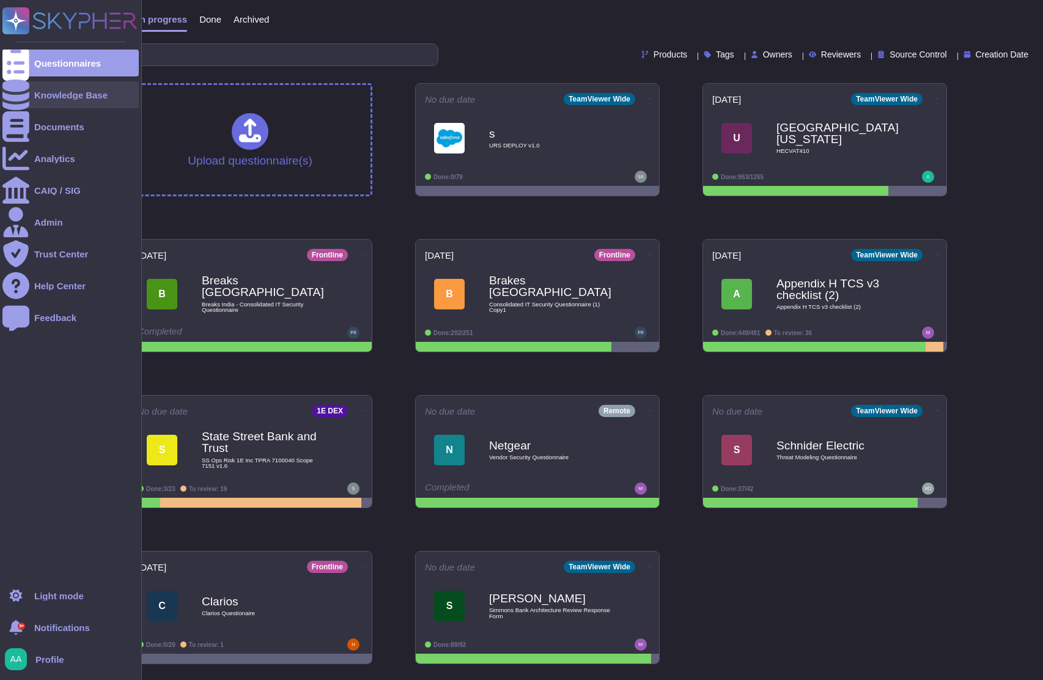
click at [101, 94] on div "Knowledge Base" at bounding box center [70, 94] width 73 height 9
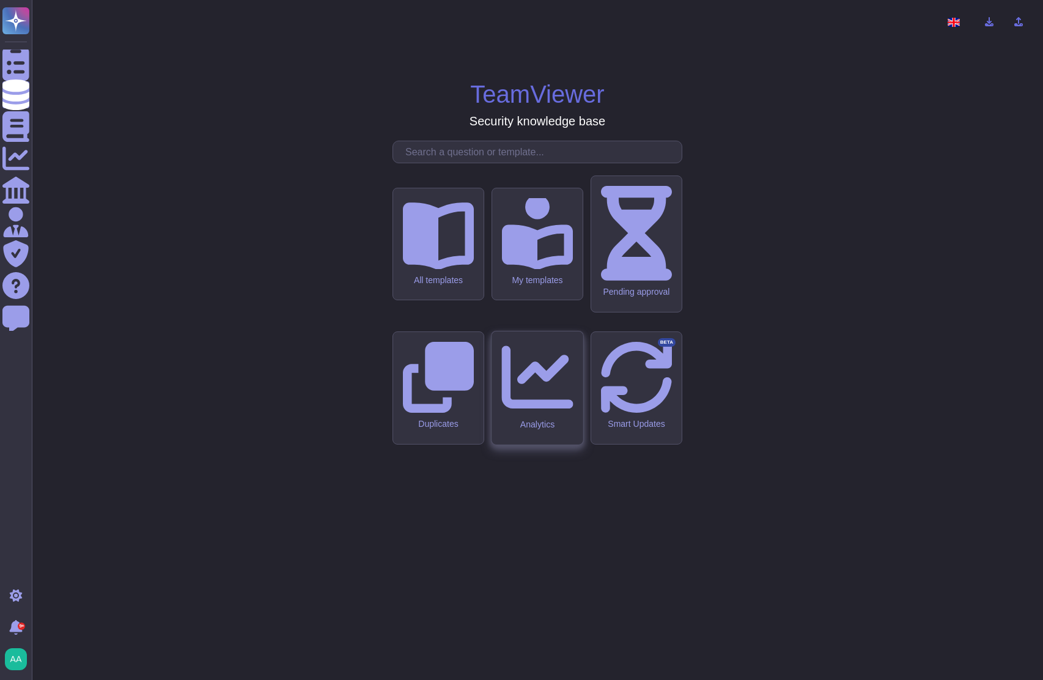
click at [532, 419] on div "Analytics" at bounding box center [537, 424] width 72 height 10
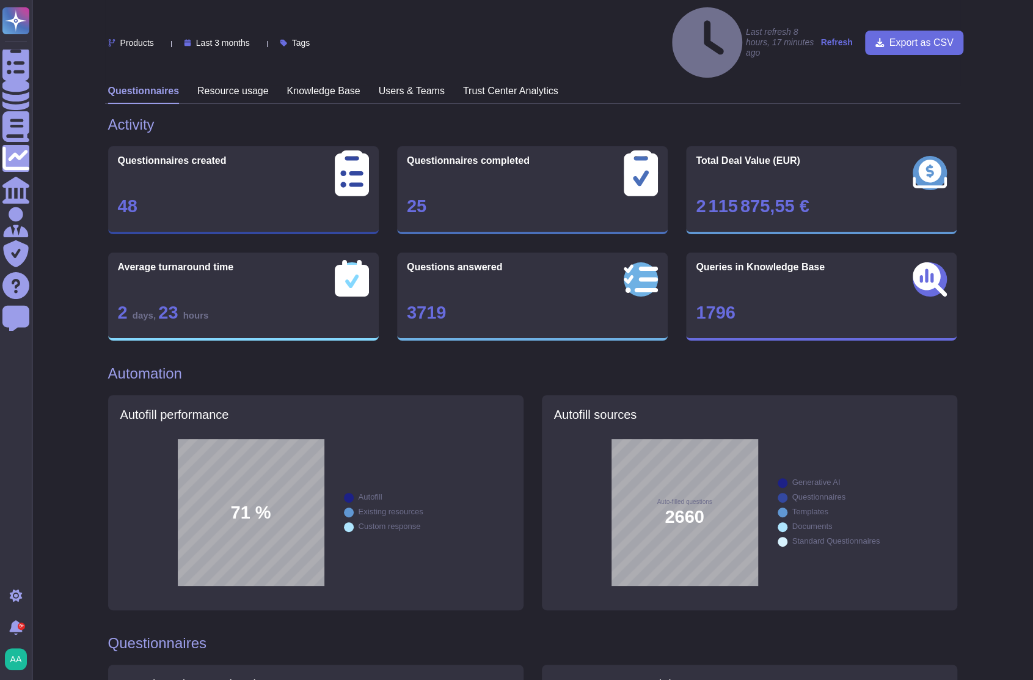
click at [320, 85] on h3 "Knowledge Base" at bounding box center [323, 91] width 73 height 12
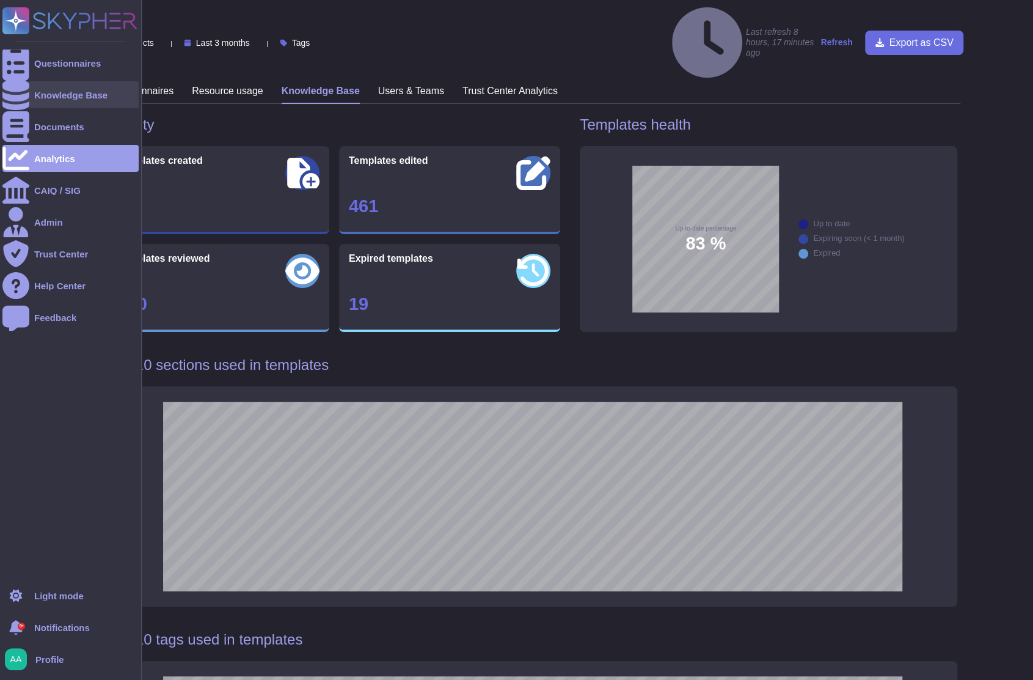
click at [24, 92] on div at bounding box center [15, 94] width 27 height 27
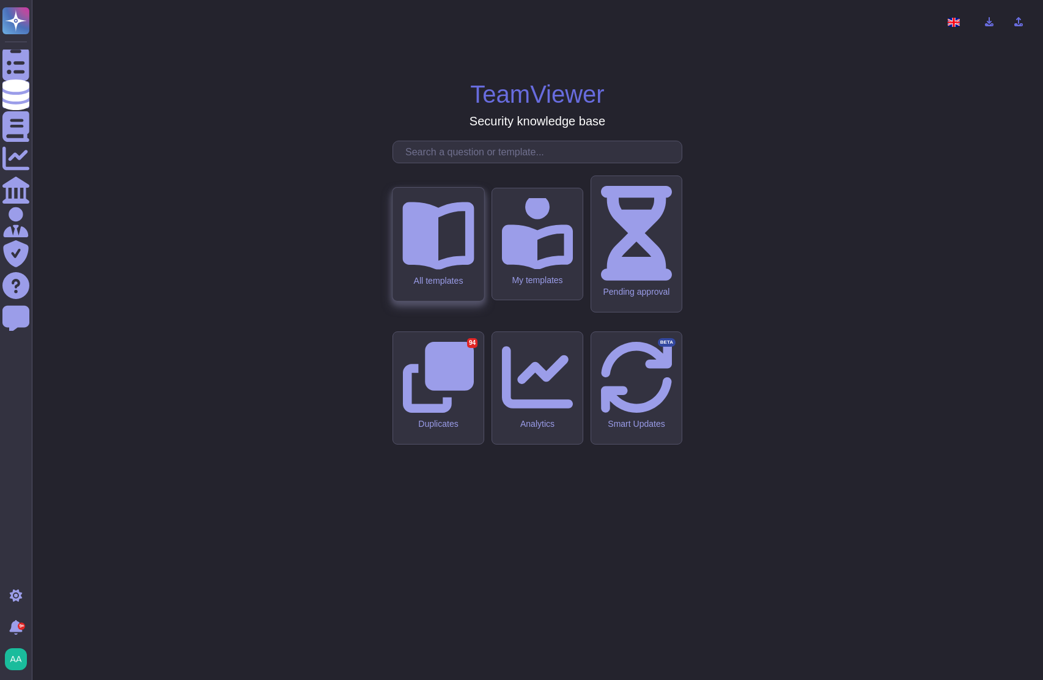
click at [448, 285] on div "All templates" at bounding box center [438, 280] width 72 height 10
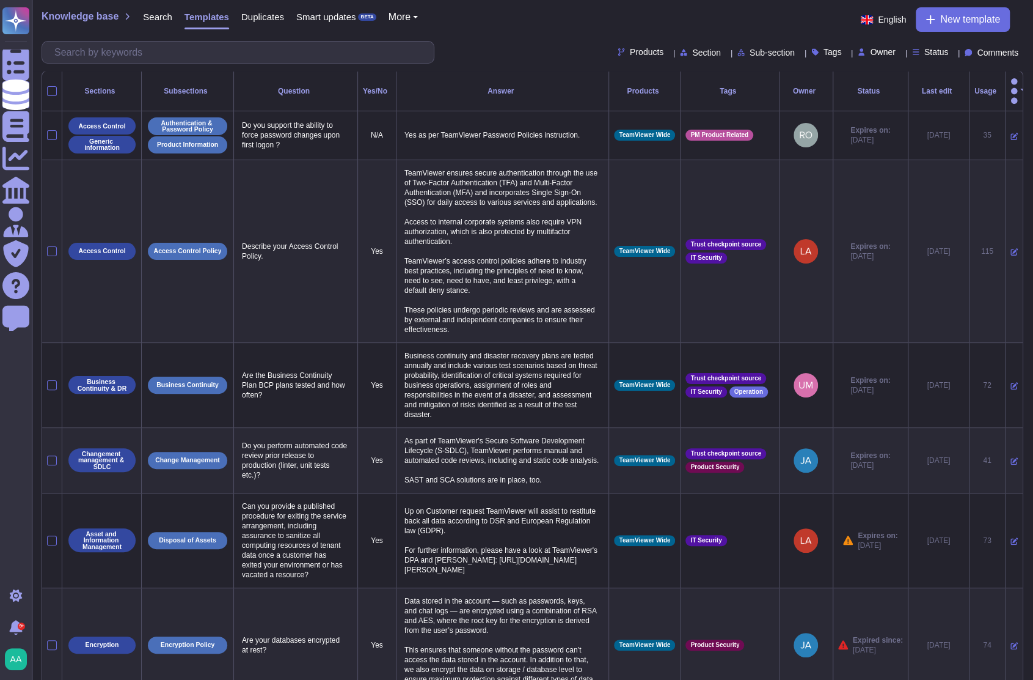
click at [913, 142] on div at bounding box center [913, 143] width 10 height 10
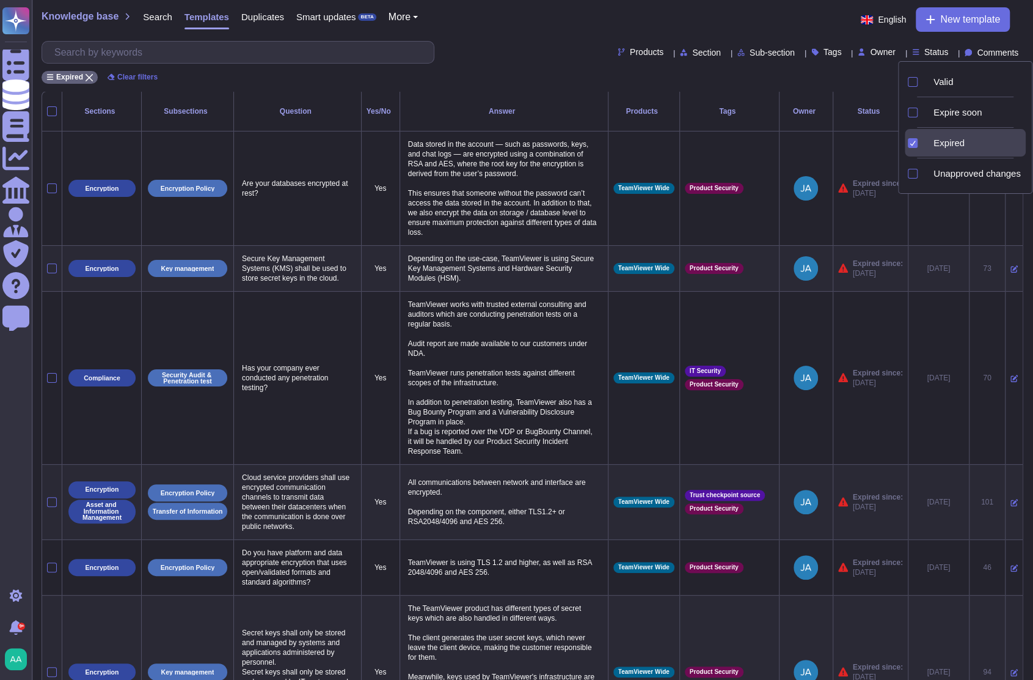
click at [854, 76] on div "Expired Clear filters" at bounding box center [533, 74] width 982 height 20
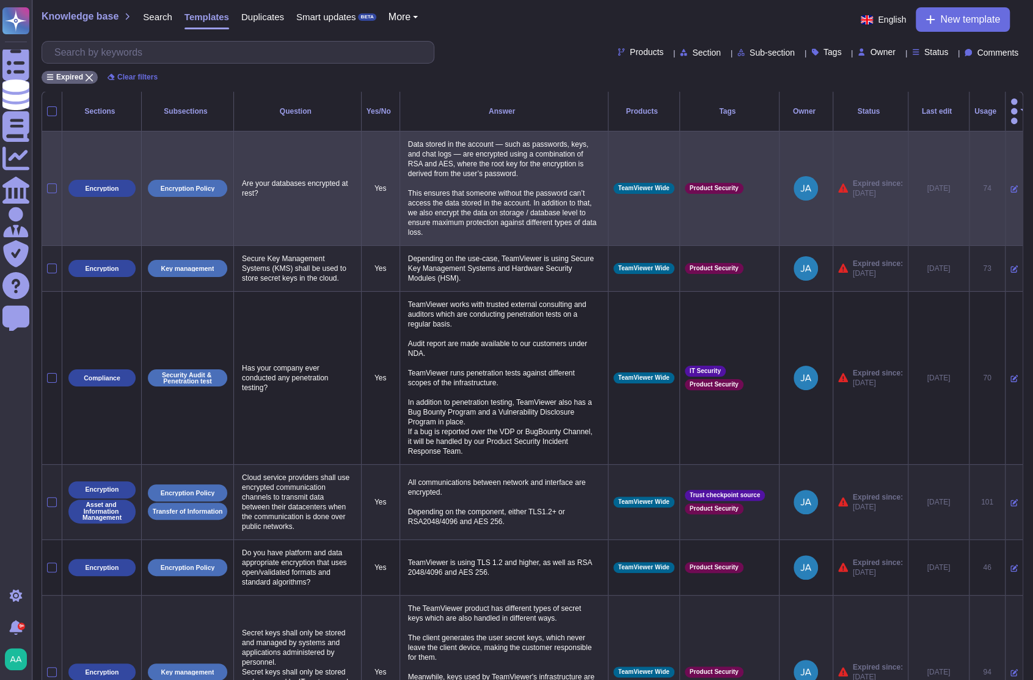
click at [1011, 185] on icon at bounding box center [1014, 188] width 7 height 7
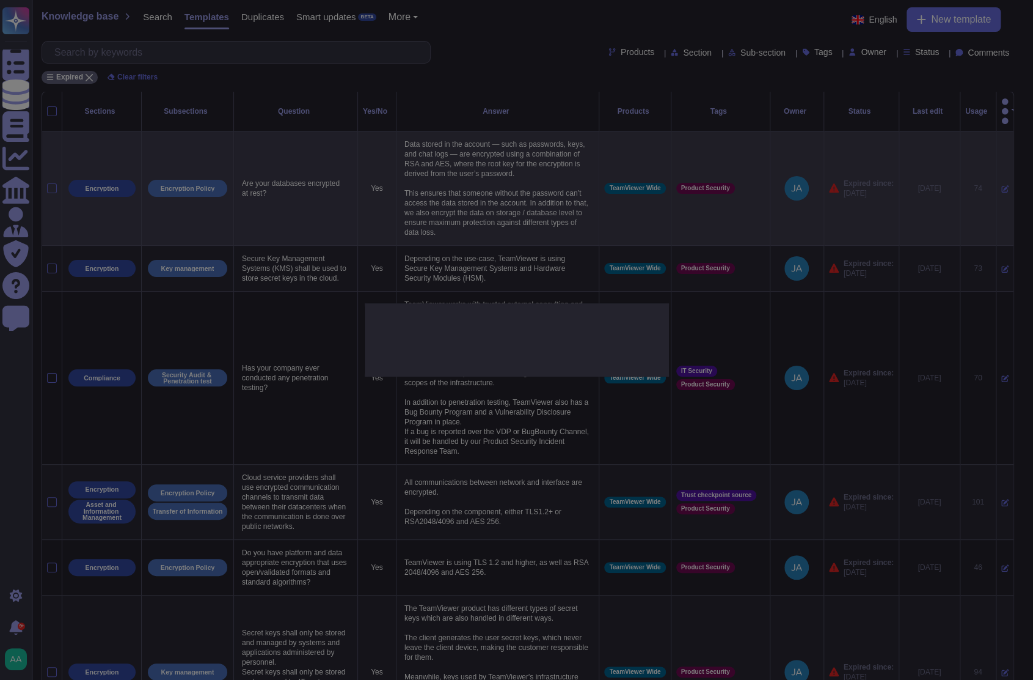
type textarea "Are your databases encrypted at rest?"
type textarea "Data stored in the account — such as passwords, keys, and chat logs — are encry…"
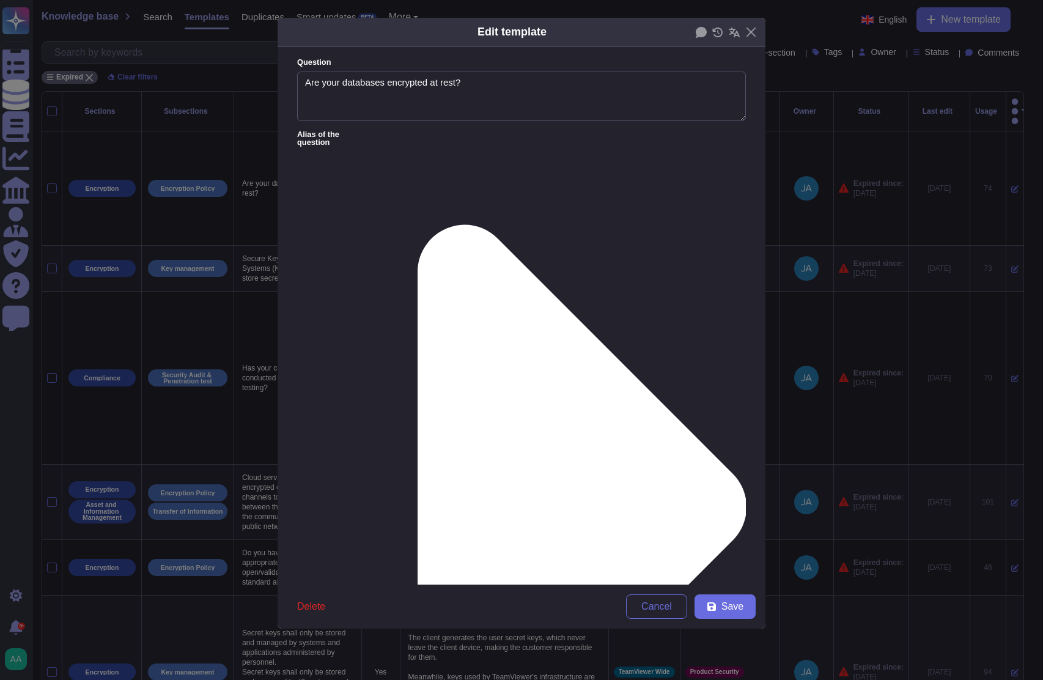
type textarea "Are your databases encrypted at rest?"
type textarea "Data stored in the account — such as passwords, keys, and chat logs — are encry…"
click at [384, 525] on div "From [DATE]" at bounding box center [361, 520] width 99 height 11
click at [721, 604] on button "Save" at bounding box center [724, 606] width 61 height 24
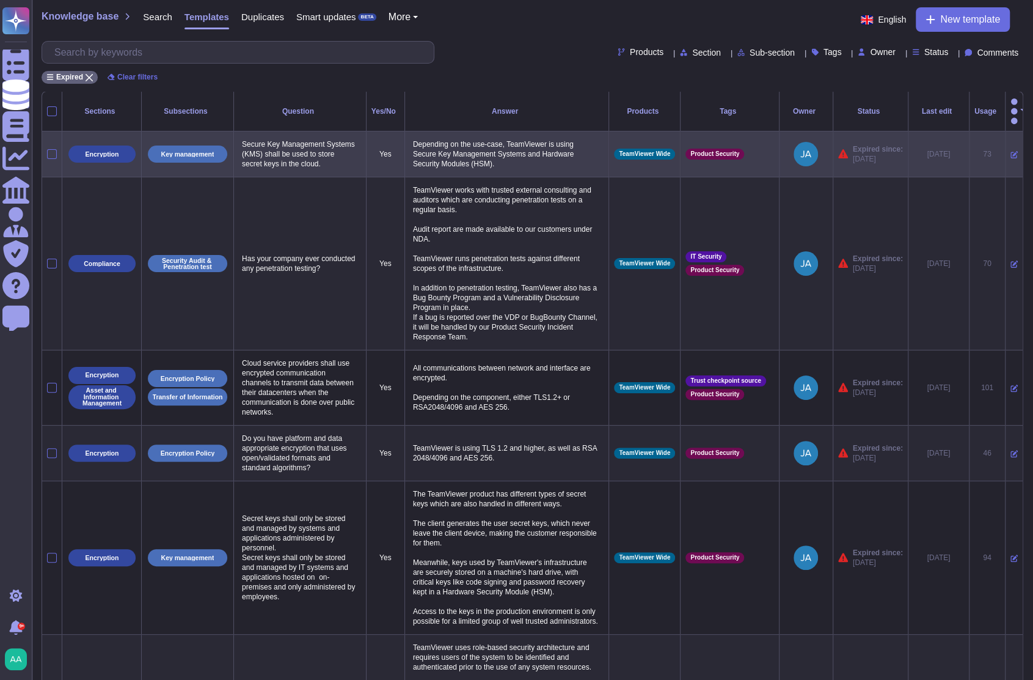
click at [1011, 151] on icon at bounding box center [1014, 154] width 7 height 7
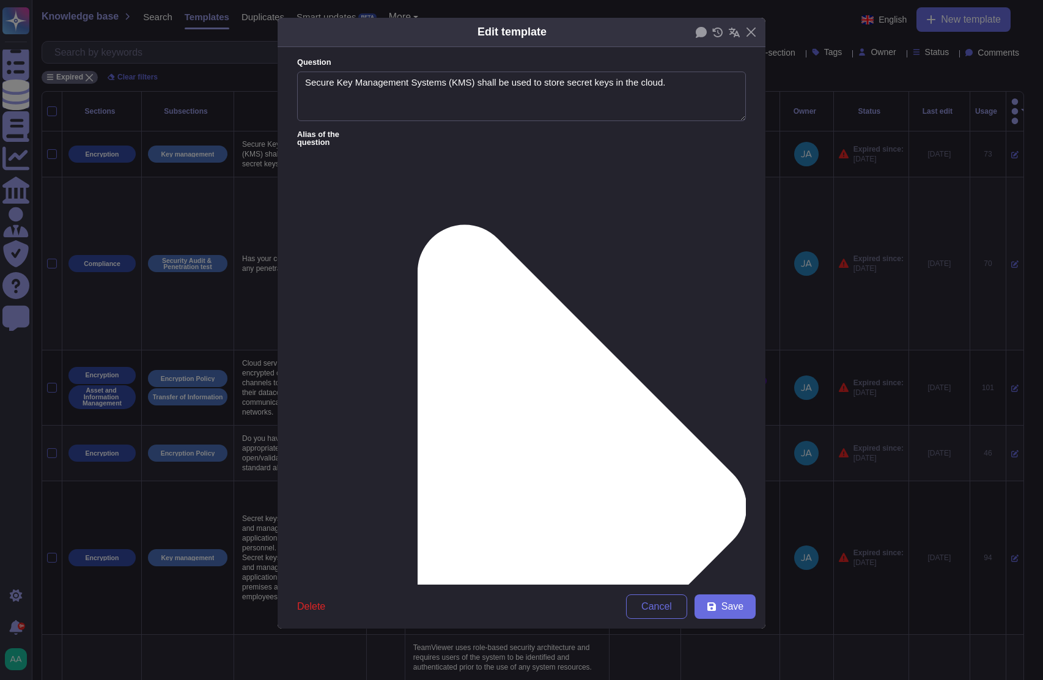
type textarea "Secure Key Management Systems (KMS) shall be used to store secret keys in the c…"
type textarea "Depending on the use-case, TeamViewer is using Secure Key Management Systems an…"
click at [349, 518] on span "From [DATE]" at bounding box center [338, 520] width 53 height 11
click at [712, 600] on button "Save" at bounding box center [724, 606] width 61 height 24
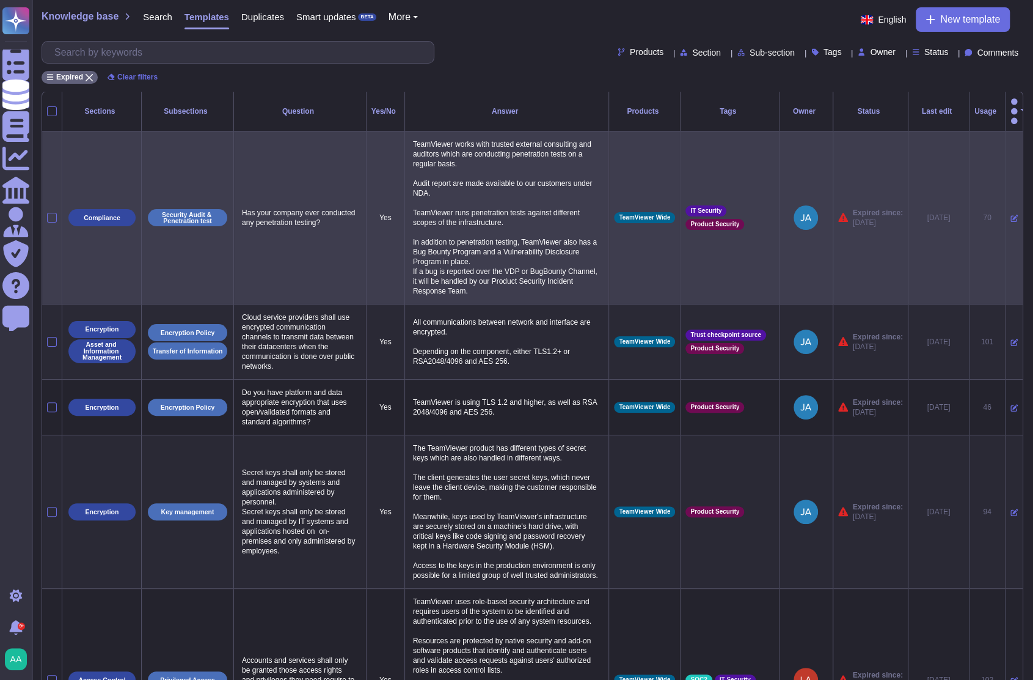
click at [1011, 215] on icon at bounding box center [1014, 218] width 7 height 7
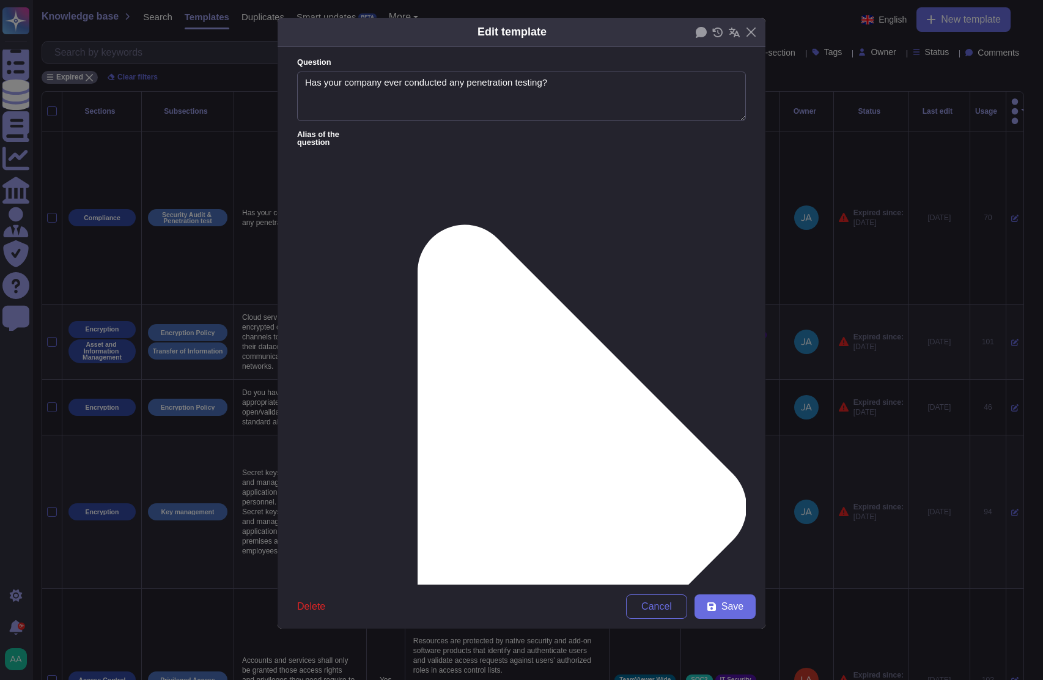
type textarea "Has your company ever conducted any penetration testing?"
type textarea "TeamViewer works with trusted external consulting and auditors which are conduc…"
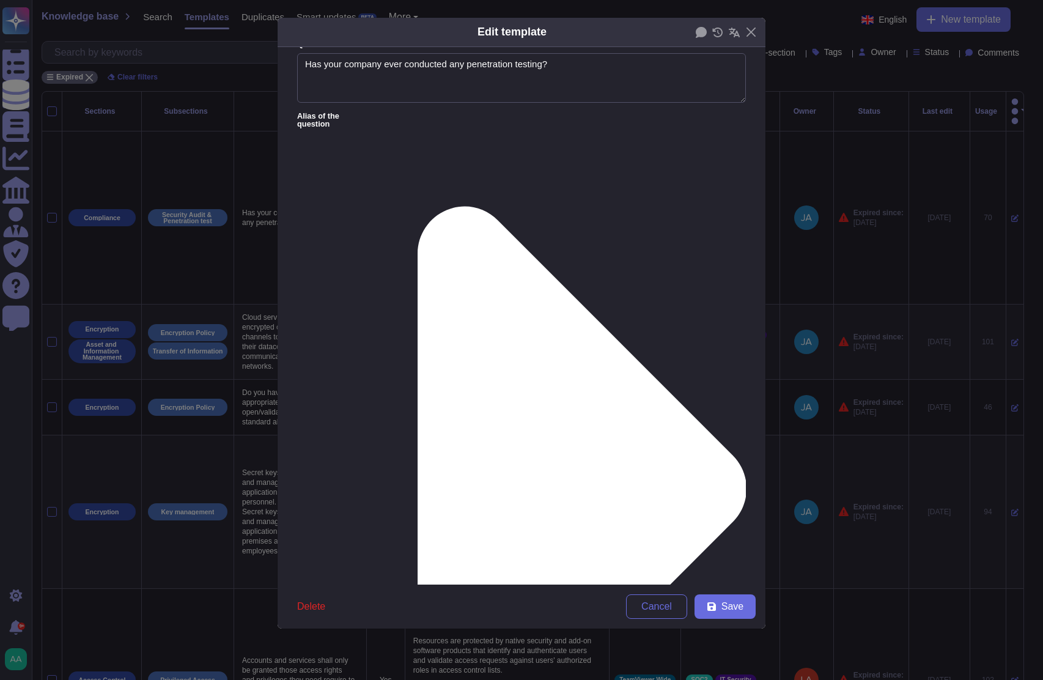
scroll to position [28, 0]
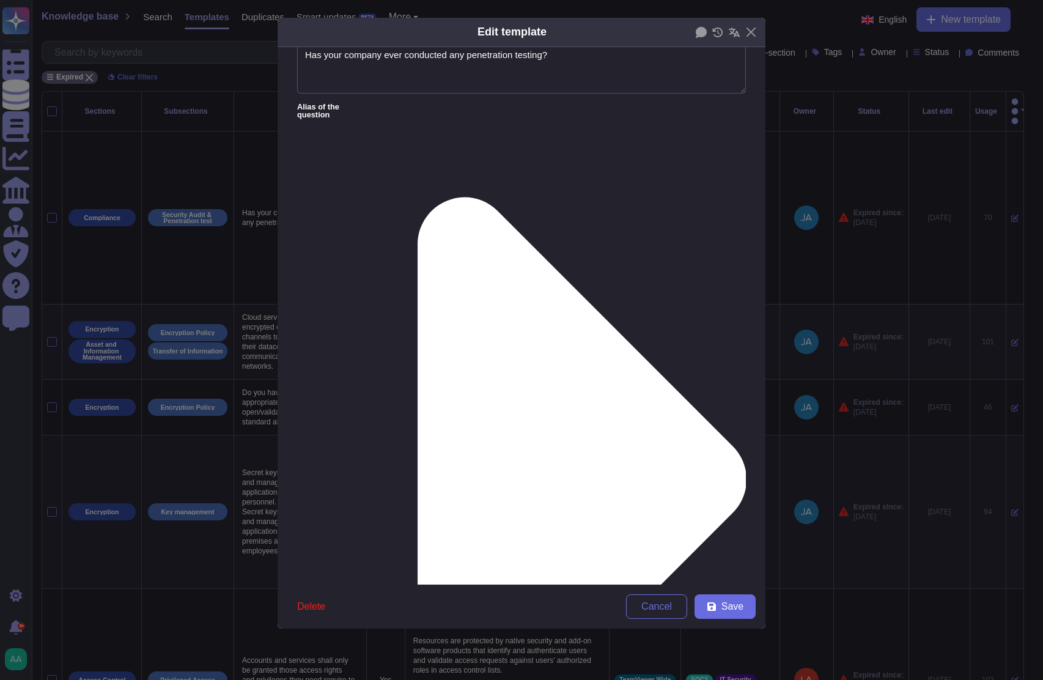
click at [399, 493] on div "From [DATE]" at bounding box center [361, 492] width 99 height 11
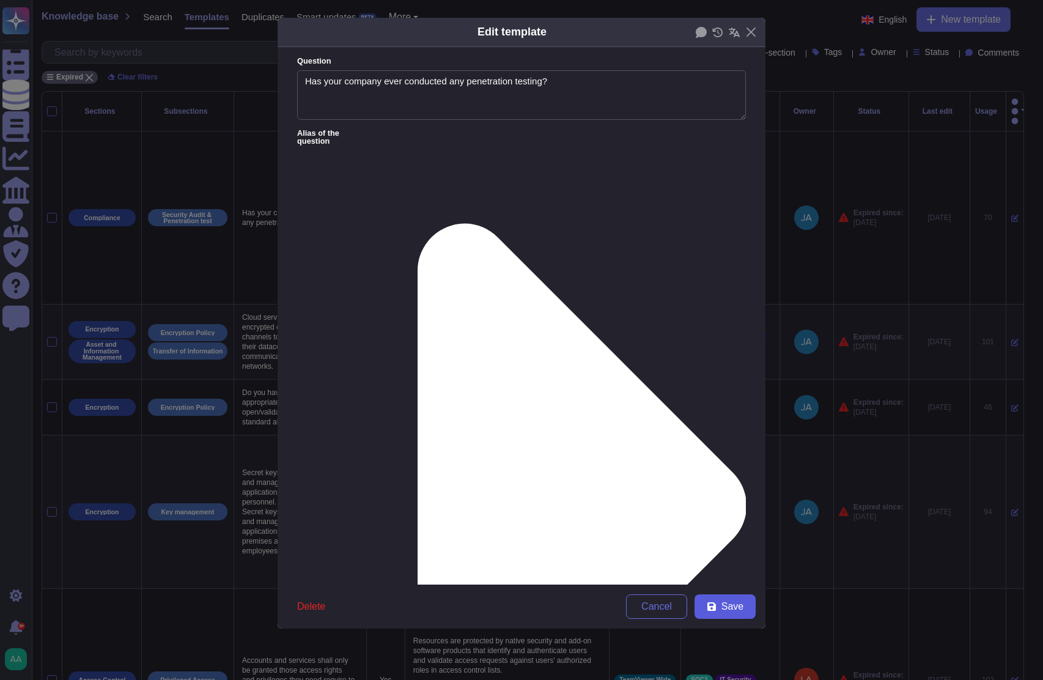
click at [721, 608] on button "Save" at bounding box center [724, 606] width 61 height 24
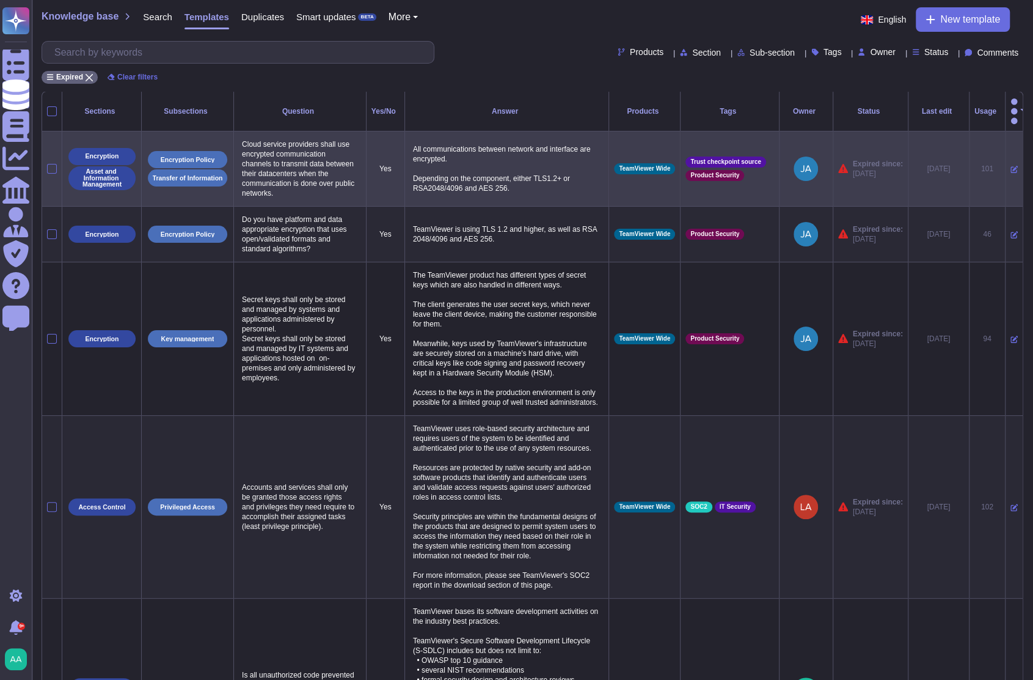
click at [1011, 166] on icon at bounding box center [1014, 169] width 7 height 7
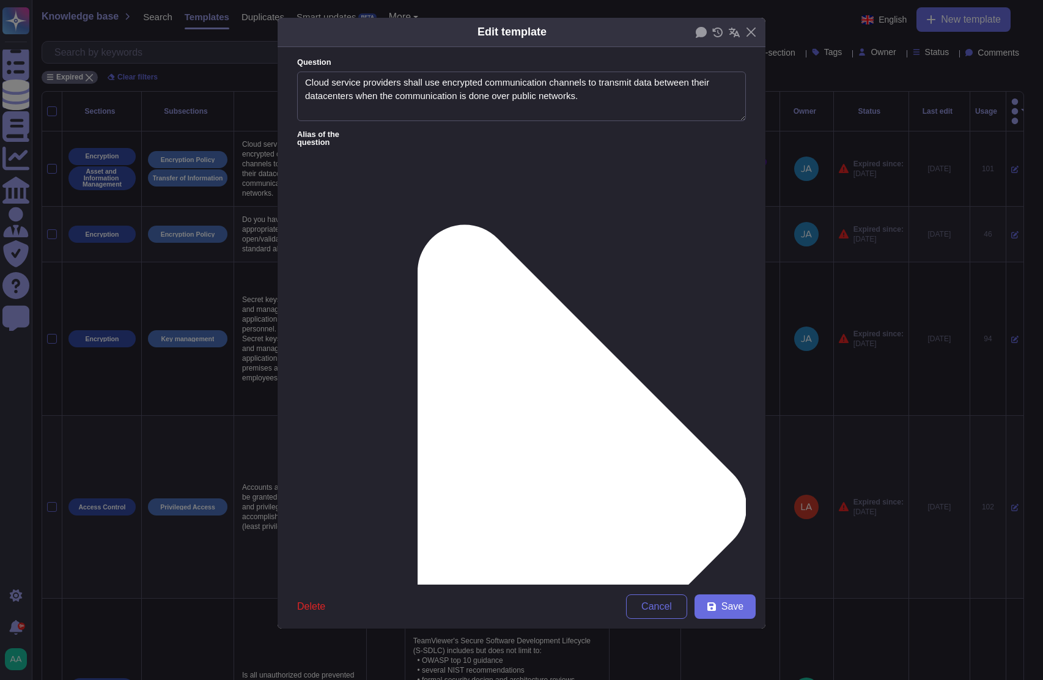
type textarea "Cloud service providers shall use encrypted communication channels to transmit …"
type textarea "All communications between network and interface are encrypted. Depending on th…"
click at [349, 516] on span "From [DATE]" at bounding box center [338, 520] width 53 height 11
click at [719, 601] on button "Save" at bounding box center [724, 606] width 61 height 24
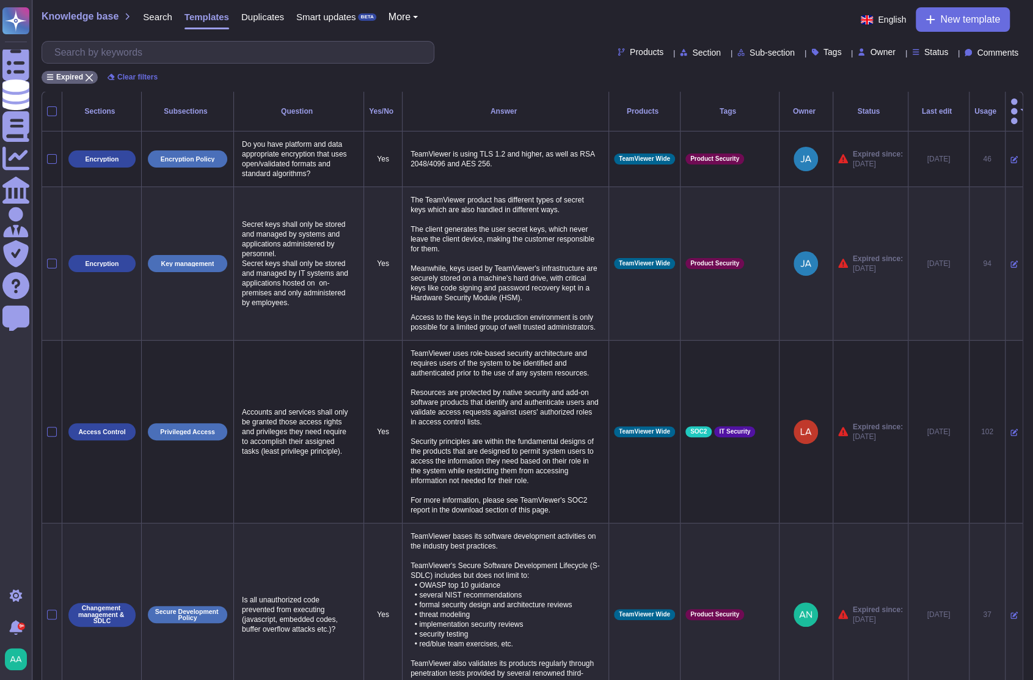
click at [977, 108] on div "Usage" at bounding box center [988, 111] width 26 height 7
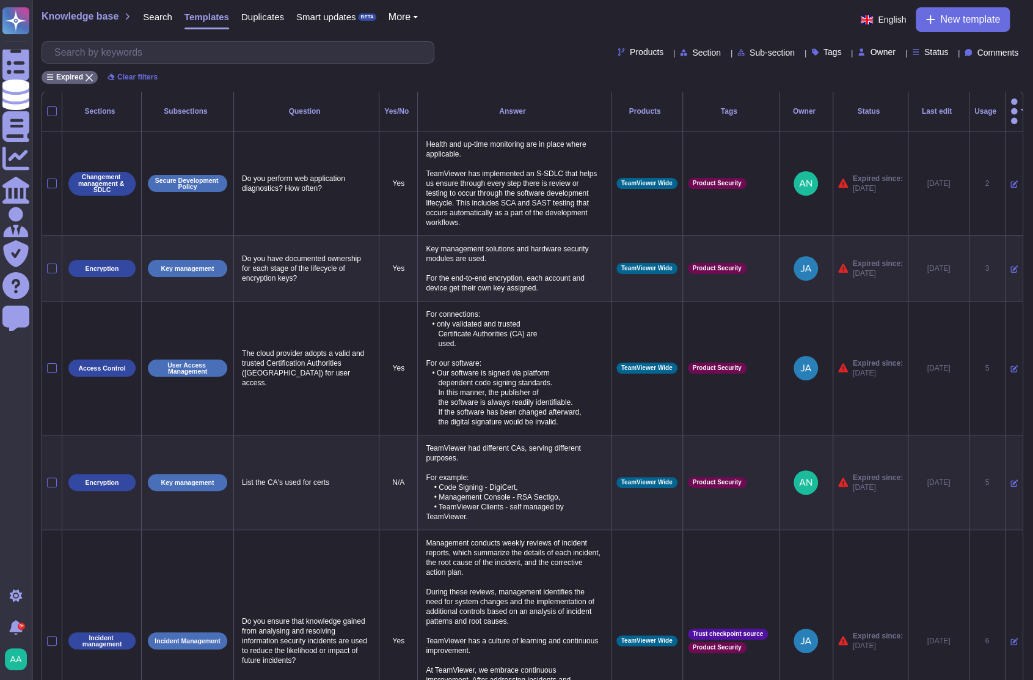
click at [977, 108] on div "Usage" at bounding box center [988, 111] width 26 height 7
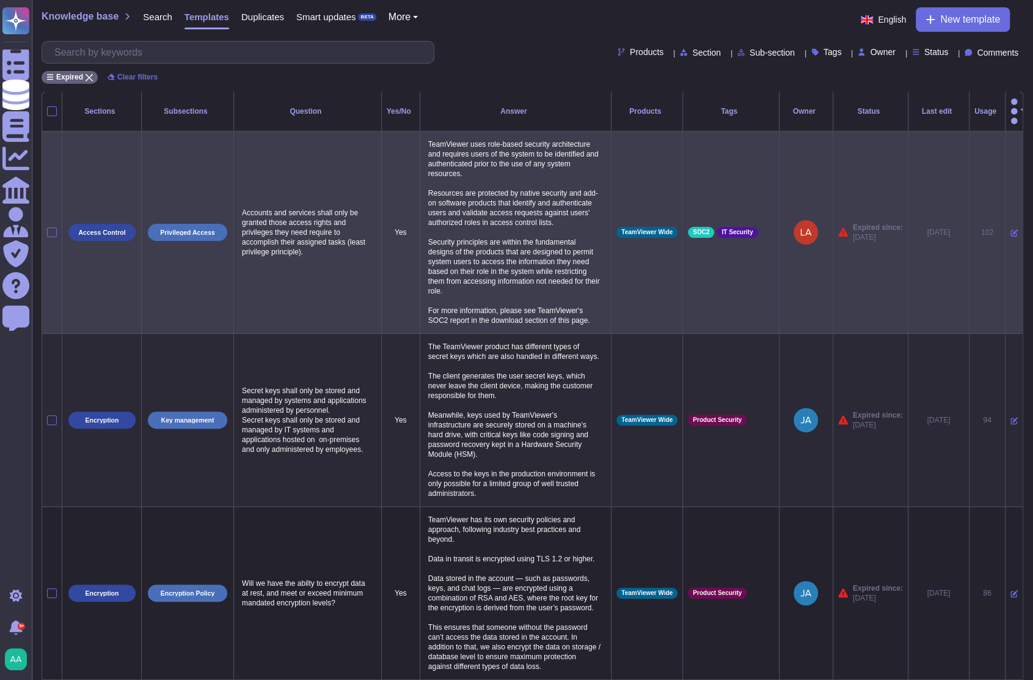
click at [1011, 229] on icon at bounding box center [1014, 232] width 7 height 7
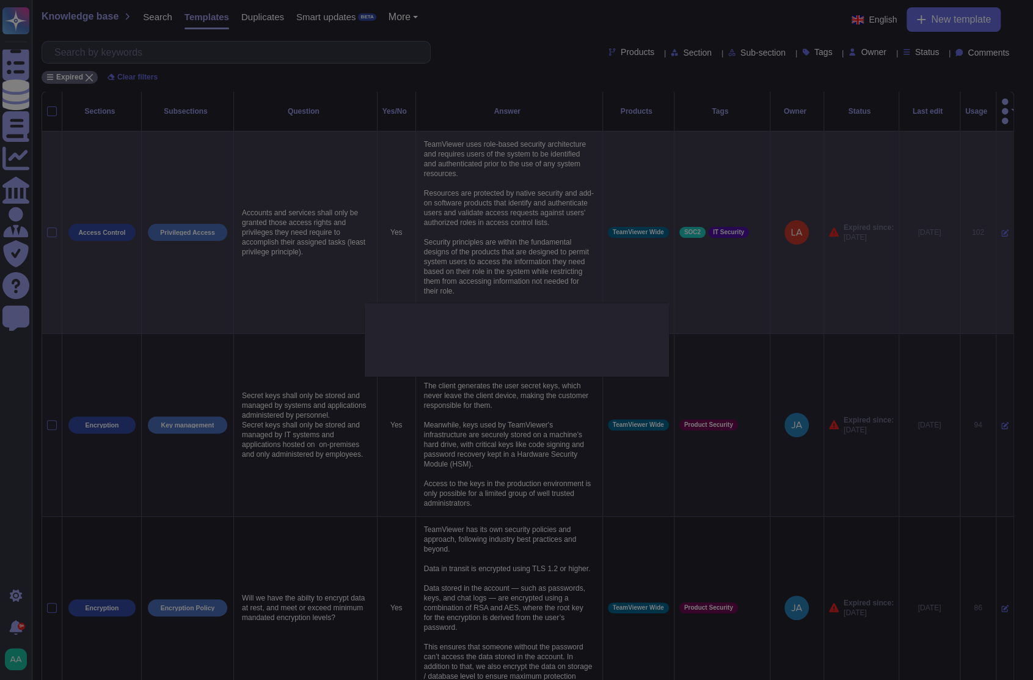
type textarea "Accounts and services shall only be granted those access rights and privileges …"
type textarea "TeamViewer uses role-based security architecture and requires users of the syst…"
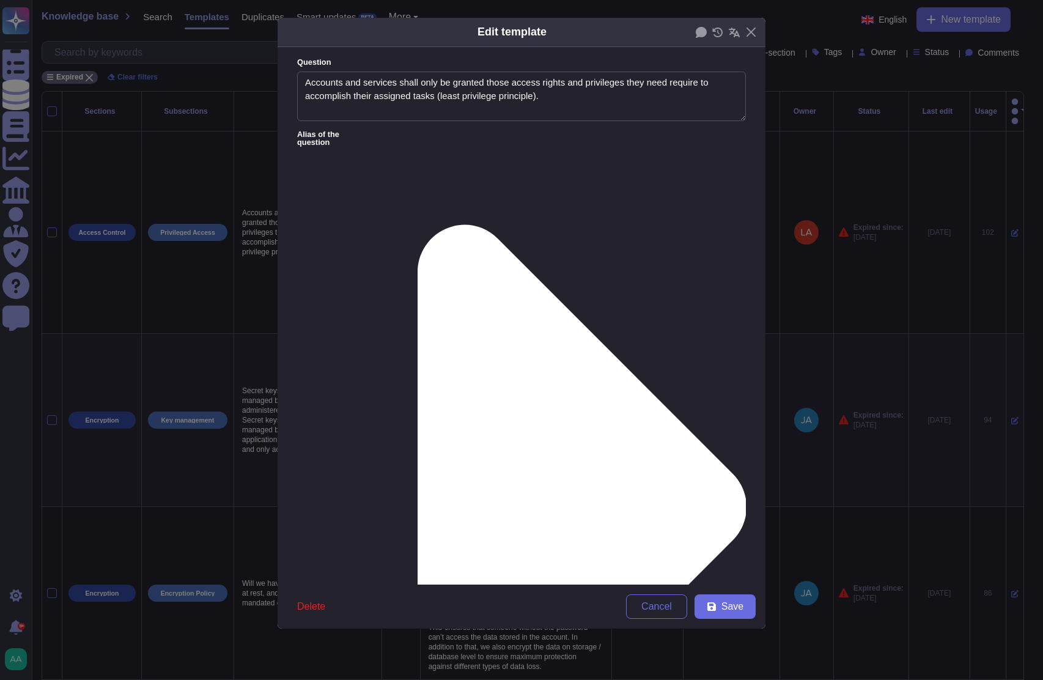
type textarea "Accounts and services shall only be granted those access rights and privileges …"
type textarea "TeamViewer uses role-based security architecture and requires users of the syst…"
click at [375, 523] on div "From [DATE]" at bounding box center [361, 520] width 99 height 11
click at [699, 603] on button "Save" at bounding box center [724, 606] width 61 height 24
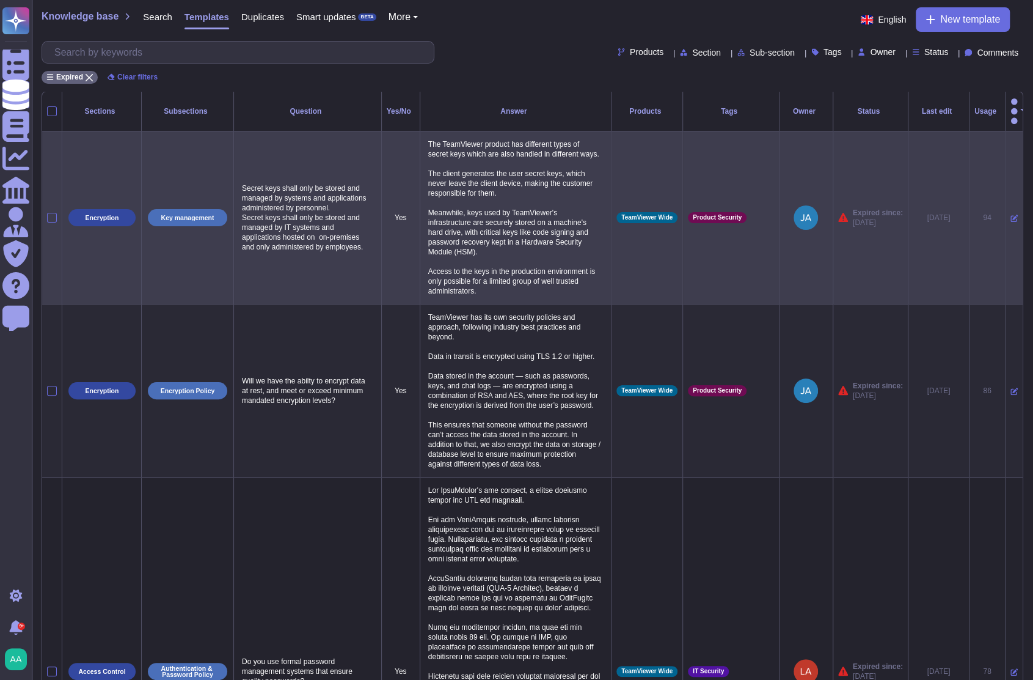
click at [1011, 215] on icon at bounding box center [1014, 218] width 7 height 7
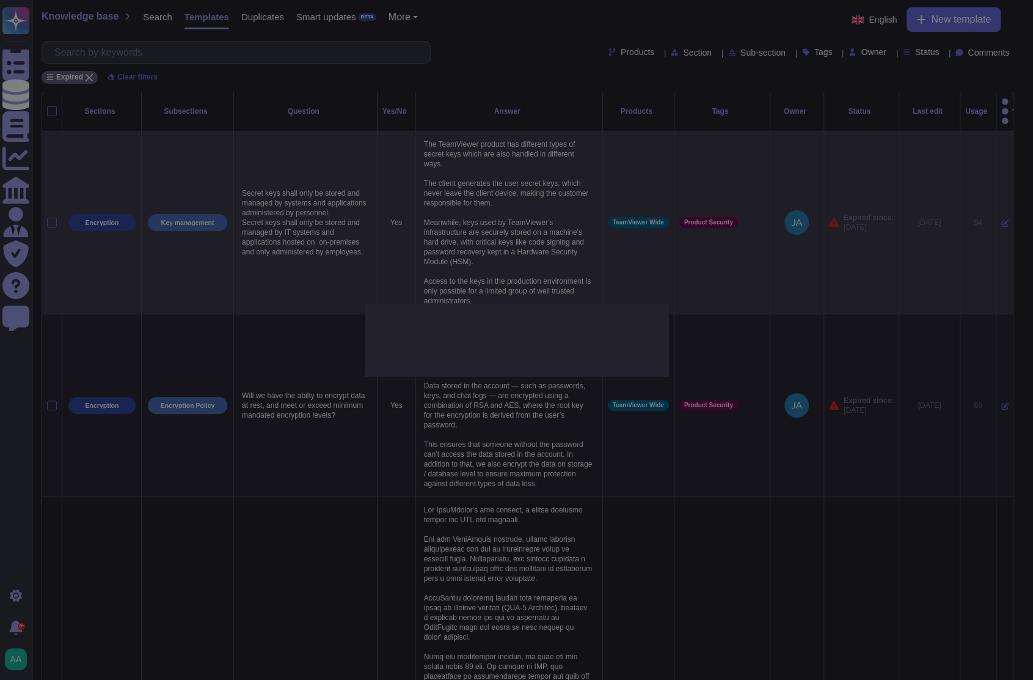
type textarea "Secret keys shall only be stored and managed by systems and applications admini…"
type textarea "The TeamViewer product has different types of secret keys which are also handle…"
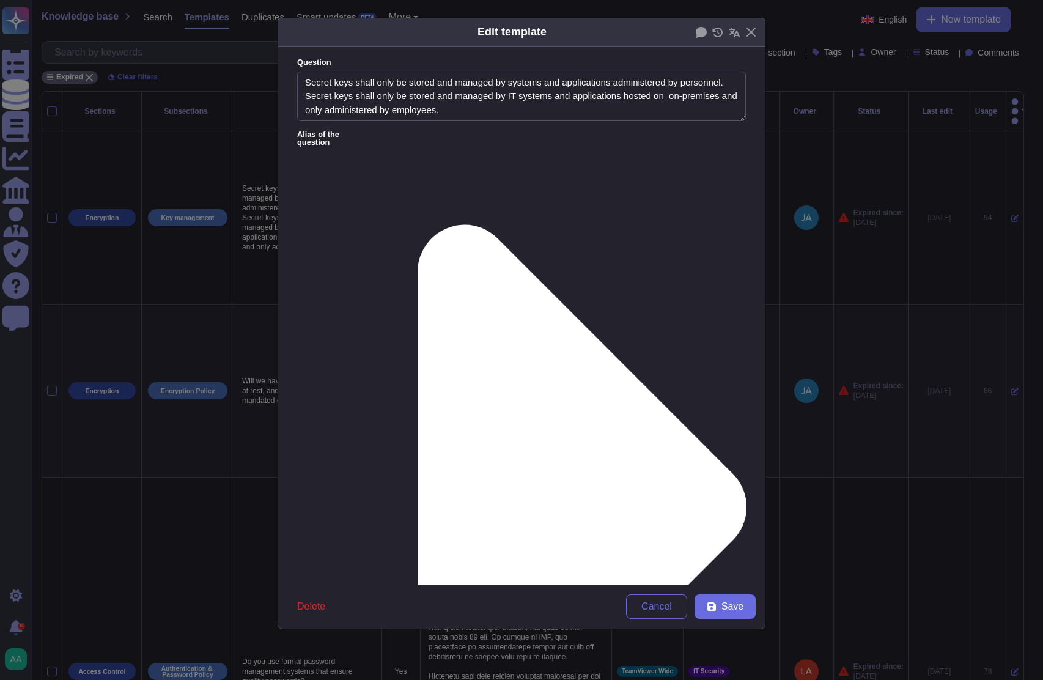
type textarea "Secret keys shall only be stored and managed by systems and applications admini…"
type textarea "The TeamViewer product has different types of secret keys which are also handle…"
click at [354, 523] on span "From [DATE]" at bounding box center [338, 520] width 53 height 11
click at [718, 601] on button "Save" at bounding box center [724, 606] width 61 height 24
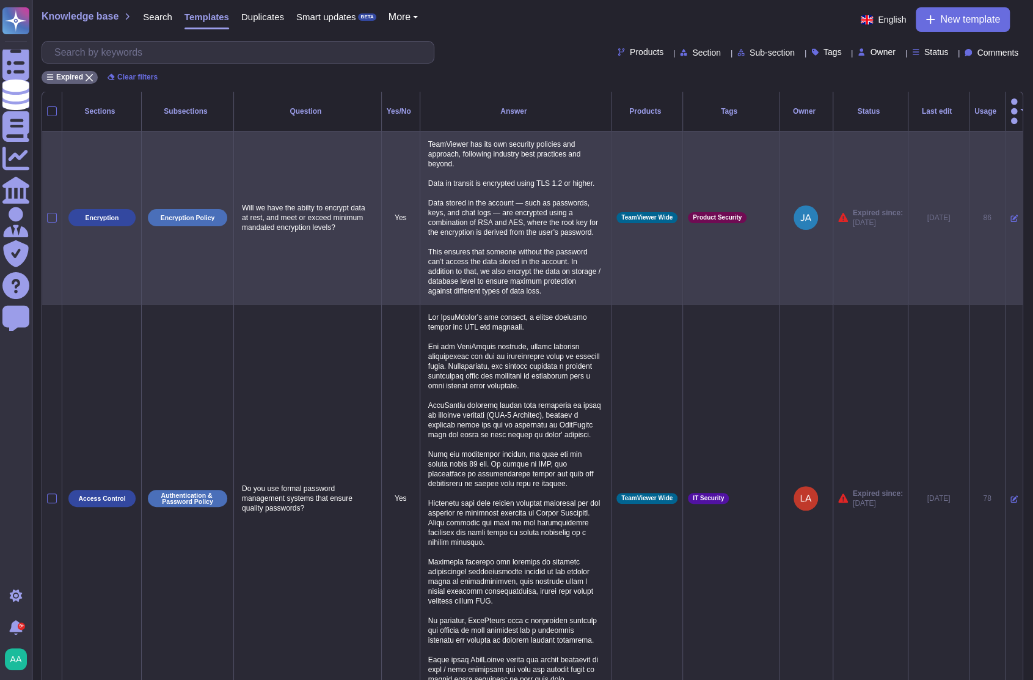
click at [1011, 215] on icon at bounding box center [1014, 218] width 7 height 7
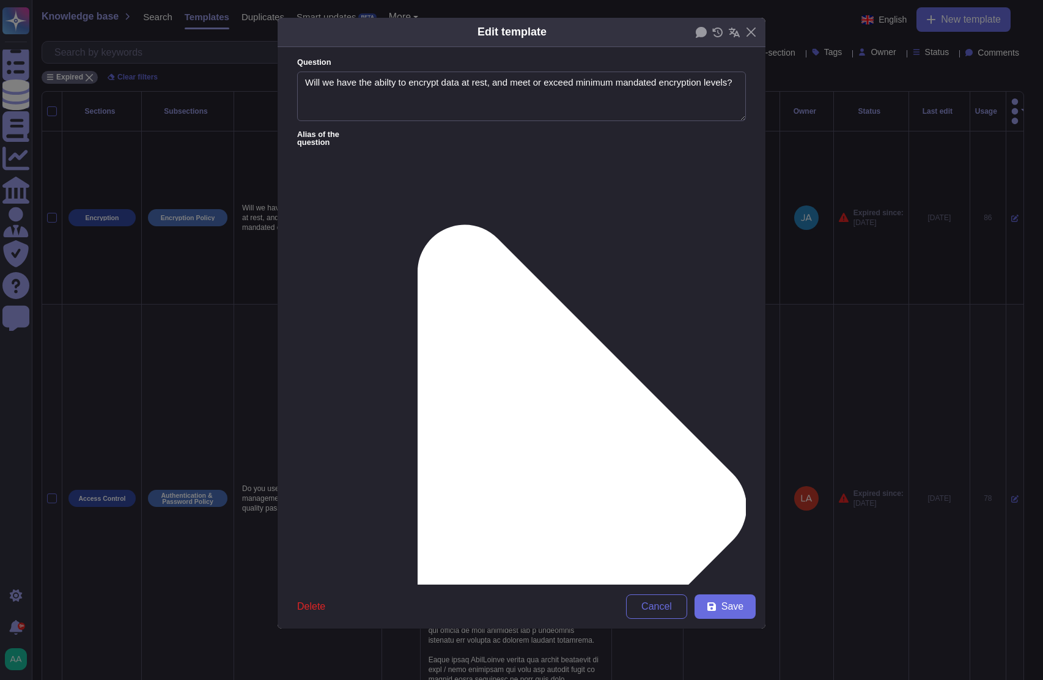
type textarea "Will we have the abilty to encrypt data at rest, and meet or exceed minimum man…"
type textarea "TeamViewer has its own security policies and approach, following industry best …"
click at [381, 523] on div "From [DATE]" at bounding box center [361, 520] width 99 height 11
click at [724, 611] on span "Save" at bounding box center [732, 606] width 22 height 10
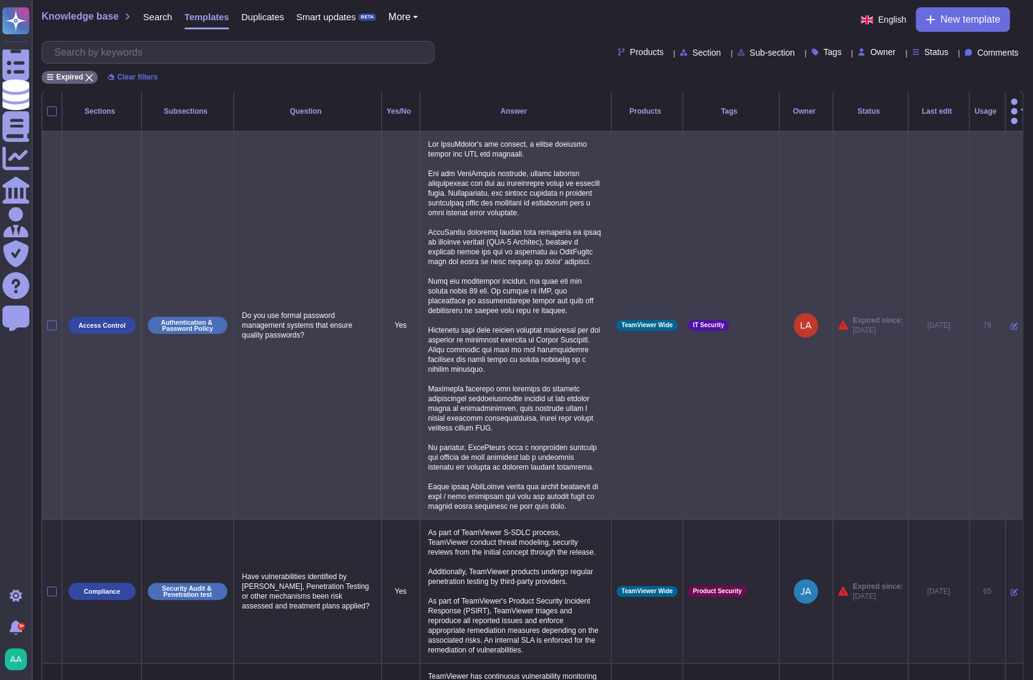
click at [1011, 322] on icon at bounding box center [1014, 325] width 7 height 7
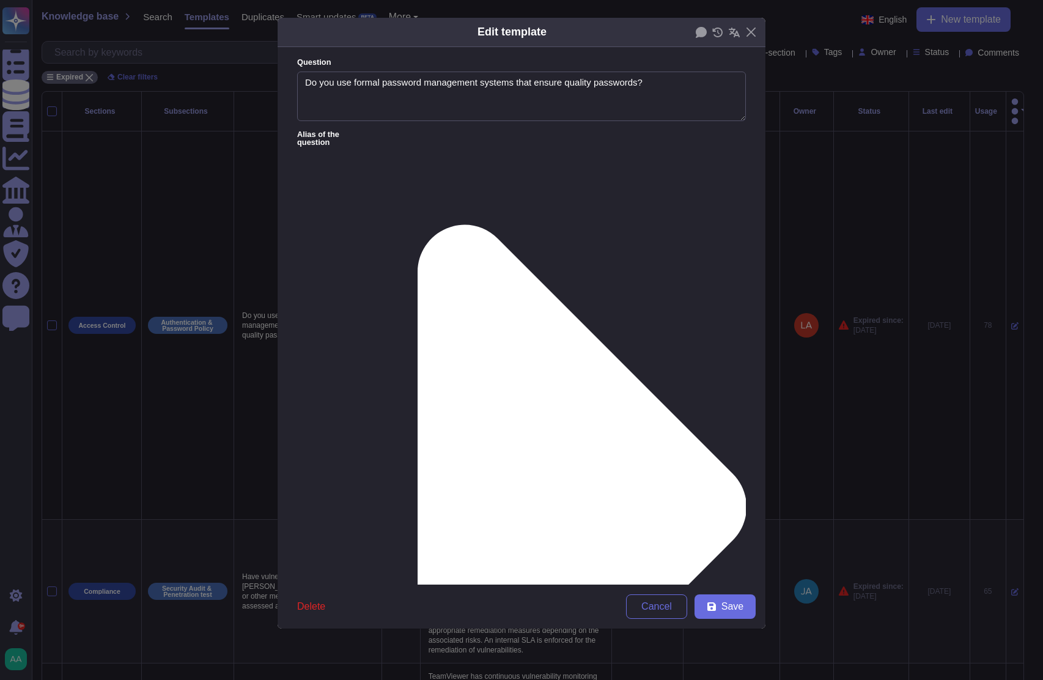
type textarea "Do you use formal password management systems that ensure quality passwords?"
type textarea "For TeamViewer's own systems, a strong password policy and MFA are enforced. Fo…"
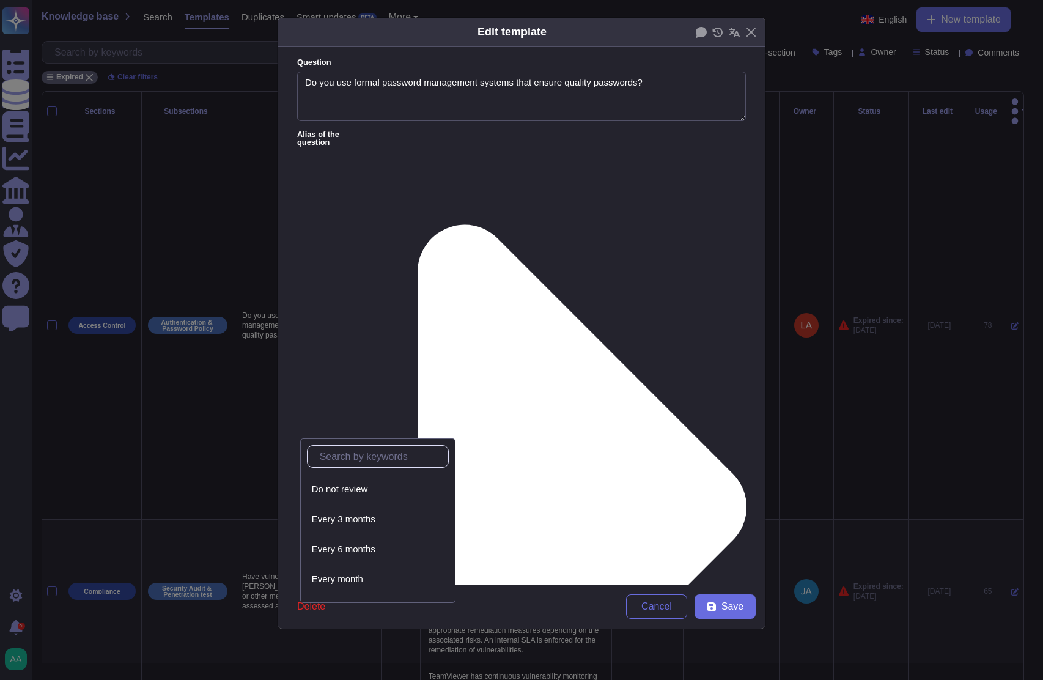
scroll to position [55, 0]
click at [367, 582] on div "Every year" at bounding box center [378, 582] width 132 height 11
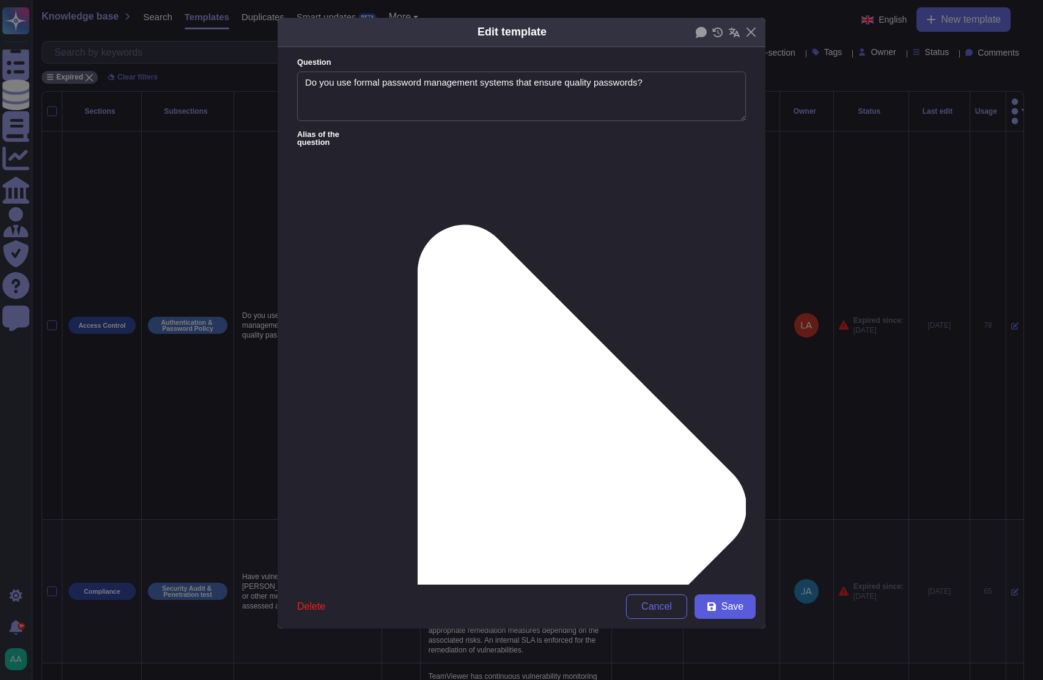
click at [708, 604] on icon at bounding box center [711, 606] width 9 height 9
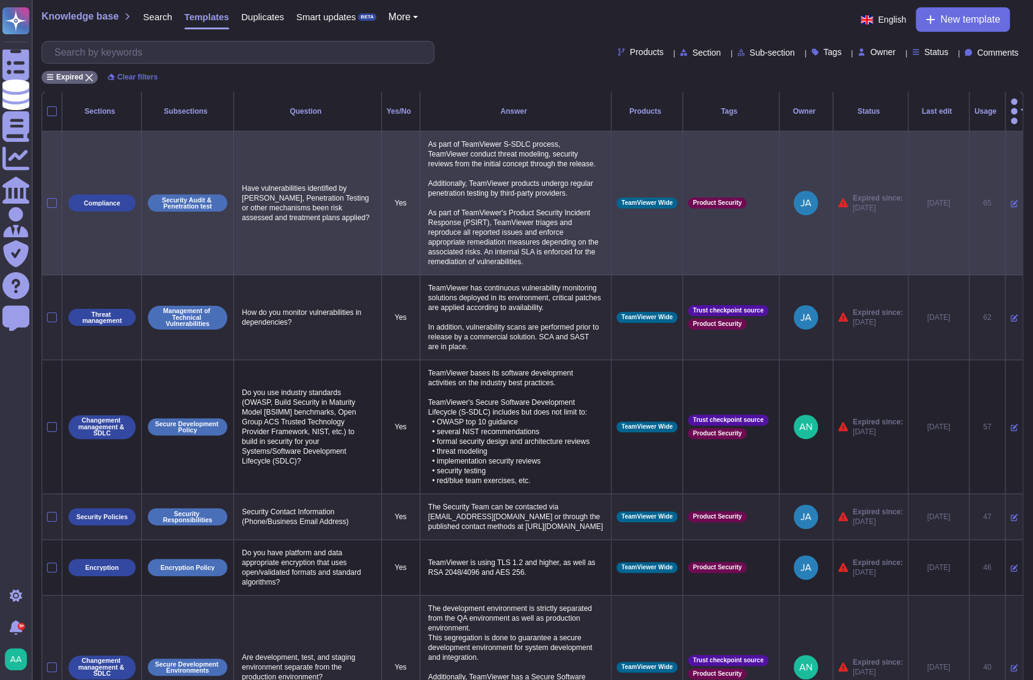
click at [1011, 200] on icon at bounding box center [1014, 203] width 7 height 7
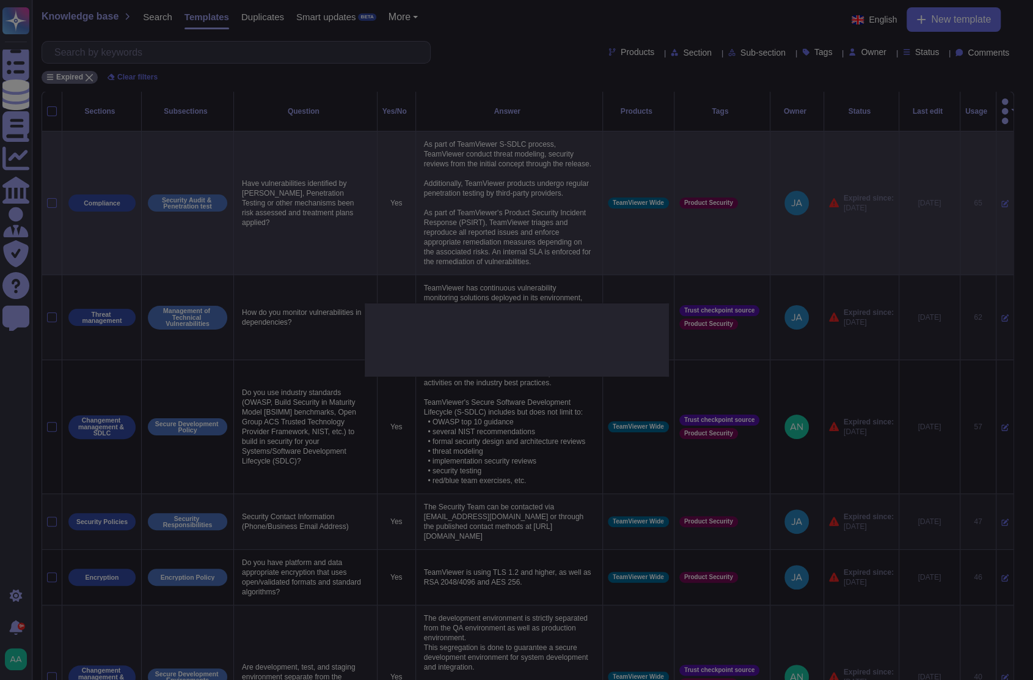
type textarea "Have vulnerabilities identified by [PERSON_NAME], Penetration Testing or other …"
type textarea "As part of TeamViewer S-SDLC process, TeamViewer conduct threat modeling, secur…"
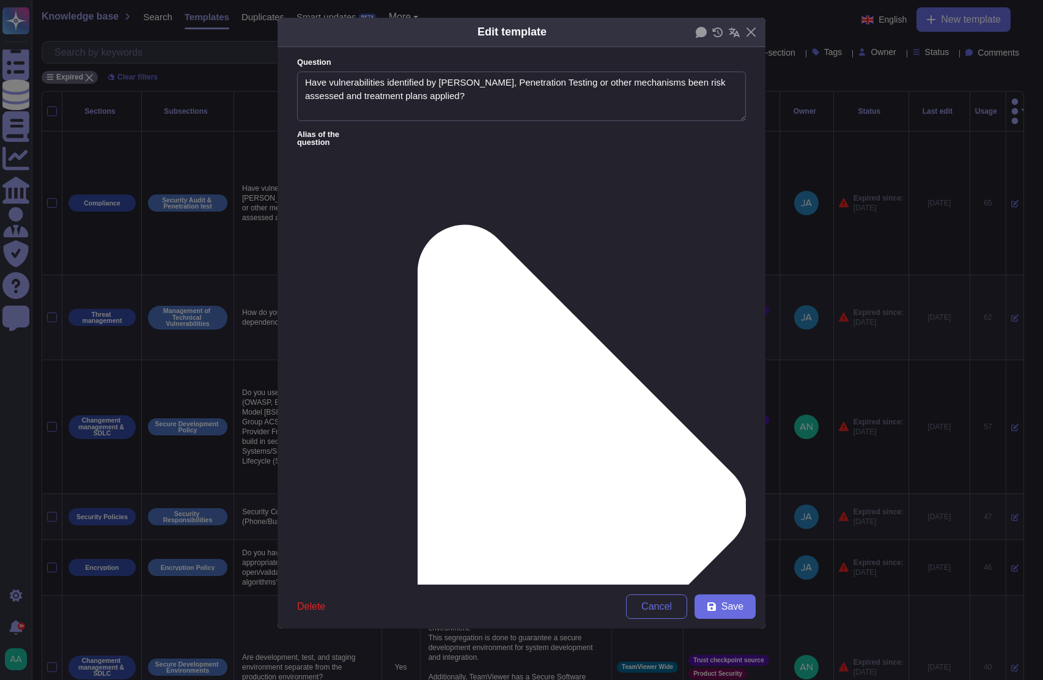
type textarea "Have vulnerabilities identified by [PERSON_NAME], Penetration Testing or other …"
type textarea "As part of TeamViewer S-SDLC process, TeamViewer conduct threat modeling, secur…"
click at [398, 521] on div "From [DATE]" at bounding box center [361, 520] width 99 height 11
click at [725, 604] on span "Save" at bounding box center [732, 606] width 22 height 10
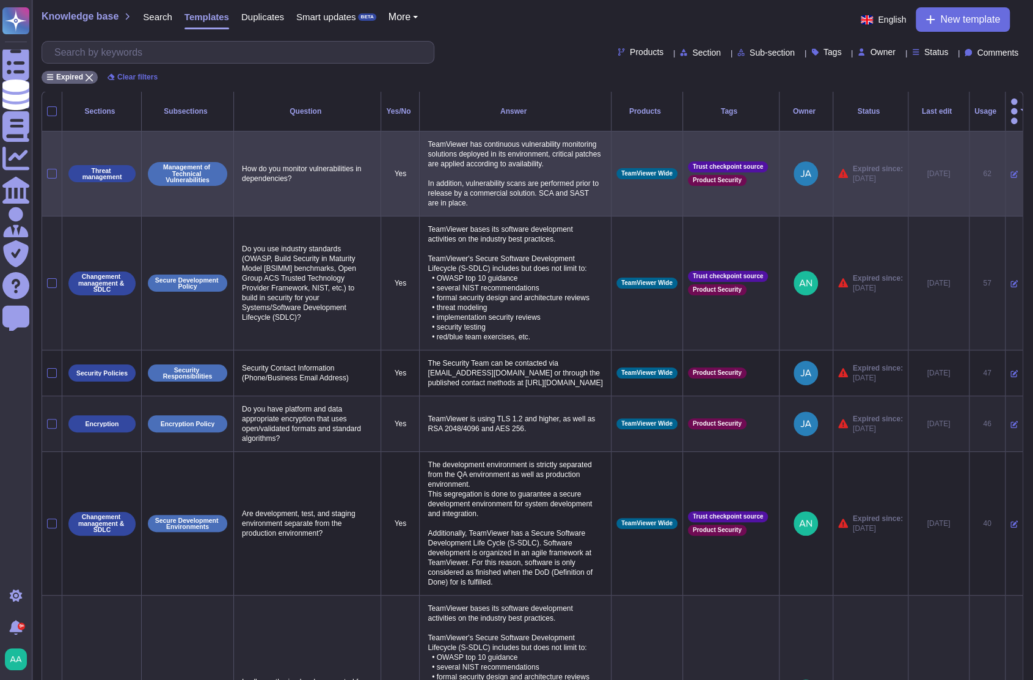
click at [1011, 171] on icon at bounding box center [1014, 174] width 7 height 7
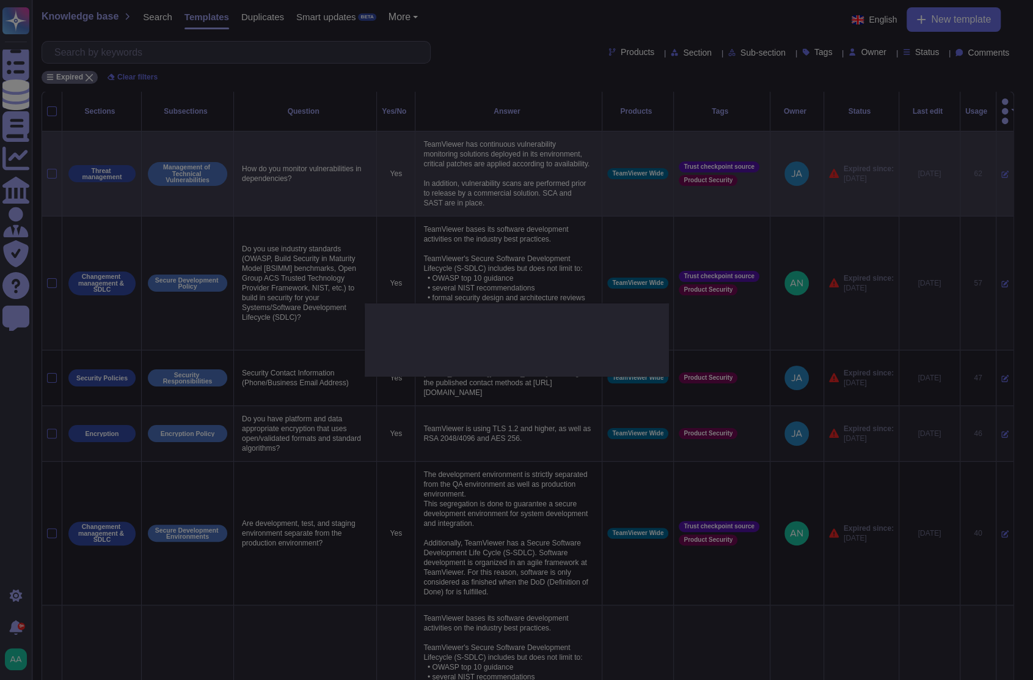
type textarea "How do you monitor vulnerabilities in dependencies?"
type textarea "TeamViewer has continuous vulnerability monitoring solutions deployed in its en…"
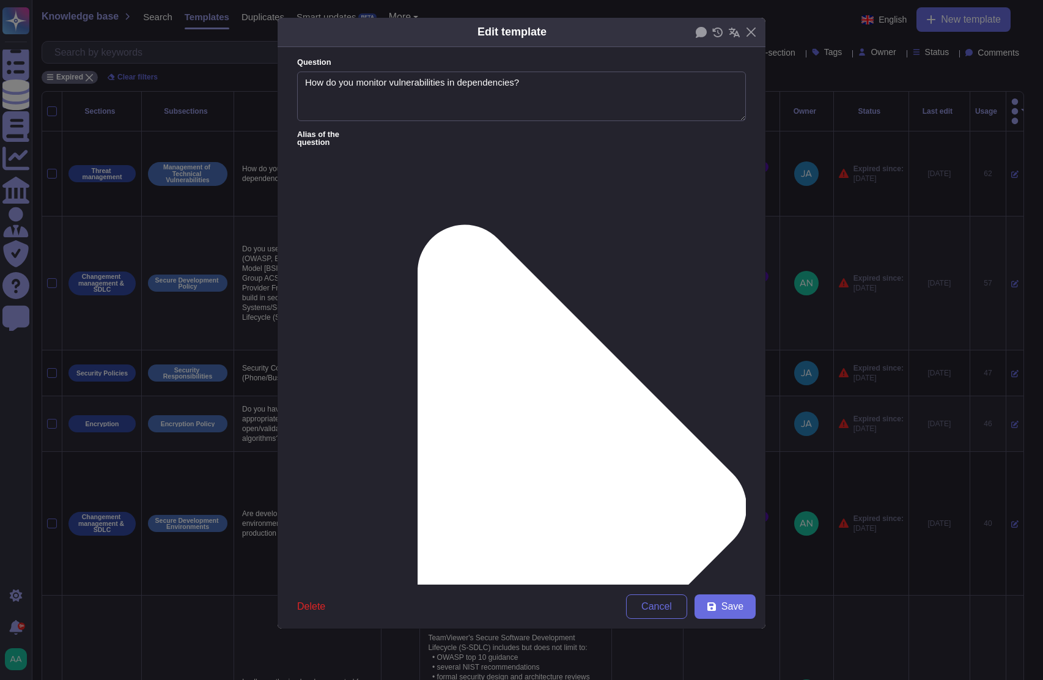
type textarea "How do you monitor vulnerabilities in dependencies?"
type textarea "TeamViewer has continuous vulnerability monitoring solutions deployed in its en…"
click at [356, 527] on div "From [DATE]" at bounding box center [361, 520] width 109 height 28
click at [715, 608] on icon at bounding box center [711, 606] width 9 height 9
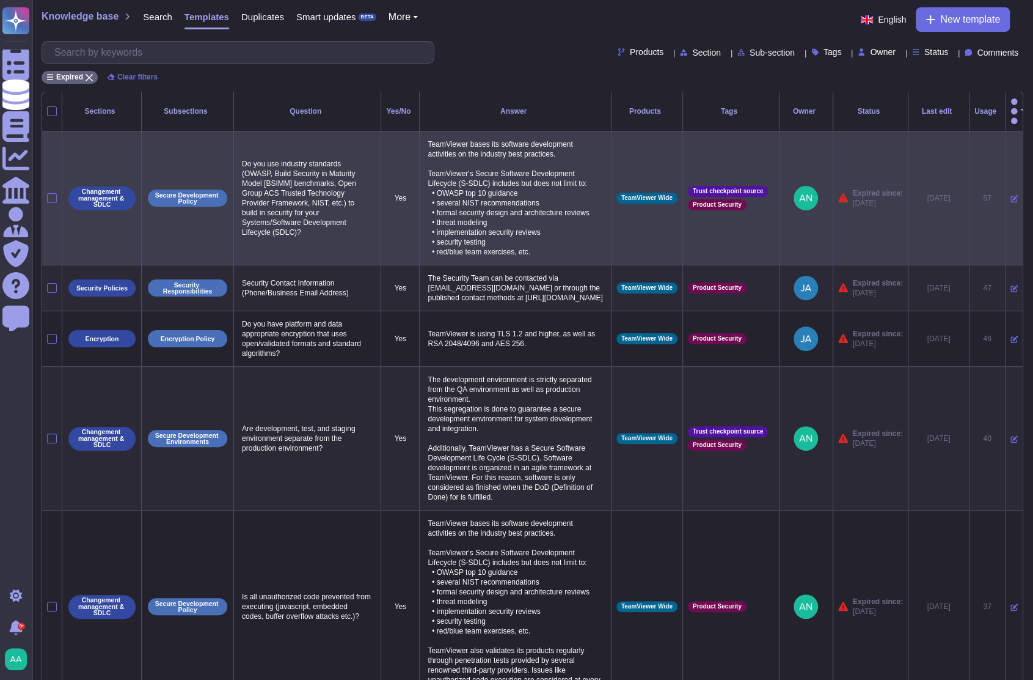
click at [1011, 196] on icon at bounding box center [1014, 199] width 7 height 7
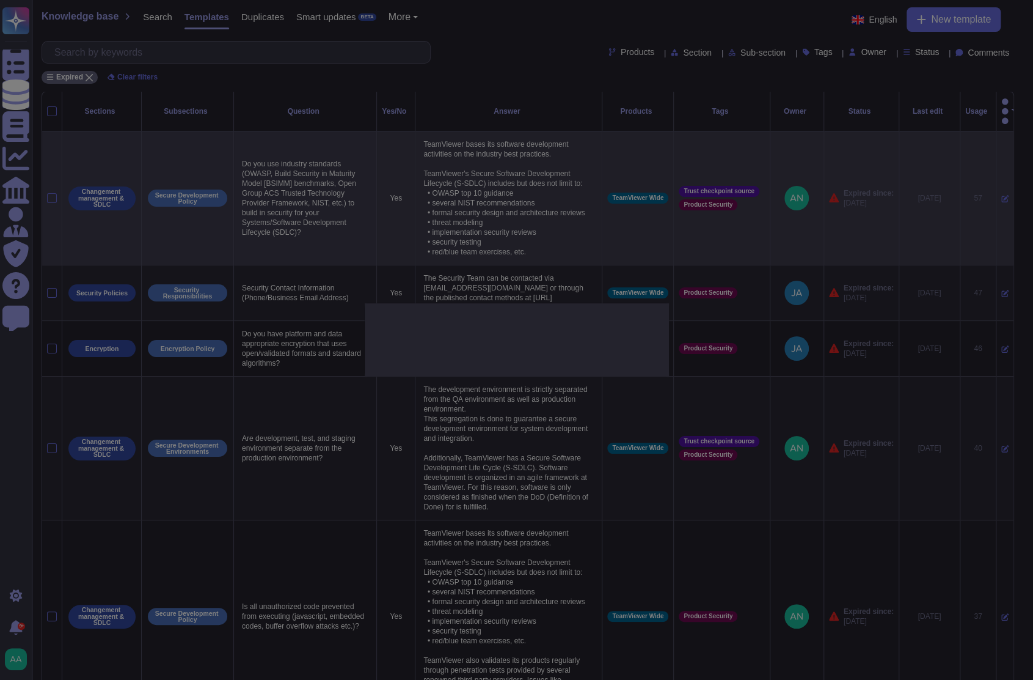
type textarea "Do you use industry standards (OWASP, Build Security in Maturity Model [BSIMM] …"
type textarea "TeamViewer bases its software development activities on the industry best pract…"
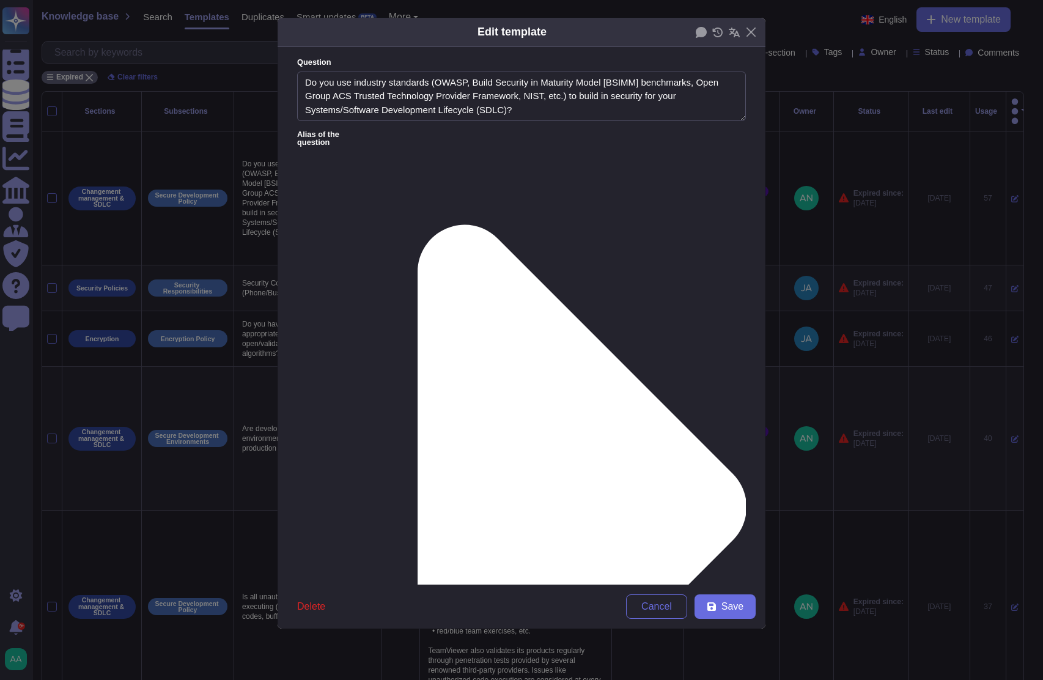
type textarea "Do you use industry standards (OWASP, Build Security in Maturity Model [BSIMM] …"
type textarea "TeamViewer bases its software development activities on the industry best pract…"
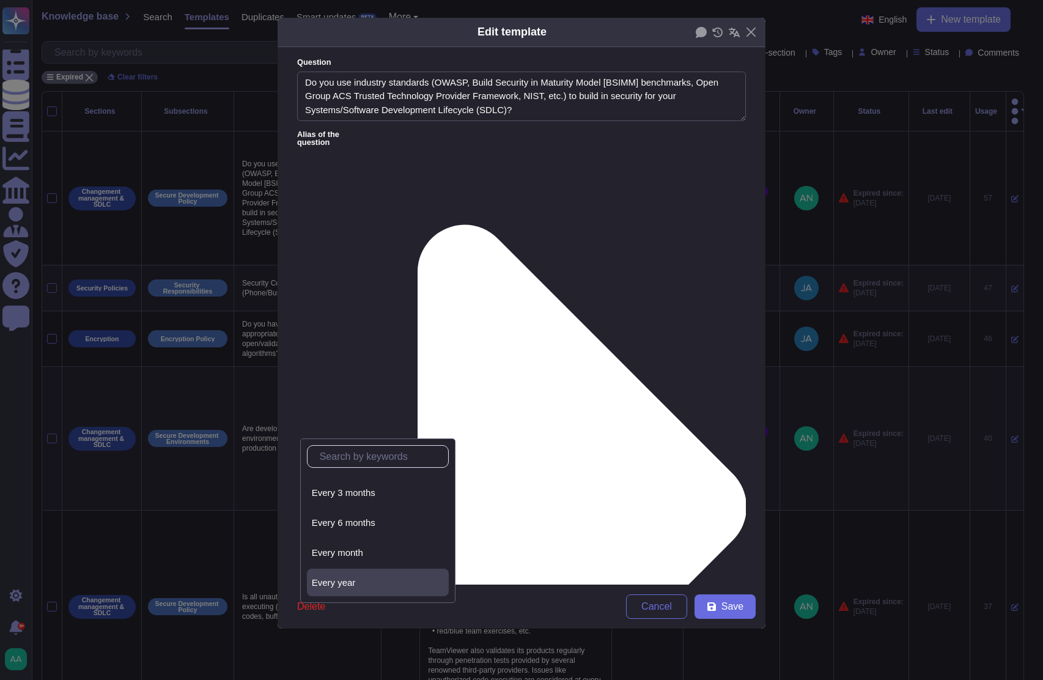
click at [349, 577] on span "Every year" at bounding box center [334, 582] width 44 height 11
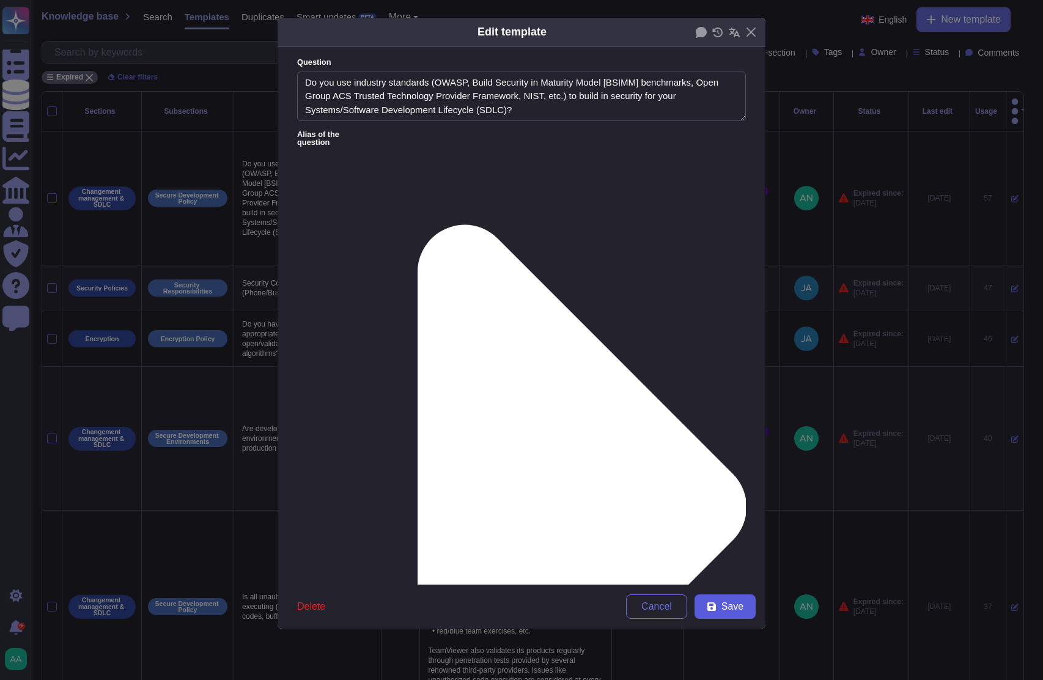
click at [730, 595] on button "Save" at bounding box center [724, 606] width 61 height 24
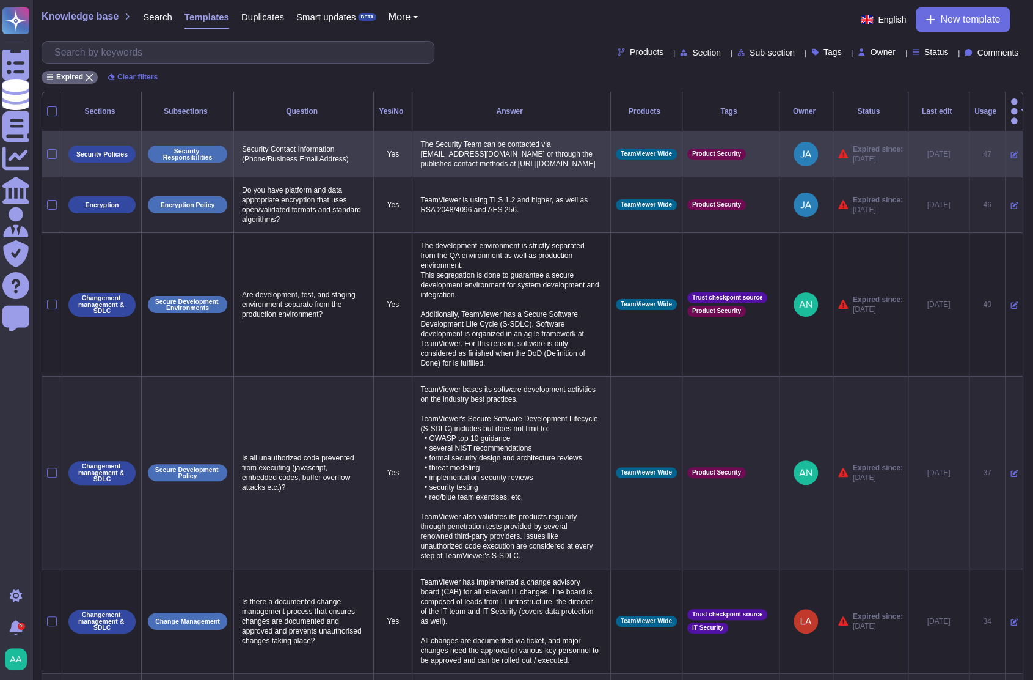
click at [1011, 151] on icon at bounding box center [1014, 154] width 7 height 7
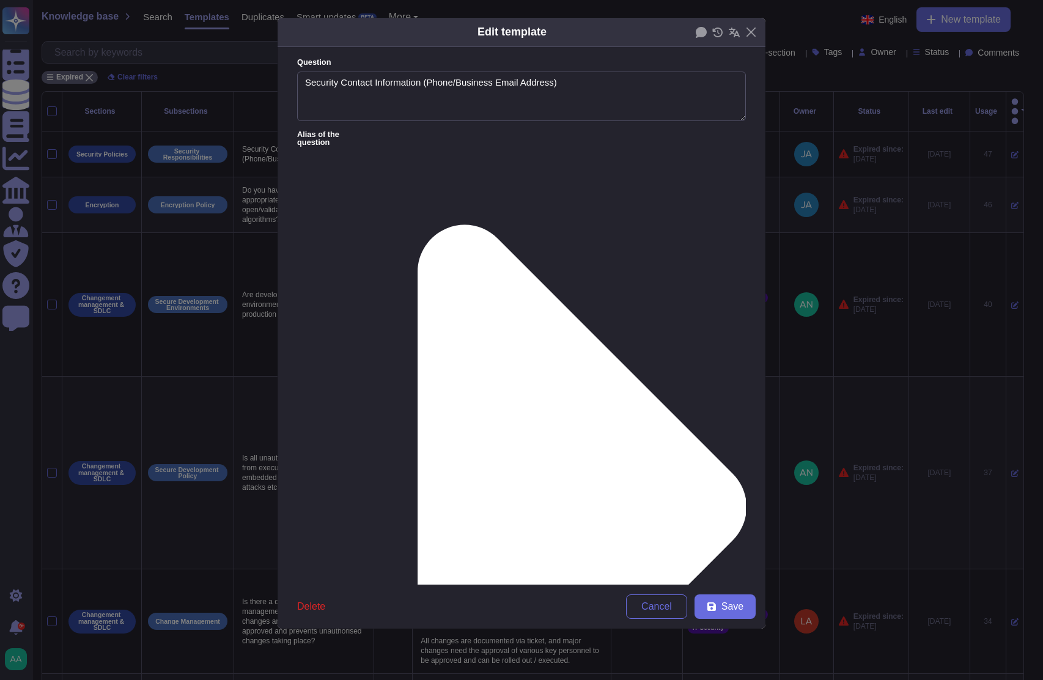
type textarea "Security Contact Information (Phone/Business Email Address)"
type textarea "The Security Team can be contacted via [EMAIL_ADDRESS][DOMAIN_NAME] or through …"
click at [362, 519] on div "From [DATE]" at bounding box center [361, 520] width 99 height 11
click at [716, 611] on icon at bounding box center [712, 606] width 10 height 10
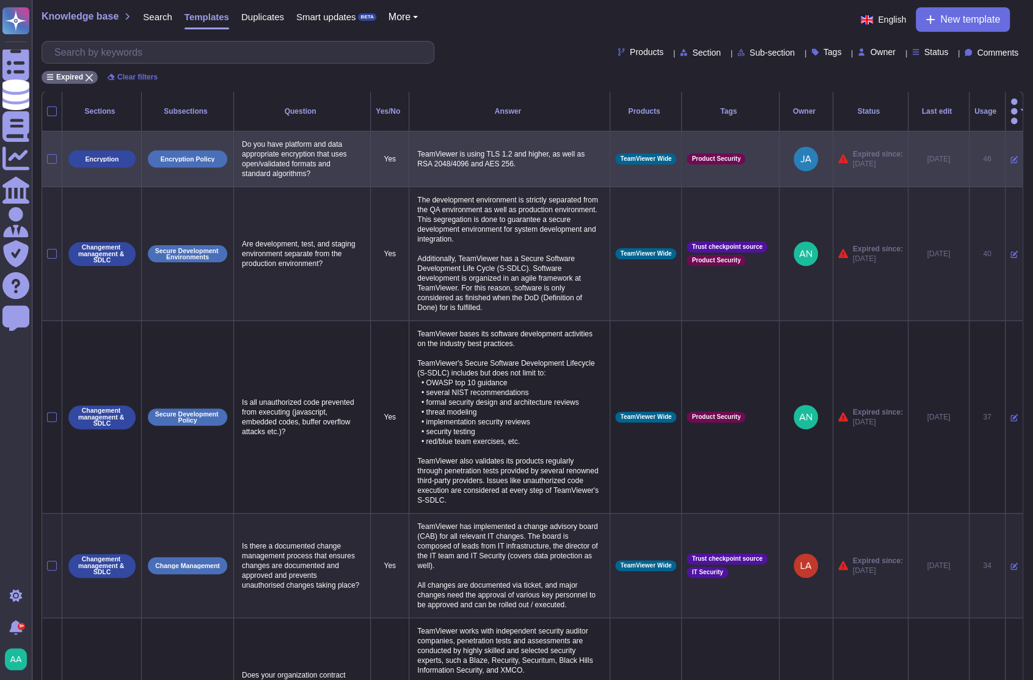
click at [1011, 156] on icon at bounding box center [1014, 159] width 7 height 7
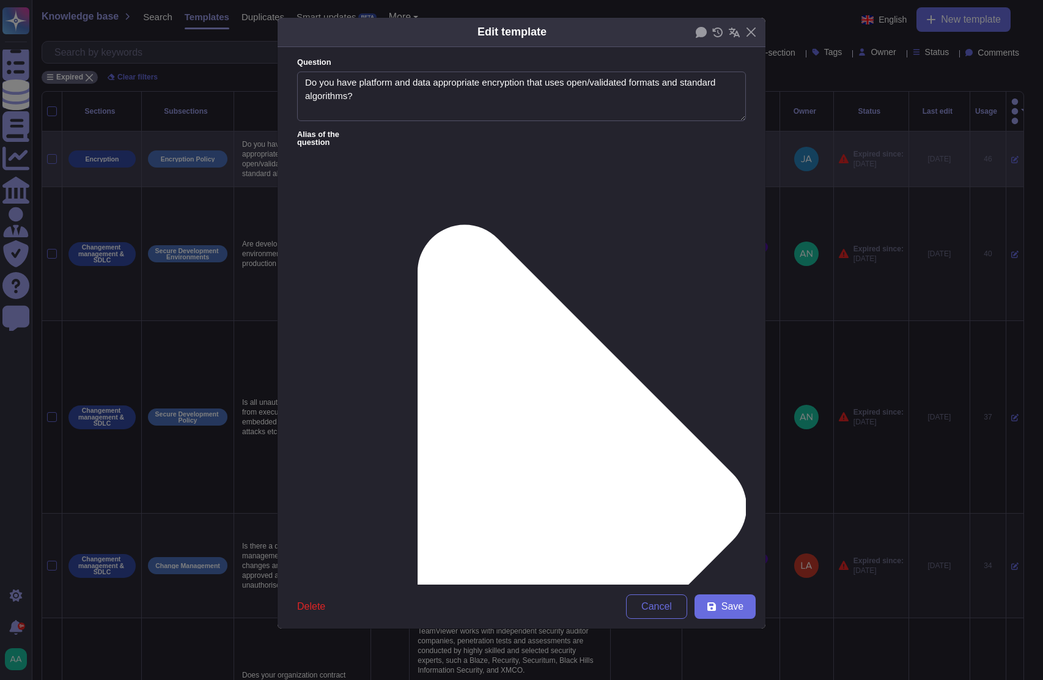
type textarea "Do you have platform and data appropriate encryption that uses open/validated f…"
type textarea "TeamViewer is using TLS 1.2 and higher, as well as RSA 2048/4096 and AES 256."
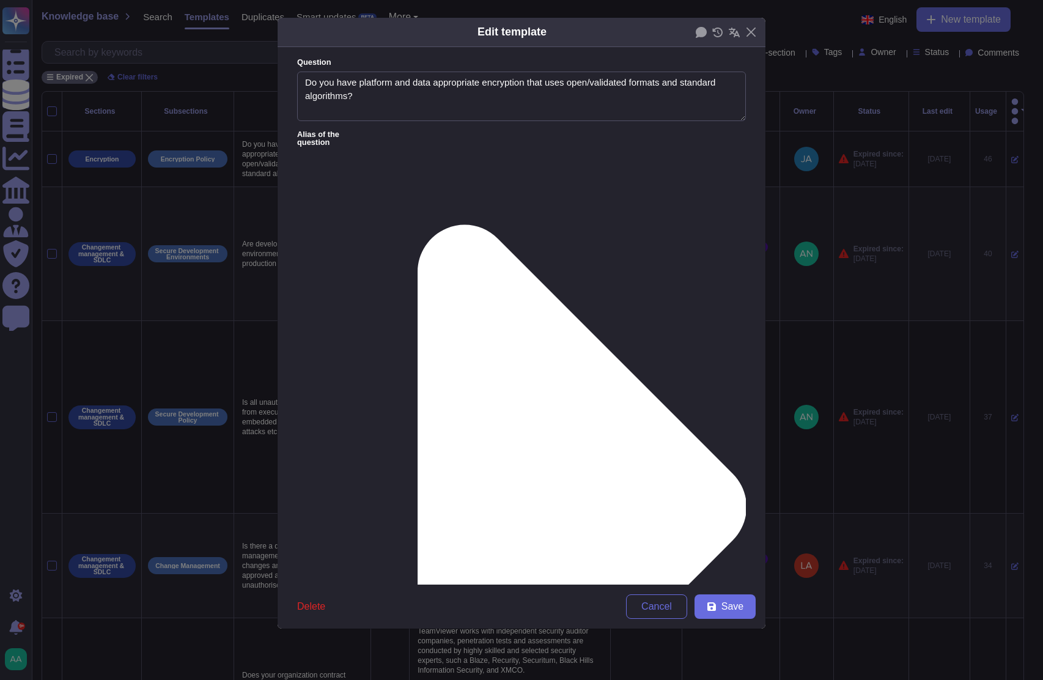
click at [368, 518] on div "From [DATE]" at bounding box center [361, 520] width 99 height 11
click at [731, 603] on span "Save" at bounding box center [732, 606] width 22 height 10
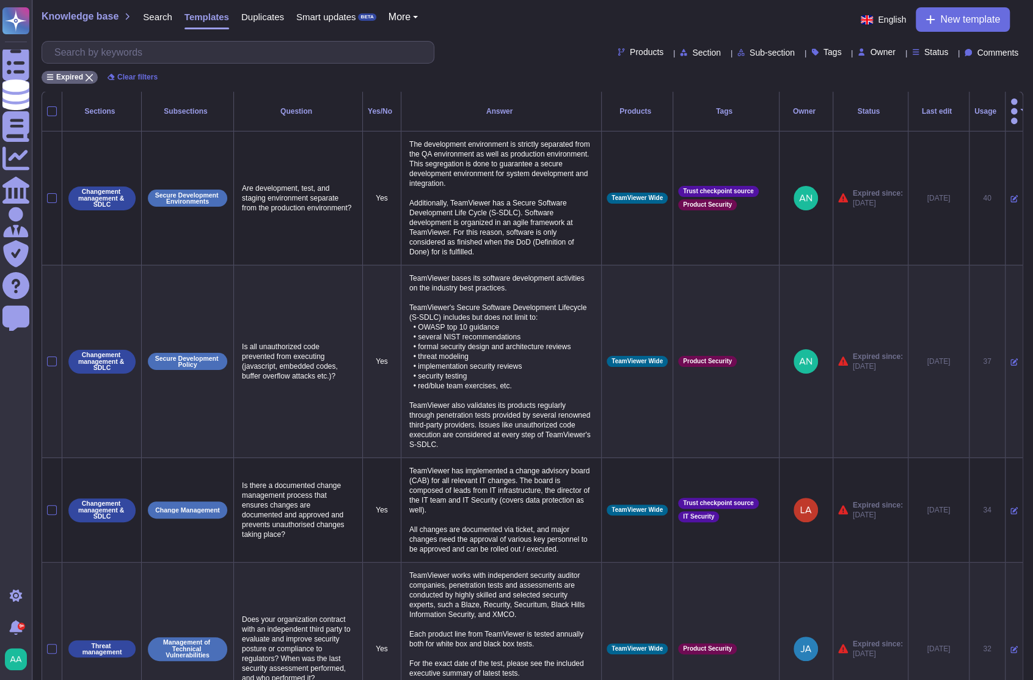
click at [482, 74] on div "Expired Clear filters" at bounding box center [533, 74] width 982 height 20
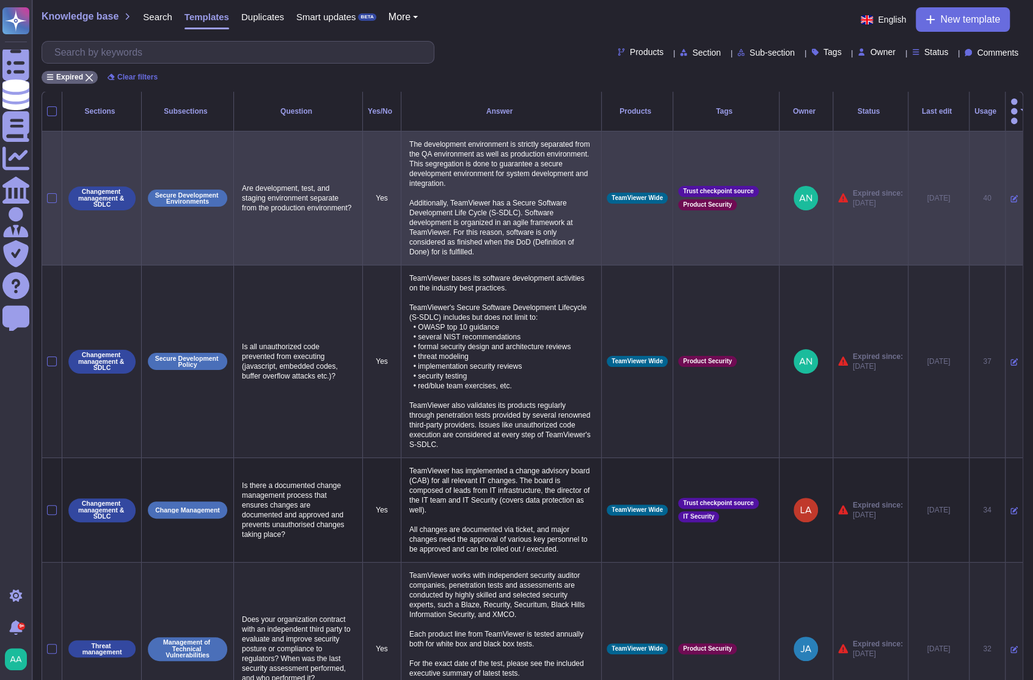
click at [1011, 195] on icon at bounding box center [1014, 198] width 7 height 7
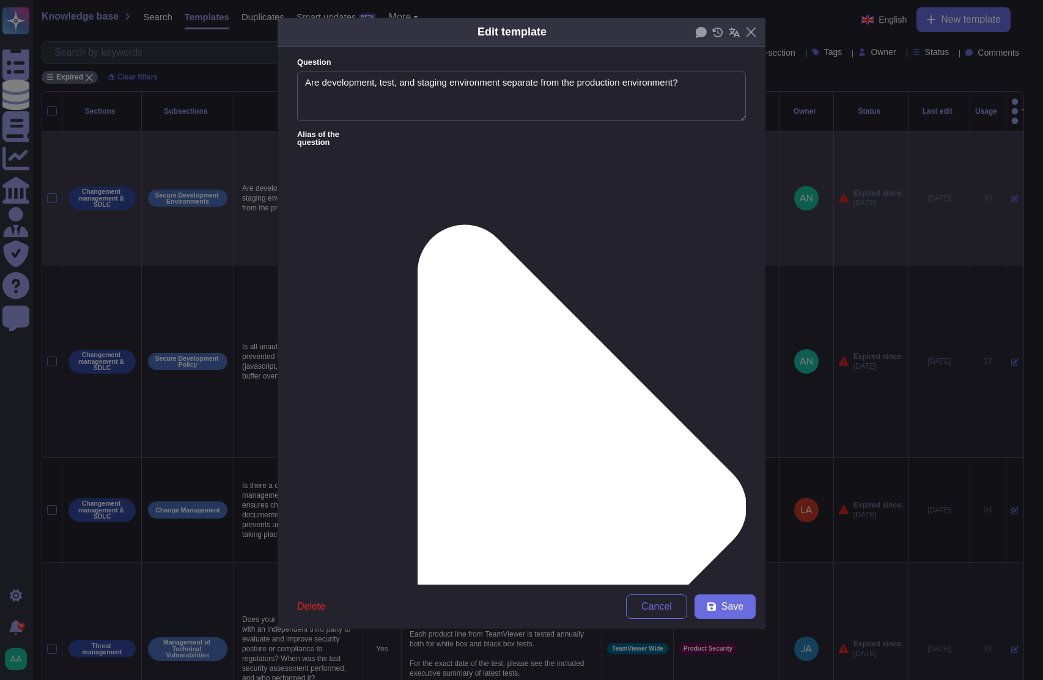
type textarea "Are development, test, and staging environment separate from the production env…"
type textarea "The development environment is strictly separated from the QA environment as we…"
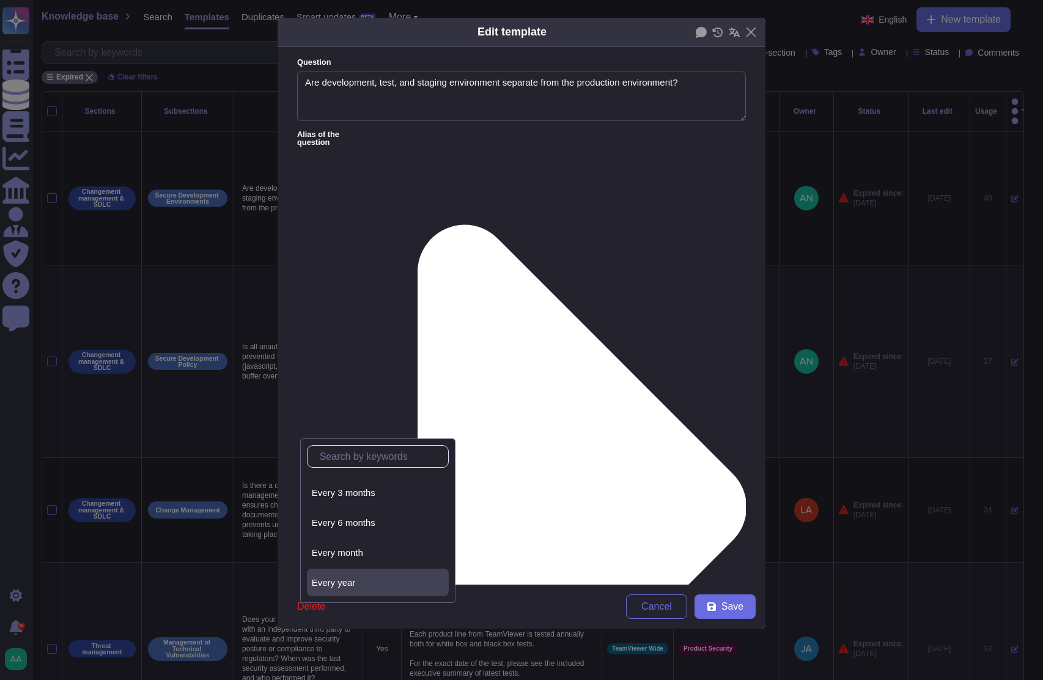
click at [380, 581] on div "Every year" at bounding box center [378, 582] width 132 height 11
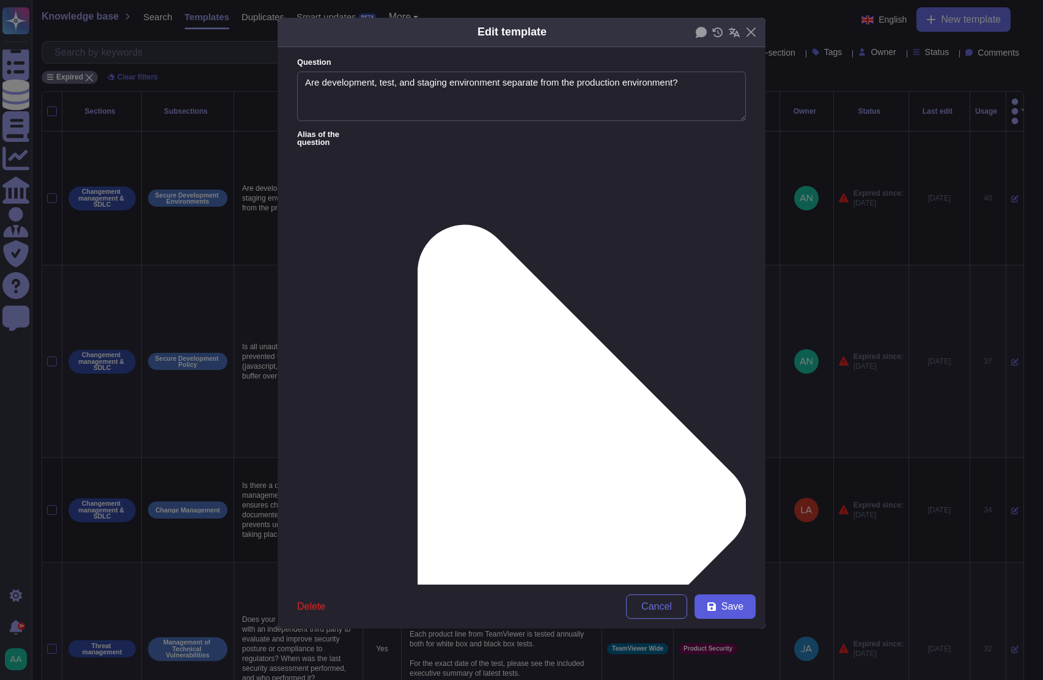
click at [713, 609] on icon at bounding box center [711, 606] width 9 height 9
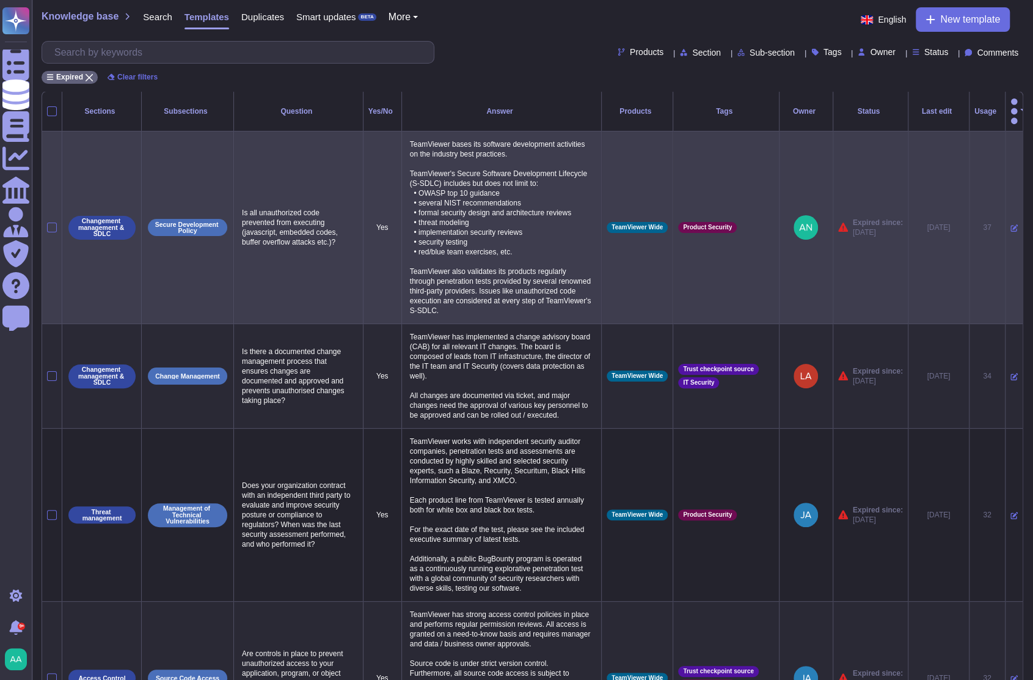
click at [1011, 224] on icon at bounding box center [1014, 227] width 7 height 7
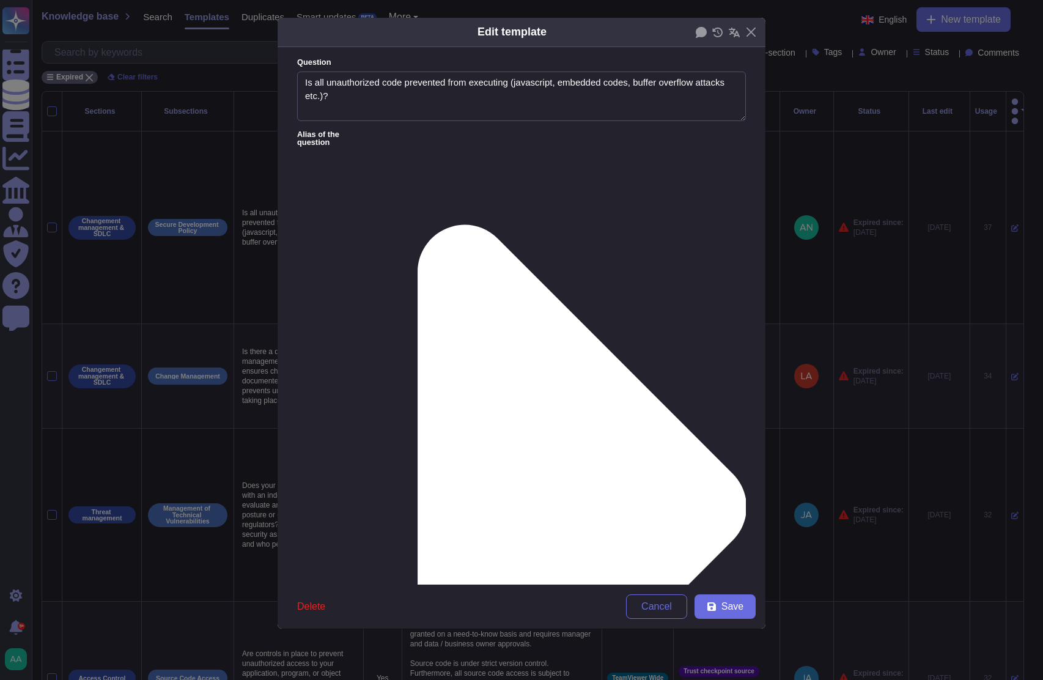
type textarea "Is all unauthorized code prevented from executing (javascript, embedded codes, …"
type textarea "TeamViewer bases its software development activities on the industry best pract…"
drag, startPoint x: 418, startPoint y: 431, endPoint x: 414, endPoint y: 426, distance: 6.5
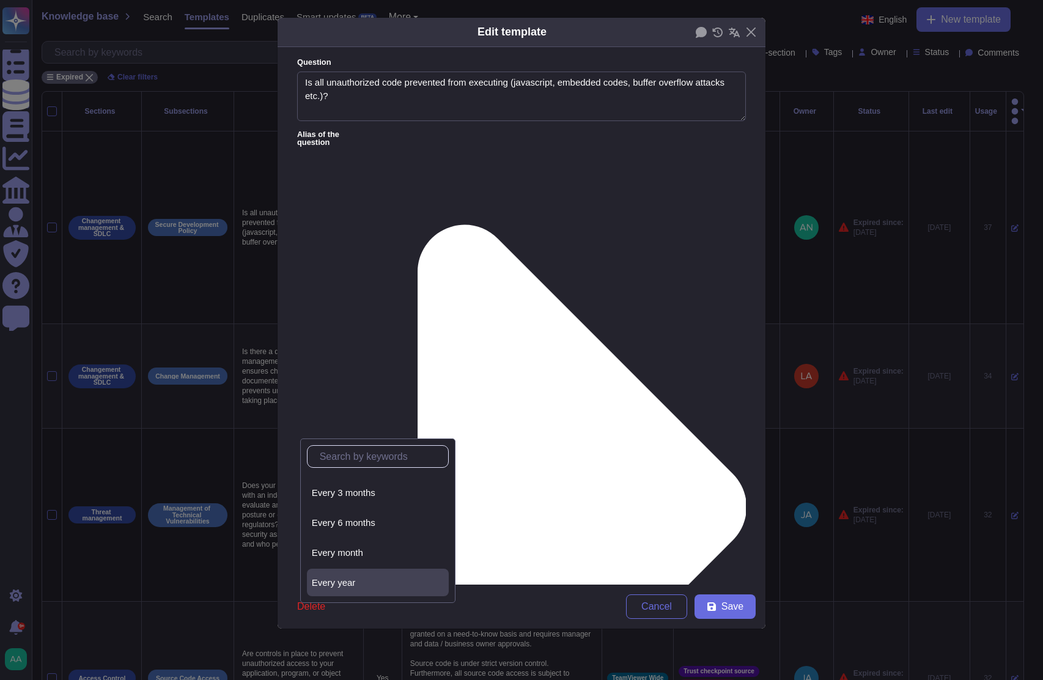
click at [374, 587] on div "Every year" at bounding box center [378, 582] width 142 height 28
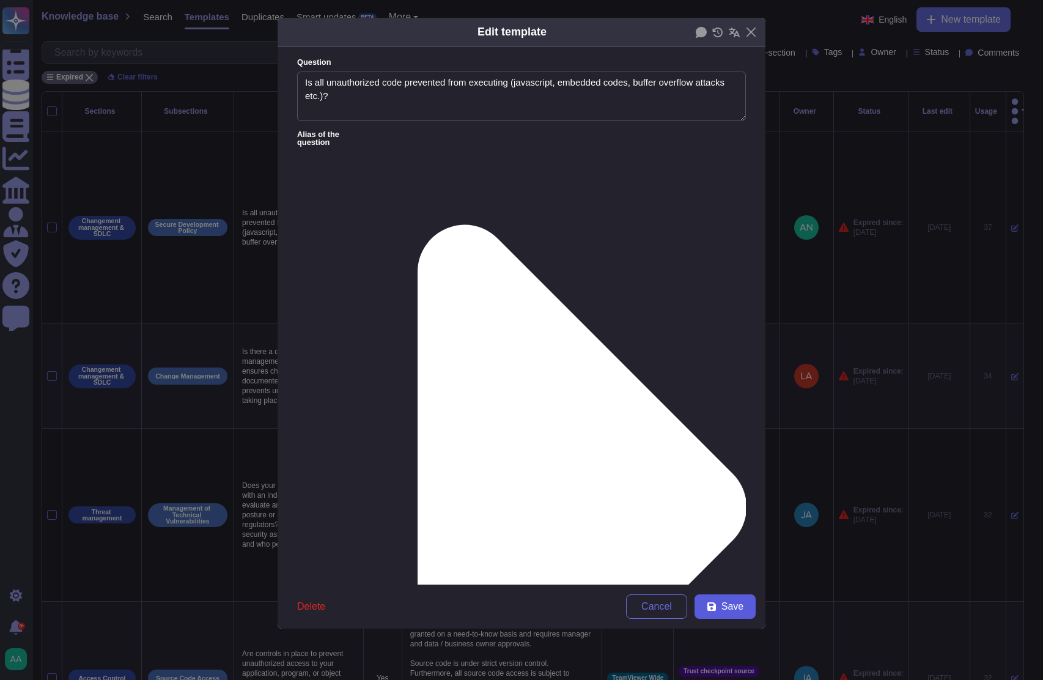
click at [744, 603] on button "Save" at bounding box center [724, 606] width 61 height 24
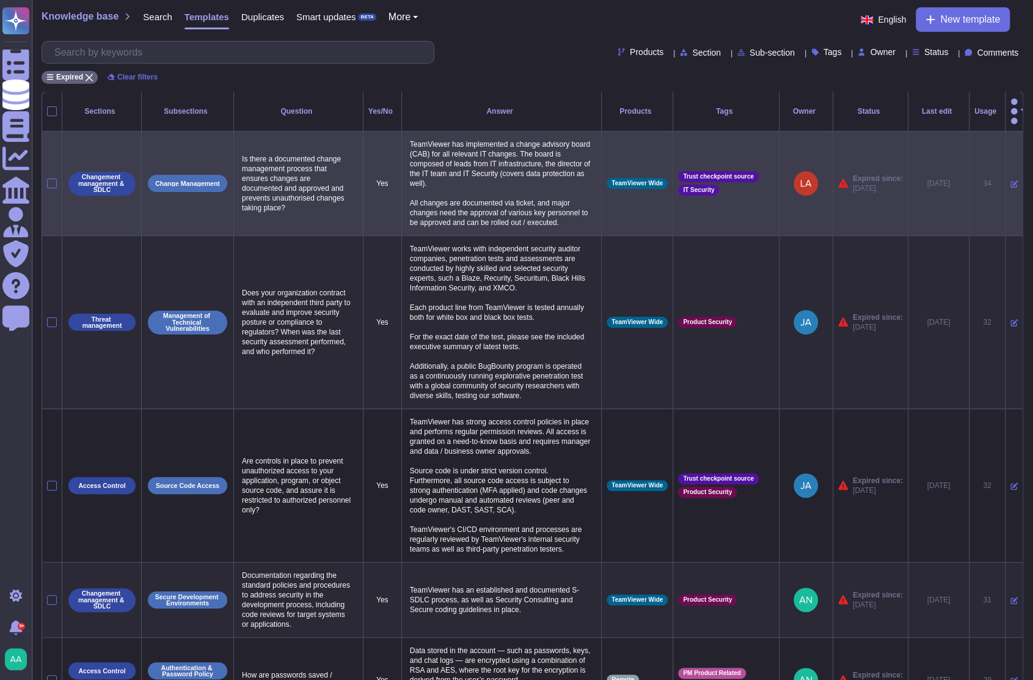
click at [1011, 180] on icon at bounding box center [1014, 183] width 7 height 7
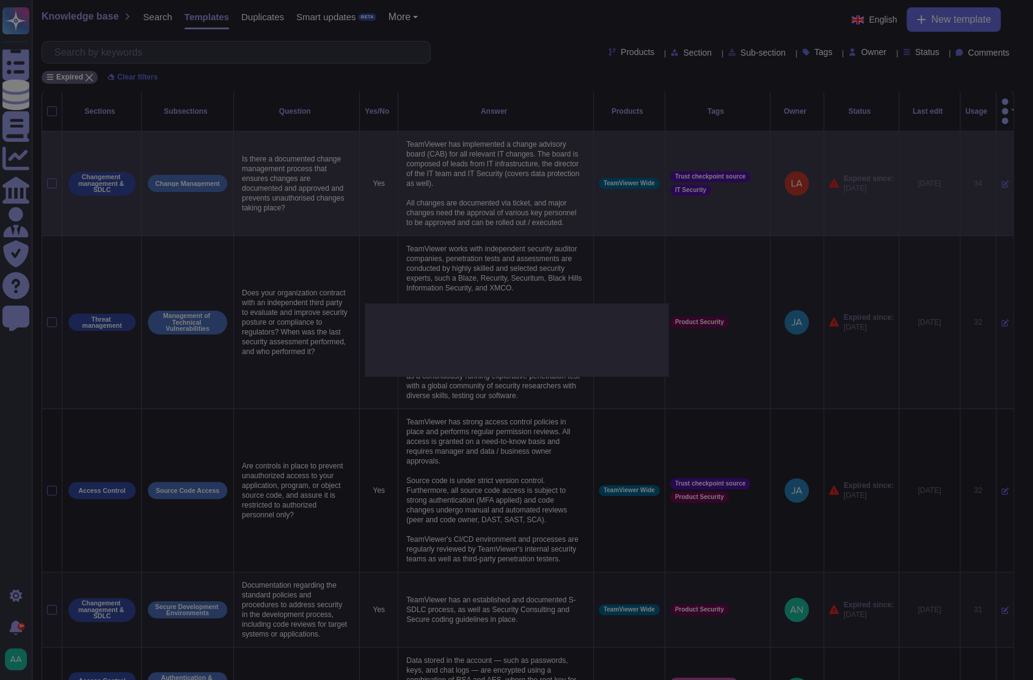
type textarea "Is there a documented change management process that ensures changes are docume…"
type textarea "TeamViewer has implemented a change advisory board (CAB) for all relevant IT ch…"
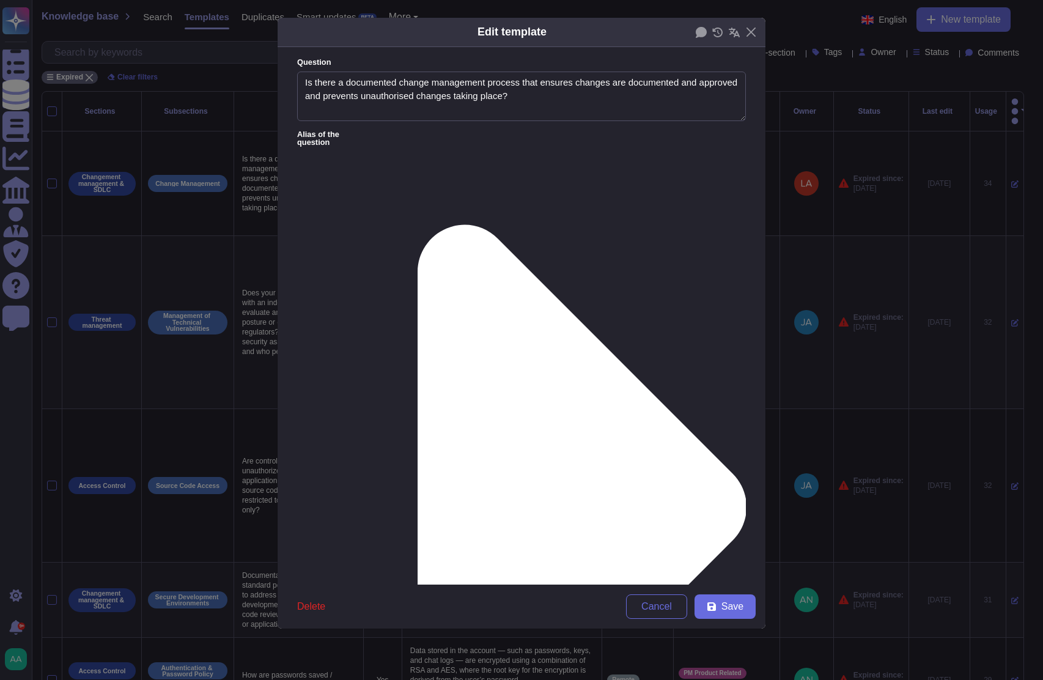
type textarea "Is there a documented change management process that ensures changes are docume…"
type textarea "TeamViewer has implemented a change advisory board (CAB) for all relevant IT ch…"
click at [346, 515] on span "From [DATE]" at bounding box center [338, 520] width 53 height 11
click at [725, 598] on button "Save" at bounding box center [724, 606] width 61 height 24
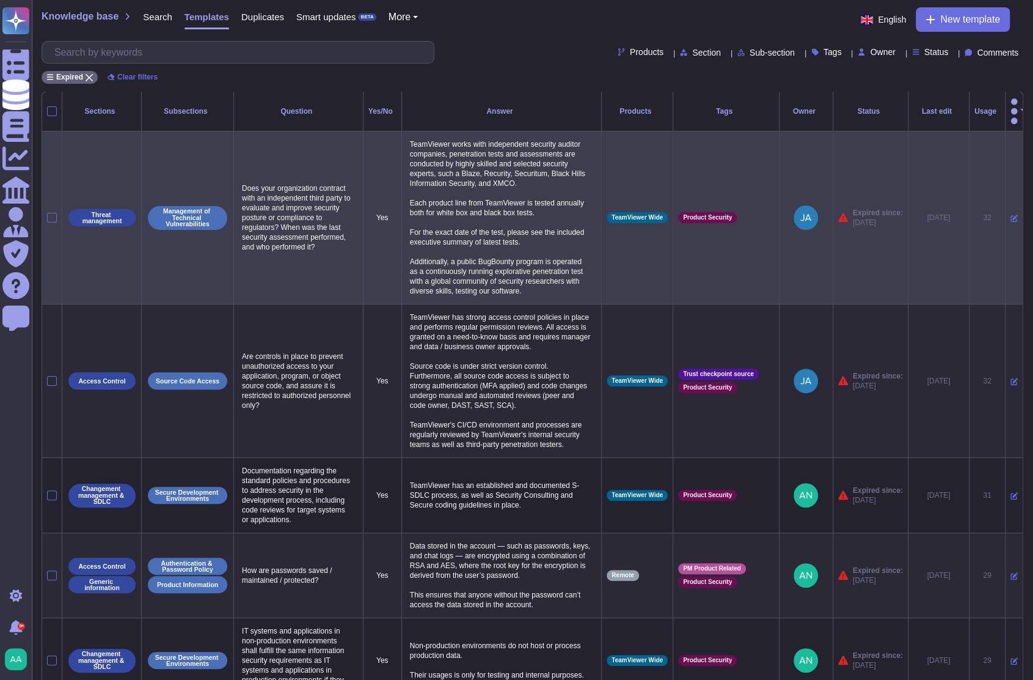
click at [1011, 215] on icon at bounding box center [1014, 218] width 7 height 7
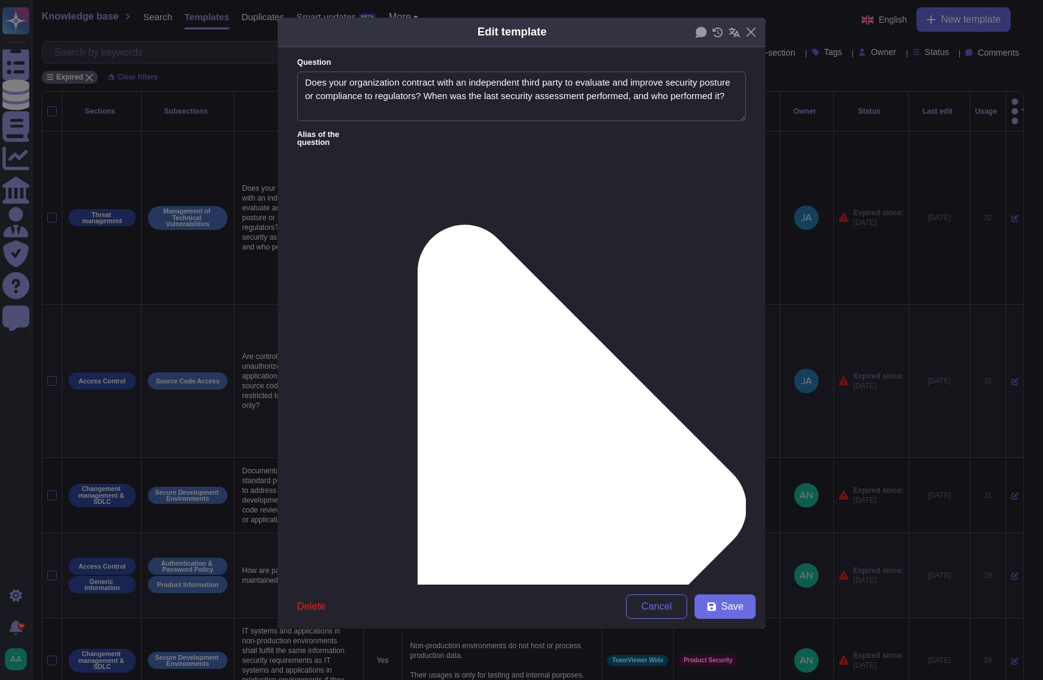
type textarea "Does your organization contract with an independent third party to evaluate and…"
type textarea "TeamViewer works with independent security auditor companies, penetration tests…"
click at [384, 515] on div "From [DATE]" at bounding box center [361, 520] width 99 height 11
click at [742, 601] on span "Save" at bounding box center [732, 606] width 22 height 10
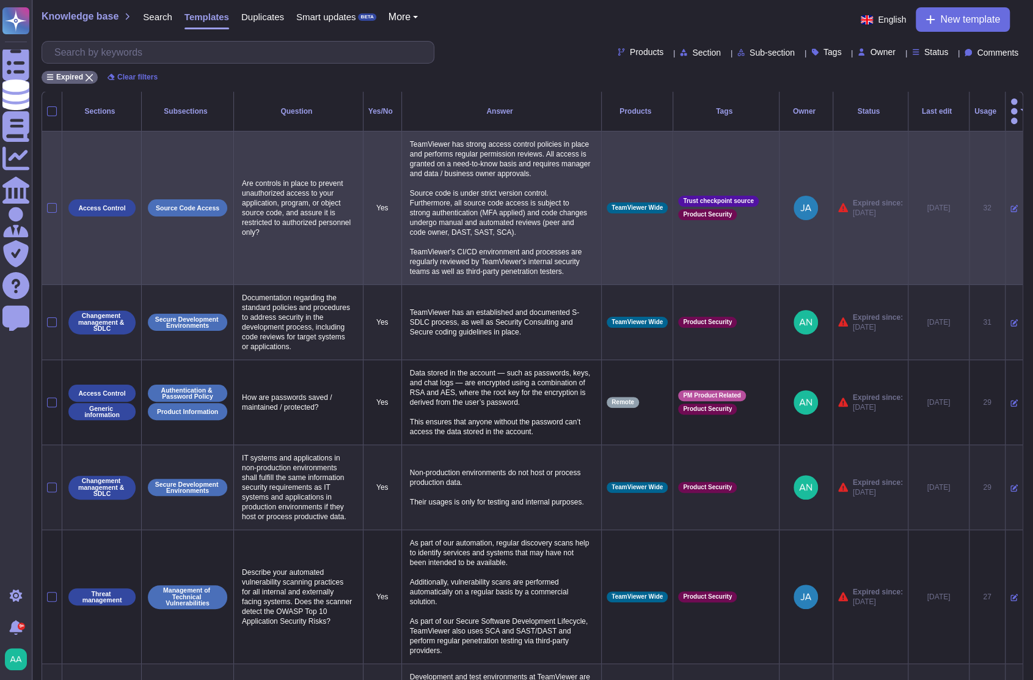
click at [1011, 205] on icon at bounding box center [1014, 208] width 7 height 7
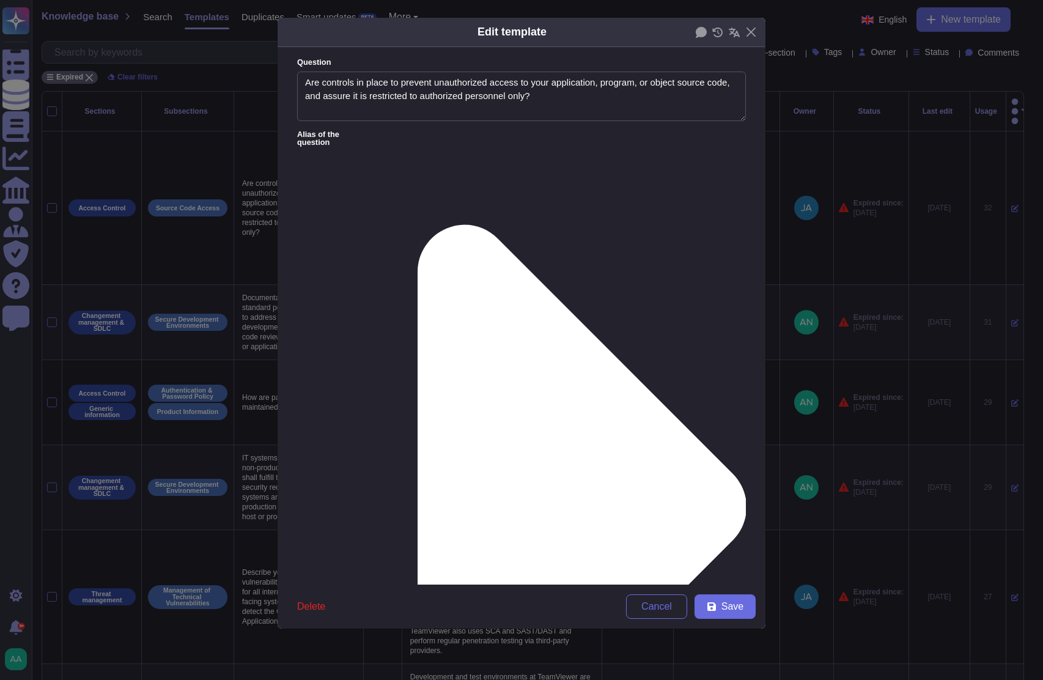
type textarea "Are controls in place to prevent unauthorized access to your application, progr…"
type textarea "TeamViewer has strong access control policies in place and performs regular per…"
click at [374, 518] on div "From [DATE]" at bounding box center [361, 520] width 99 height 11
click at [551, 501] on form "Question Are controls in place to prevent unauthorized access to your applicati…" at bounding box center [521, 315] width 488 height 537
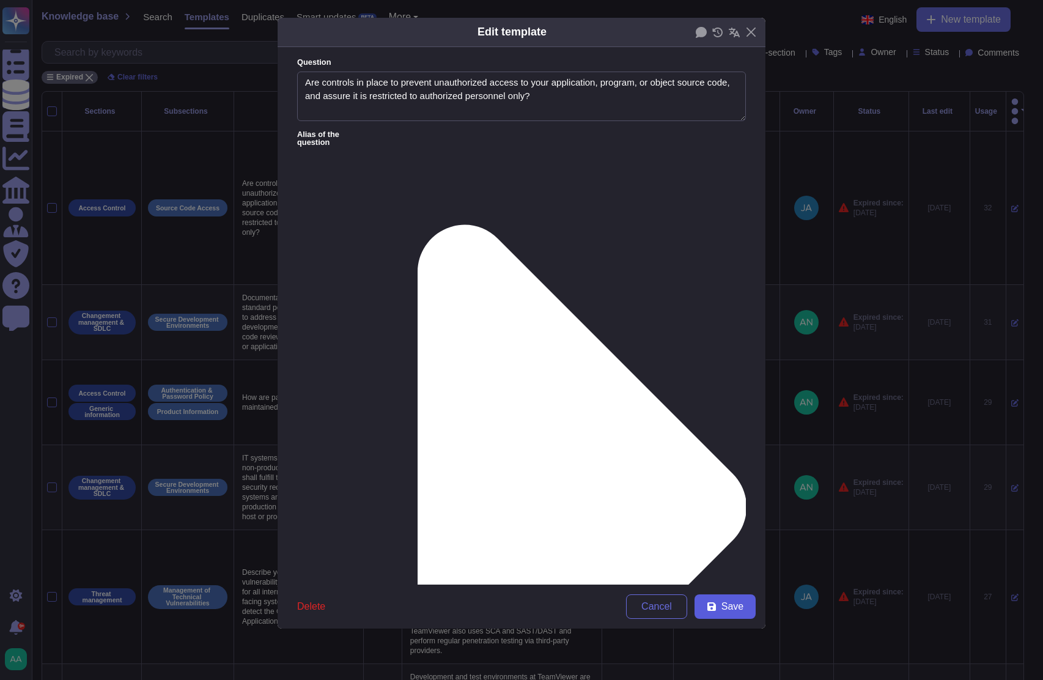
click at [712, 603] on icon at bounding box center [711, 606] width 9 height 9
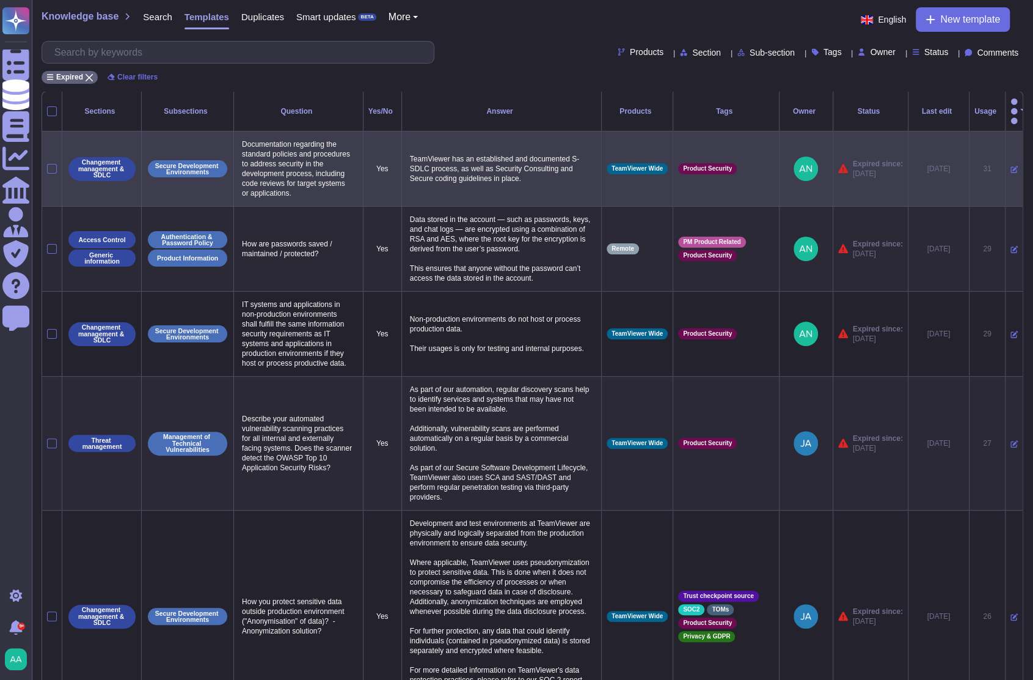
click at [1011, 166] on icon at bounding box center [1014, 169] width 7 height 7
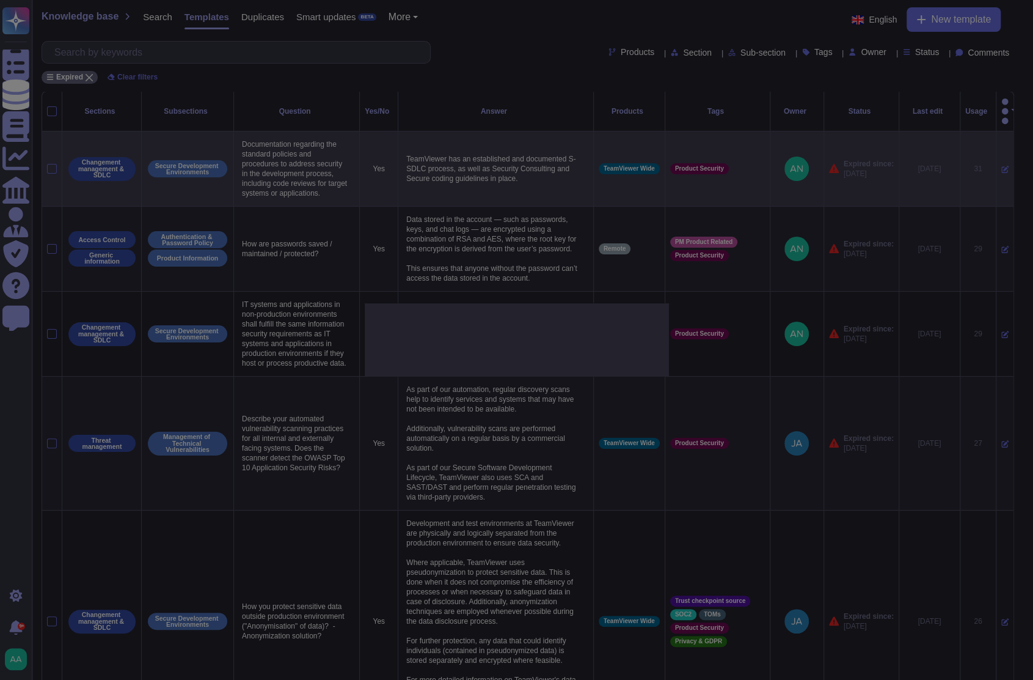
type textarea "Documentation regarding the standard policies and procedures to address securit…"
type textarea "TeamViewer has an established and documented S-SDLC process, as well as Securit…"
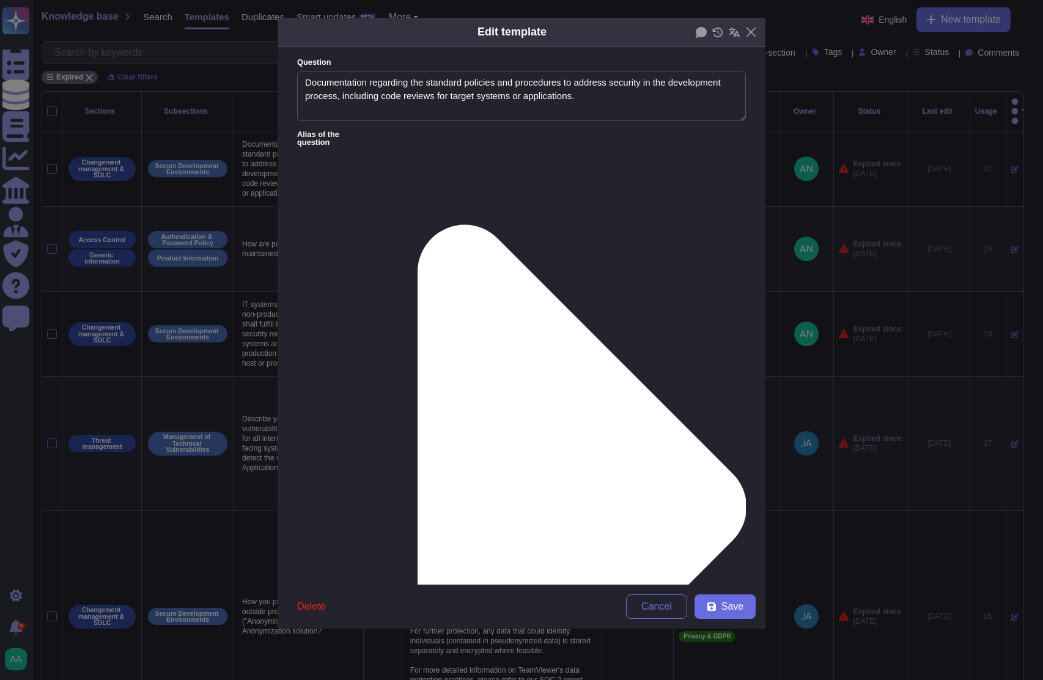
type textarea "Documentation regarding the standard policies and procedures to address securit…"
type textarea "TeamViewer has an established and documented S-SDLC process, as well as Securit…"
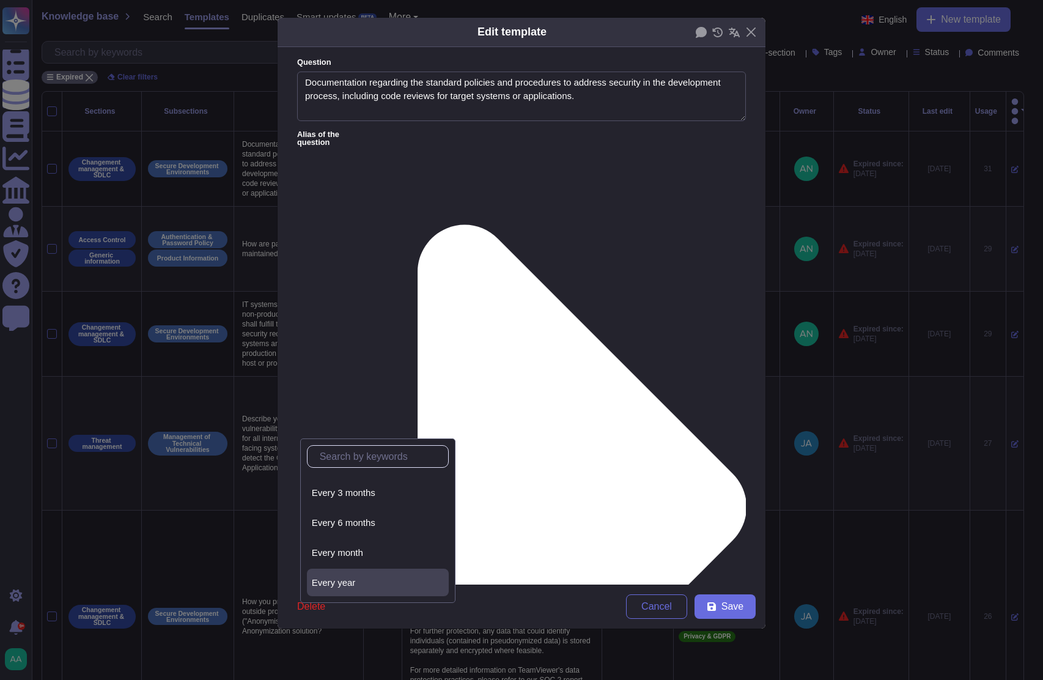
click at [370, 580] on div "Every year" at bounding box center [378, 582] width 132 height 11
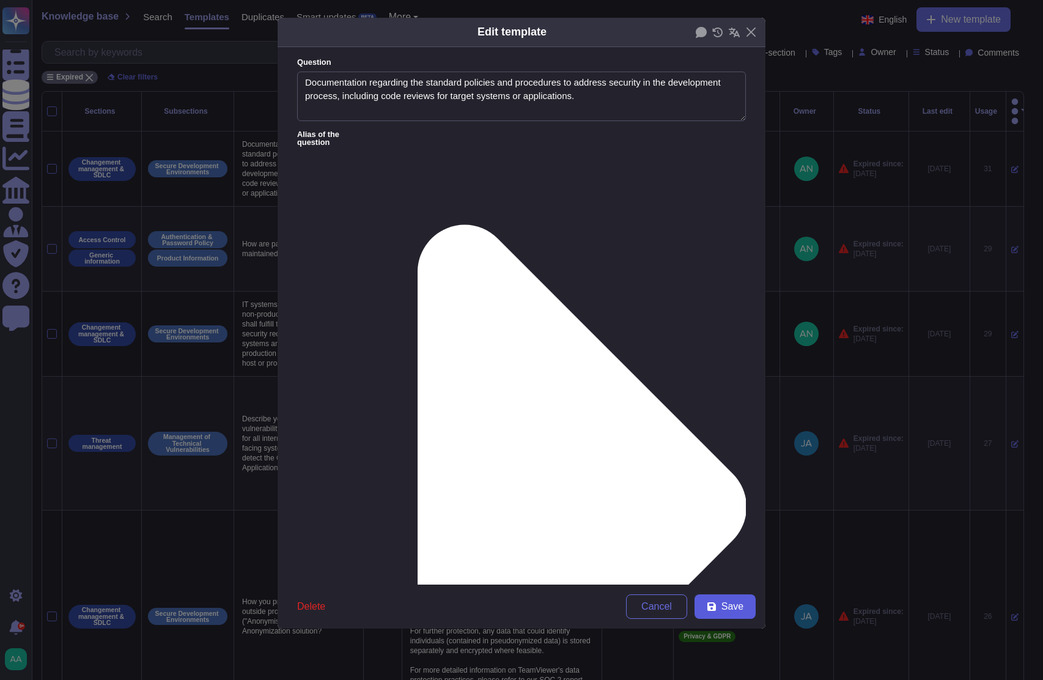
click at [719, 611] on button "Save" at bounding box center [724, 606] width 61 height 24
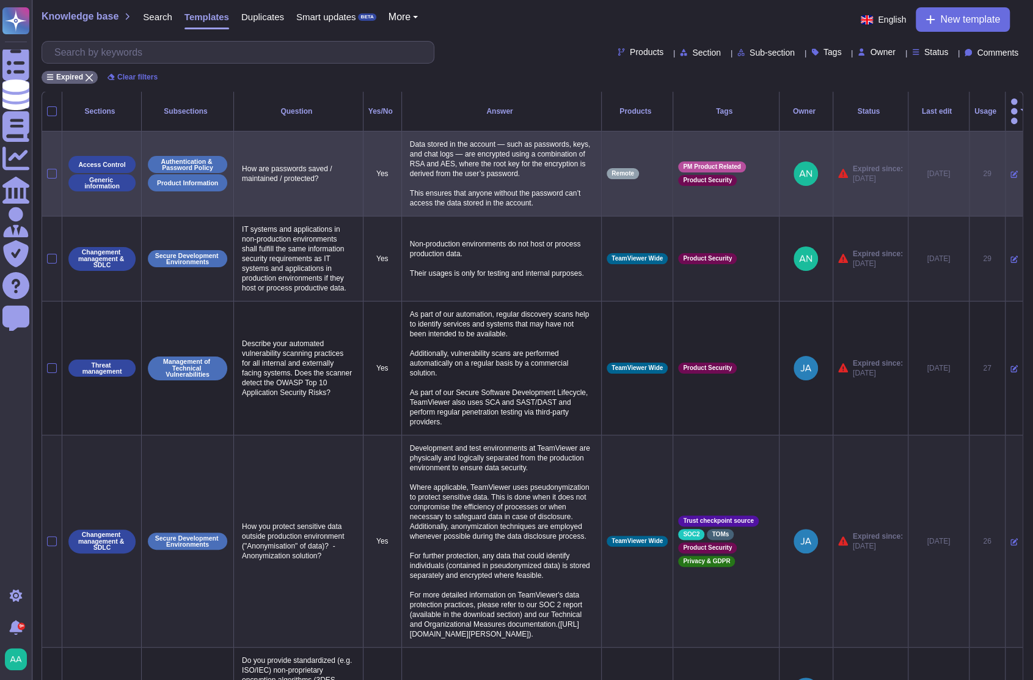
click at [1011, 171] on icon at bounding box center [1014, 174] width 7 height 7
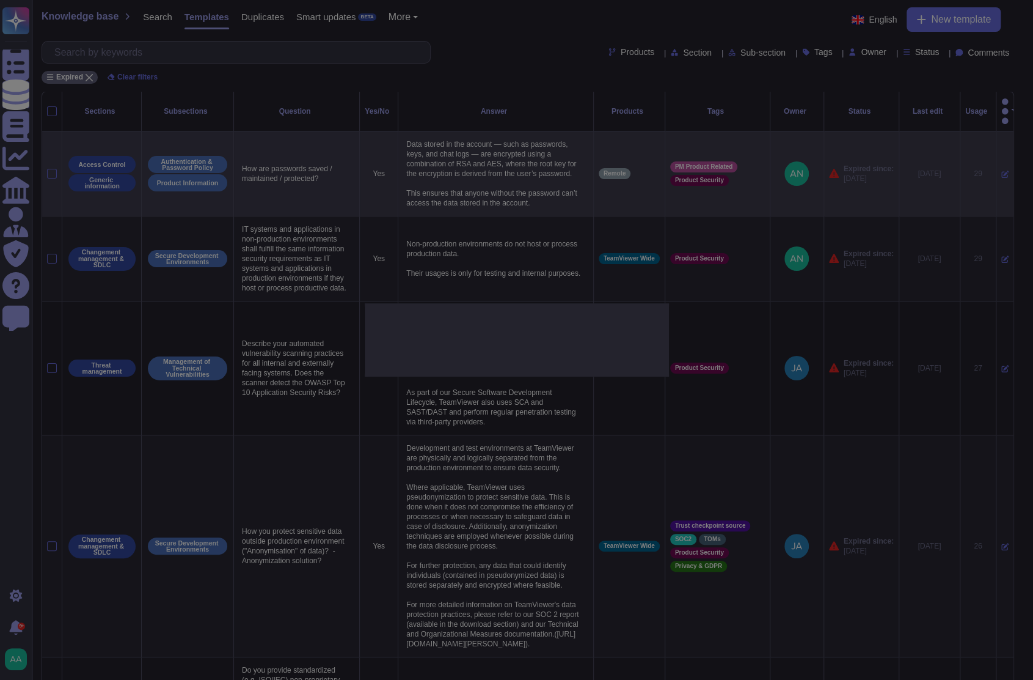
type textarea "How are passwords saved / maintained / protected?"
type textarea "Data stored in the account — such as passwords, keys, and chat logs — are encry…"
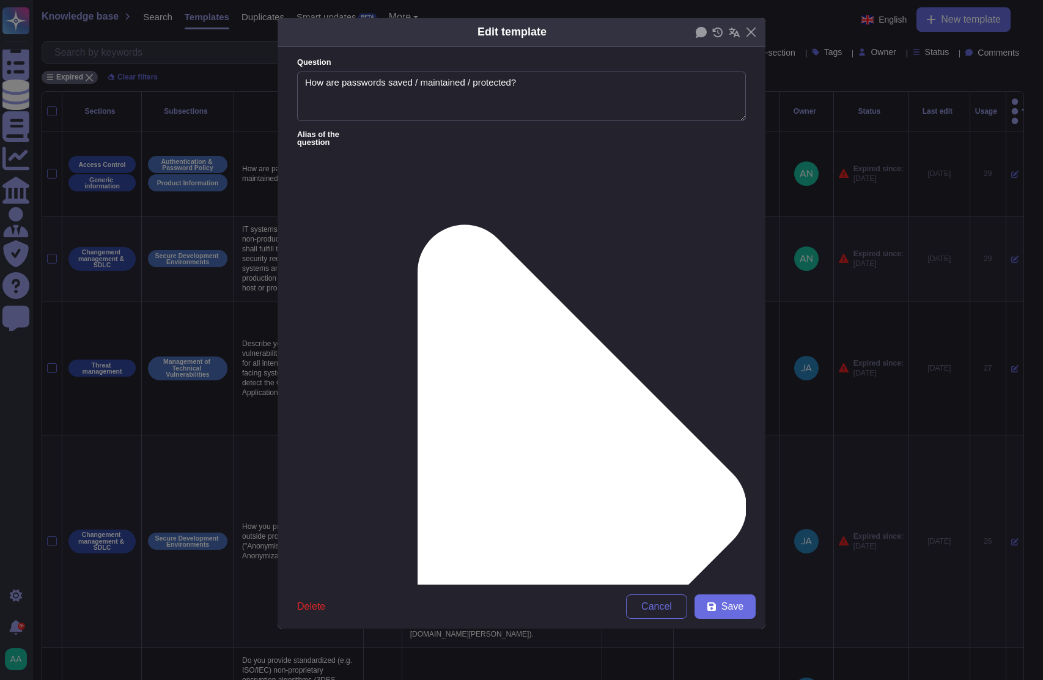
type textarea "How are passwords saved / maintained / protected?"
type textarea "Data stored in the account — such as passwords, keys, and chat logs — are encry…"
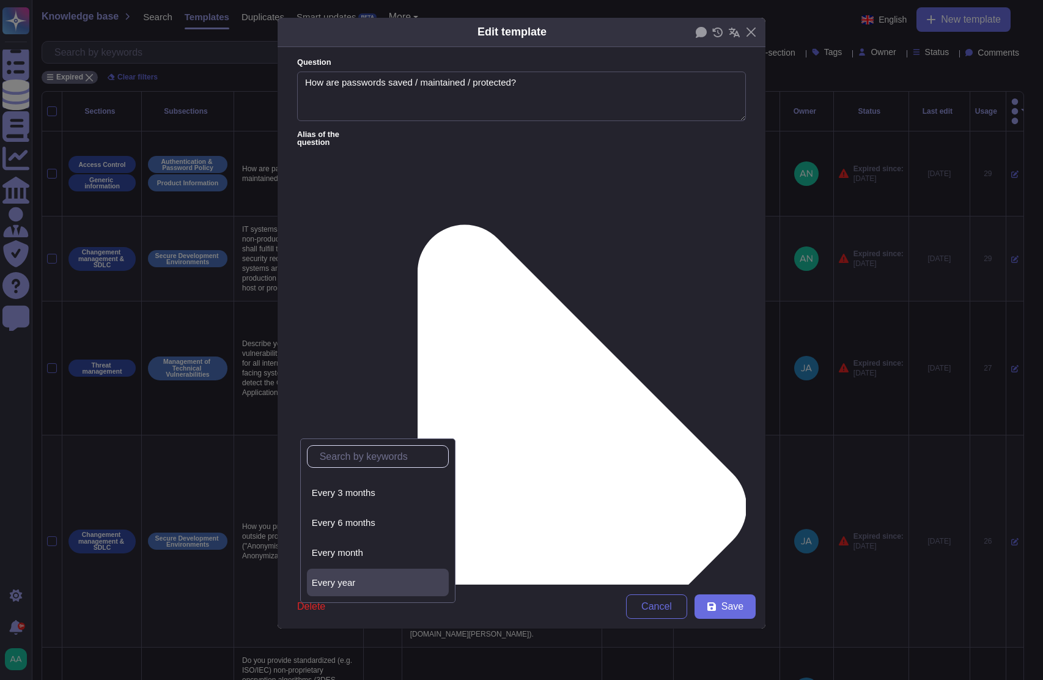
click at [347, 577] on span "Every year" at bounding box center [334, 582] width 44 height 11
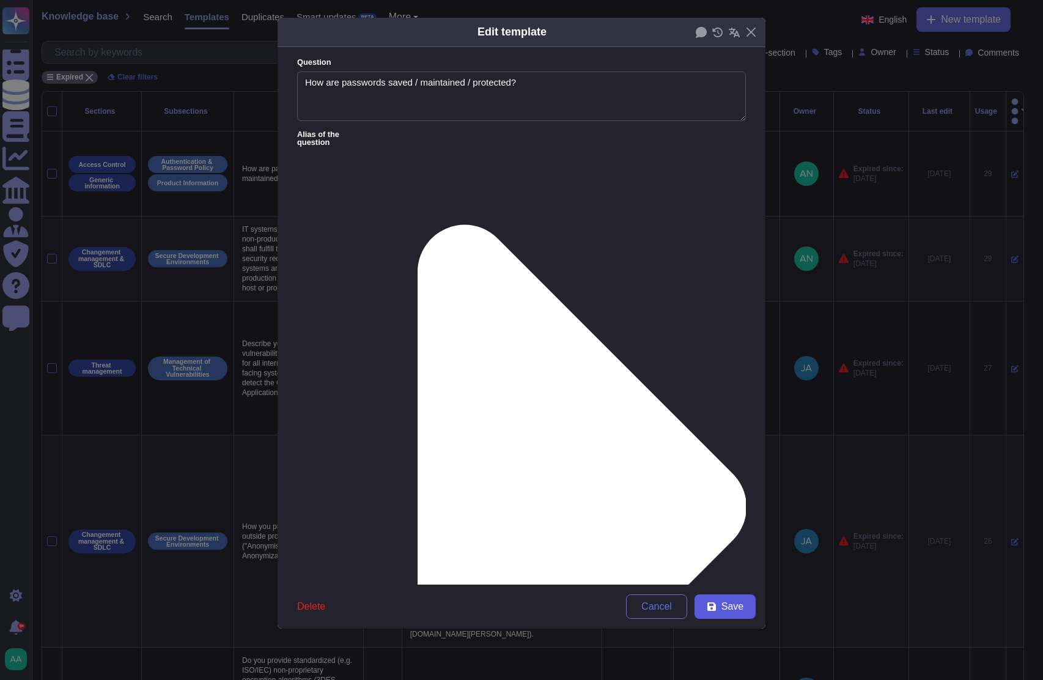
click at [705, 604] on button "Save" at bounding box center [724, 606] width 61 height 24
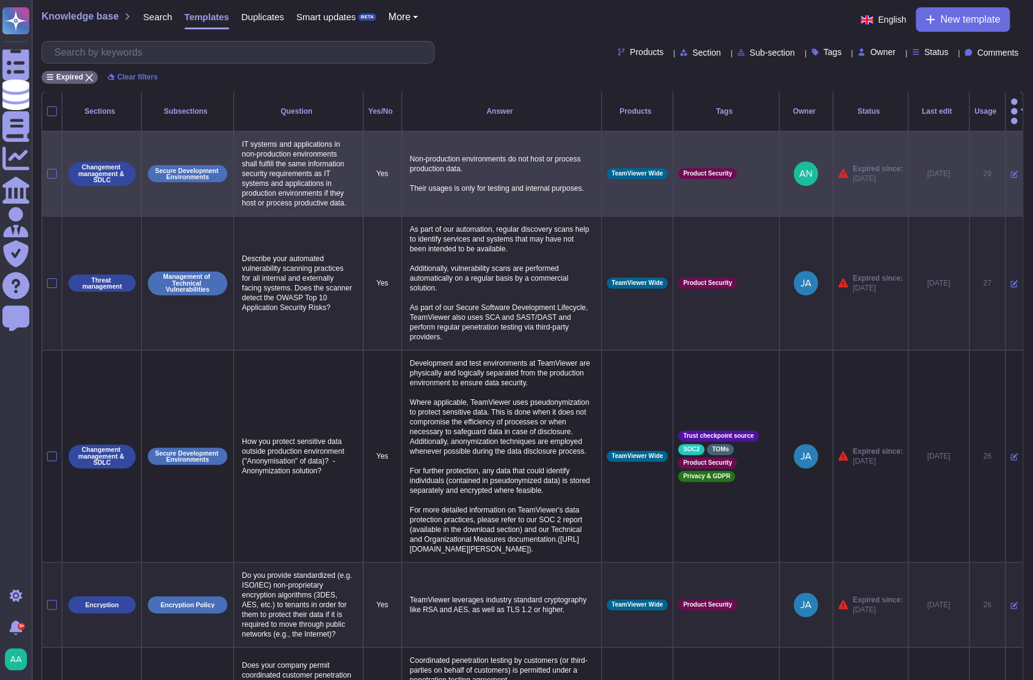
click at [1011, 171] on icon at bounding box center [1014, 174] width 7 height 7
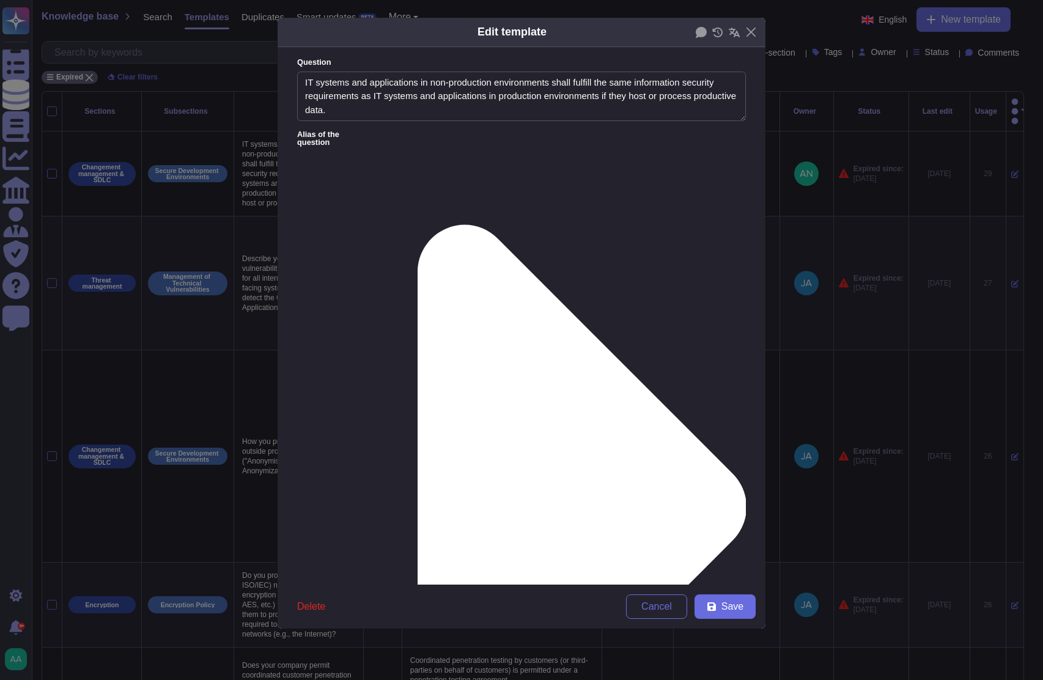
type textarea "IT systems and applications in non-production environments shall fulfill the sa…"
type textarea "Non-production environments do not host or process production data. Their usage…"
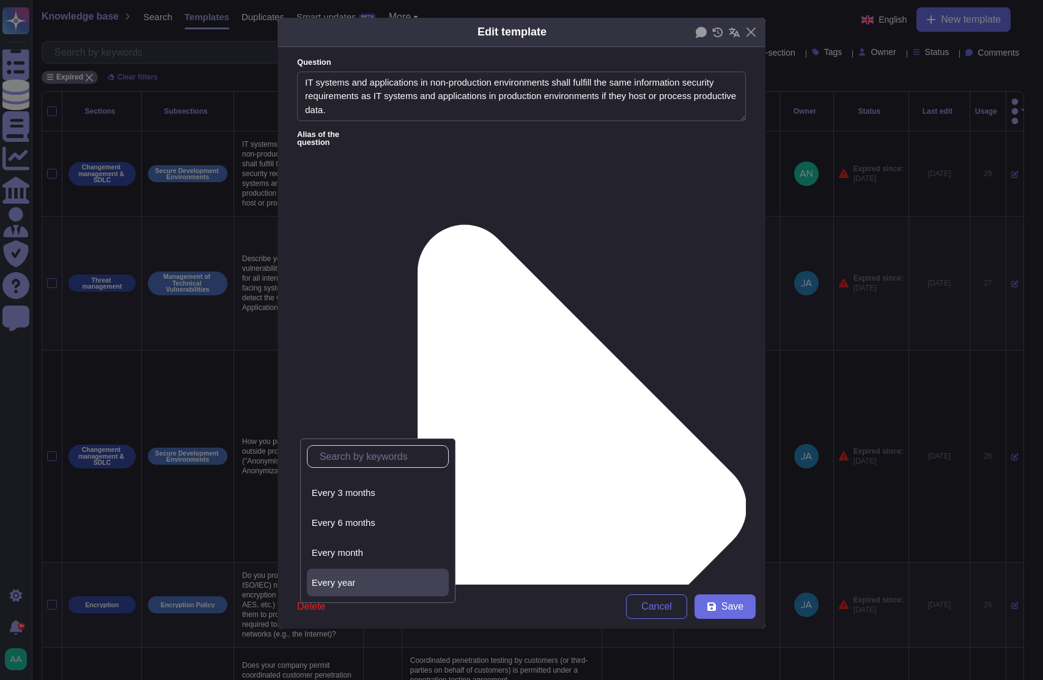
click at [392, 591] on div "Every year" at bounding box center [378, 582] width 142 height 28
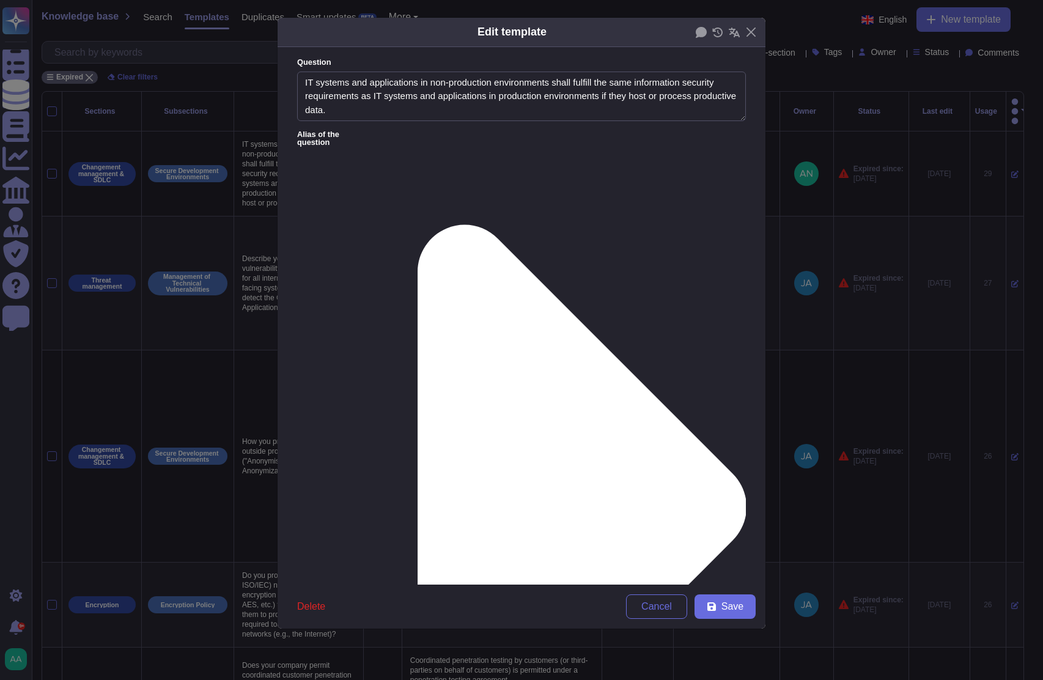
click at [598, 535] on form "Question IT systems and applications in non-production environments shall fulfi…" at bounding box center [521, 315] width 488 height 537
click at [735, 604] on span "Save" at bounding box center [732, 606] width 22 height 10
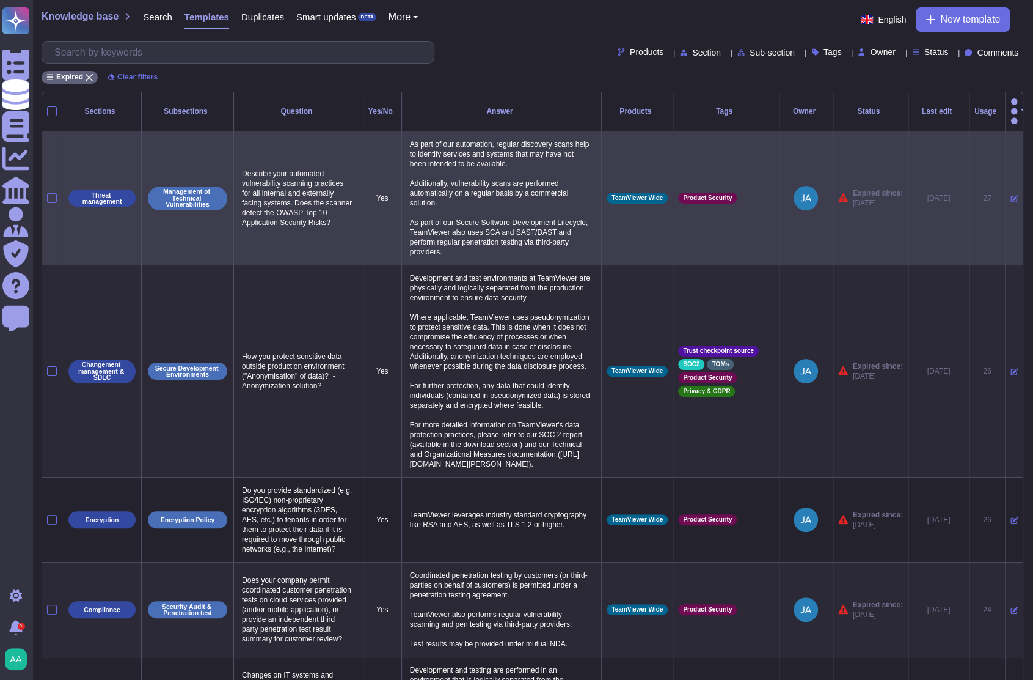
click at [1005, 186] on td at bounding box center [1014, 198] width 18 height 134
click at [1011, 195] on icon at bounding box center [1014, 198] width 7 height 7
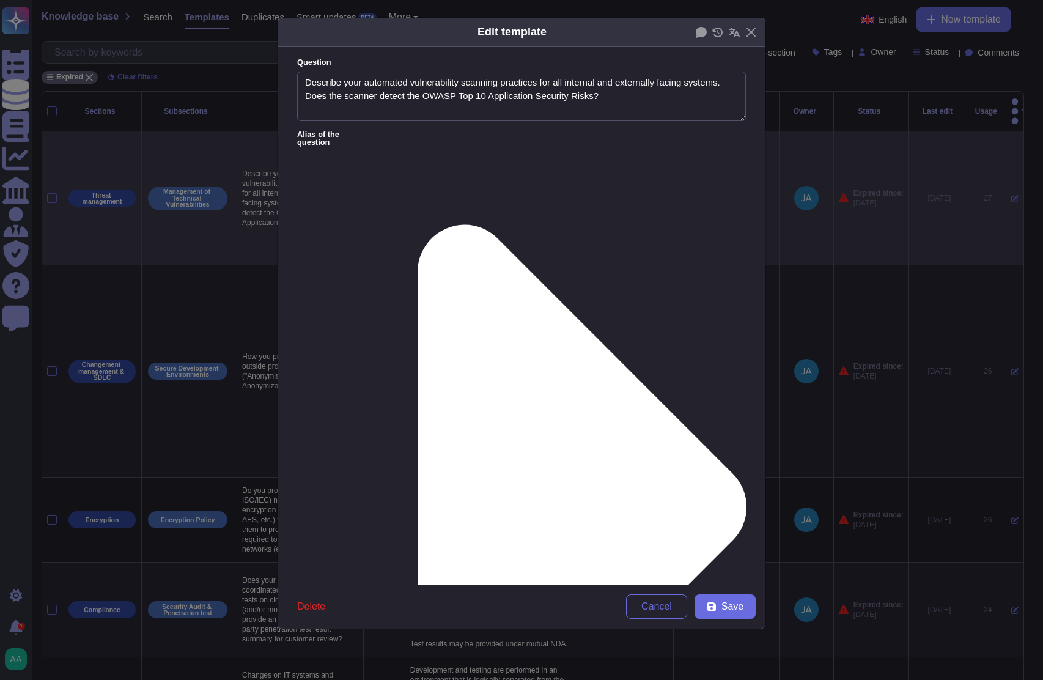
type textarea "Describe your automated vulnerability scanning practices for all internal and e…"
type textarea "As part of our automation, regular discovery scans help to identify services an…"
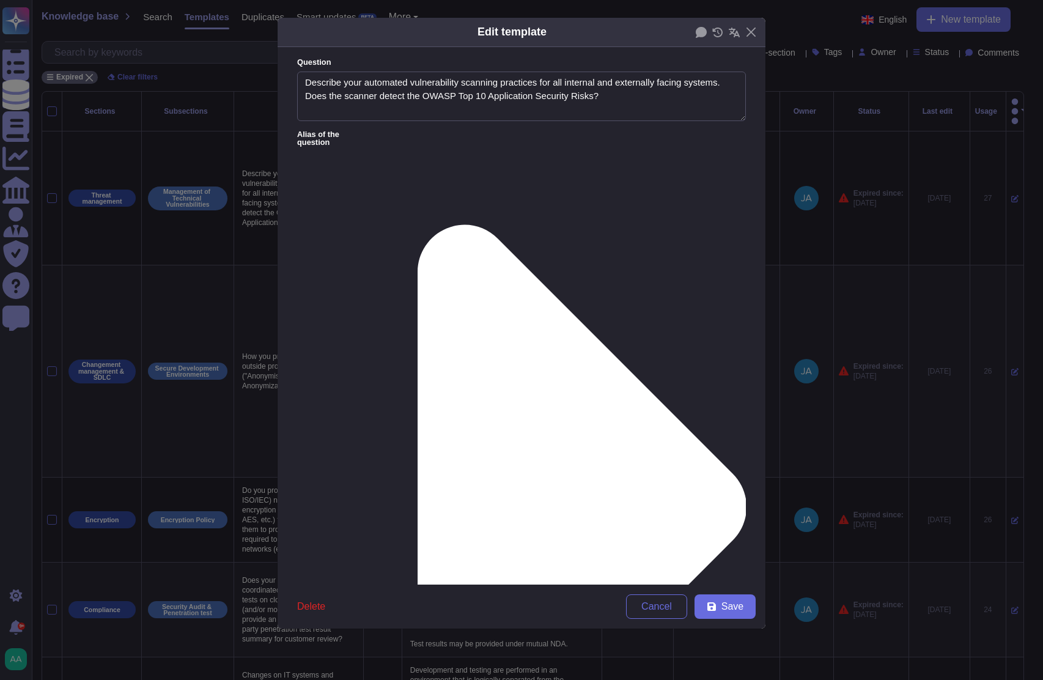
click at [362, 515] on div "From [DATE]" at bounding box center [361, 520] width 99 height 11
click at [746, 612] on button "Save" at bounding box center [724, 606] width 61 height 24
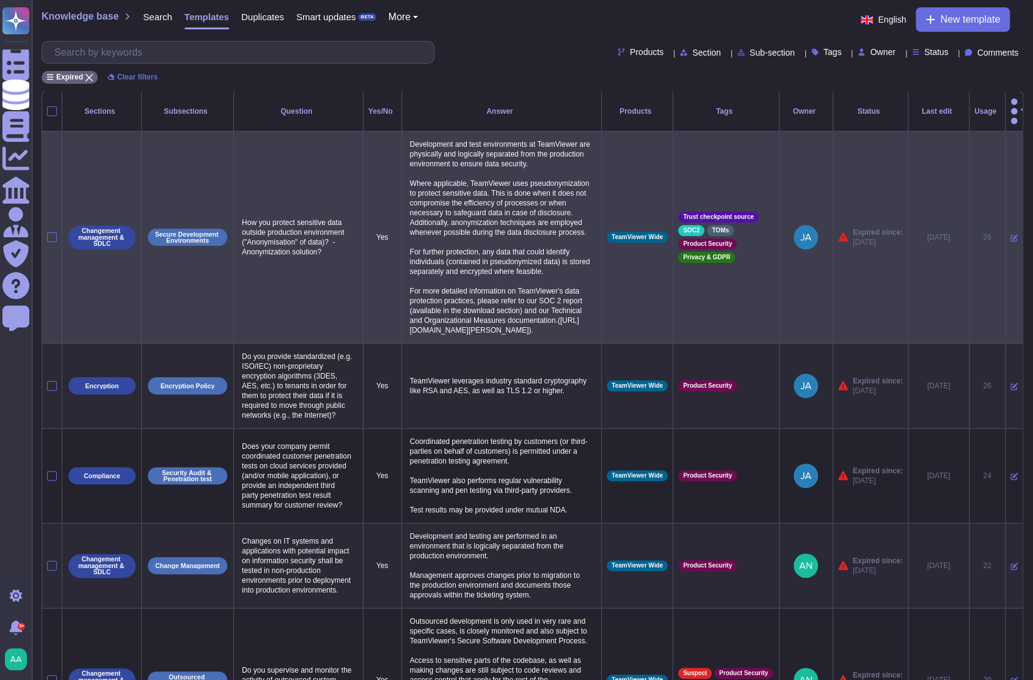
click at [1011, 234] on icon at bounding box center [1014, 237] width 7 height 7
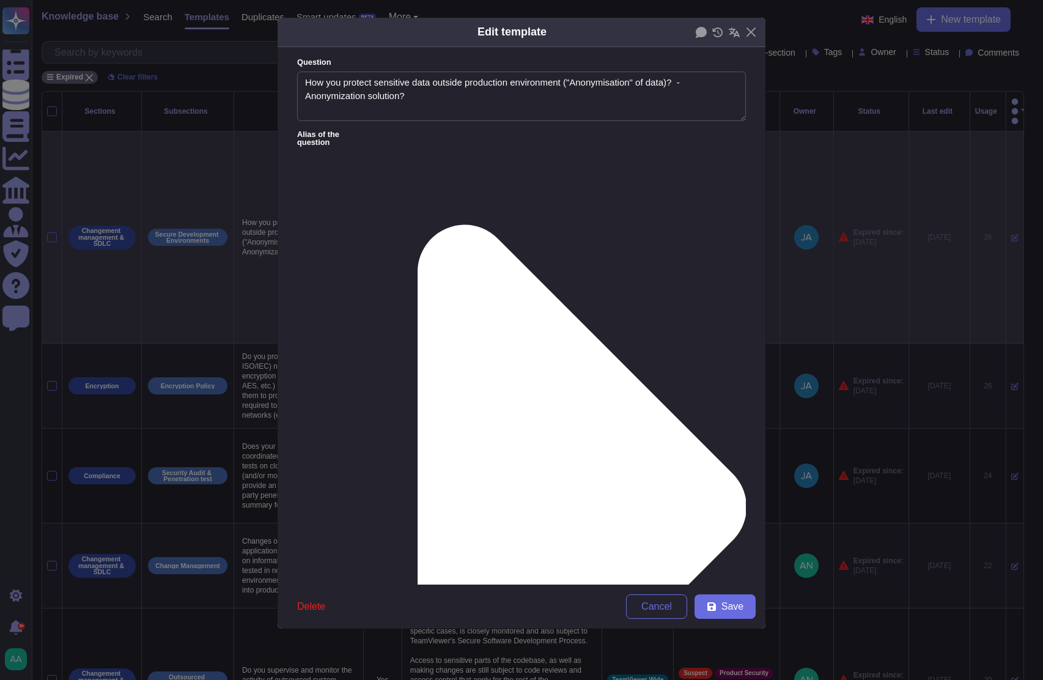
type textarea "How you protect sensitive data outside production environment ("Anonymisation" …"
type textarea "Development and test environments at TeamViewer are physically and logically se…"
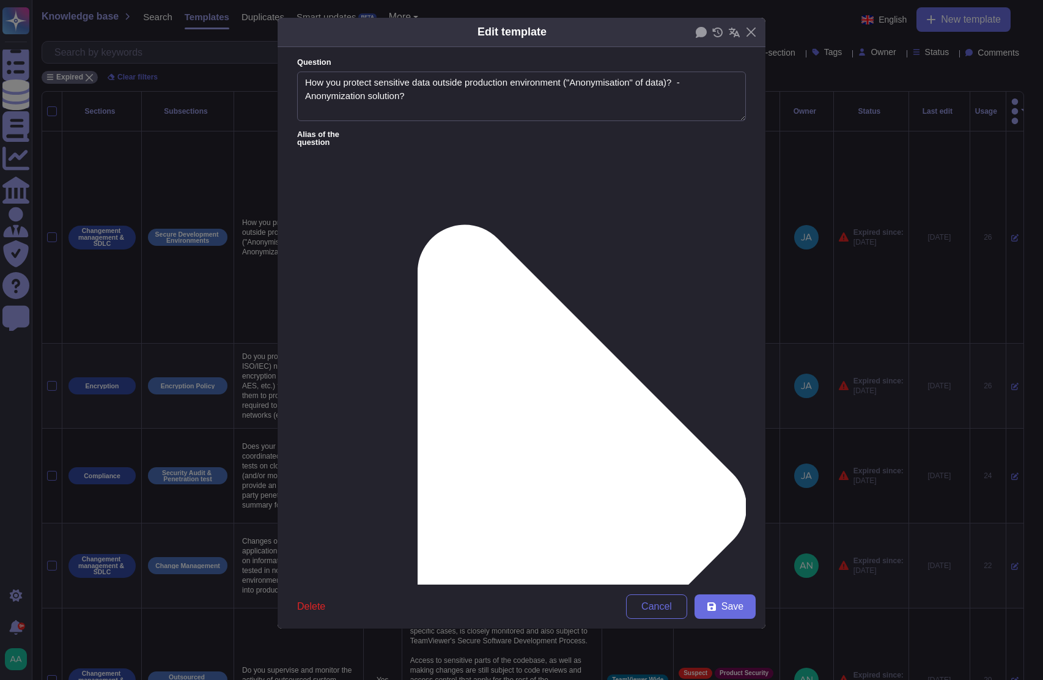
click at [376, 515] on div "From [DATE]" at bounding box center [361, 520] width 99 height 11
click at [710, 603] on icon at bounding box center [711, 606] width 9 height 9
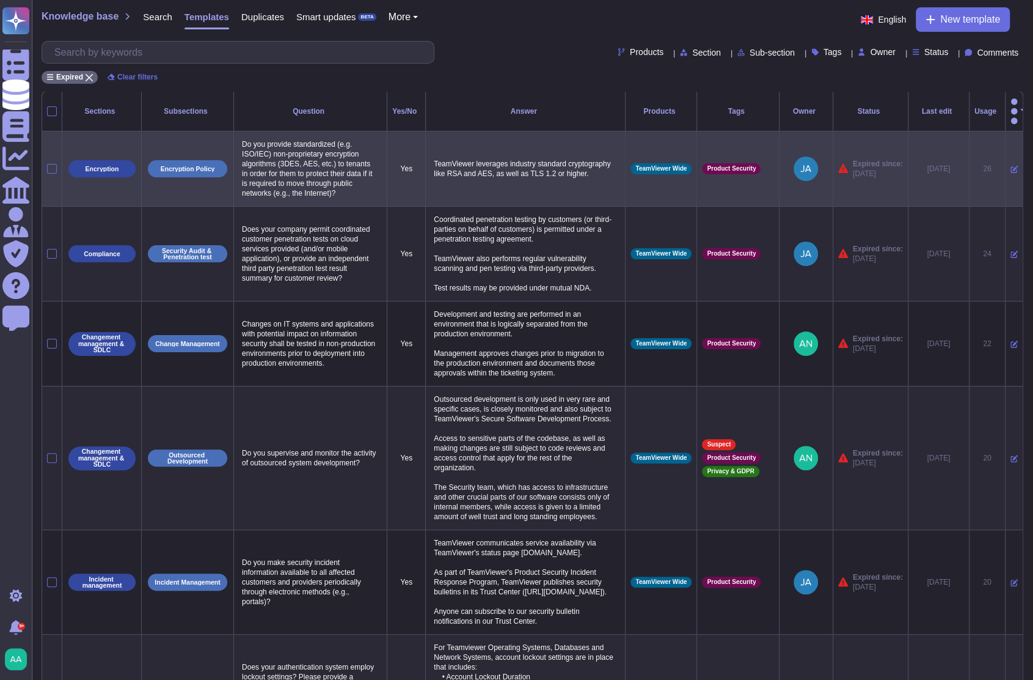
click at [1011, 166] on icon at bounding box center [1014, 169] width 7 height 7
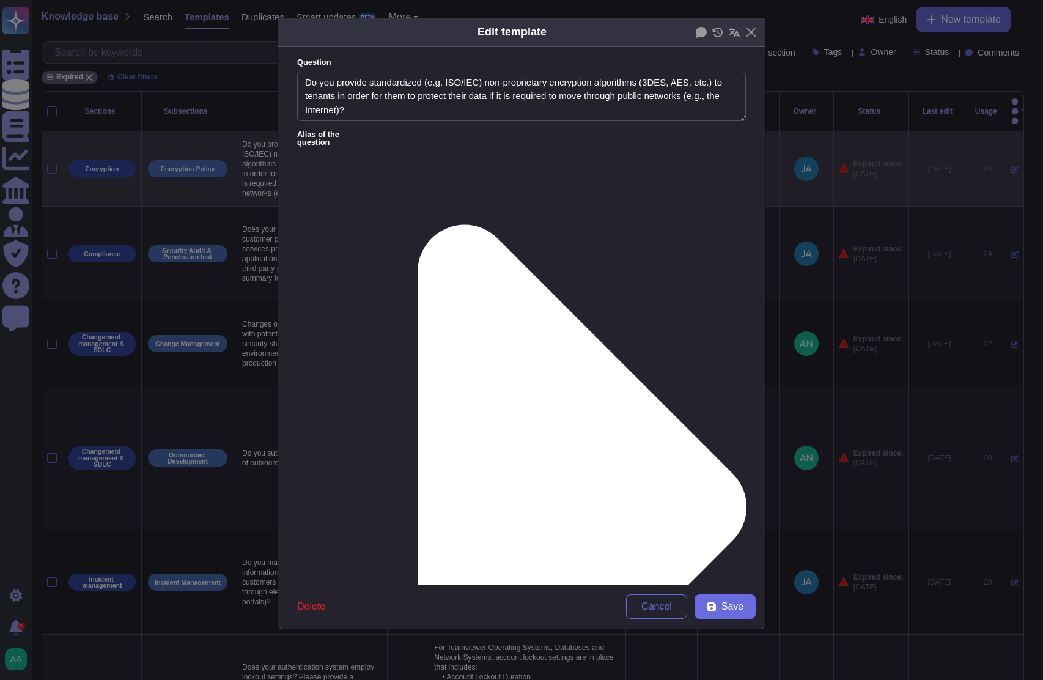
type textarea "Do you provide standardized (e.g. ISO/IEC) non-proprietary encryption algorithm…"
type textarea "TeamViewer leverages industry standard cryptography like RSA and AES, as well a…"
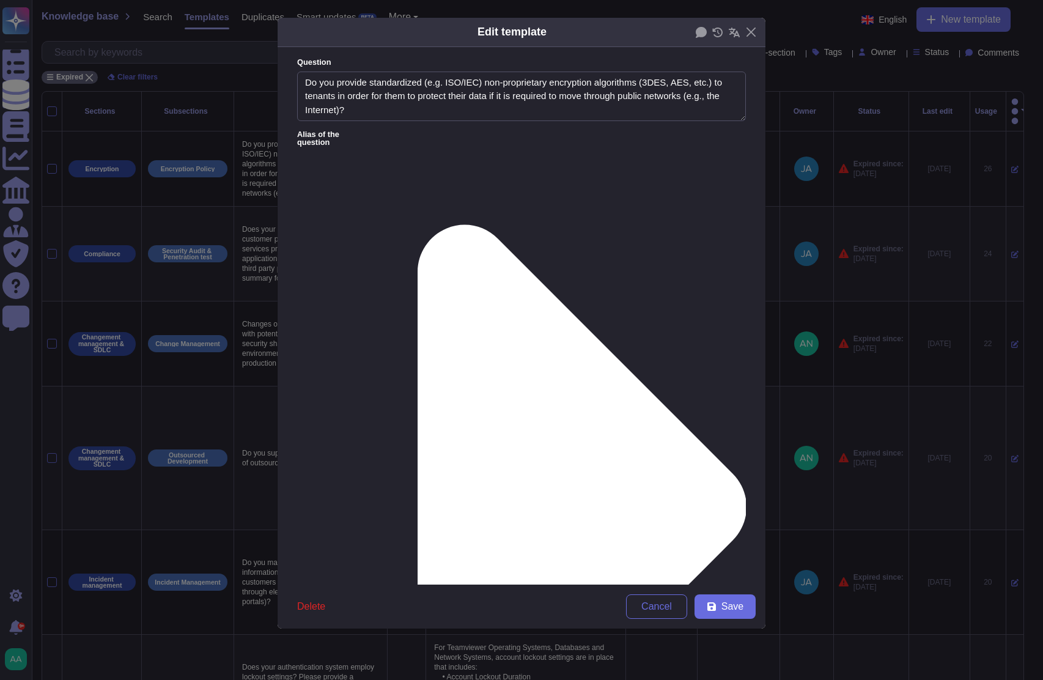
click at [386, 520] on div "From [DATE]" at bounding box center [361, 520] width 99 height 11
click at [746, 609] on button "Save" at bounding box center [724, 606] width 61 height 24
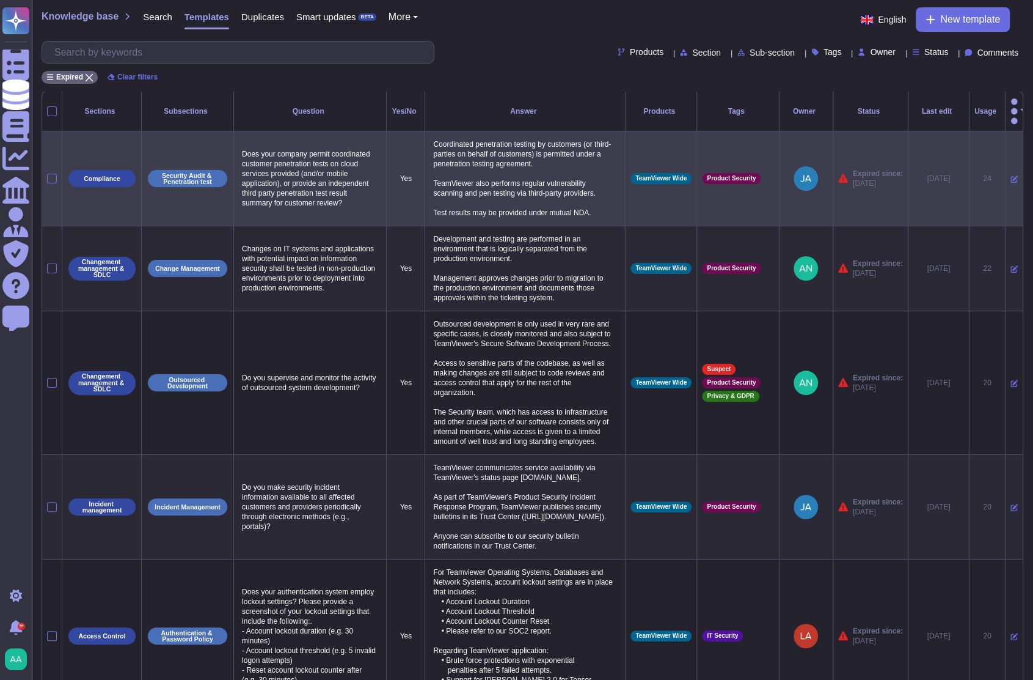
click at [1011, 175] on icon at bounding box center [1014, 178] width 7 height 7
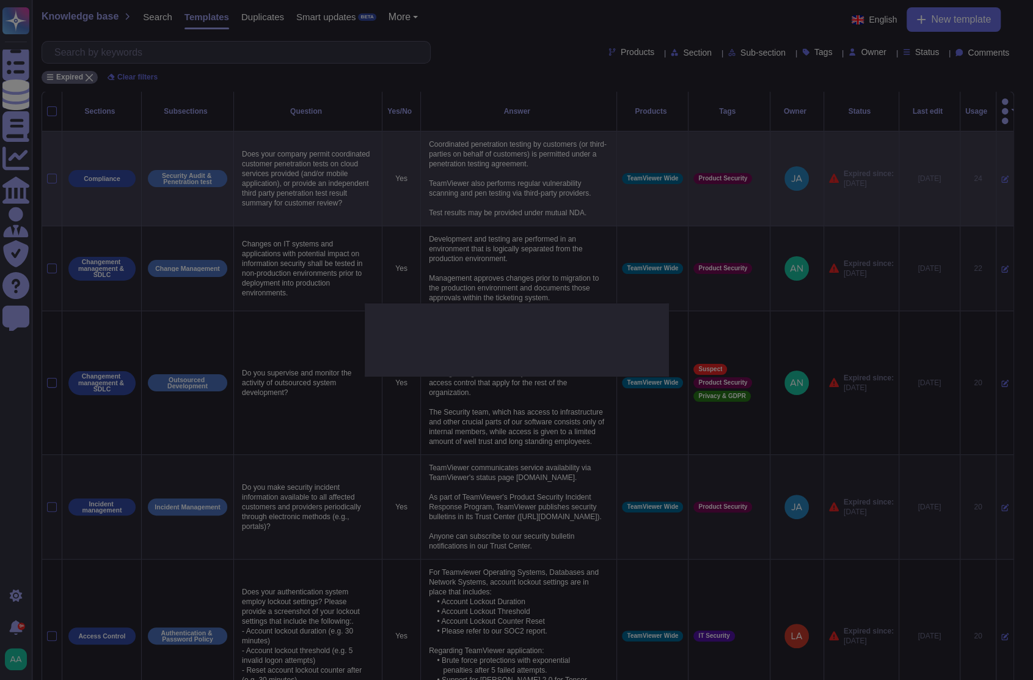
type textarea "Does your company permit coordinated customer penetration tests on cloud servic…"
type textarea "Coordinated penetration testing by customers (or third-parties on behalf of cus…"
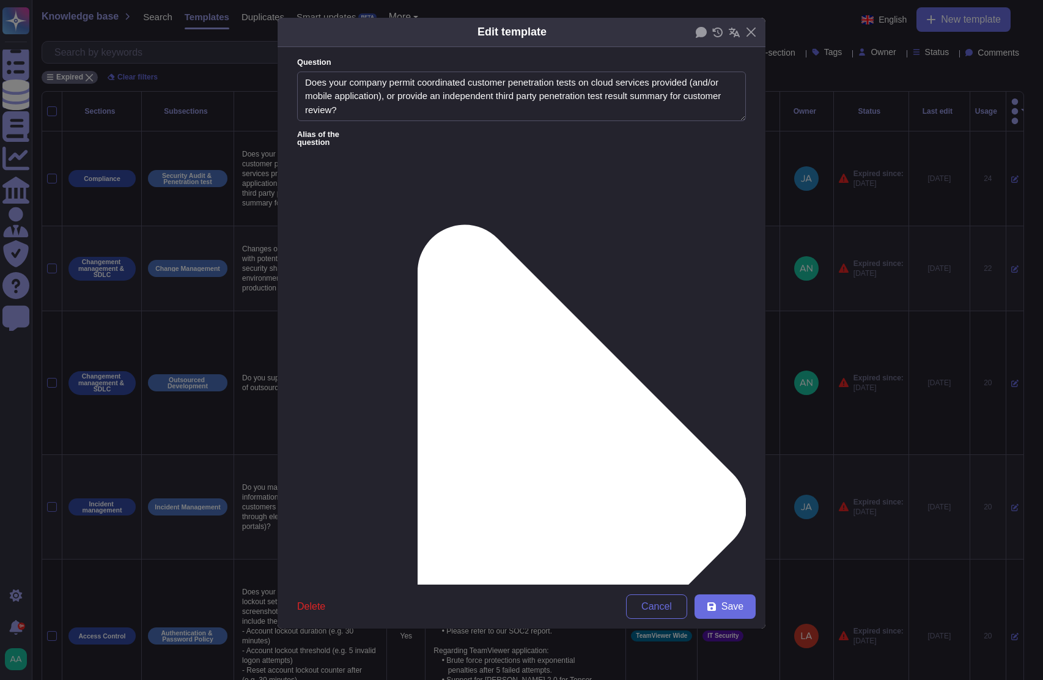
type textarea "Does your company permit coordinated customer penetration tests on cloud servic…"
type textarea "Coordinated penetration testing by customers (or third-parties on behalf of cus…"
click at [345, 518] on span "From [DATE]" at bounding box center [338, 520] width 53 height 11
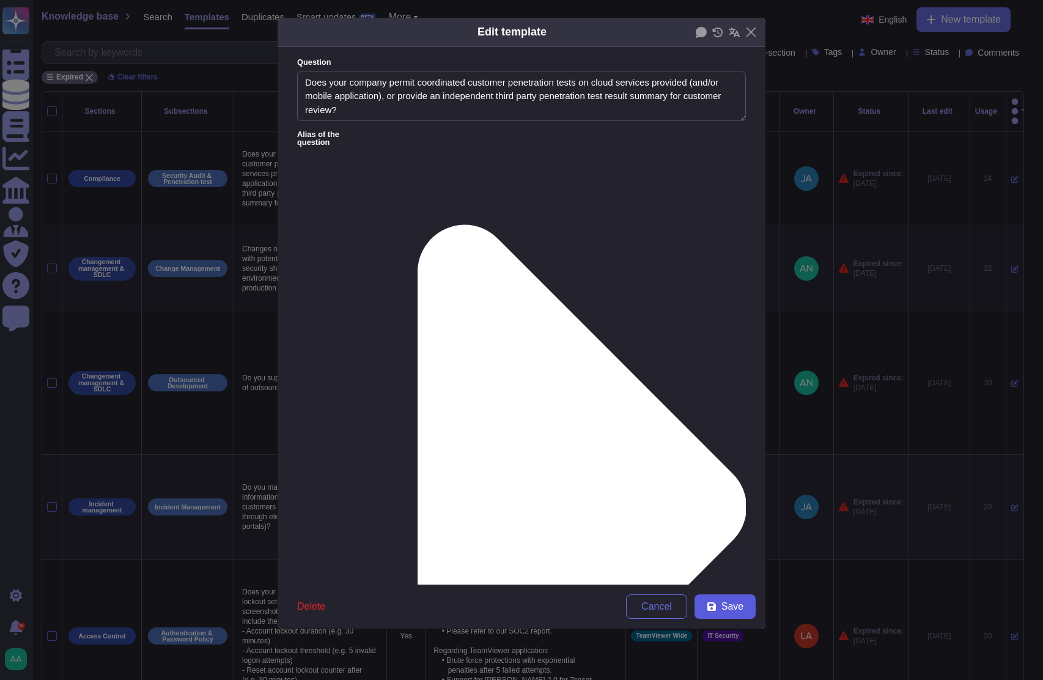
click at [728, 606] on span "Save" at bounding box center [732, 606] width 22 height 10
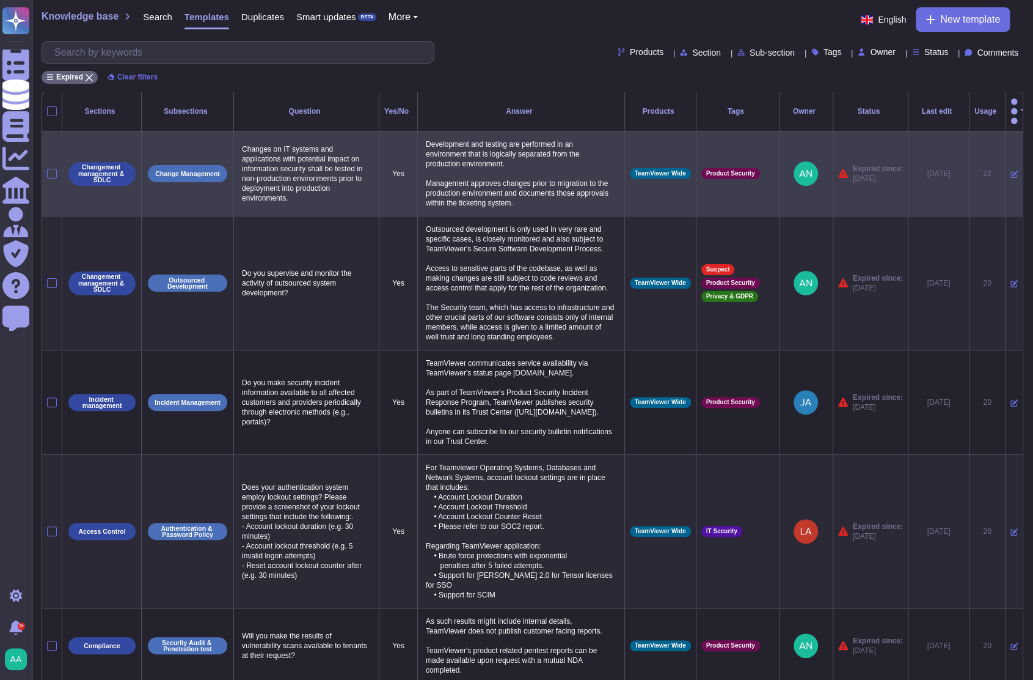
click at [1008, 158] on td at bounding box center [1014, 173] width 18 height 85
click at [1011, 171] on icon at bounding box center [1014, 174] width 7 height 7
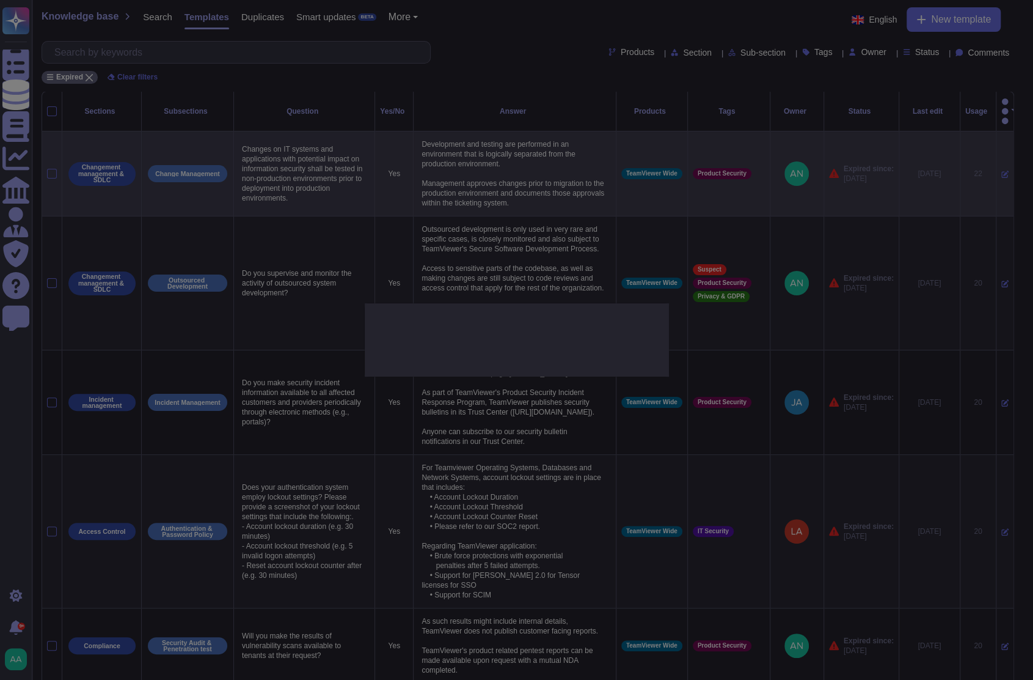
type textarea "Changes on IT systems and applications with potential impact on information sec…"
type textarea "Development and testing are performed in an environment that is logically separ…"
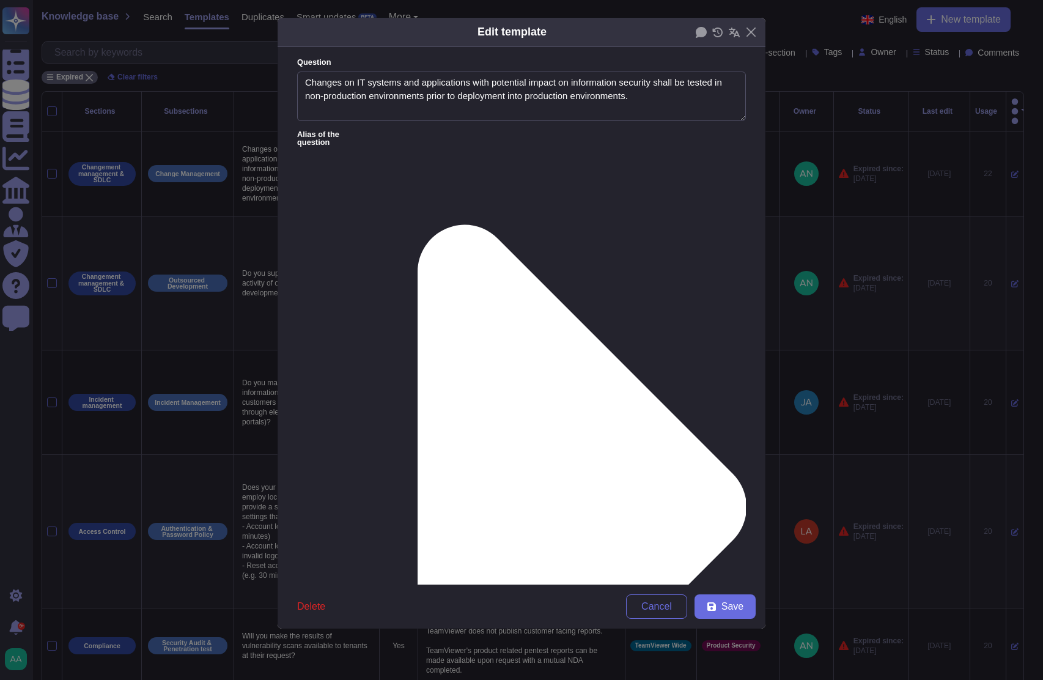
type textarea "Changes on IT systems and applications with potential impact on information sec…"
type textarea "Development and testing are performed in an environment that is logically separ…"
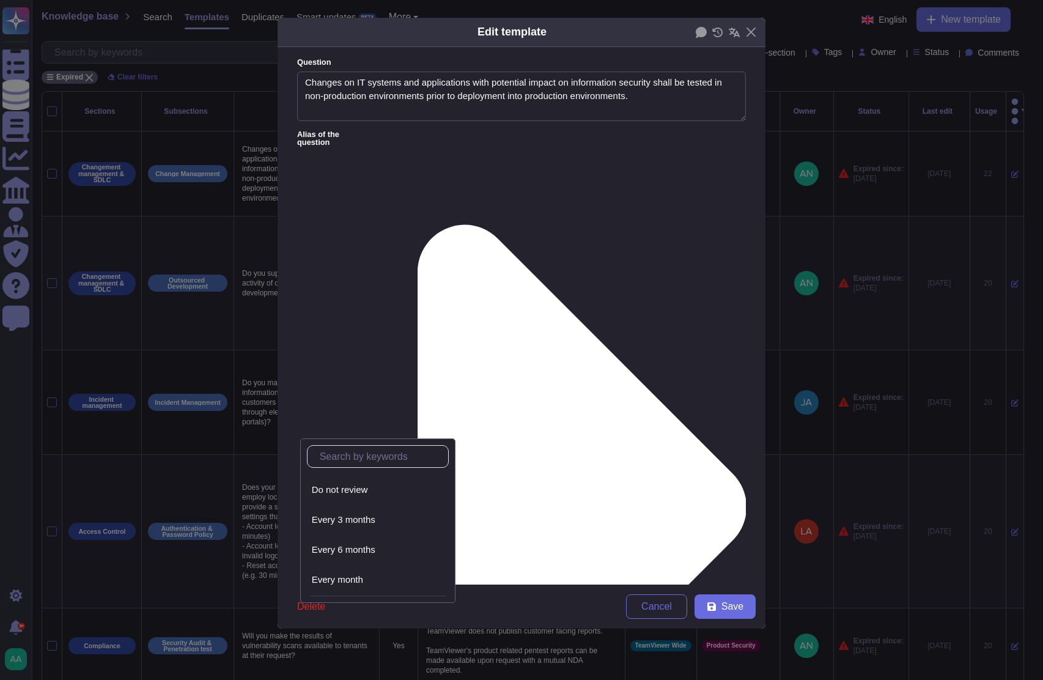
scroll to position [55, 0]
click at [356, 580] on div "Every year" at bounding box center [378, 582] width 132 height 11
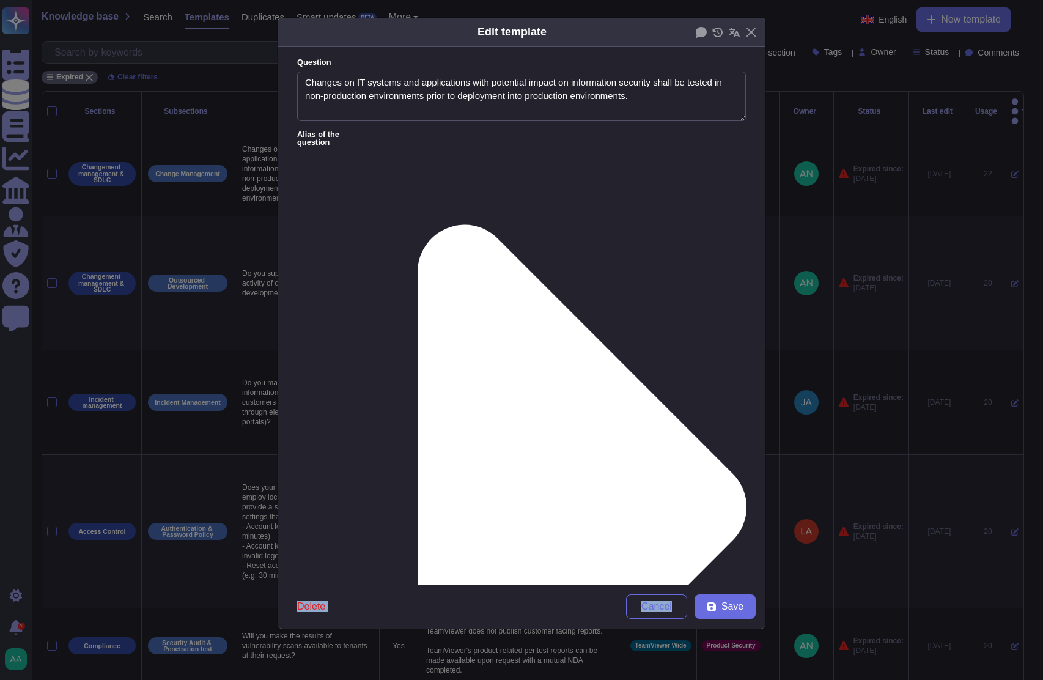
click at [687, 601] on div "Edit template Question Changes on IT systems and applications with potential im…" at bounding box center [521, 323] width 489 height 612
drag, startPoint x: 687, startPoint y: 601, endPoint x: 722, endPoint y: 604, distance: 35.5
click at [722, 604] on span "Save" at bounding box center [732, 606] width 22 height 10
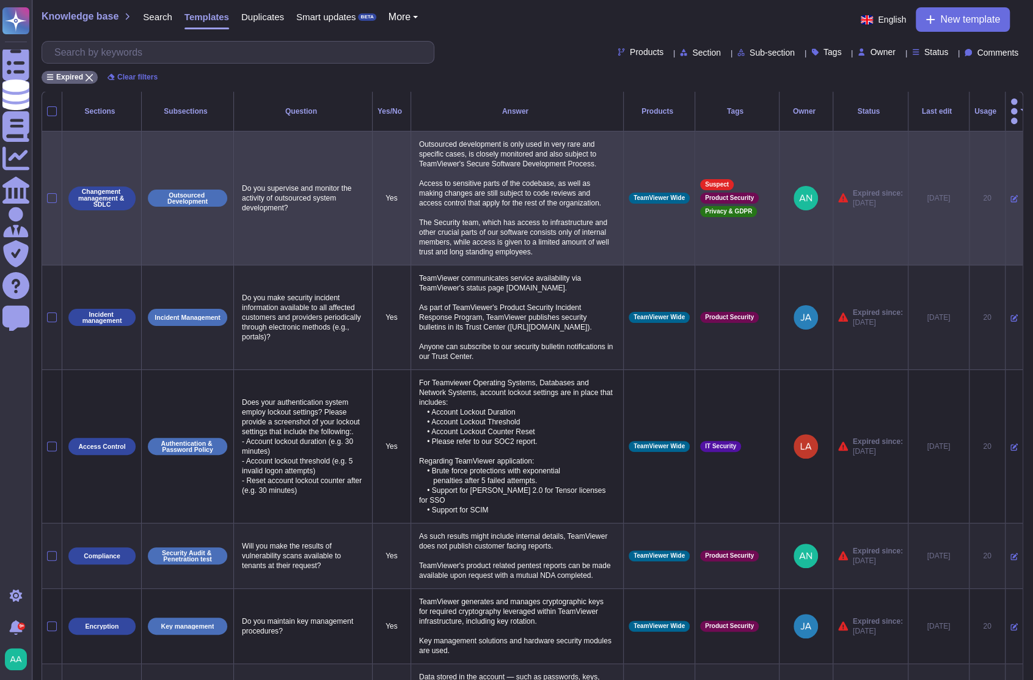
click at [1011, 196] on icon at bounding box center [1014, 199] width 7 height 7
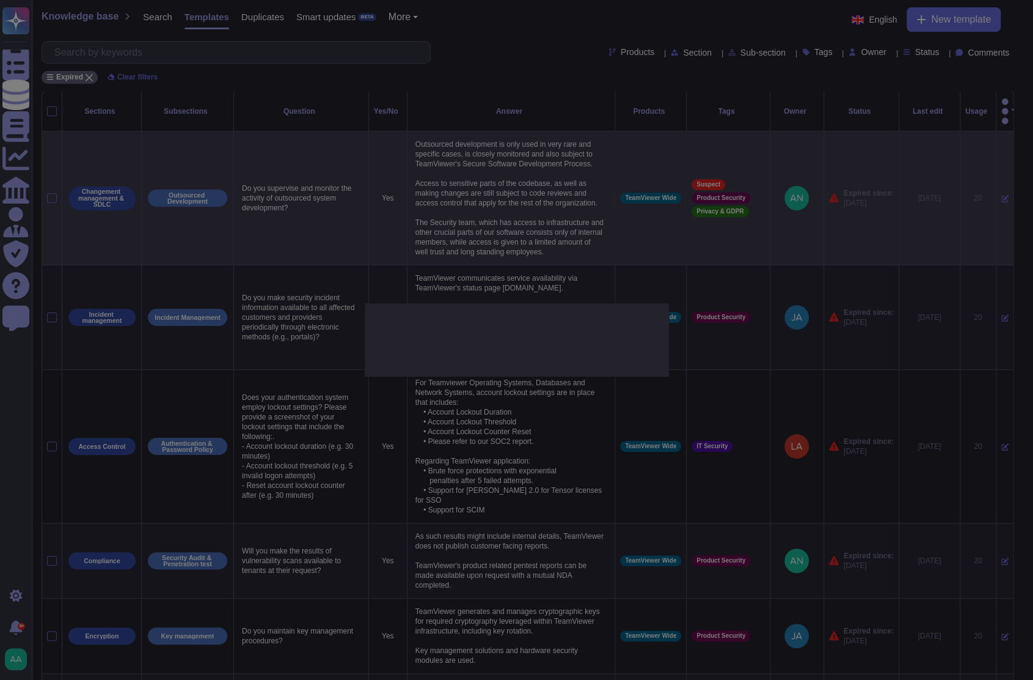
type textarea "Do you supervise and monitor the activity of outsourced system development?"
type textarea "Outsourced development is only used in very rare and specific cases, is closely…"
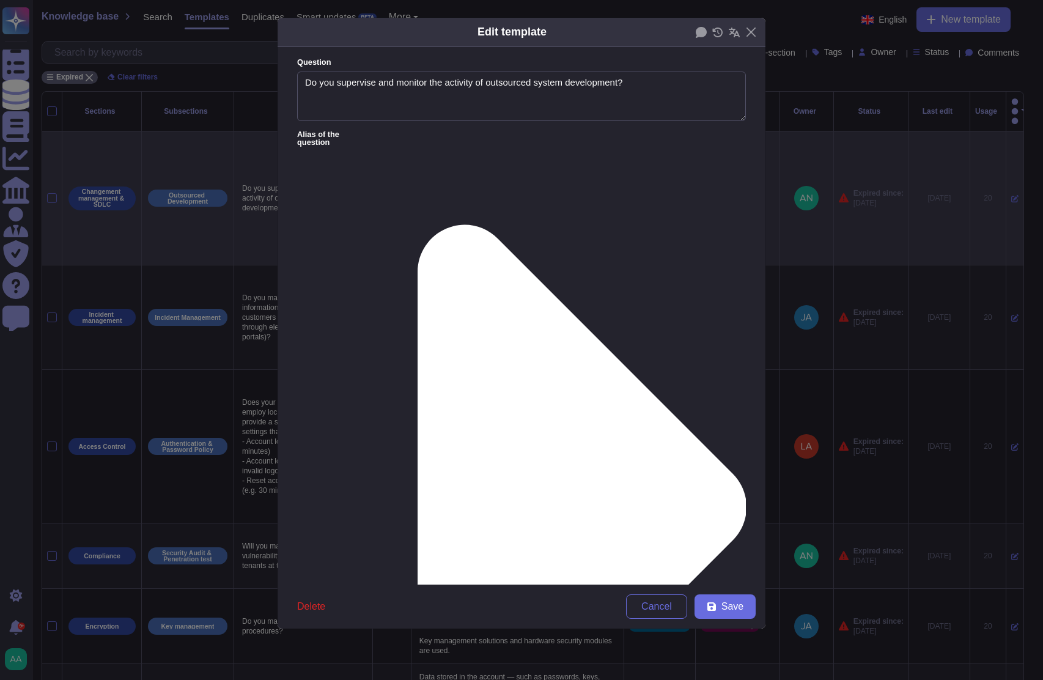
type textarea "Do you supervise and monitor the activity of outsourced system development?"
type textarea "Outsourced development is only used in very rare and specific cases, is closely…"
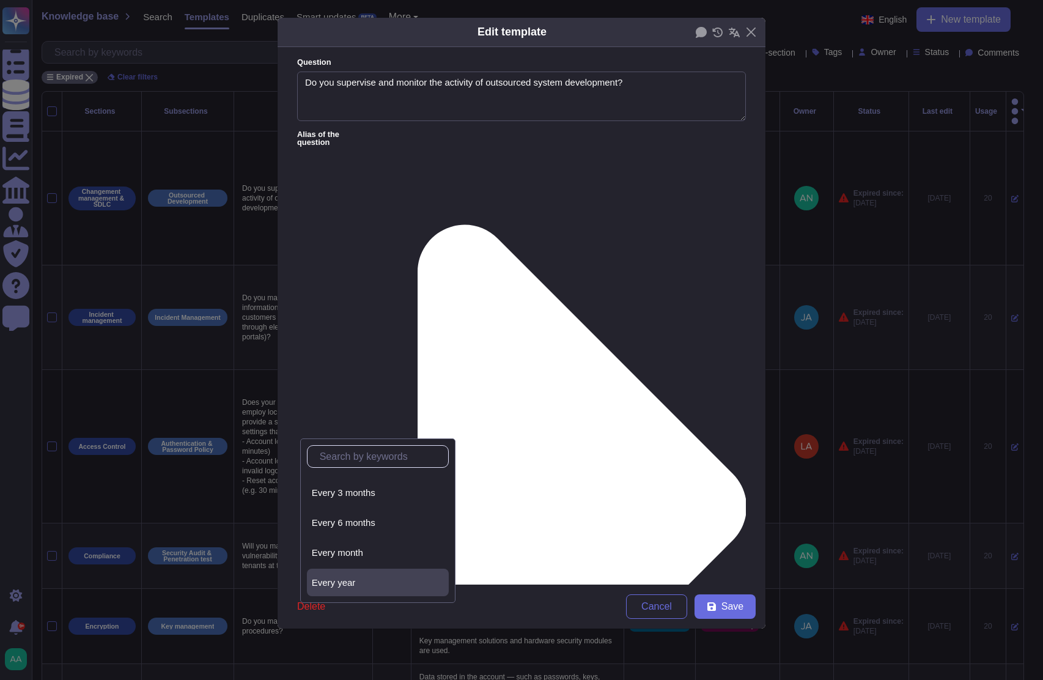
click at [343, 580] on span "Every year" at bounding box center [334, 582] width 44 height 11
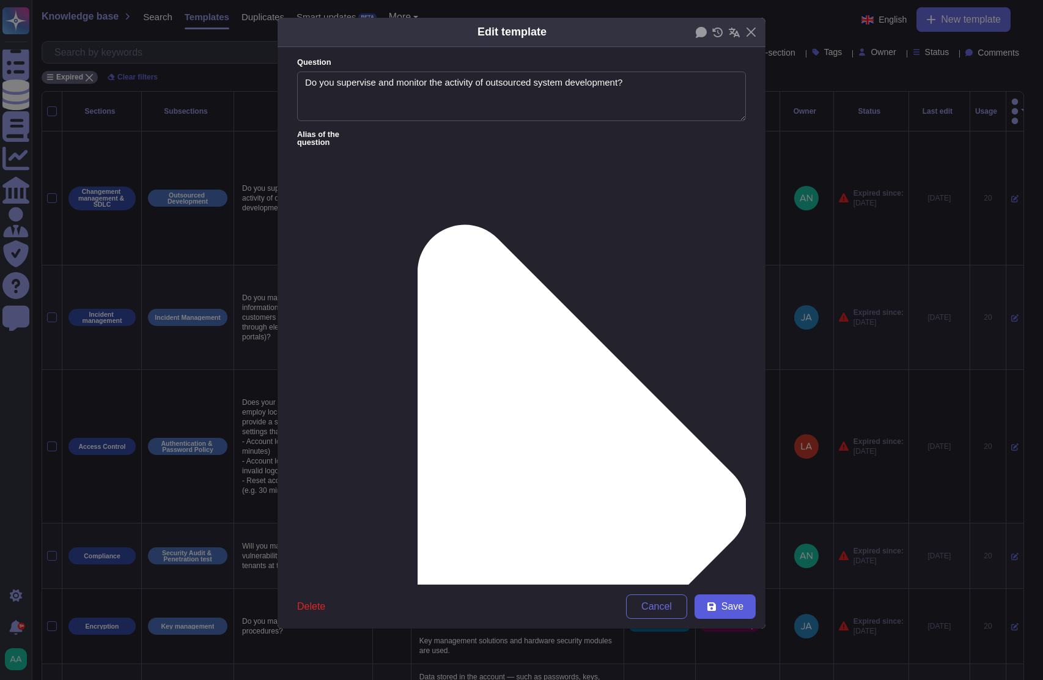
click at [707, 608] on icon at bounding box center [712, 606] width 10 height 10
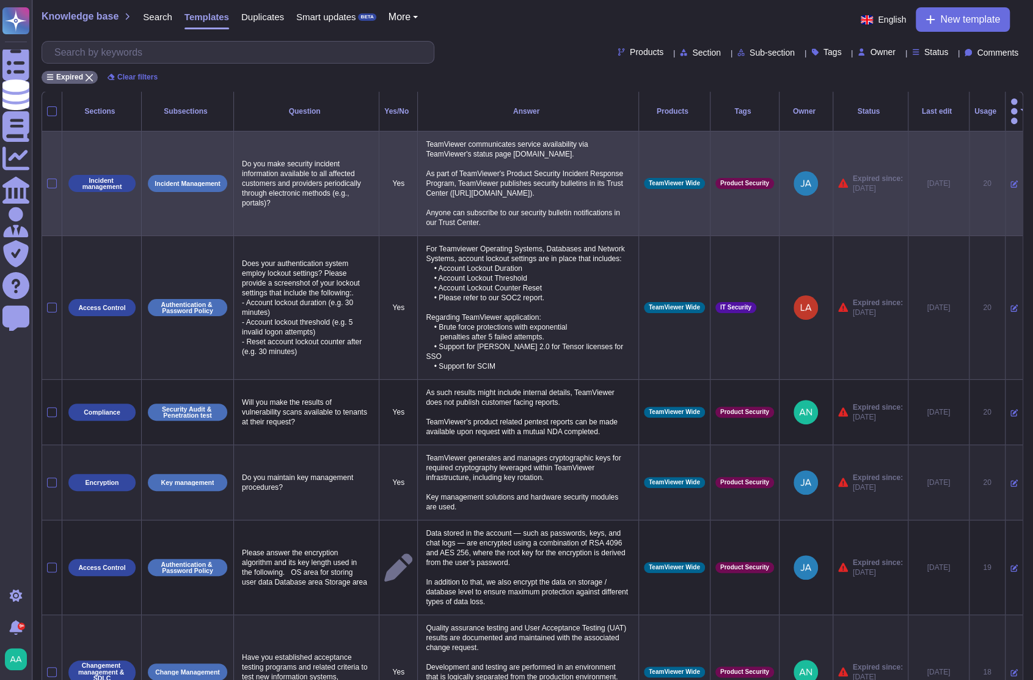
click at [1011, 181] on icon at bounding box center [1014, 184] width 7 height 7
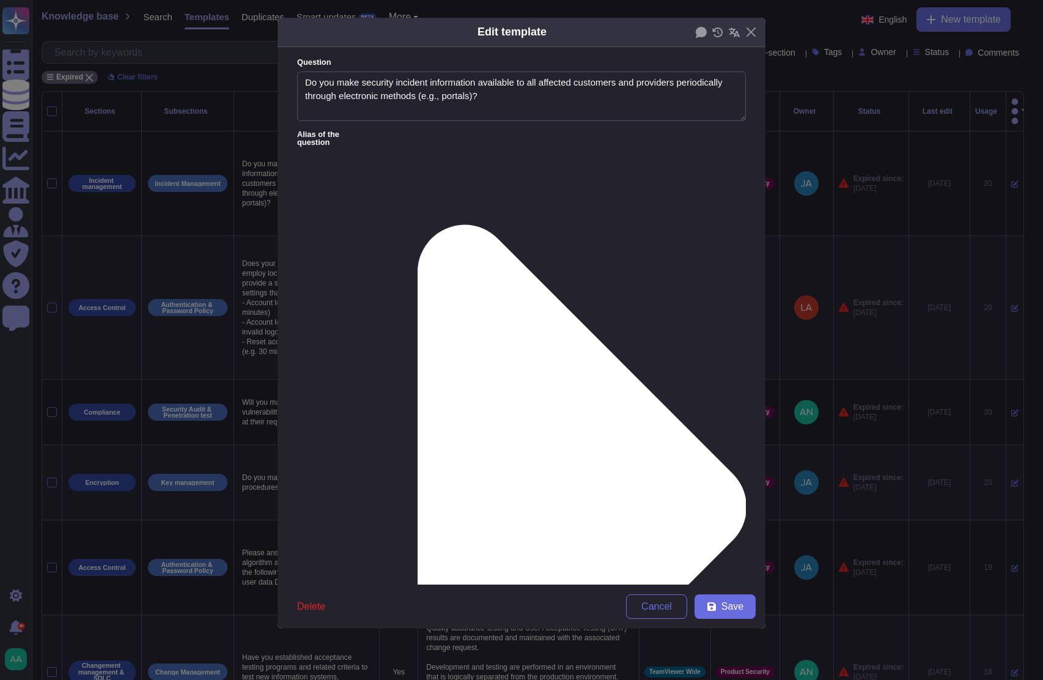
type textarea "Do you make security incident information available to all affected customers a…"
type textarea "TeamViewer communicates service availability via TeamViewer's status page [DOMA…"
click at [367, 518] on div "From [DATE]" at bounding box center [361, 520] width 99 height 11
click at [714, 607] on icon at bounding box center [711, 606] width 9 height 9
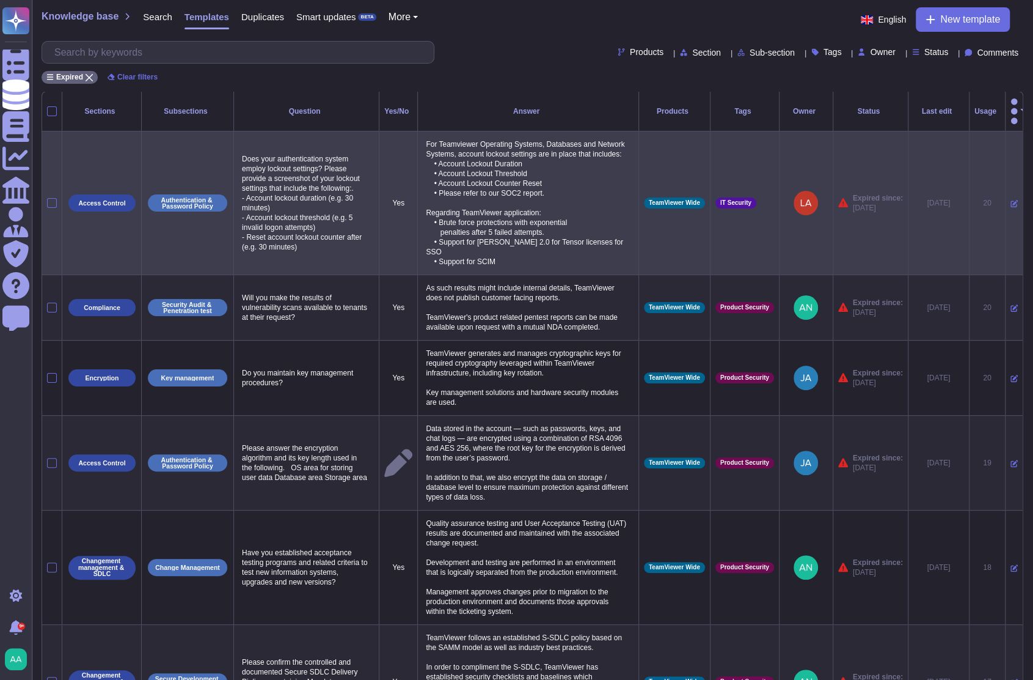
click at [1011, 200] on icon at bounding box center [1014, 203] width 7 height 7
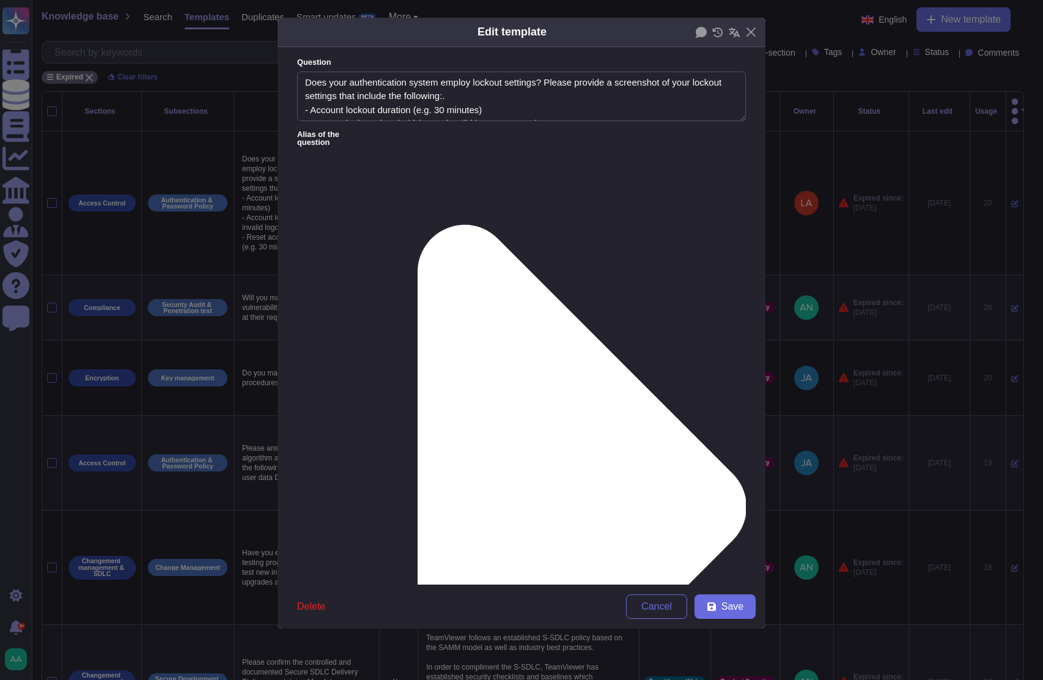
type textarea "Does your authentication system employ lockout settings? Please provide a scree…"
type textarea "For Teamviewer Operating Systems, Databases and Network Systems, account lockou…"
click at [390, 524] on div "From [DATE]" at bounding box center [361, 520] width 99 height 11
click at [729, 617] on button "Save" at bounding box center [724, 606] width 61 height 24
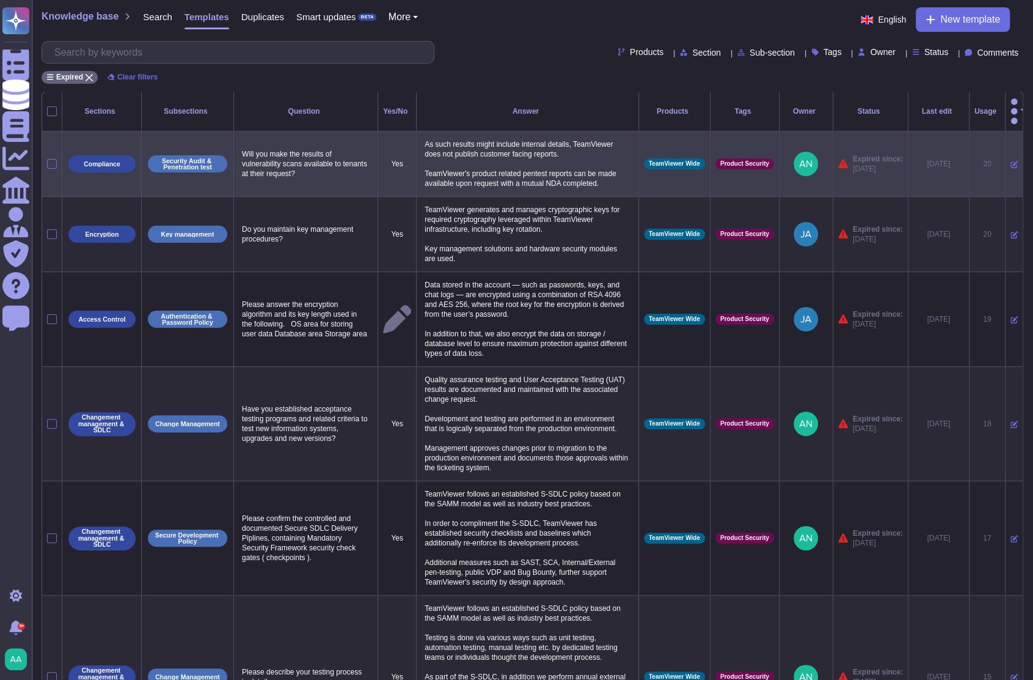
click at [1011, 161] on icon at bounding box center [1014, 164] width 7 height 7
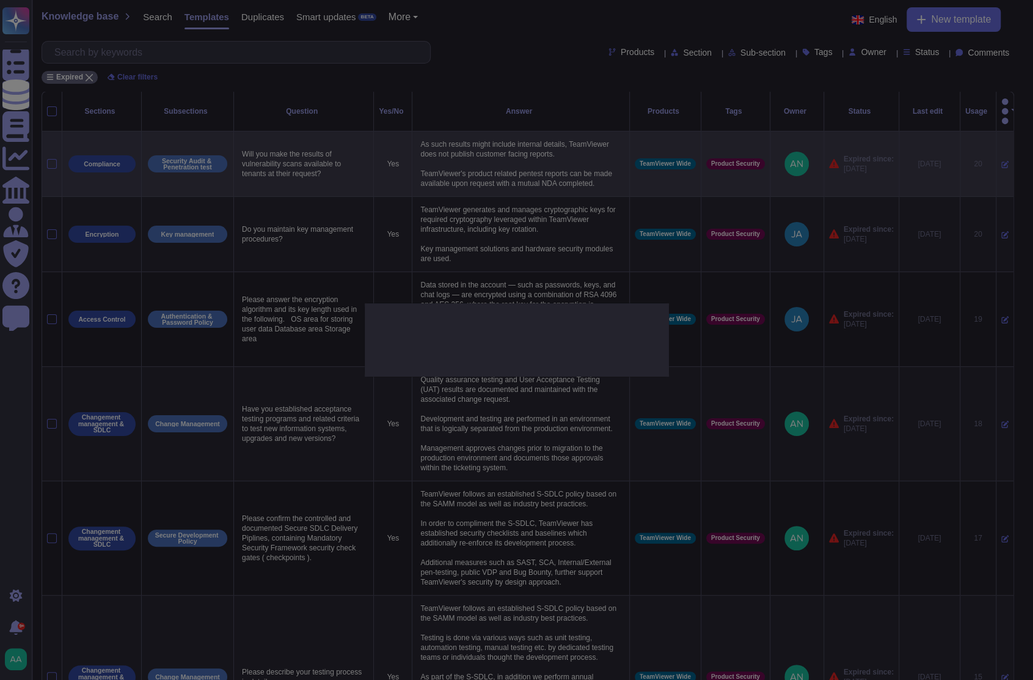
type textarea "Will you make the results of vulnerability scans available to tenants at their …"
type textarea "As such results might include internal details, TeamViewer does not publish cus…"
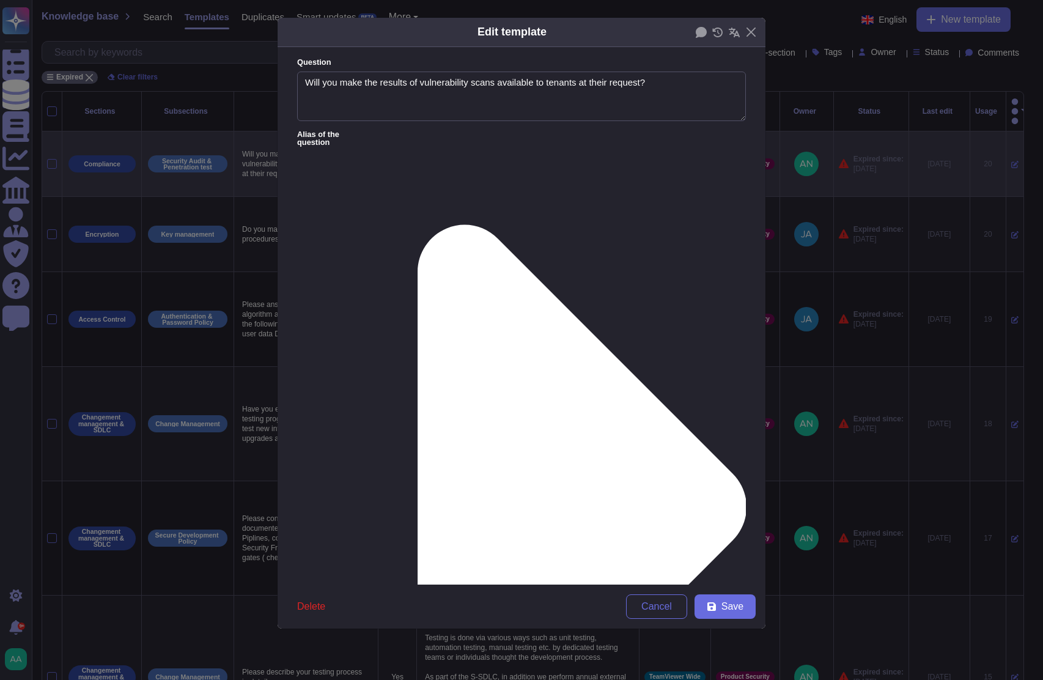
type textarea "Will you make the results of vulnerability scans available to tenants at their …"
type textarea "As such results might include internal details, TeamViewer does not publish cus…"
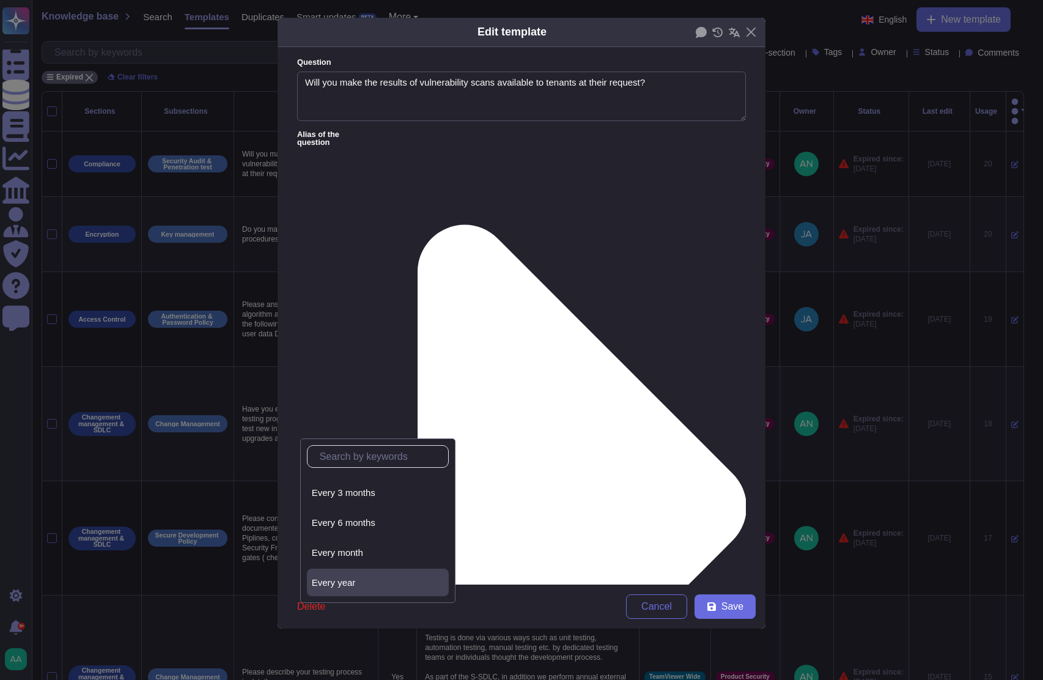
click at [362, 586] on div "Every year" at bounding box center [378, 582] width 132 height 11
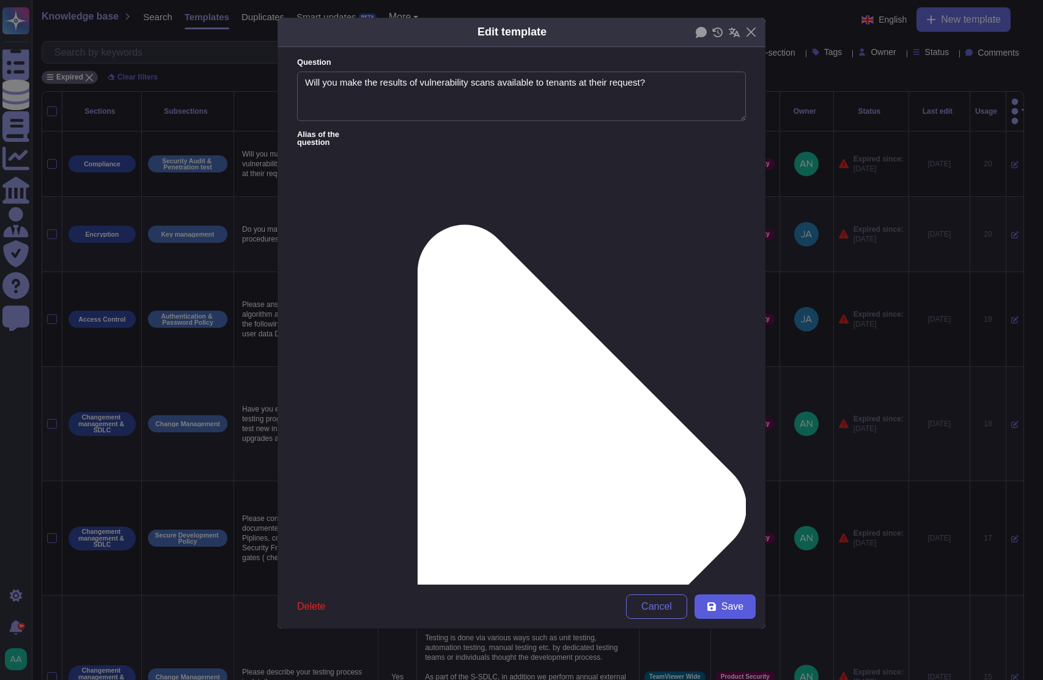
click at [714, 598] on button "Save" at bounding box center [724, 606] width 61 height 24
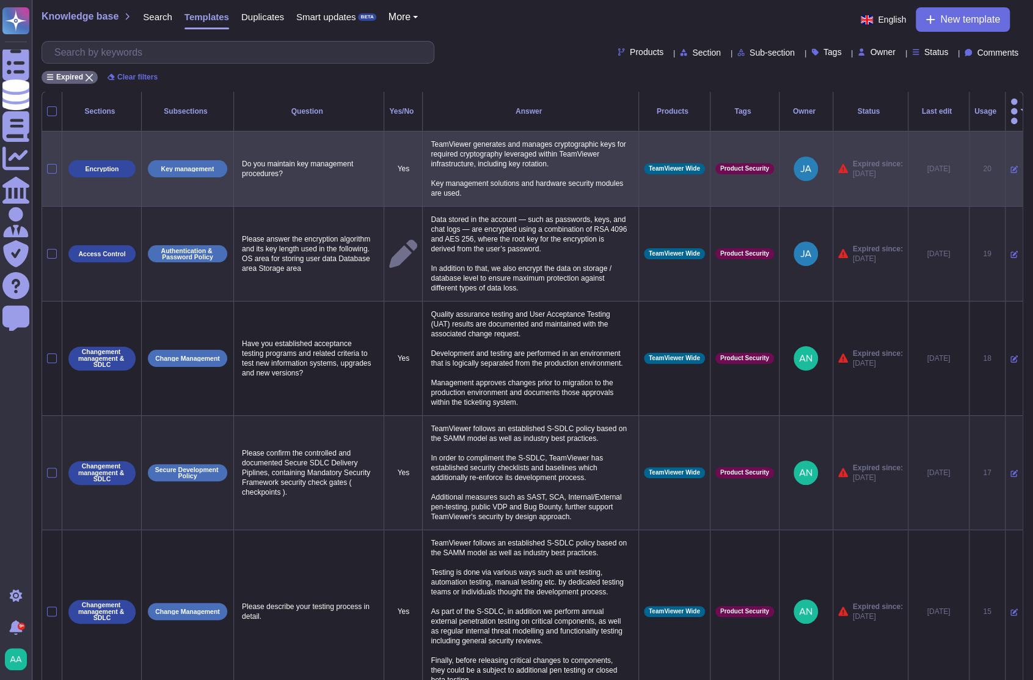
click at [1011, 166] on icon at bounding box center [1014, 169] width 7 height 7
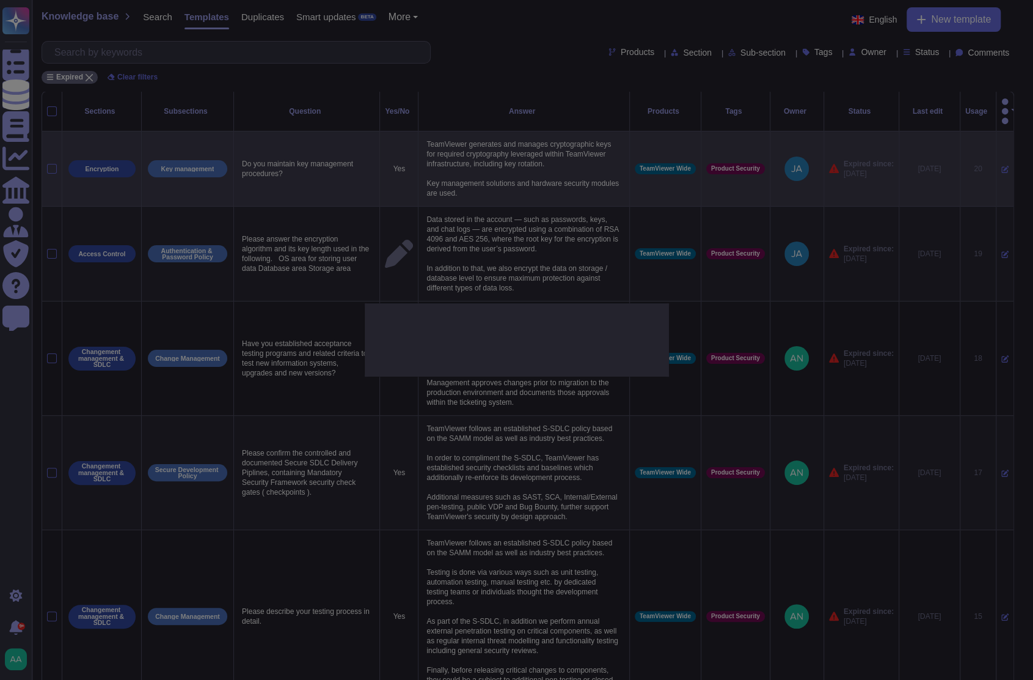
type textarea "Do you maintain key management procedures?"
type textarea "TeamViewer generates and manages cryptographic keys for required cryptography l…"
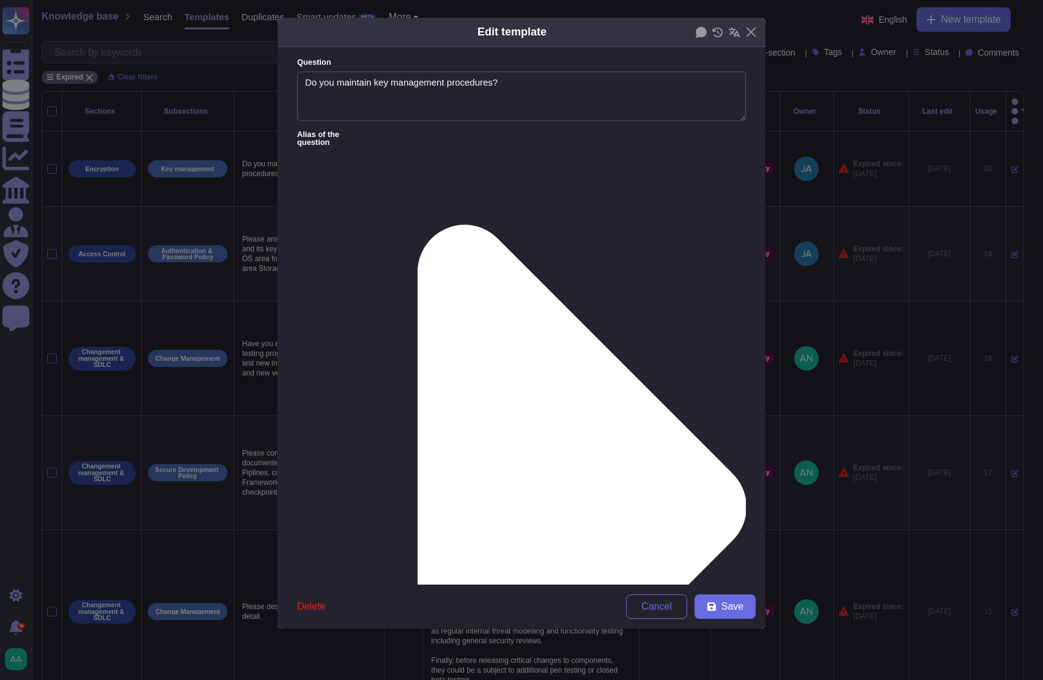
type textarea "Do you maintain key management procedures?"
type textarea "TeamViewer generates and manages cryptographic keys for required cryptography l…"
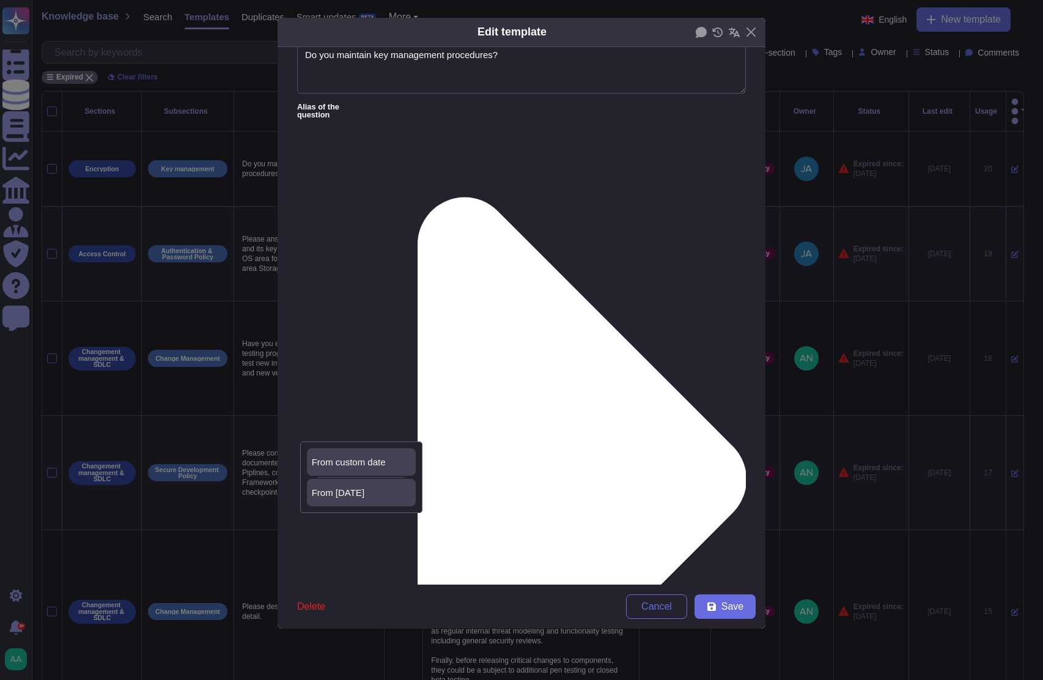
click at [398, 487] on div "From [DATE]" at bounding box center [361, 492] width 99 height 11
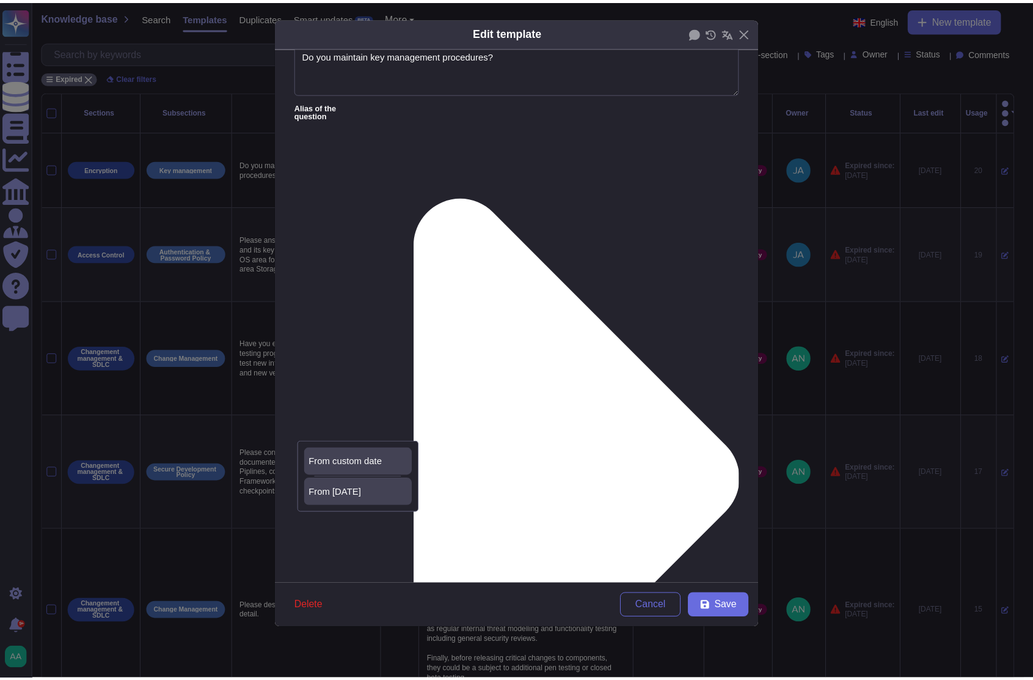
scroll to position [1, 0]
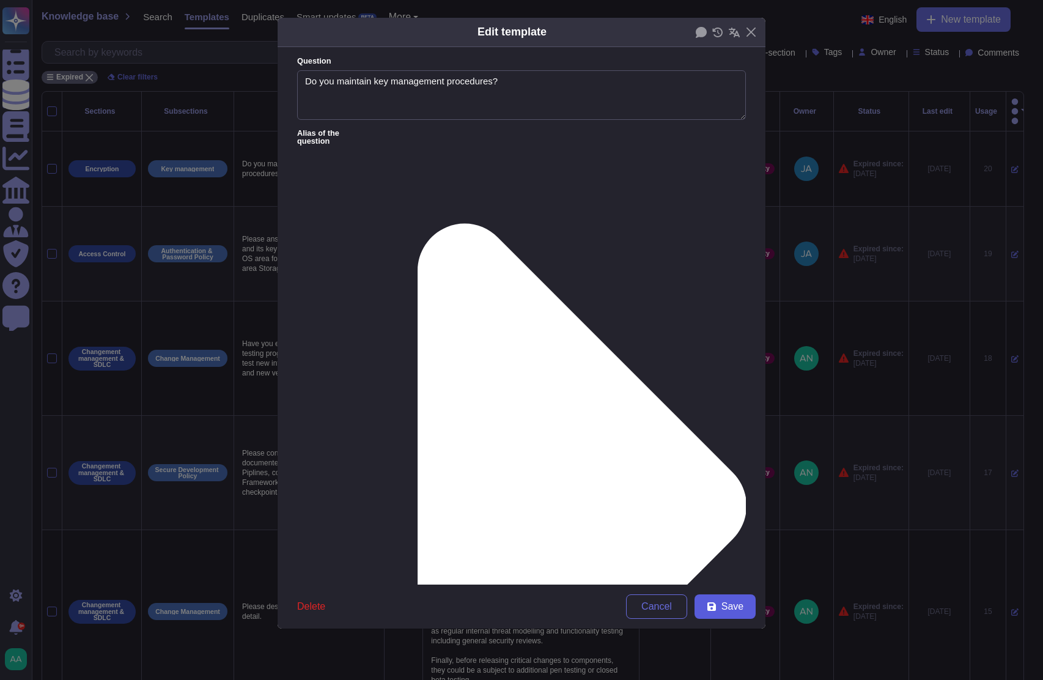
click at [725, 601] on span "Save" at bounding box center [732, 606] width 22 height 10
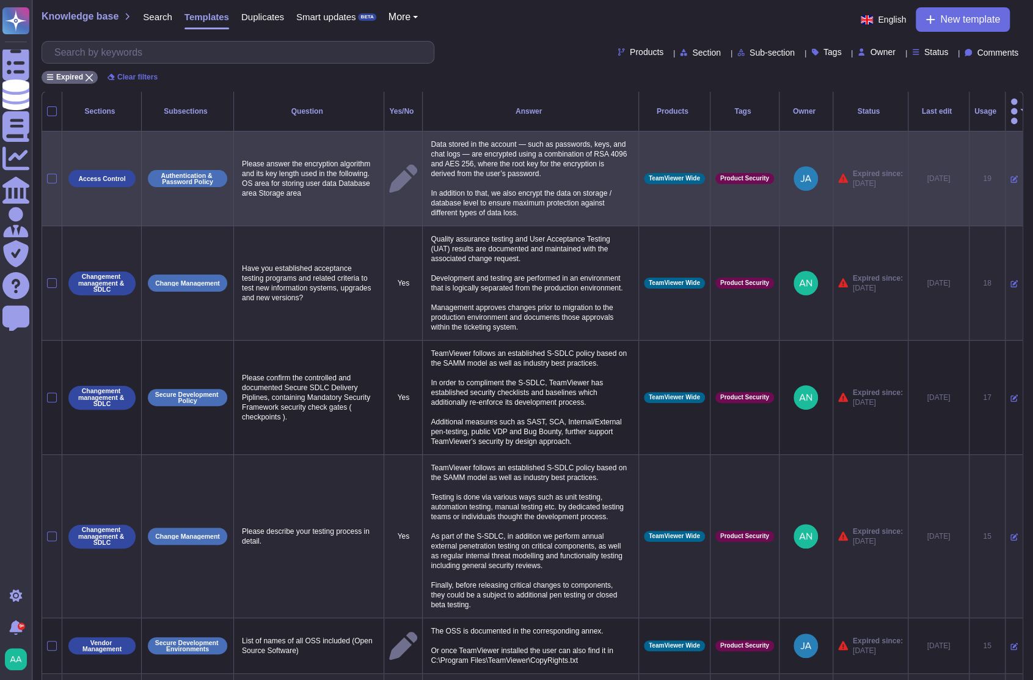
click at [1011, 176] on icon at bounding box center [1014, 179] width 7 height 7
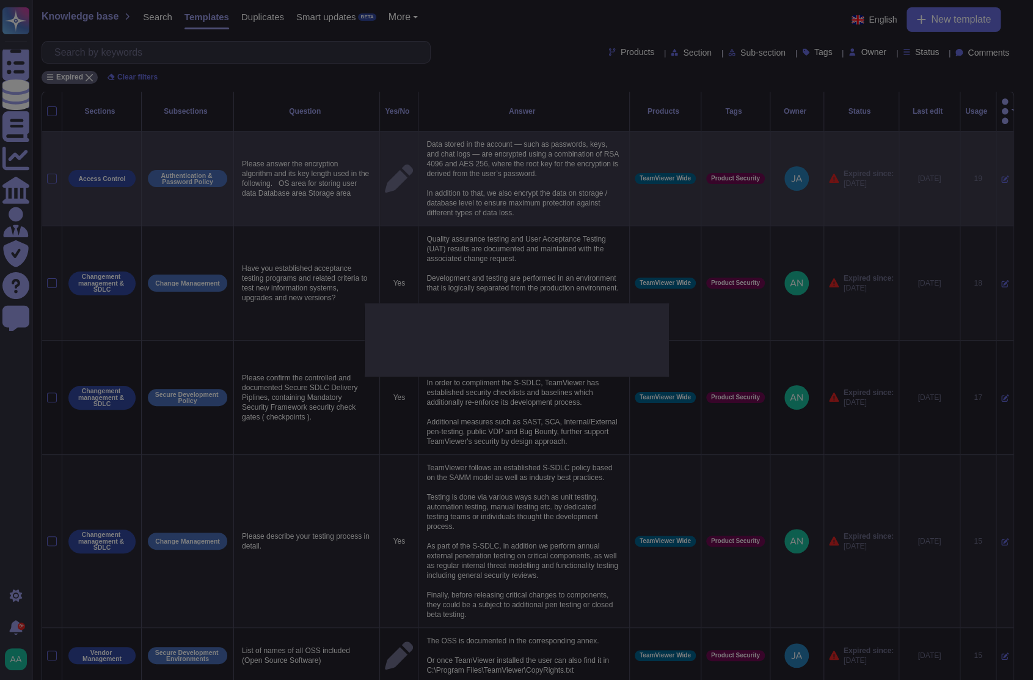
type textarea "Please answer the encryption algorithm and its key length used in the following…"
type textarea "Data stored in the account — such as passwords, keys, and chat logs — are encry…"
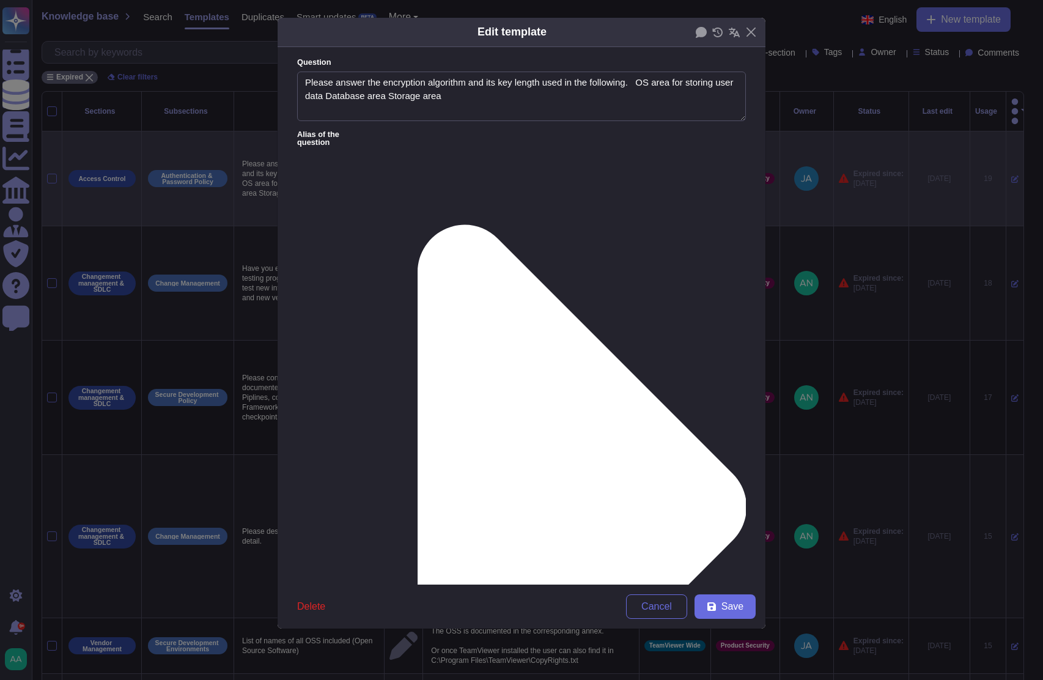
type textarea "Please answer the encryption algorithm and its key length used in the following…"
type textarea "Data stored in the account — such as passwords, keys, and chat logs — are encry…"
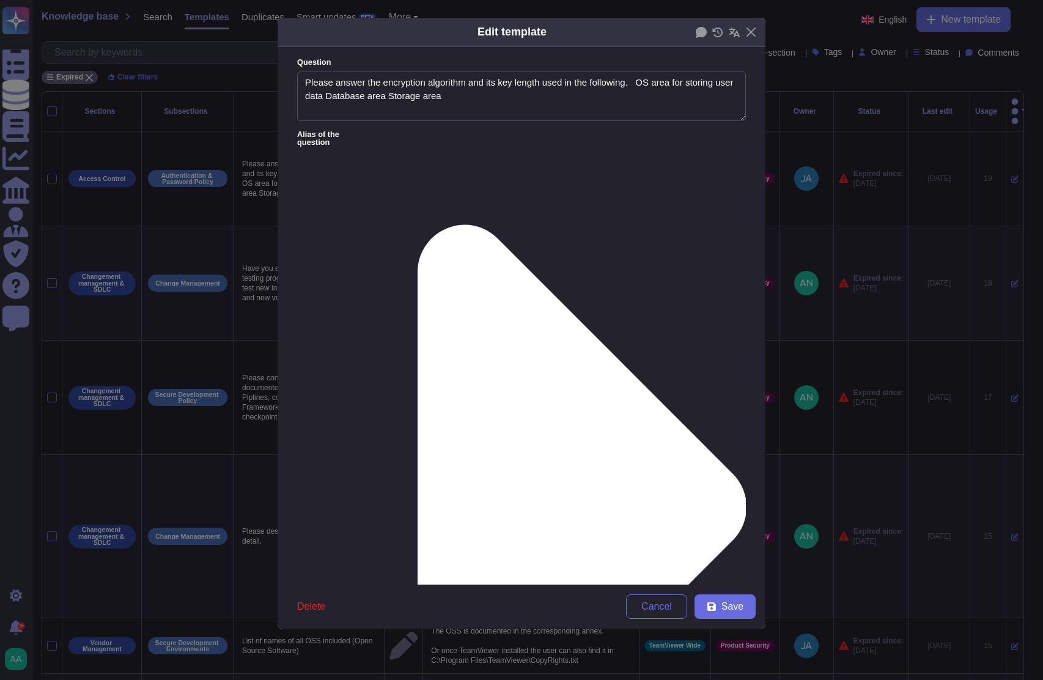
click at [358, 523] on div "From [DATE]" at bounding box center [361, 520] width 99 height 11
click at [728, 597] on button "Save" at bounding box center [724, 606] width 61 height 24
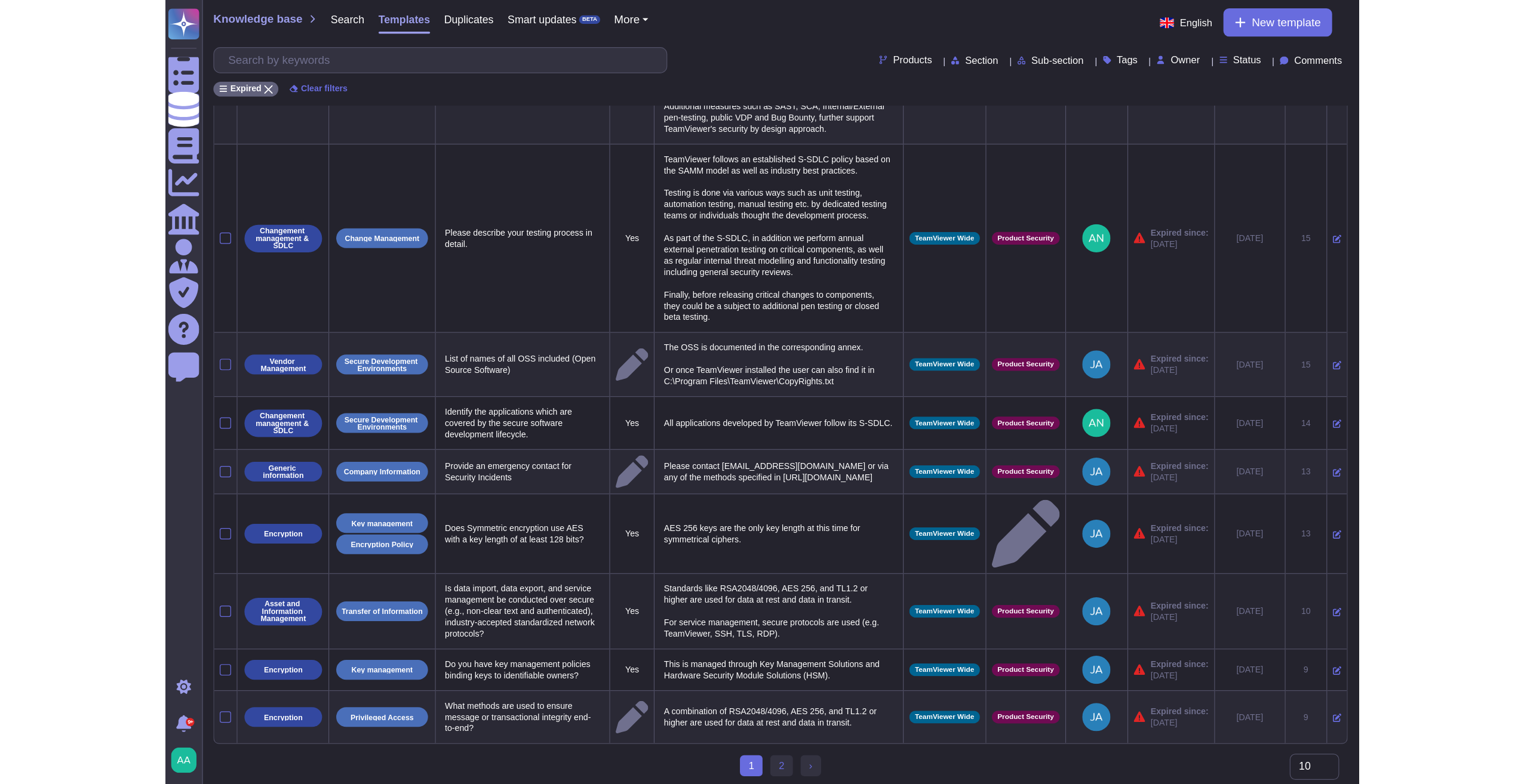
scroll to position [0, 0]
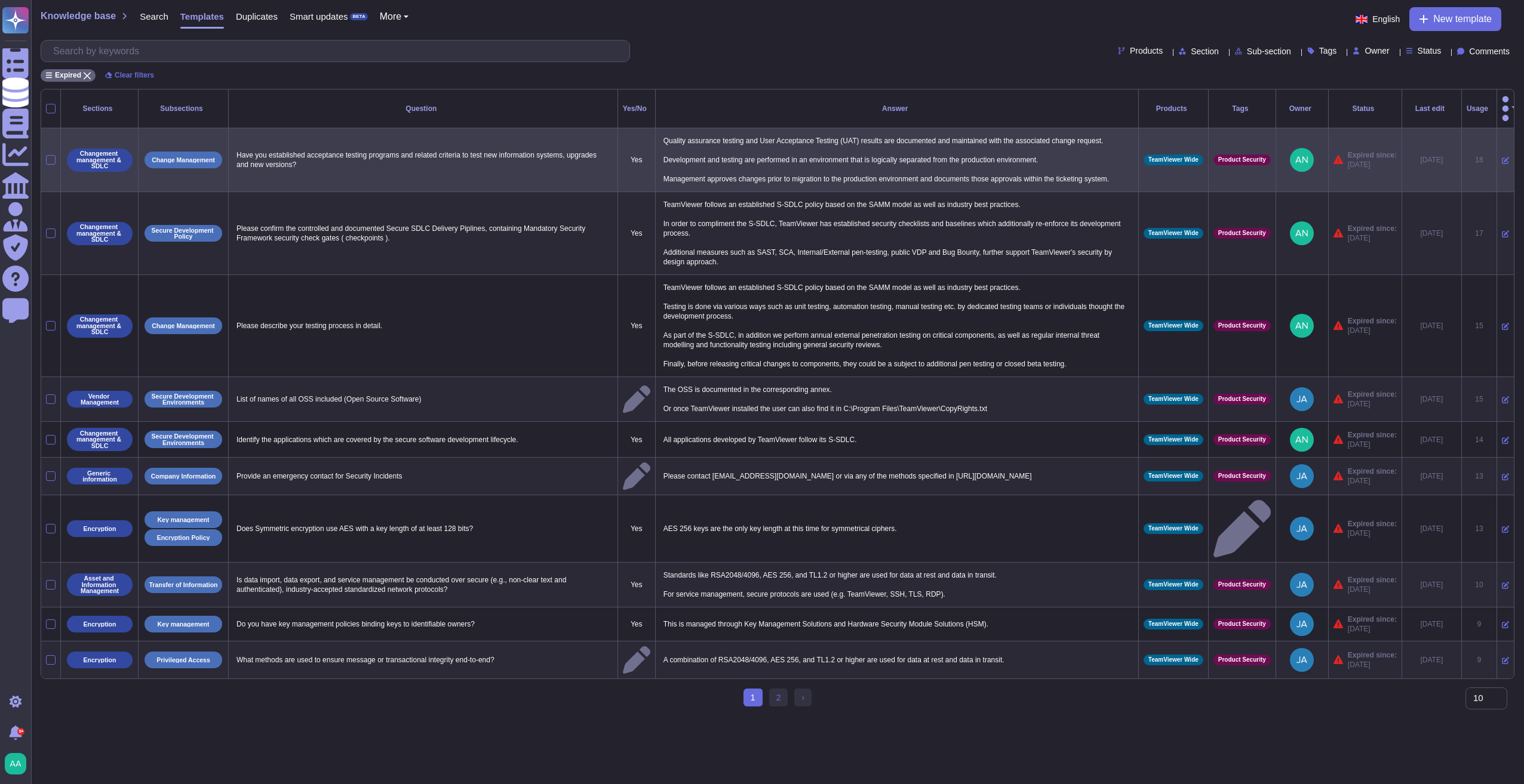
click at [1018, 157] on icon at bounding box center [1504, 160] width 7 height 7
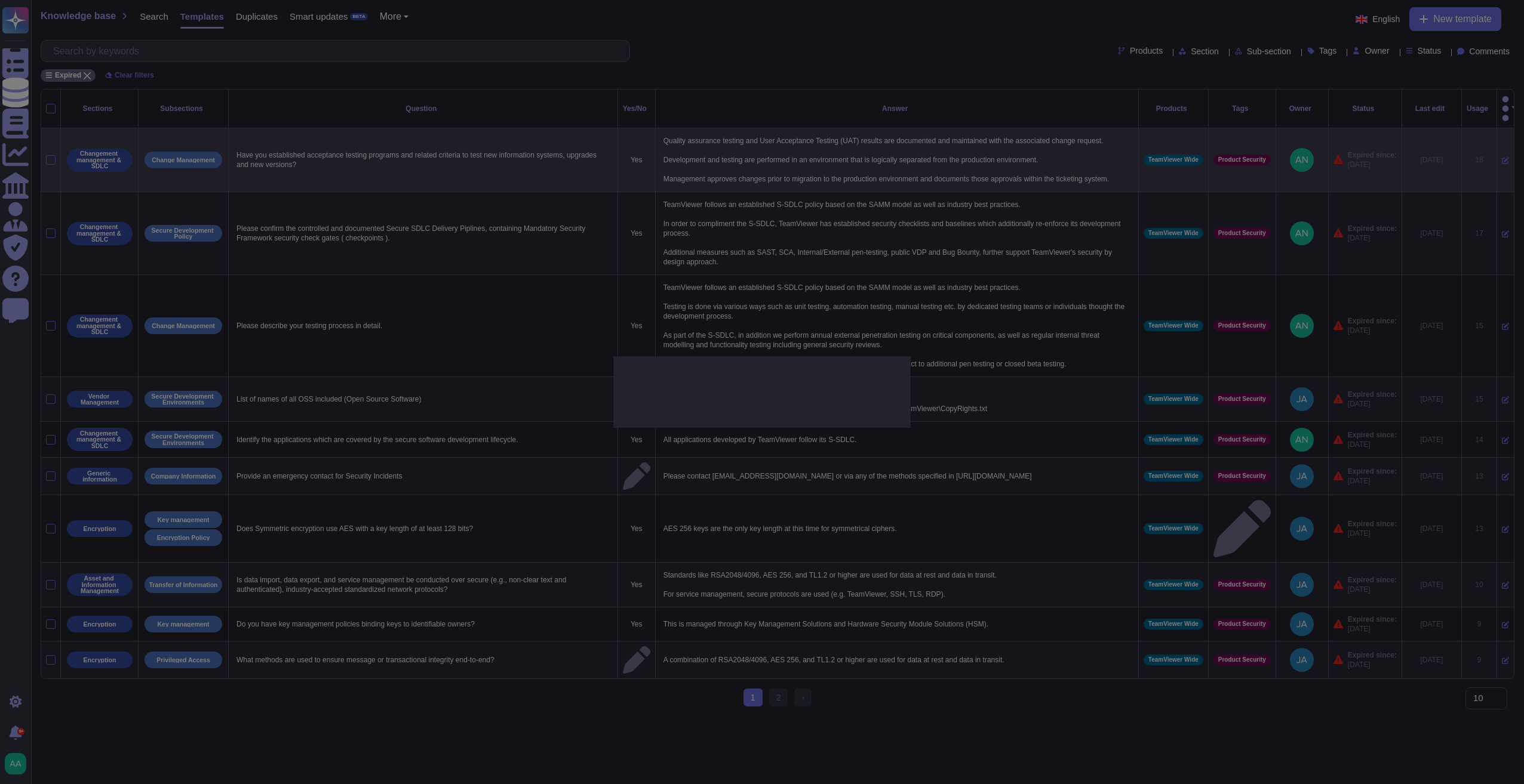
type textarea "Have you established acceptance testing programs and related criteria to test n…"
type textarea "Quality assurance testing and User Acceptance Testing (UAT) results are documen…"
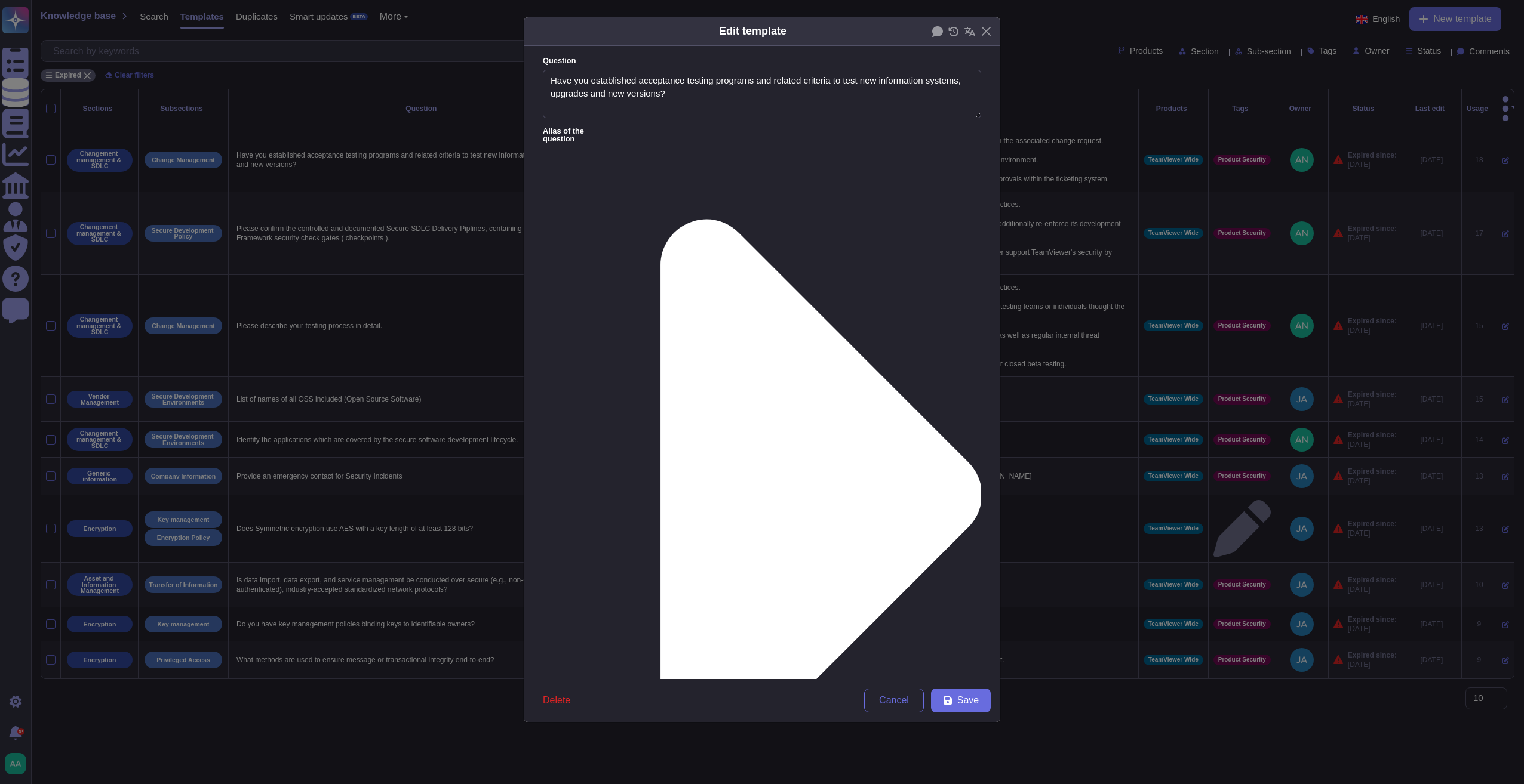
type textarea "Have you established acceptance testing programs and related criteria to test n…"
type textarea "Quality assurance testing and User Acceptance Testing (UAT) results are documen…"
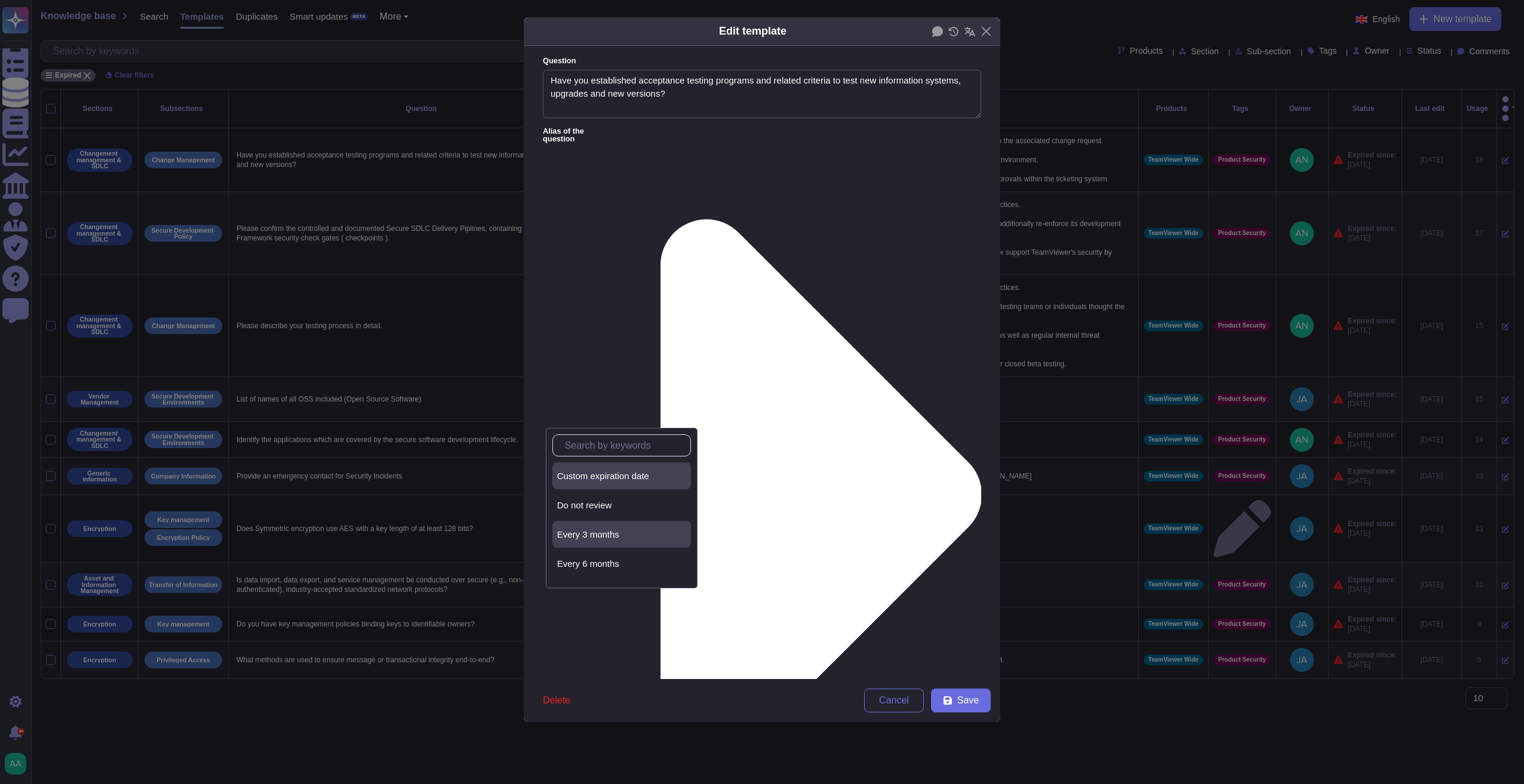
scroll to position [54, 0]
click at [621, 575] on div "Every year" at bounding box center [621, 568] width 139 height 27
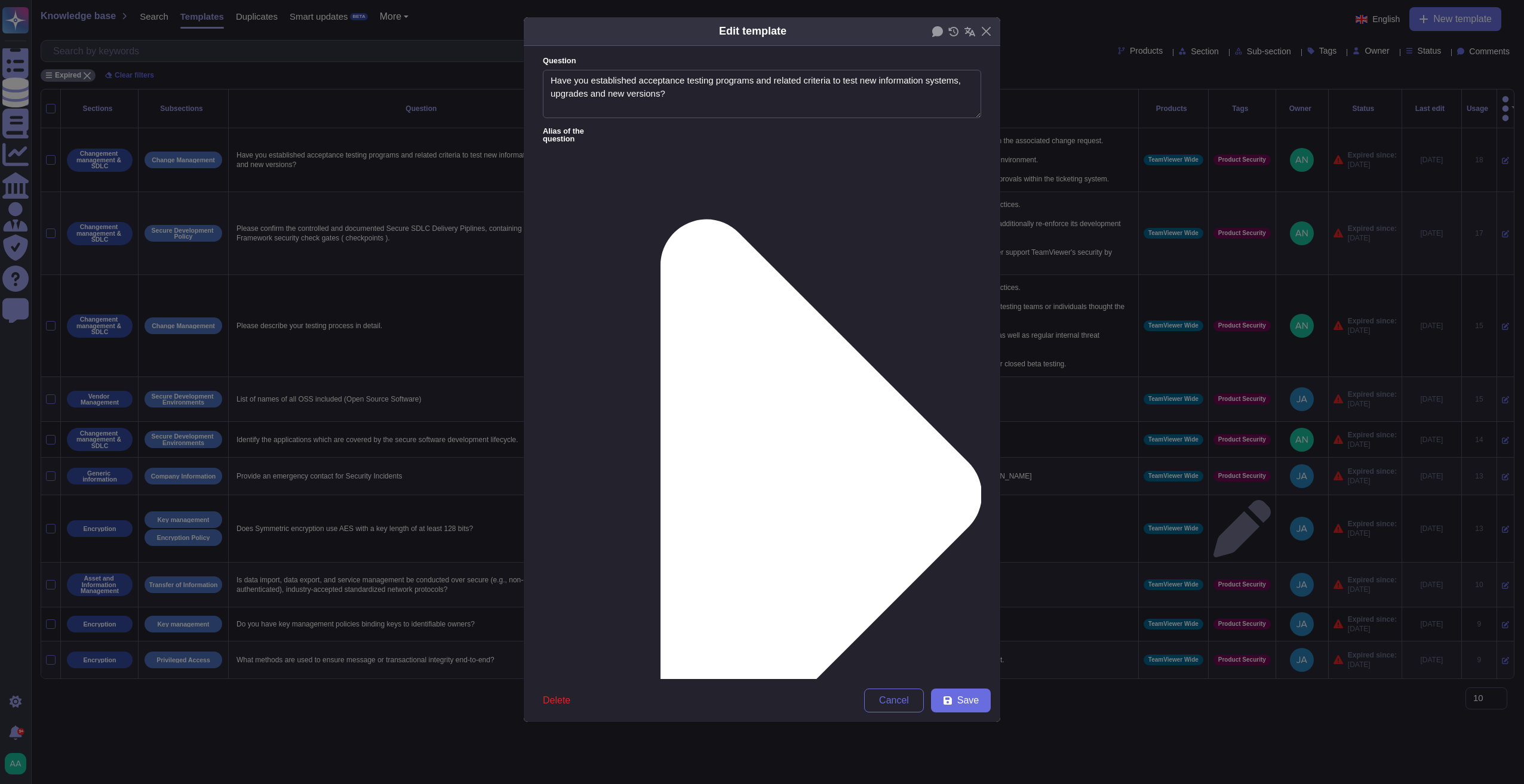
click at [977, 663] on div "Delete Cancel Save" at bounding box center [762, 701] width 477 height 43
click at [976, 663] on span "Save" at bounding box center [968, 701] width 21 height 10
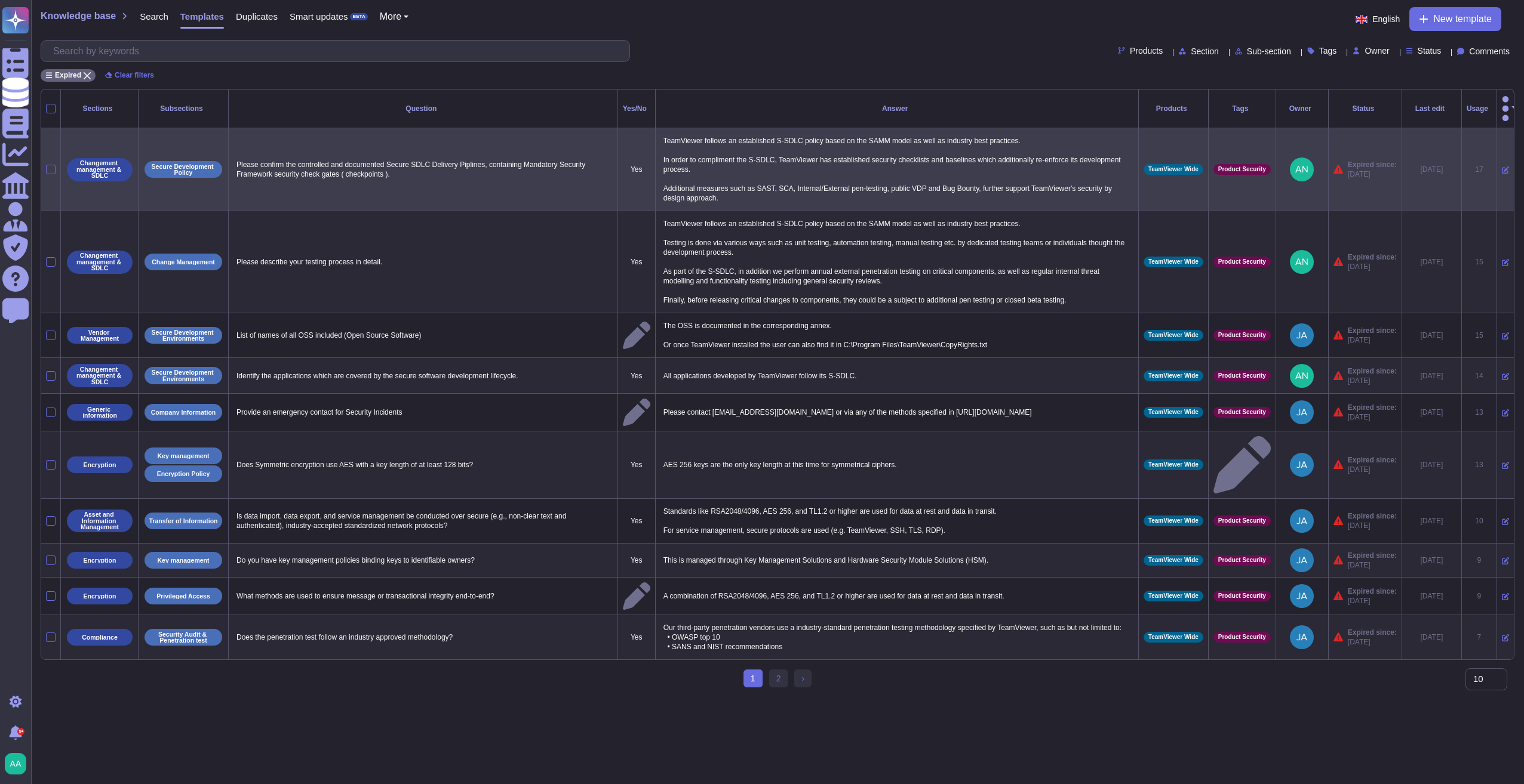
click at [1018, 167] on icon at bounding box center [1504, 170] width 7 height 7
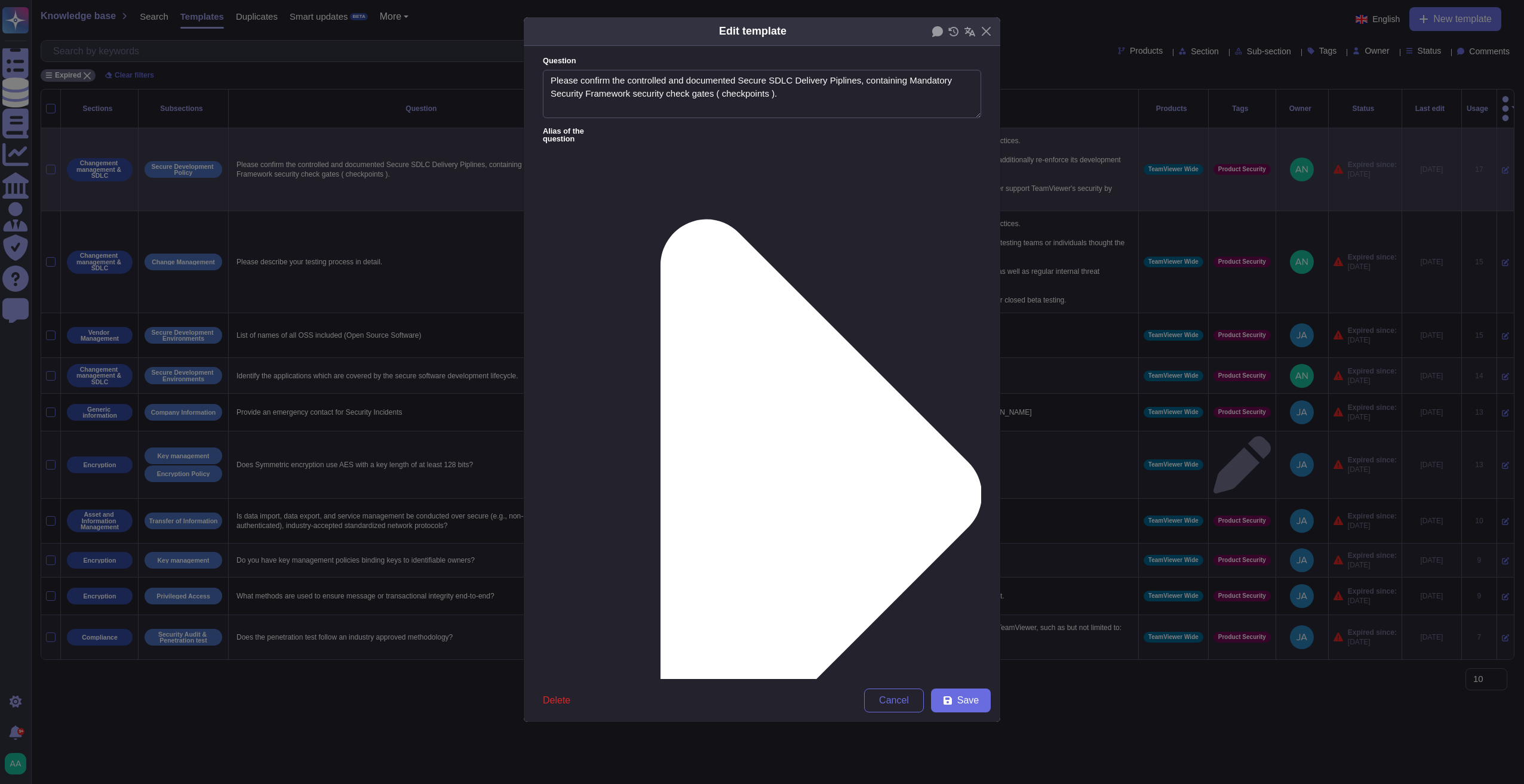
type textarea "Please confirm the controlled and documented Secure SDLC Delivery Piplines, con…"
type textarea "TeamViewer follows an established S-SDLC policy based on the SAMM model as well…"
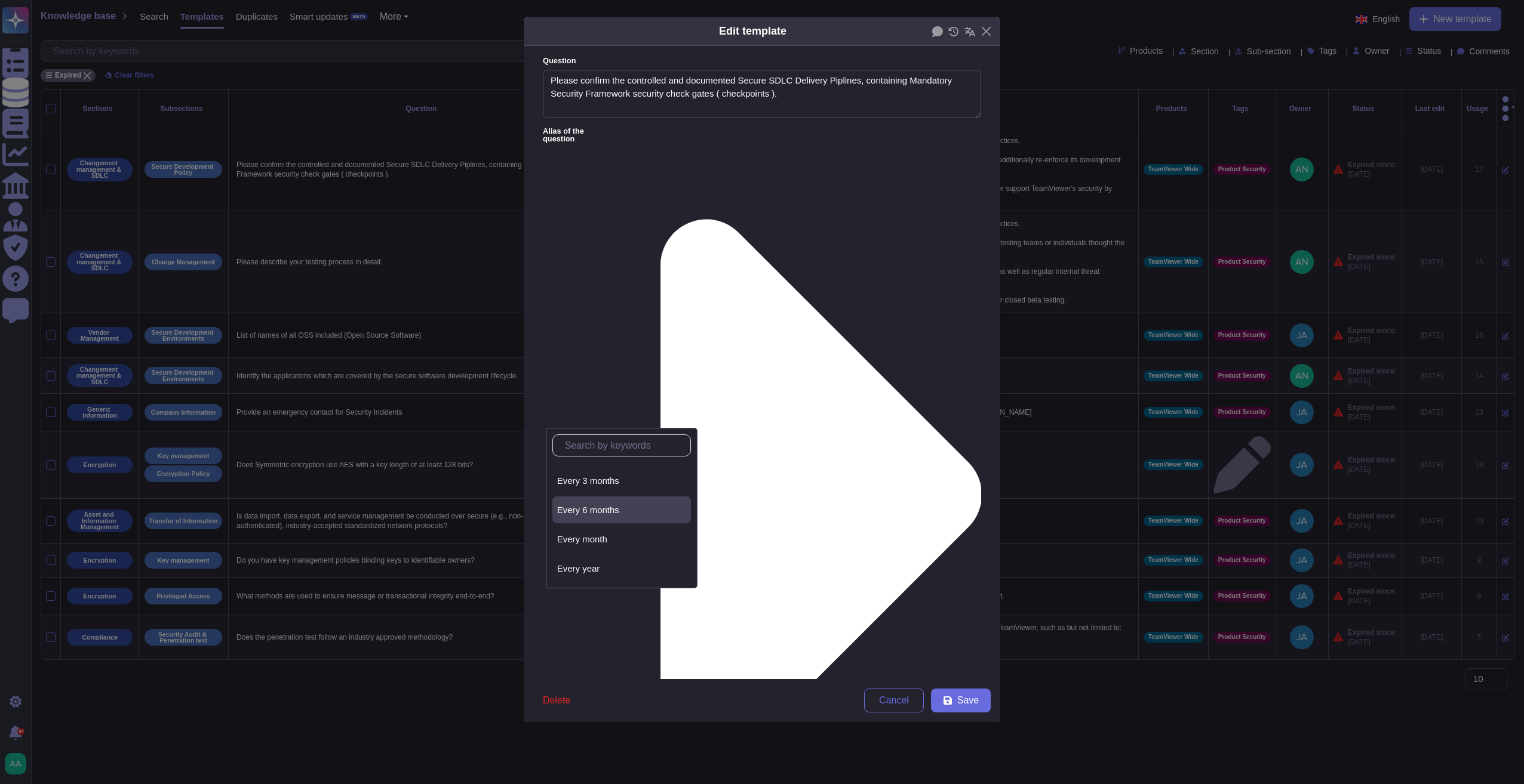
click at [594, 562] on div "Every year" at bounding box center [621, 568] width 139 height 27
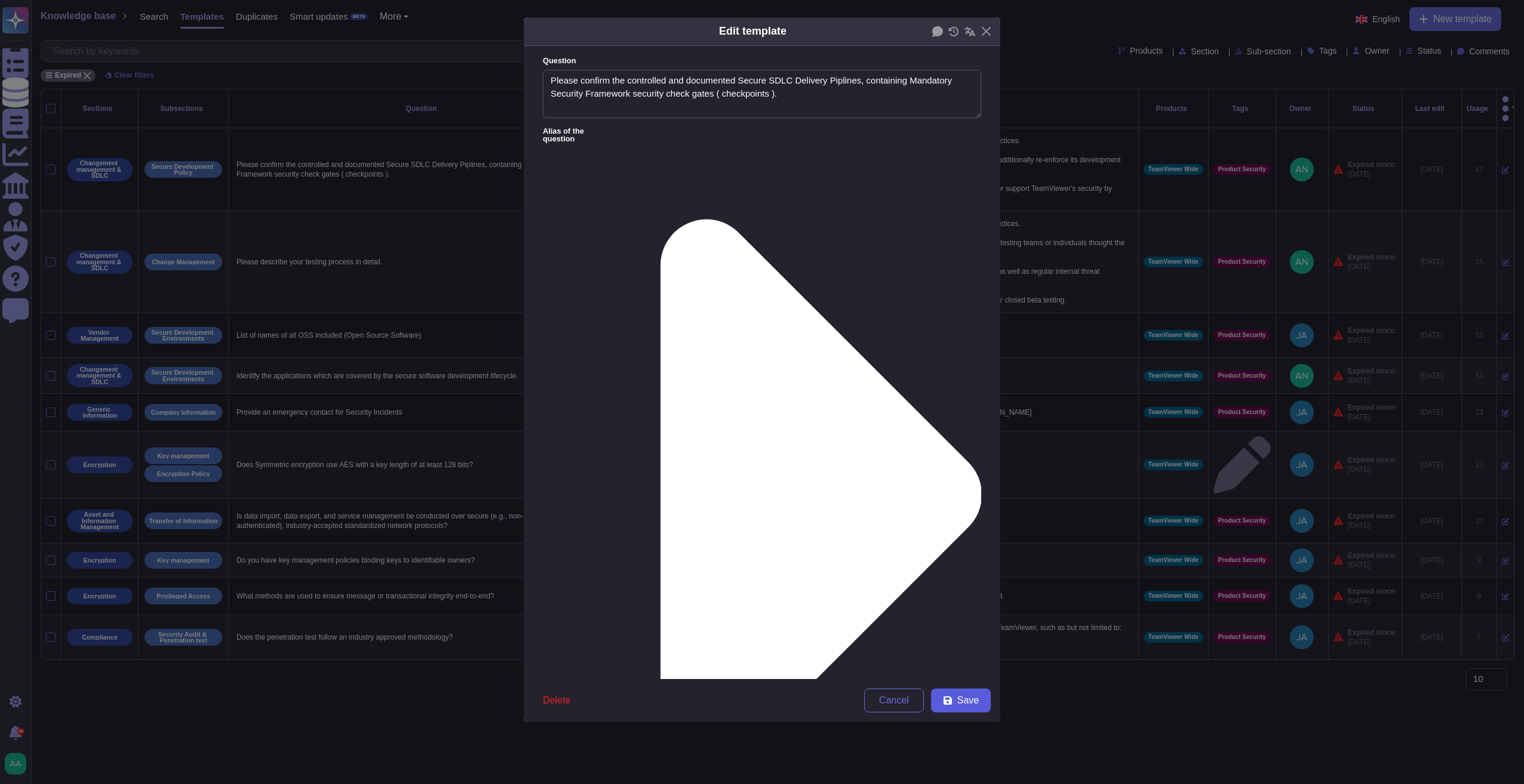
click at [955, 663] on button "Save" at bounding box center [960, 700] width 60 height 23
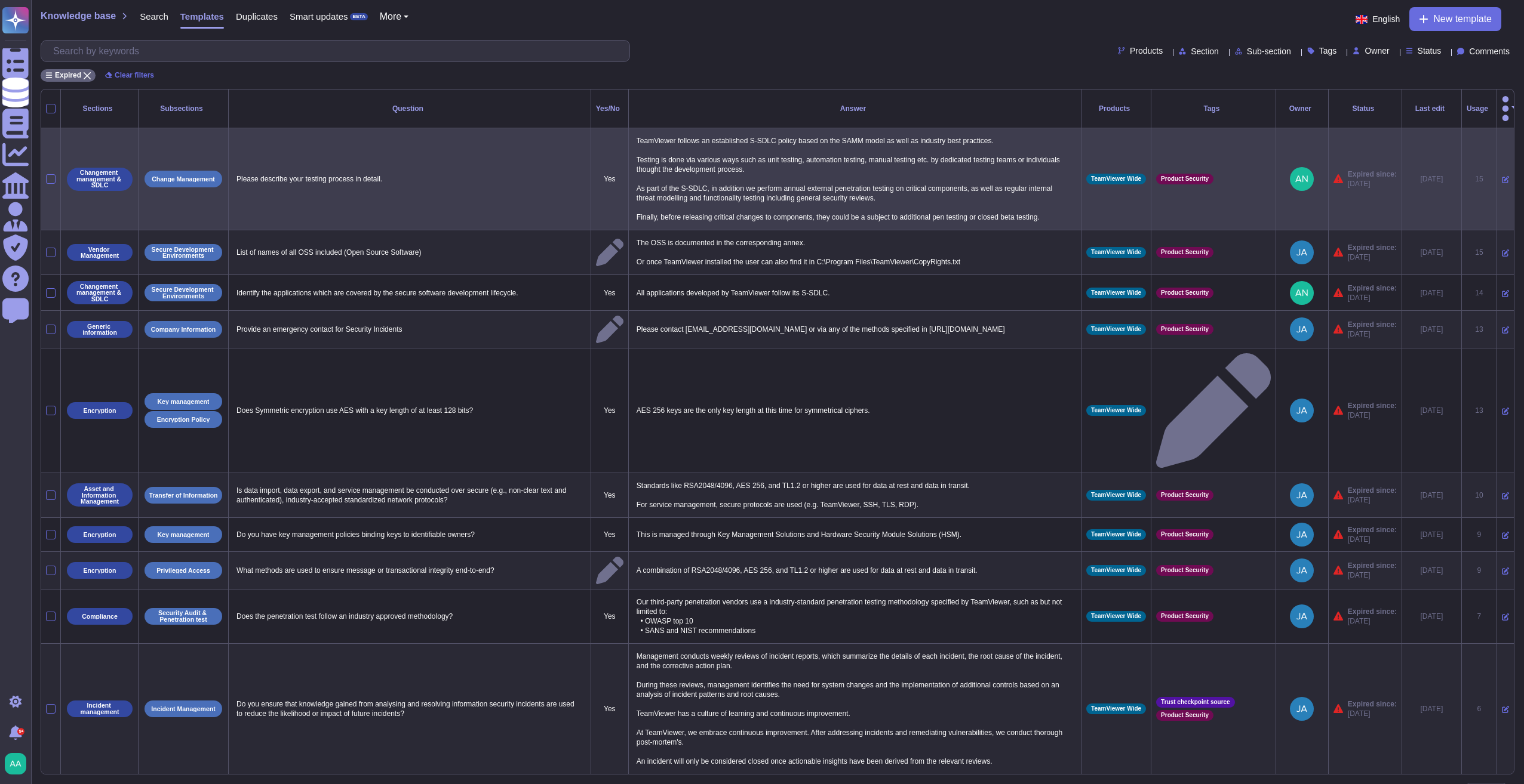
click at [1018, 176] on icon at bounding box center [1504, 179] width 7 height 7
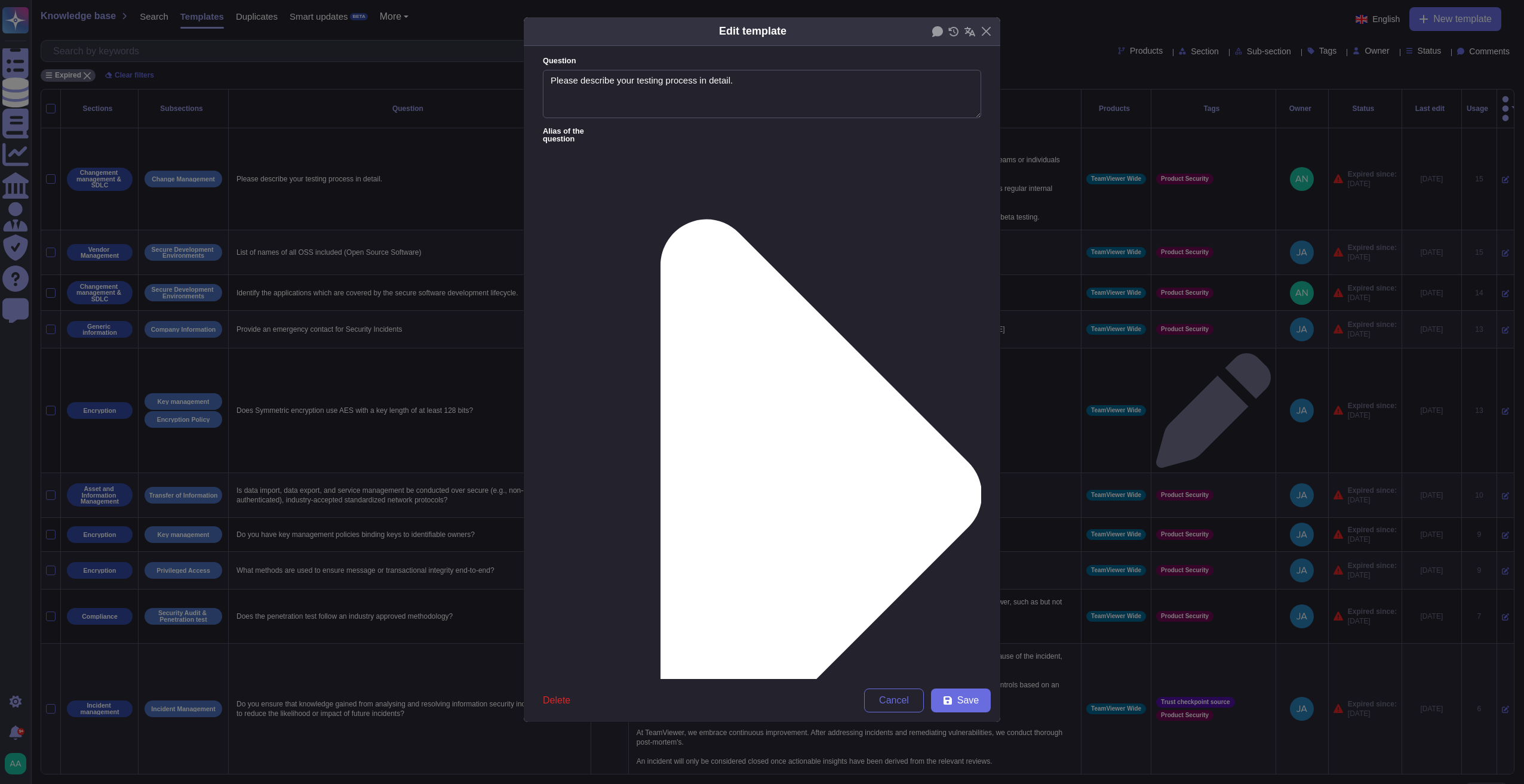
type textarea "Please describe your testing process in detail."
type textarea "TeamViewer follows an established S-SDLC policy based on the SAMM model as well…"
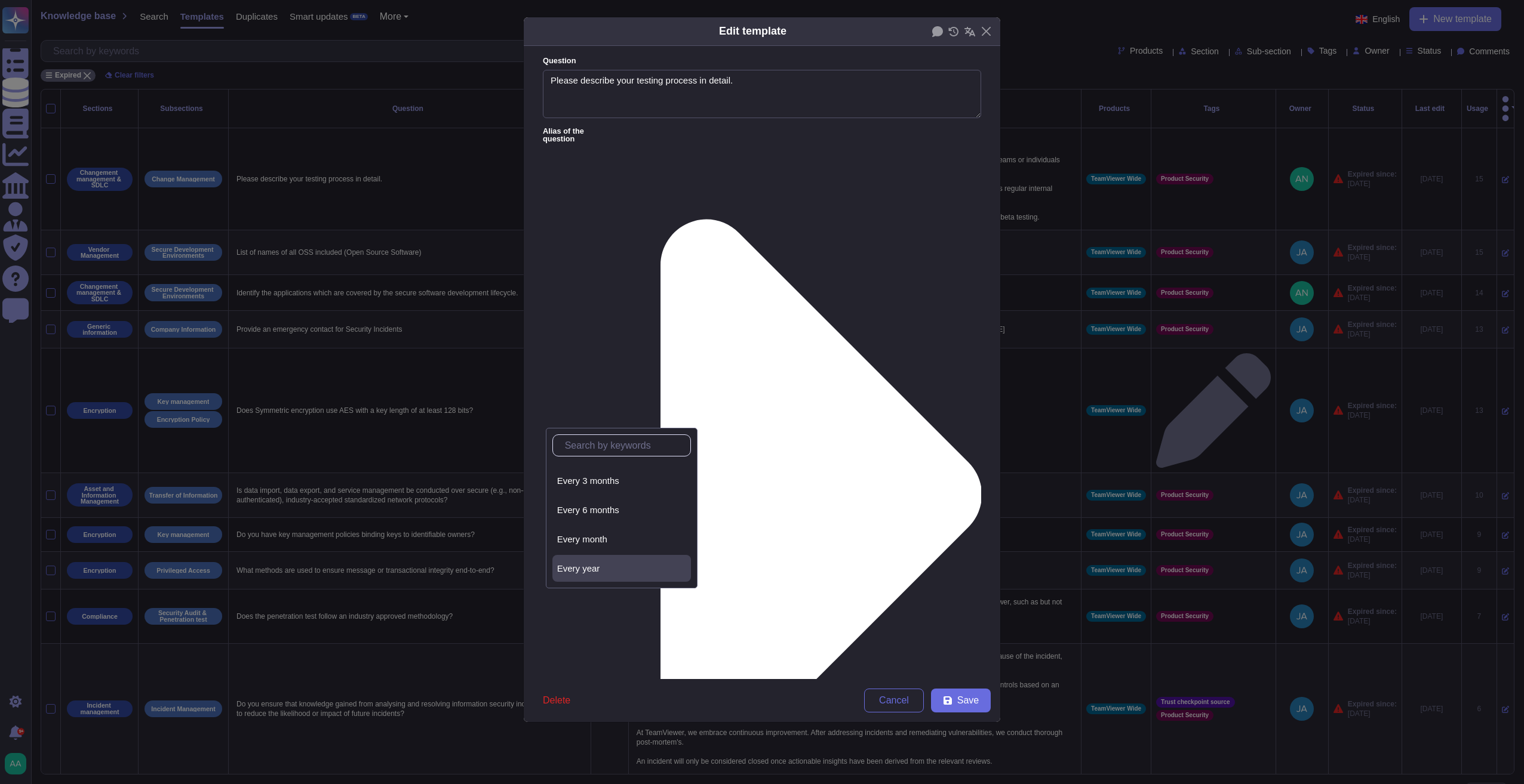
click at [609, 576] on div "Every year" at bounding box center [621, 568] width 139 height 27
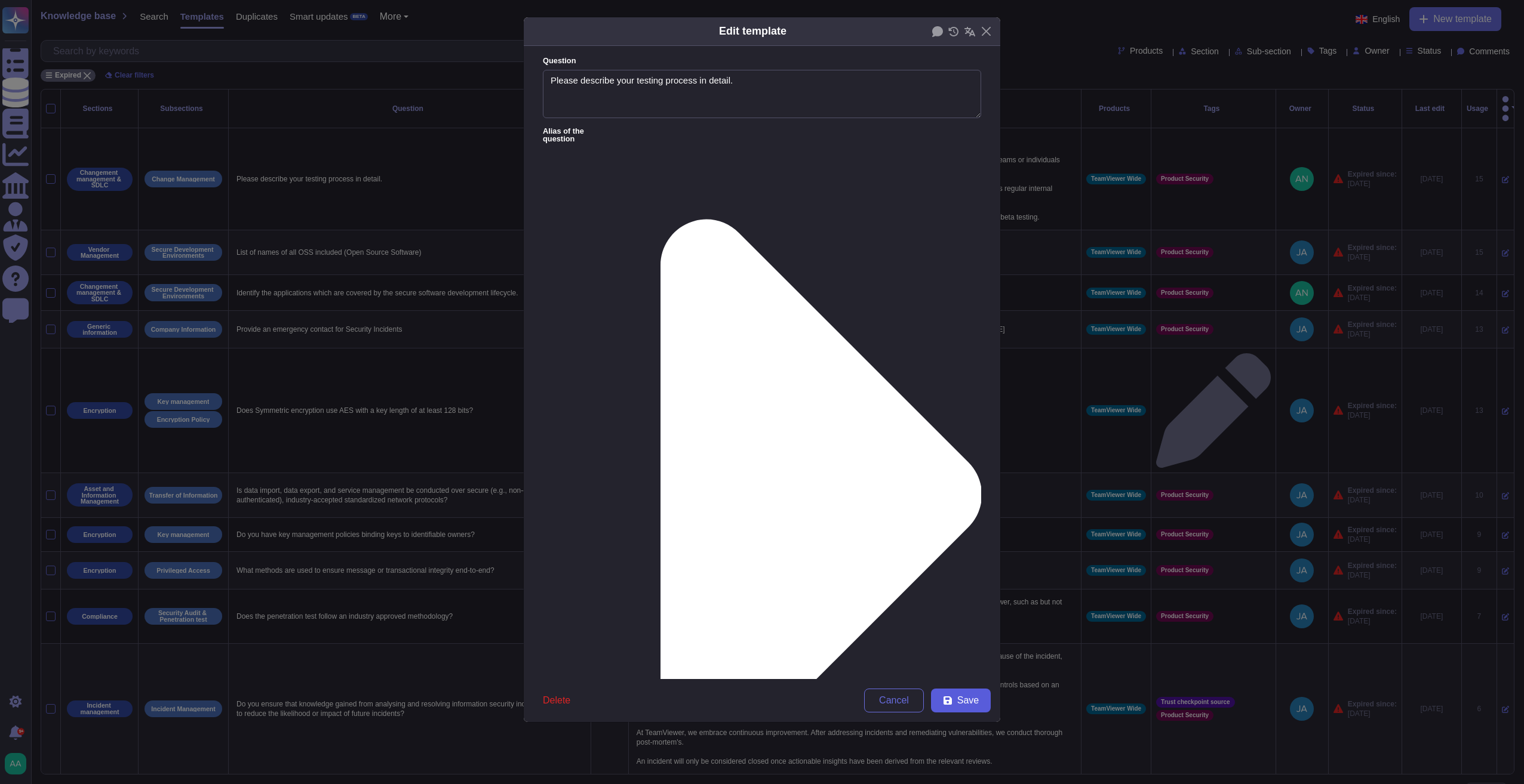
click at [960, 663] on span "Save" at bounding box center [968, 701] width 21 height 10
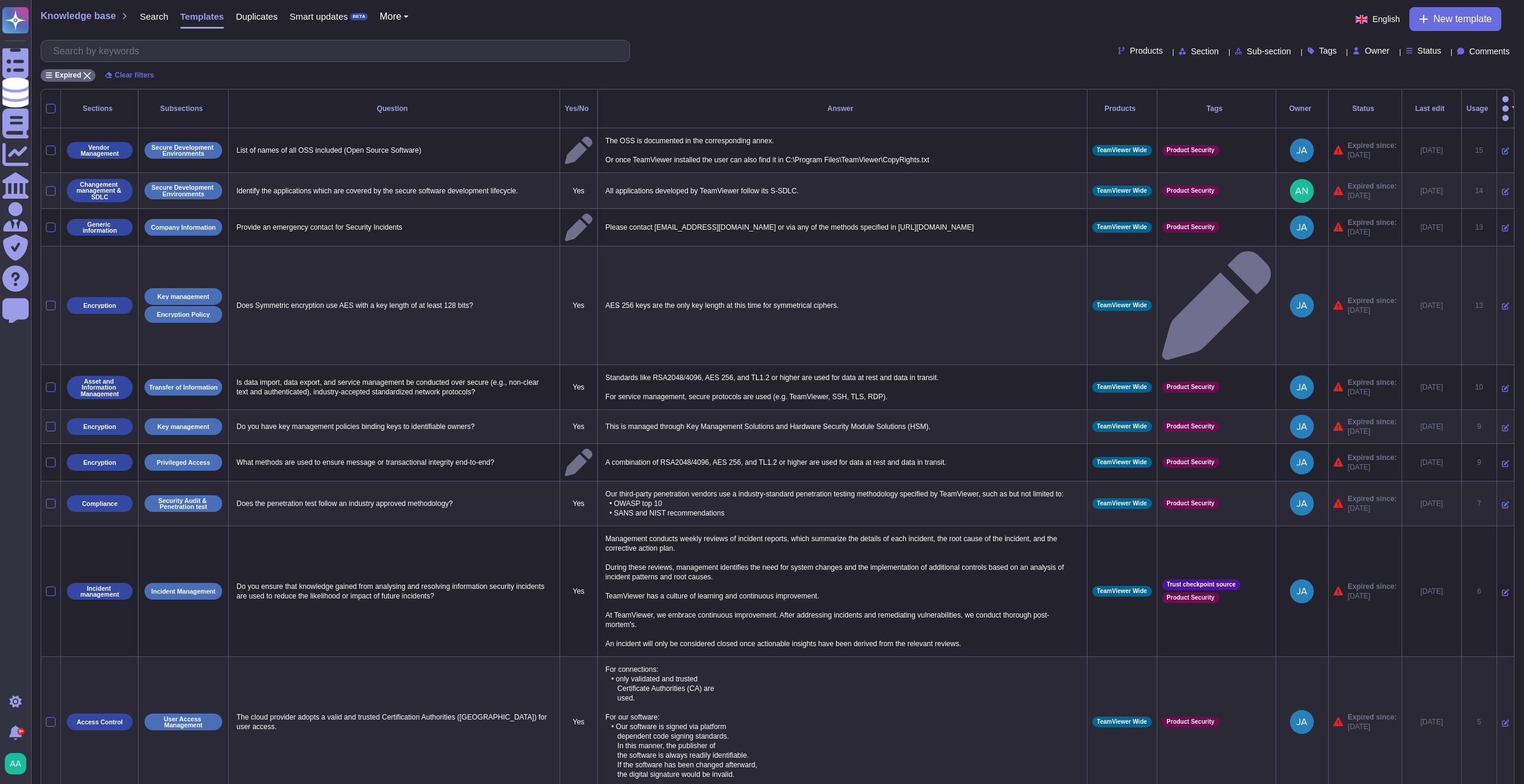
select select "30"
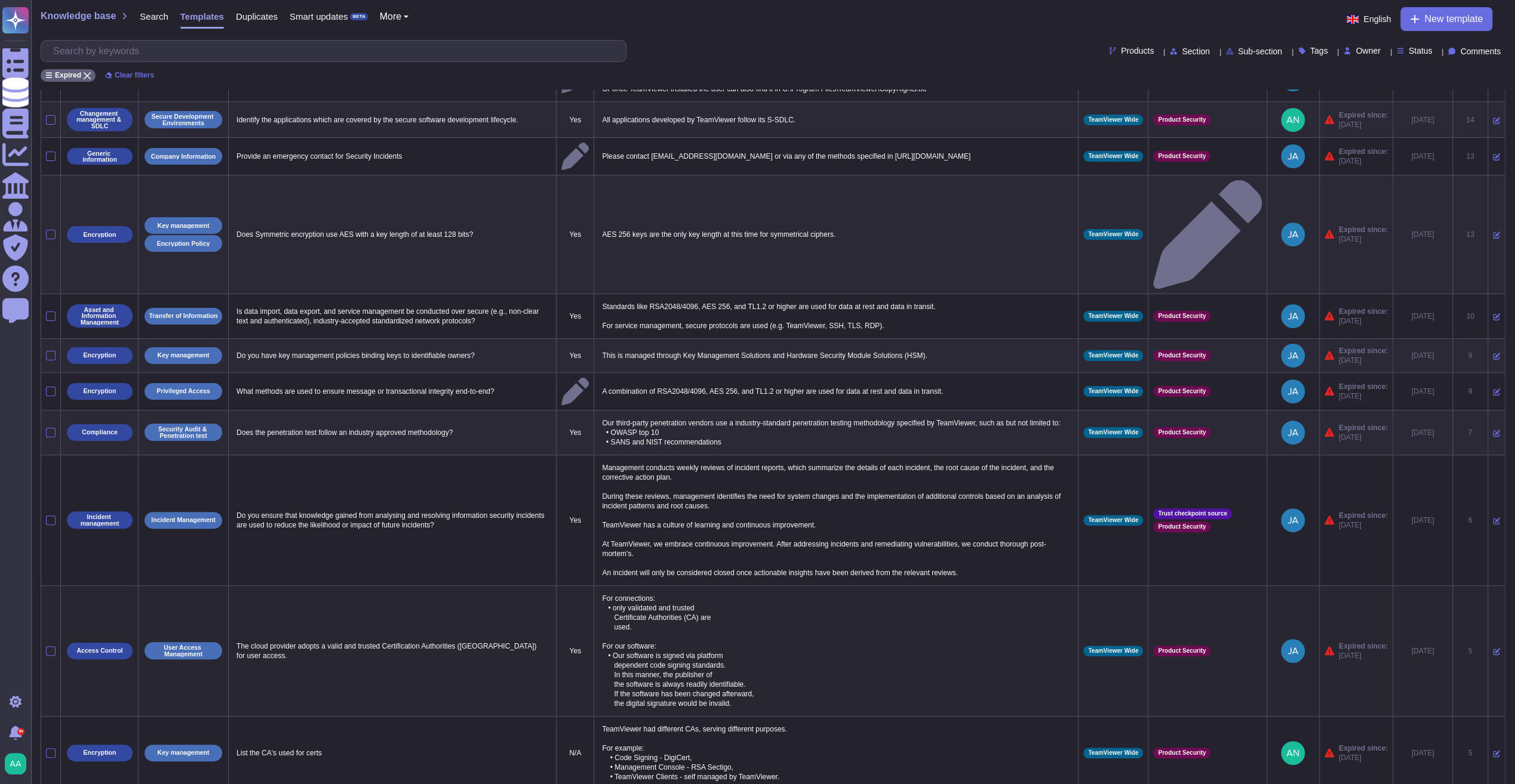
scroll to position [0, 0]
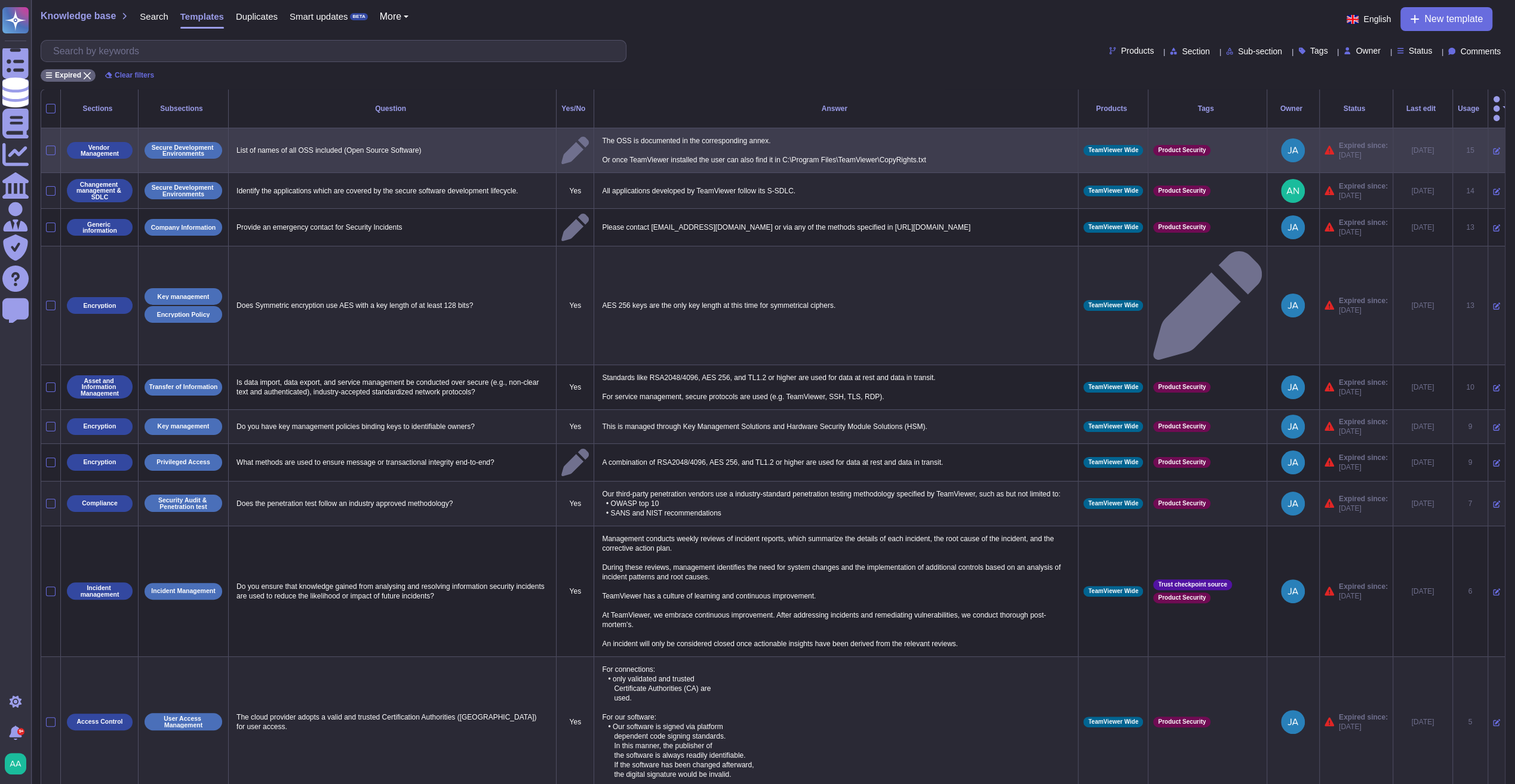
click at [1018, 147] on icon at bounding box center [1495, 150] width 7 height 7
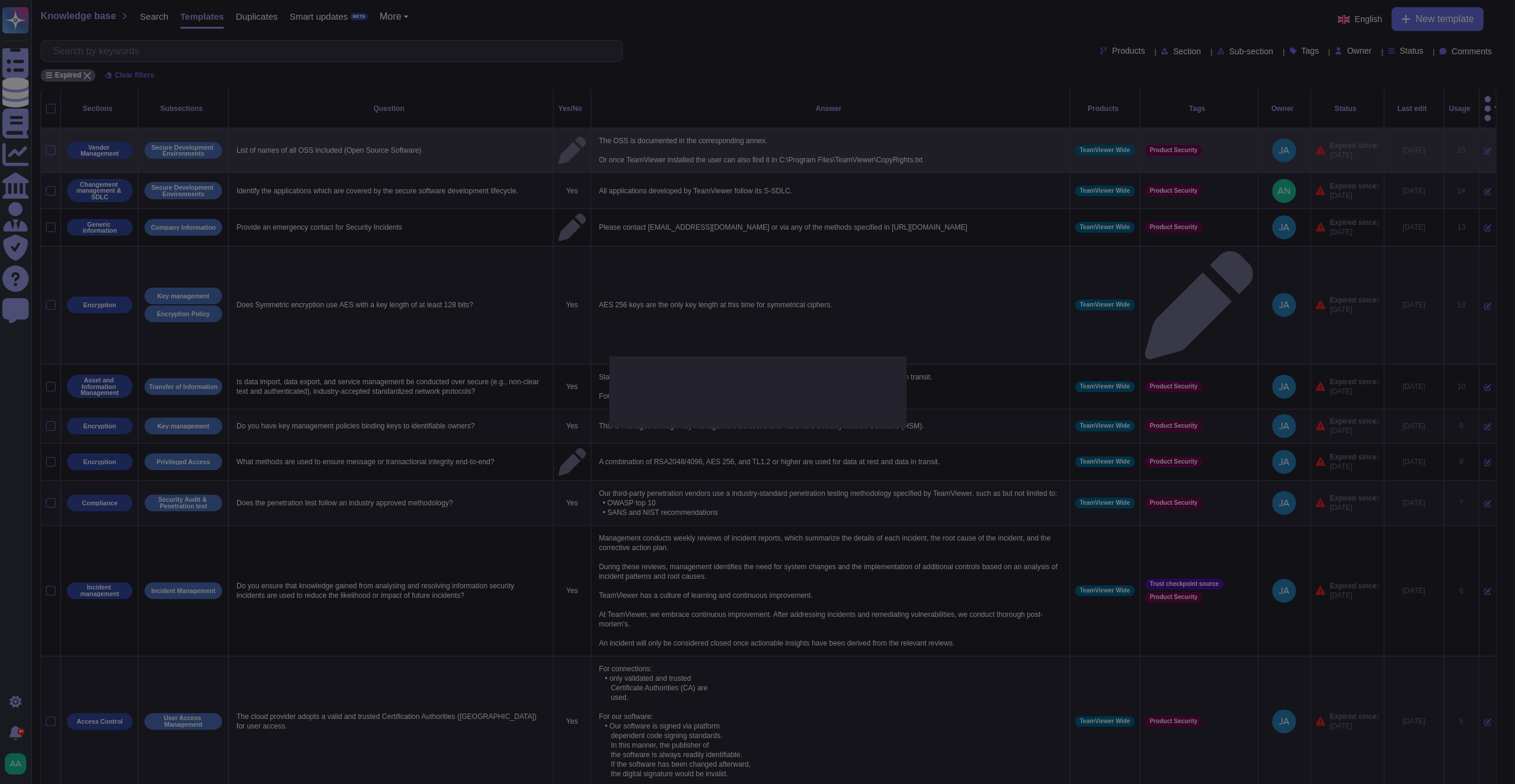
type textarea "List of names of all OSS included (Open Source Software)"
type textarea "The OSS is documented in the corresponding annex. Or once TeamViewer installed …"
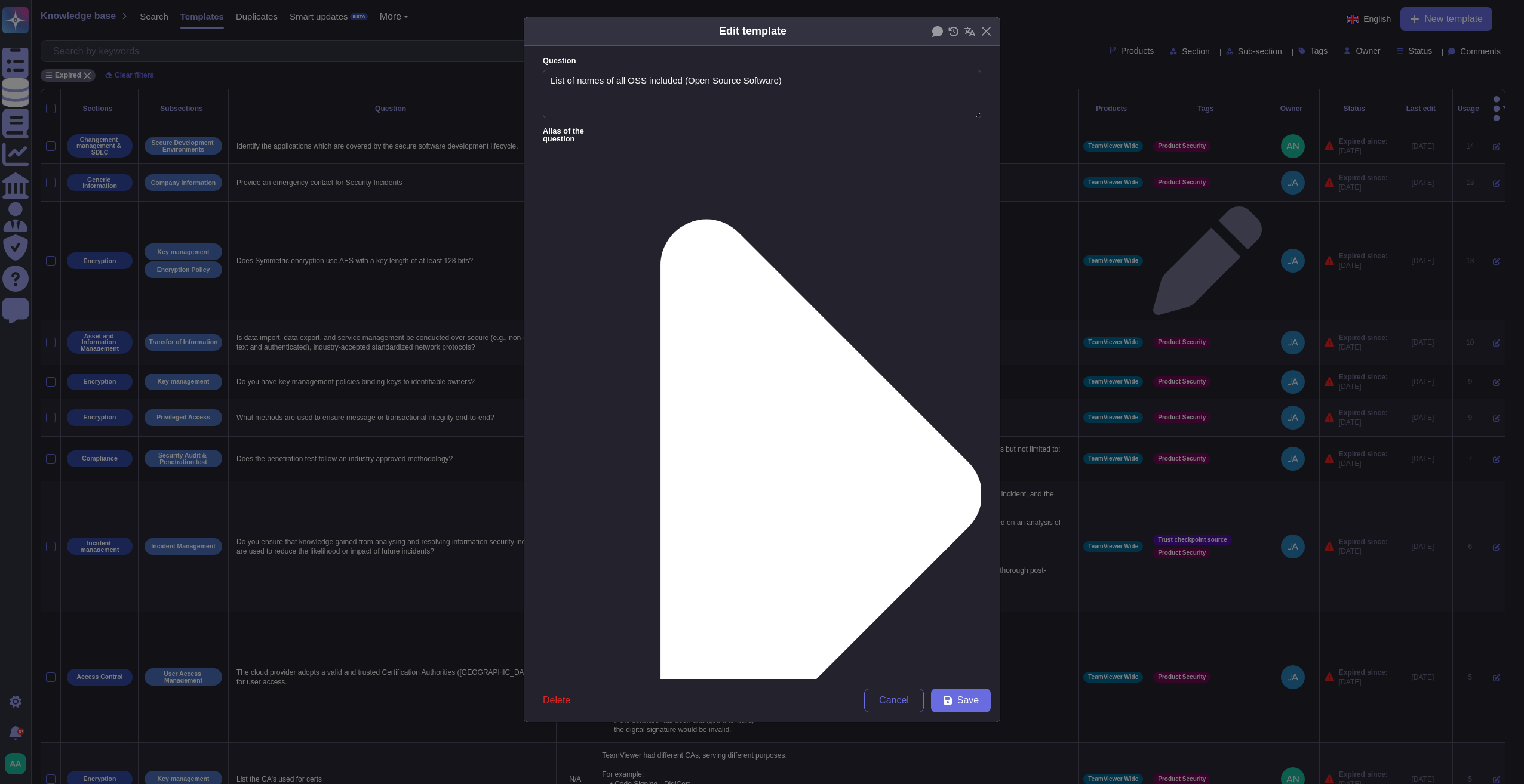
type textarea "List of names of all OSS included (Open Source Software)"
type textarea "Once TeamViewer installed, the copyrights can be found under C:\Program Files\T…"
click at [962, 663] on span "Save" at bounding box center [968, 701] width 21 height 10
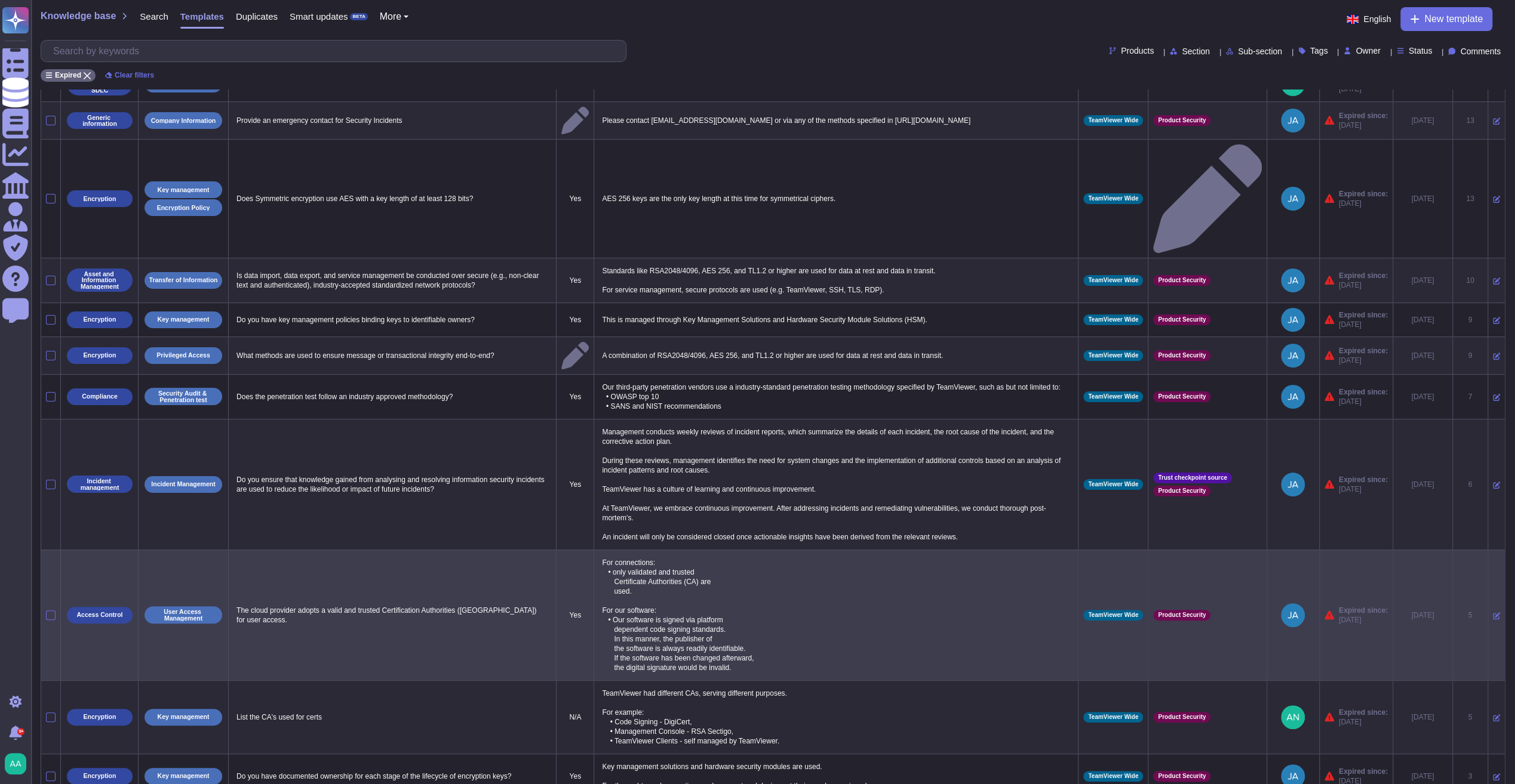
scroll to position [81, 0]
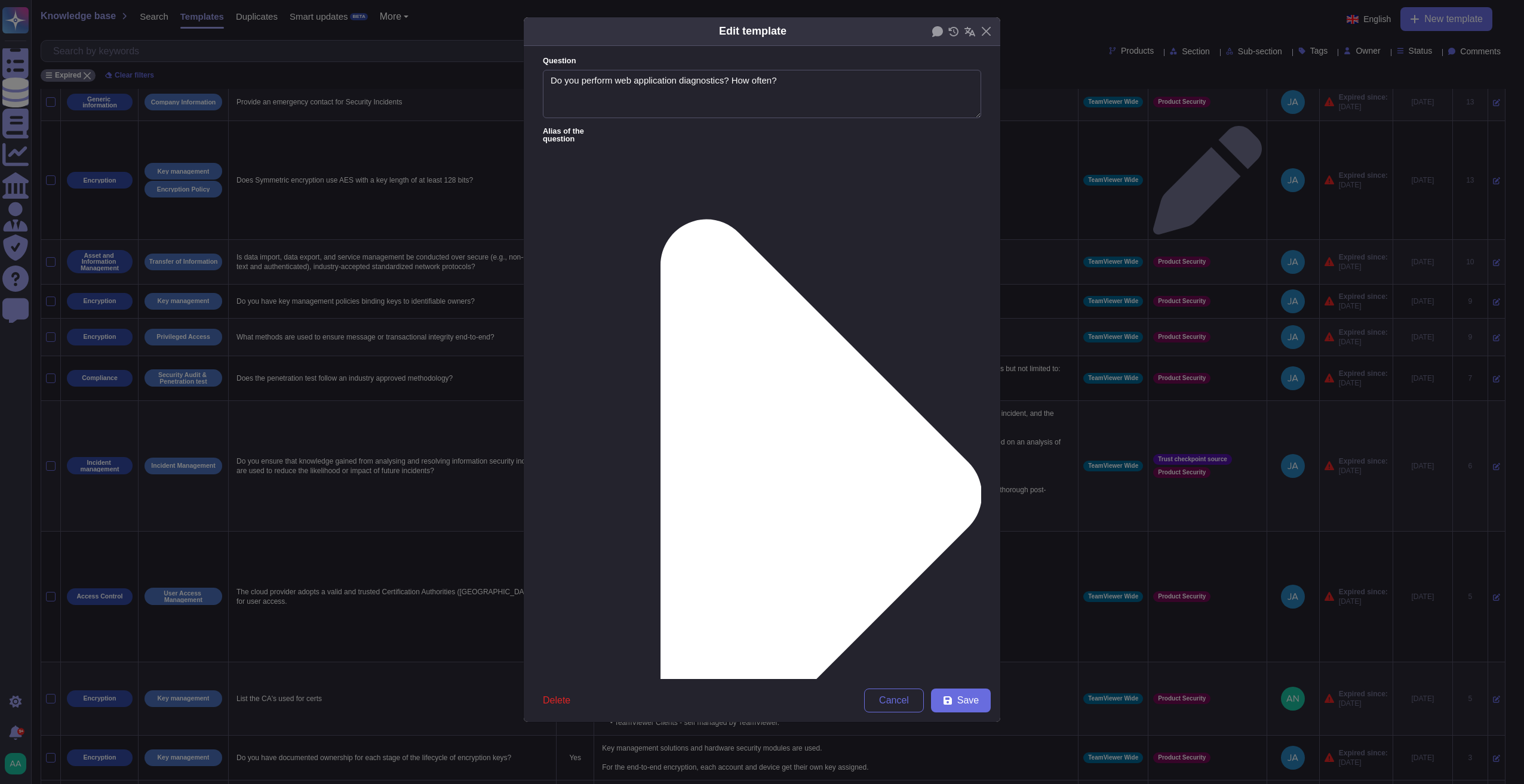
type textarea "Do you perform web application diagnostics? How often?"
type textarea "Health and up-time monitoring are in place where applicable. TeamViewer has imp…"
click at [565, 663] on button "Delete" at bounding box center [557, 700] width 47 height 23
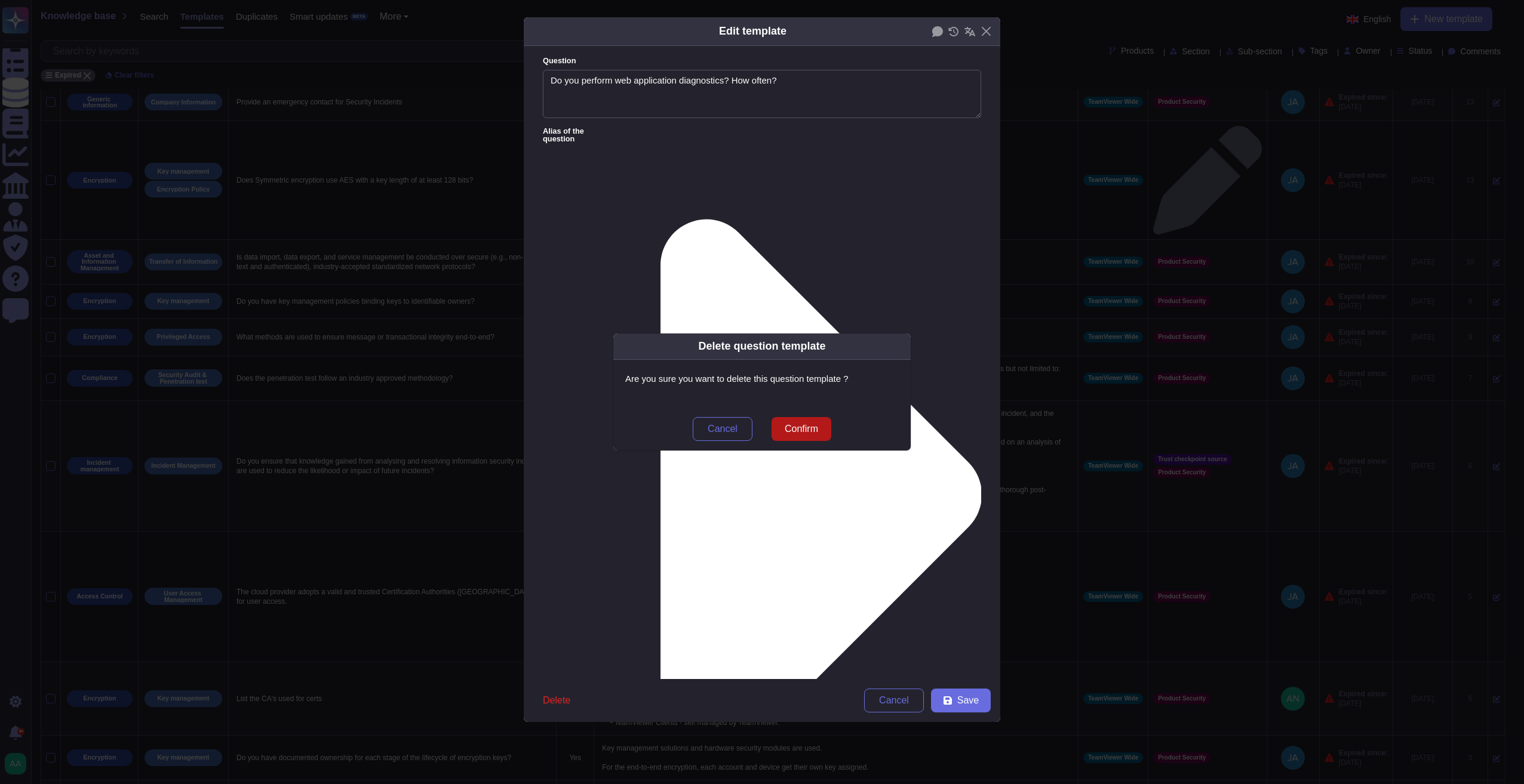
click at [797, 429] on span "Confirm" at bounding box center [801, 430] width 33 height 10
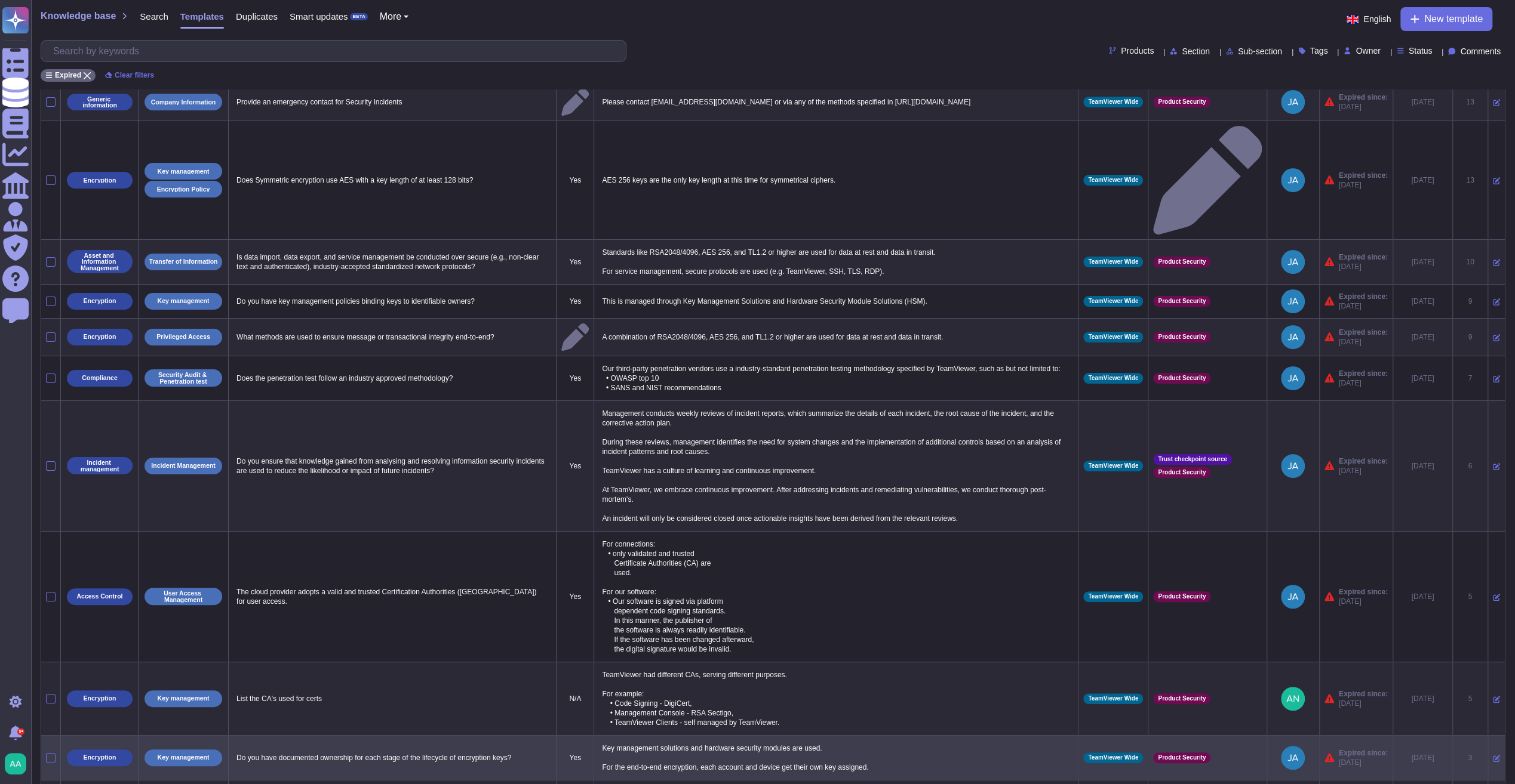
scroll to position [37, 0]
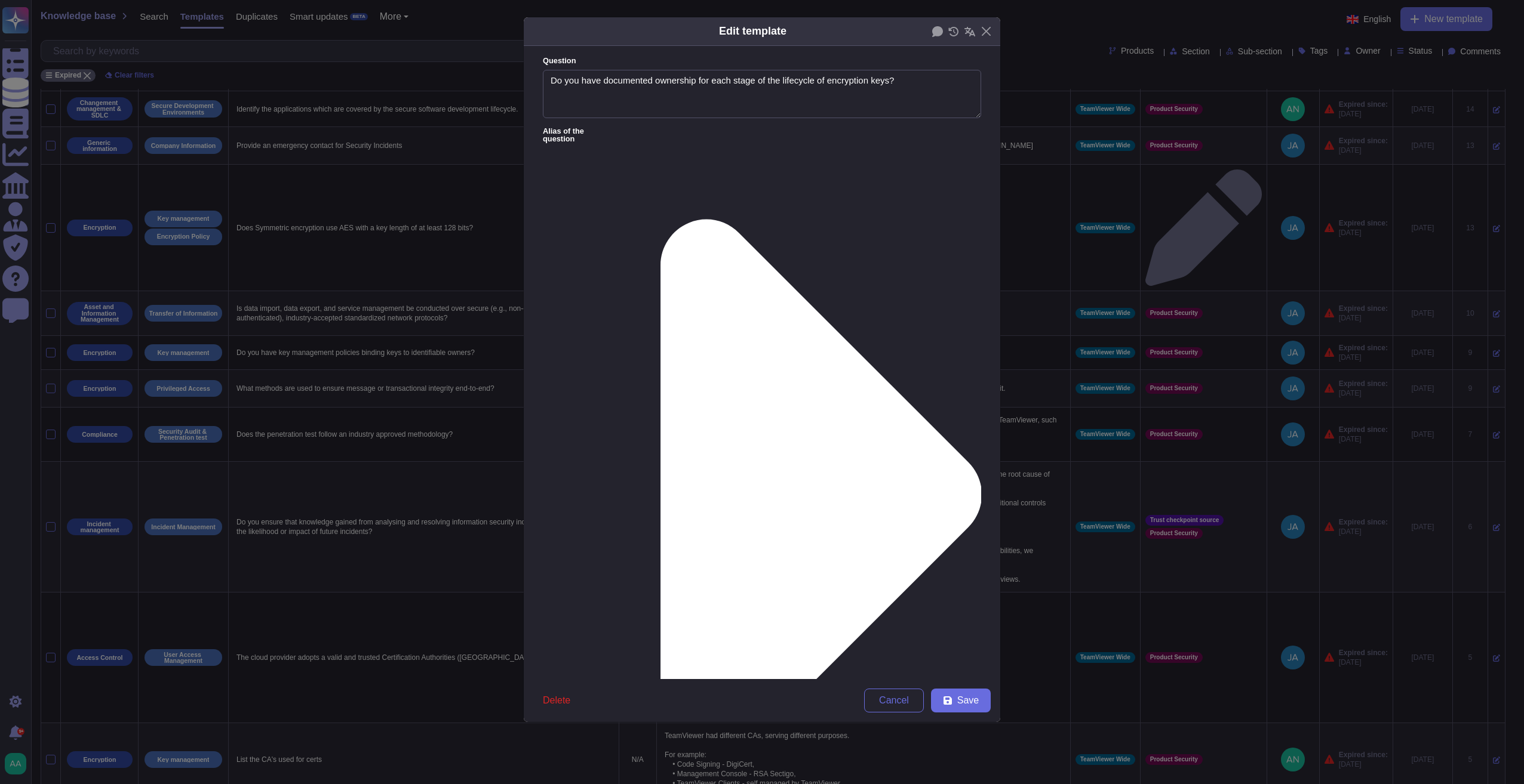
type textarea "Do you have documented ownership for each stage of the lifecycle of encryption …"
type textarea "Key management solutions and hardware security modules are used. For the end-to…"
click at [562, 663] on span "Delete" at bounding box center [557, 701] width 27 height 10
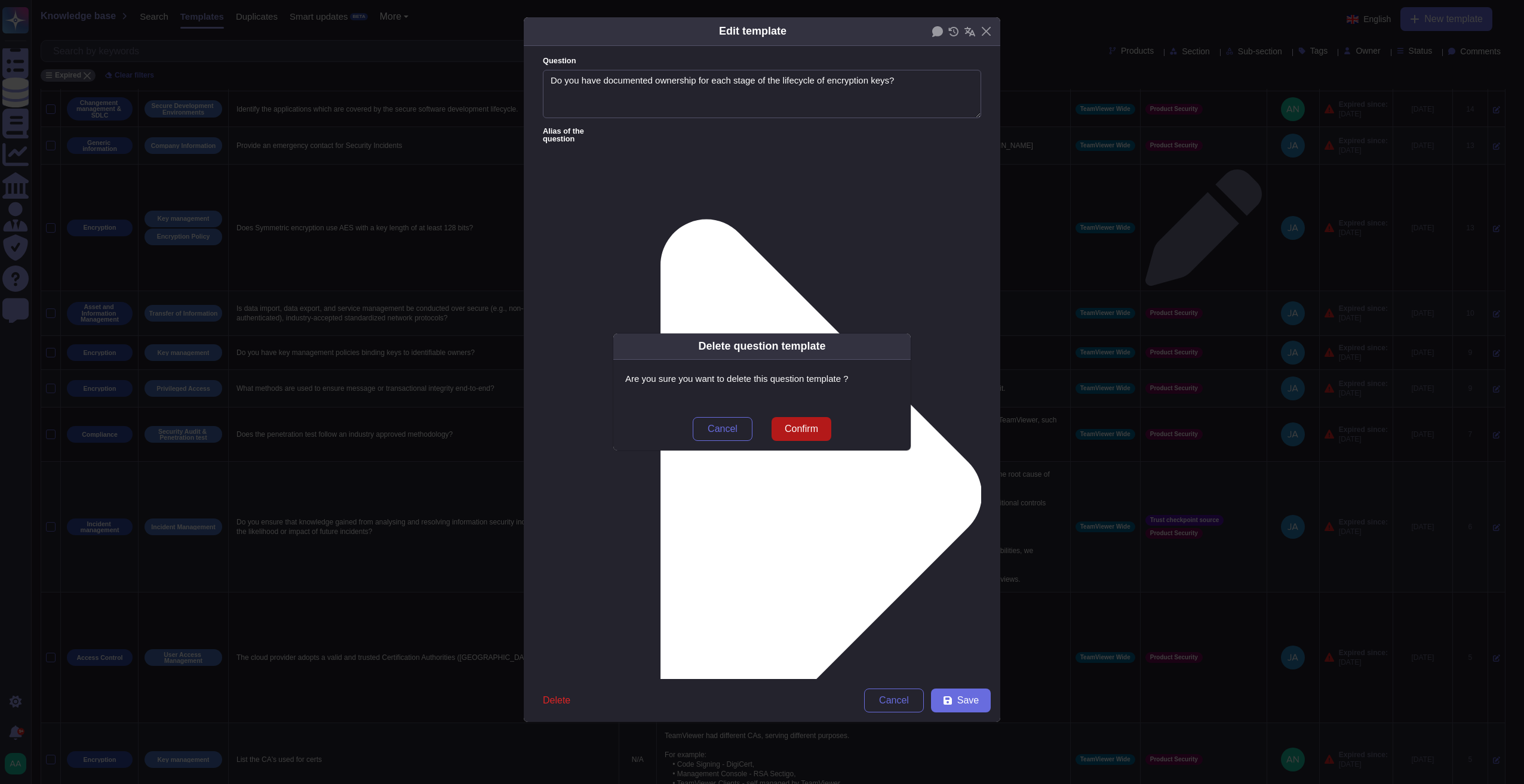
click at [803, 433] on span "Confirm" at bounding box center [801, 430] width 33 height 10
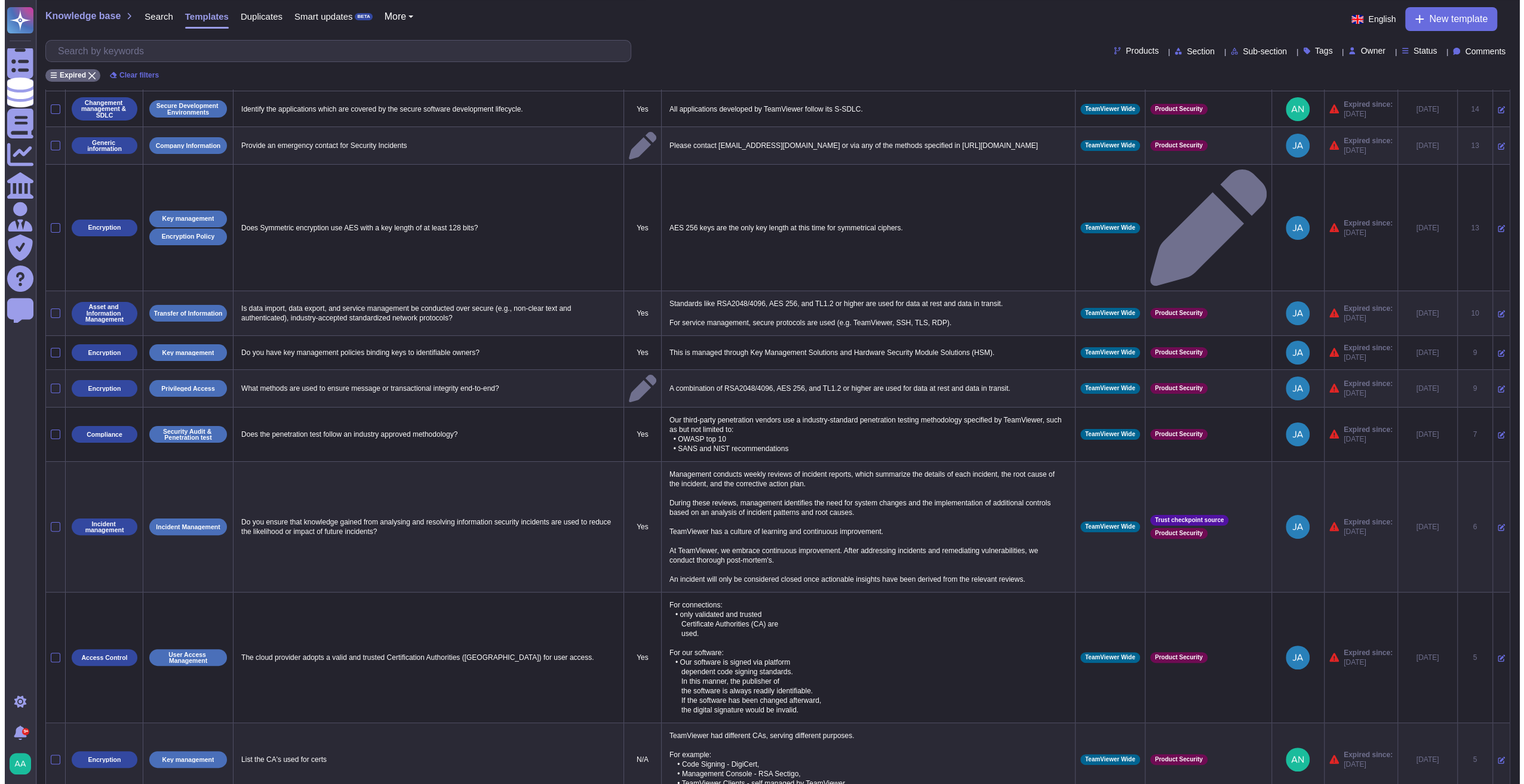
scroll to position [0, 0]
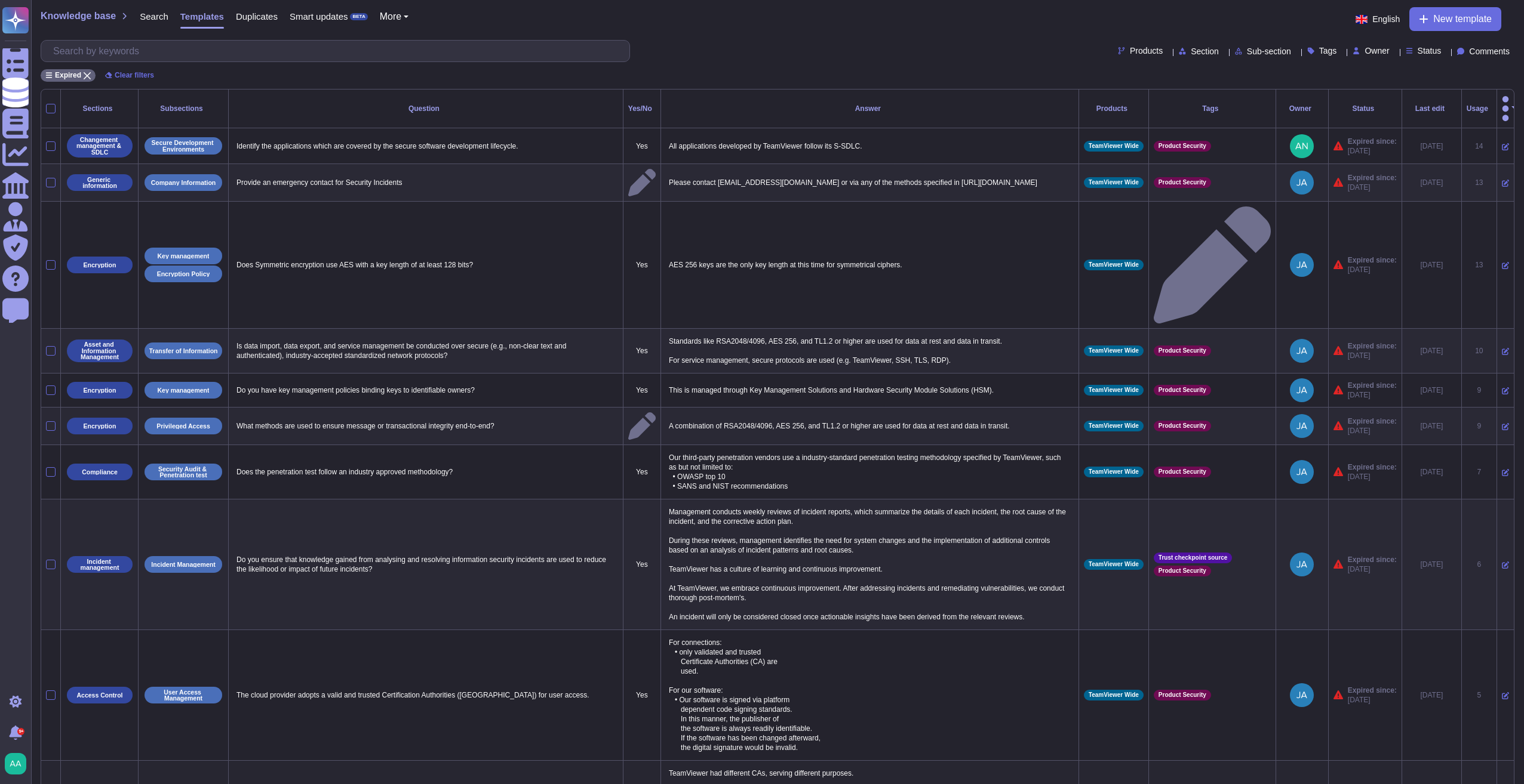
click at [1018, 663] on icon at bounding box center [1504, 797] width 7 height 7
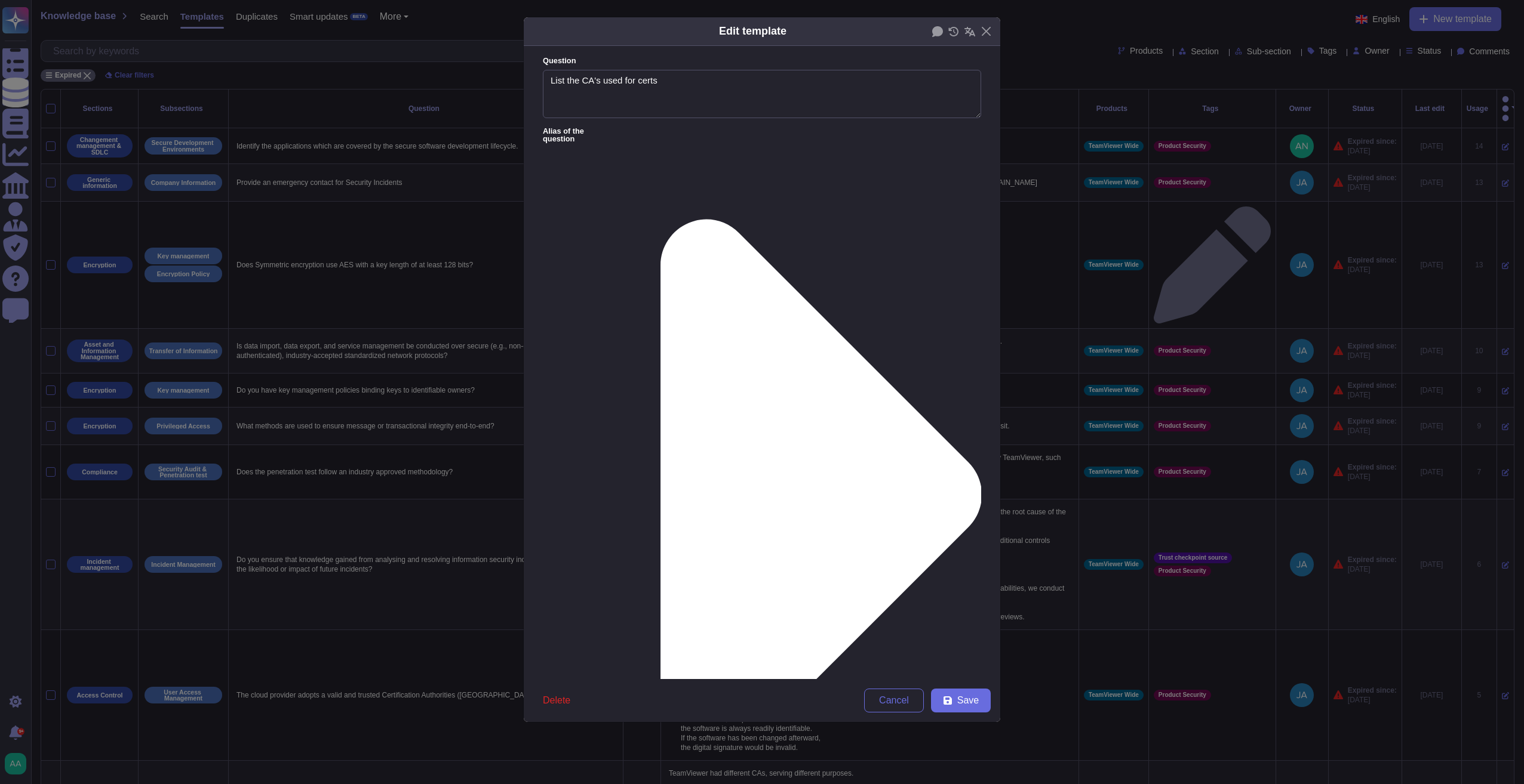
type textarea "List the CA's used for certs"
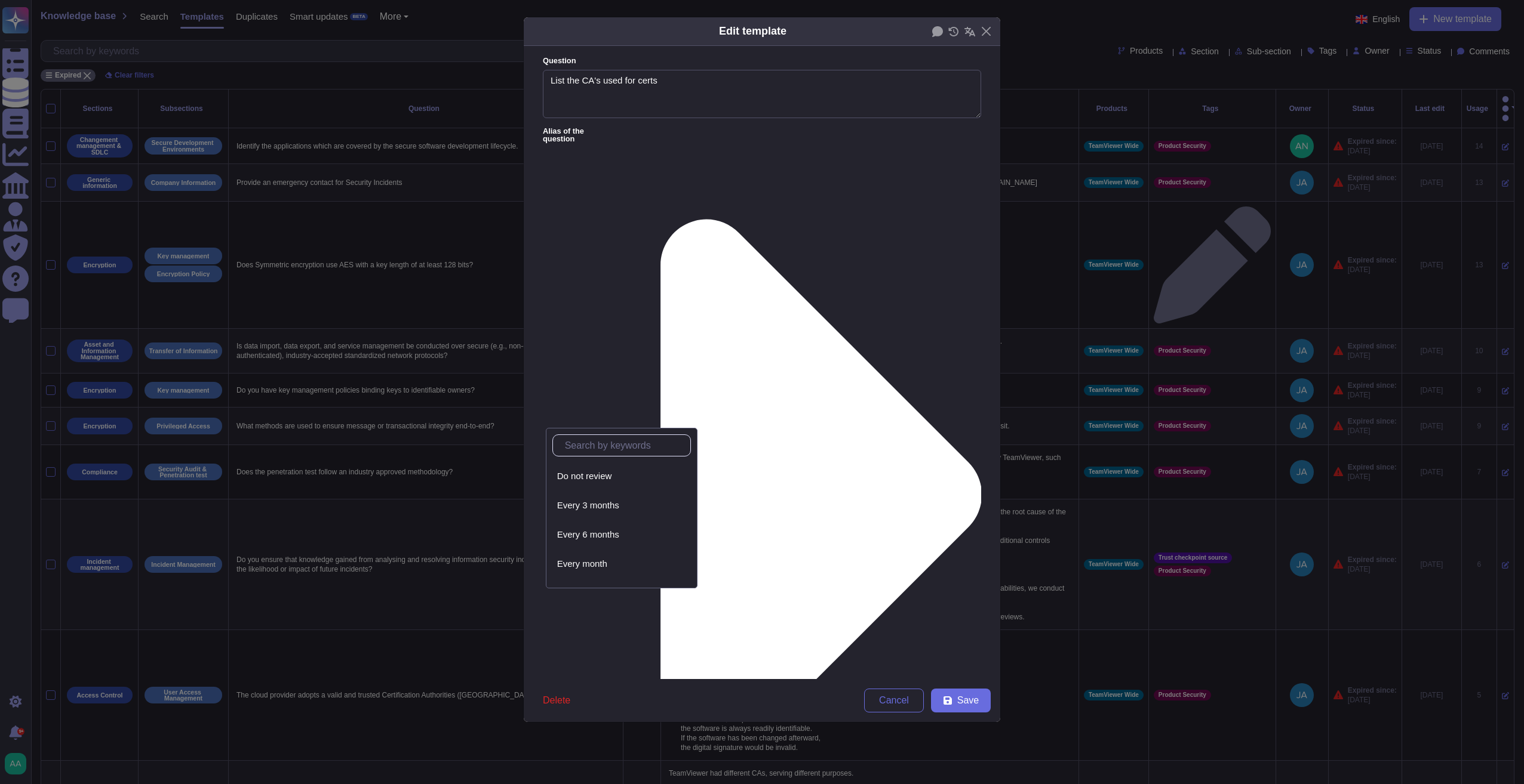
scroll to position [54, 0]
click at [637, 575] on div "Every year" at bounding box center [621, 568] width 139 height 27
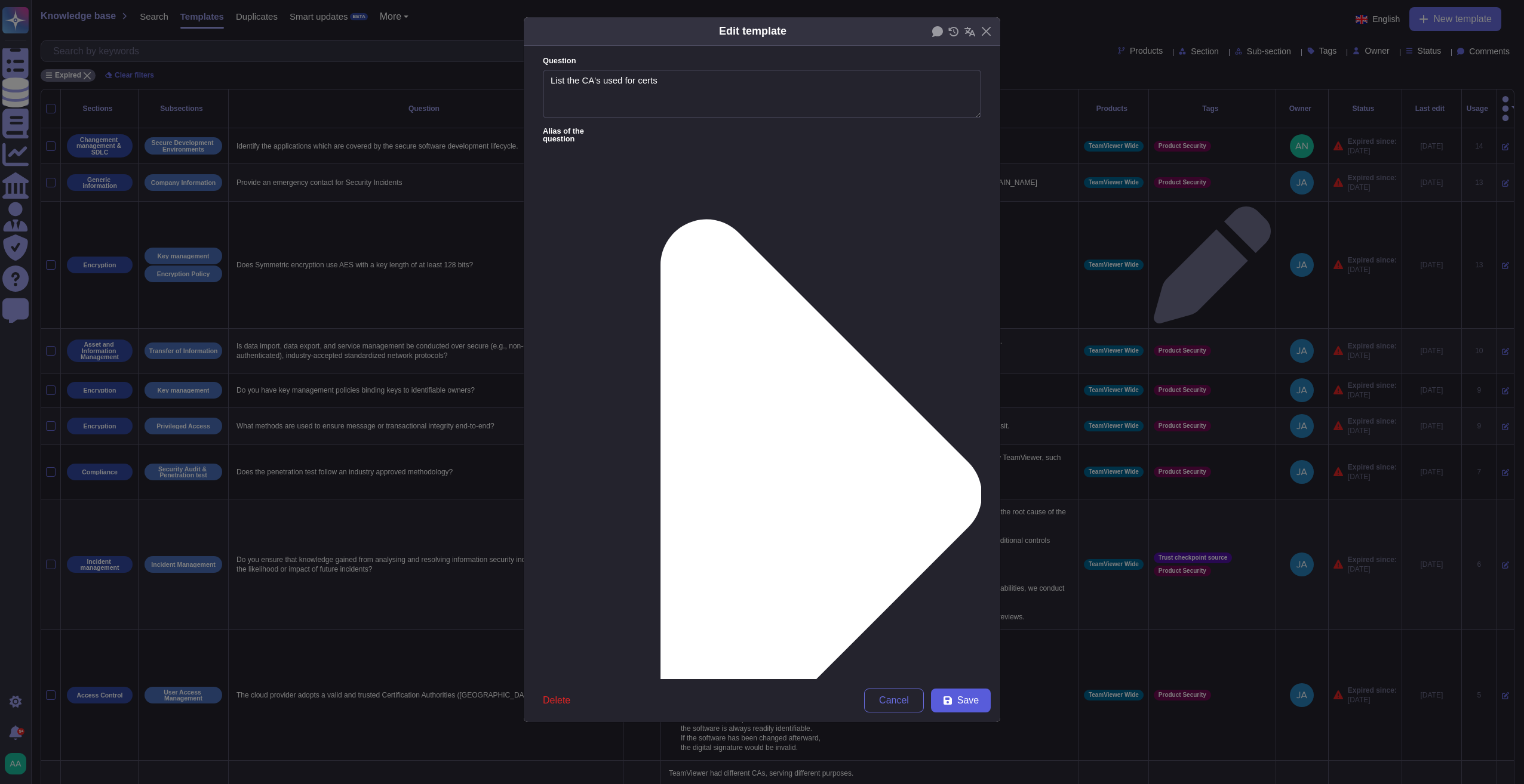
click at [959, 663] on span "Save" at bounding box center [968, 701] width 21 height 10
type textarea "TeamViewer had different CAs, serving different purposes. For example: • Code S…"
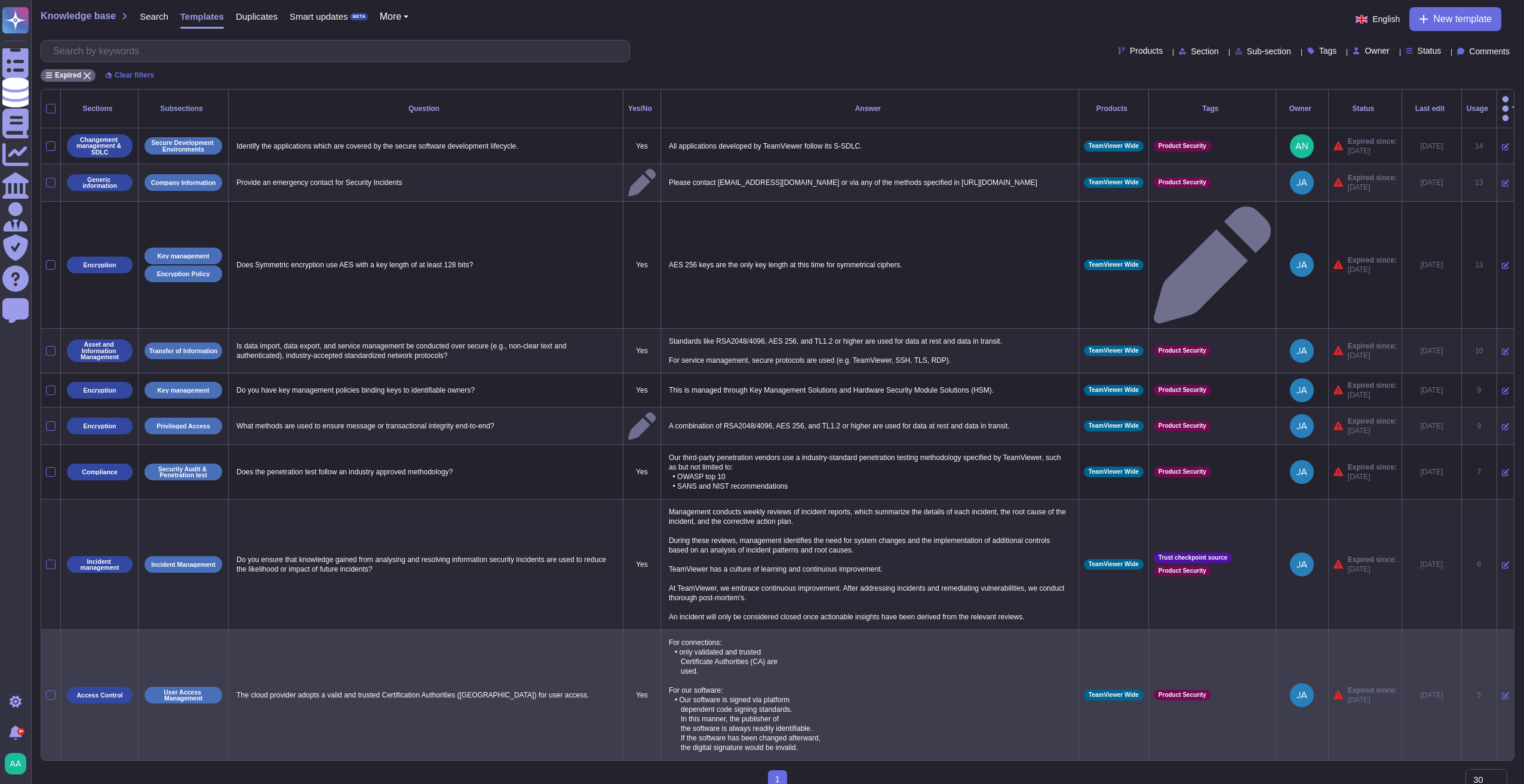
click at [1018, 663] on icon at bounding box center [1504, 695] width 7 height 7
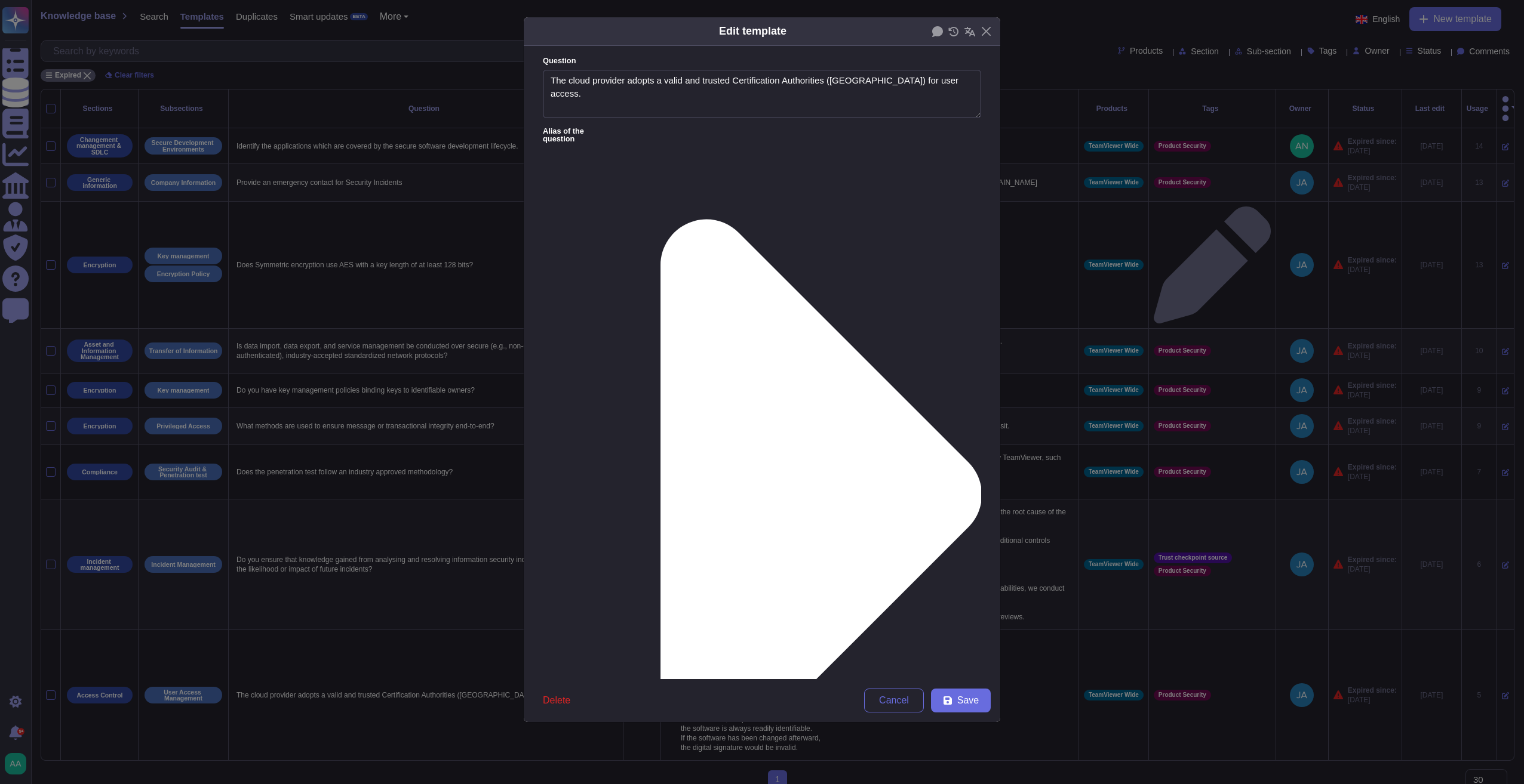
type textarea "The cloud provider adopts a valid and trusted Certification Authorities ([GEOGR…"
type textarea "For connections: • only validated and trusted Certificate Authorities (CA) are …"
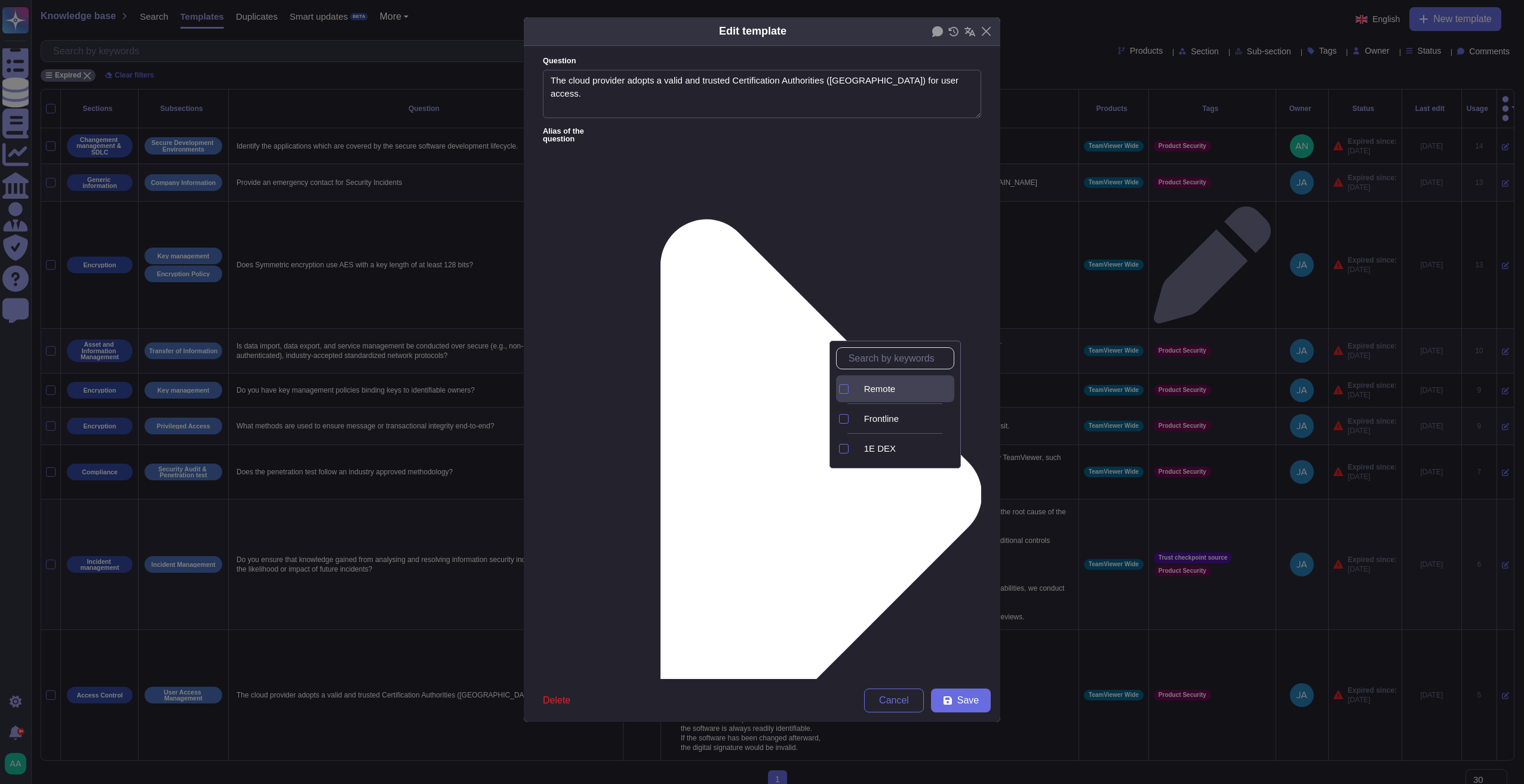
click at [882, 392] on span "Remote" at bounding box center [879, 389] width 31 height 11
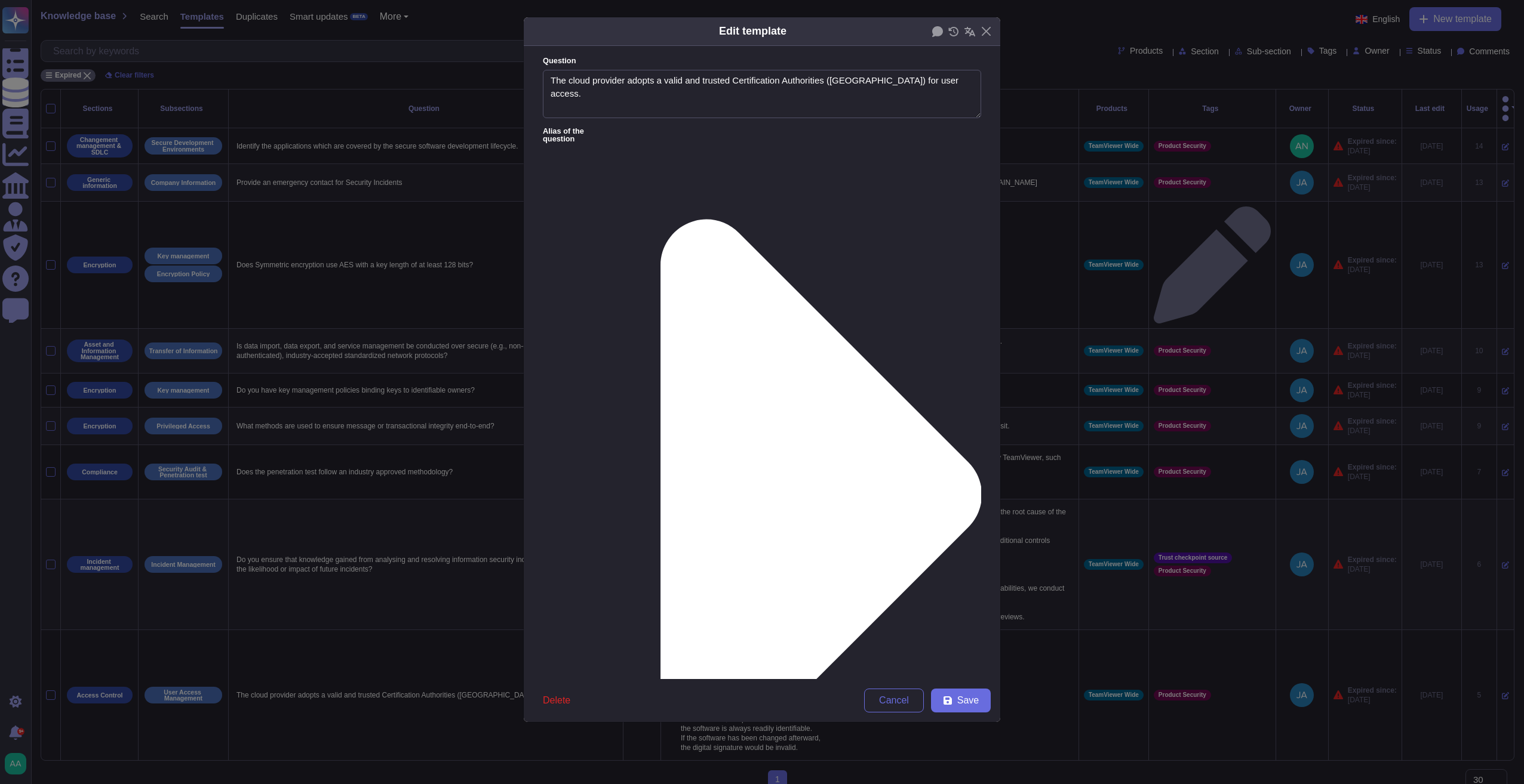
click at [625, 507] on div "From [DATE]" at bounding box center [605, 508] width 97 height 11
click at [978, 663] on button "Save" at bounding box center [960, 700] width 60 height 23
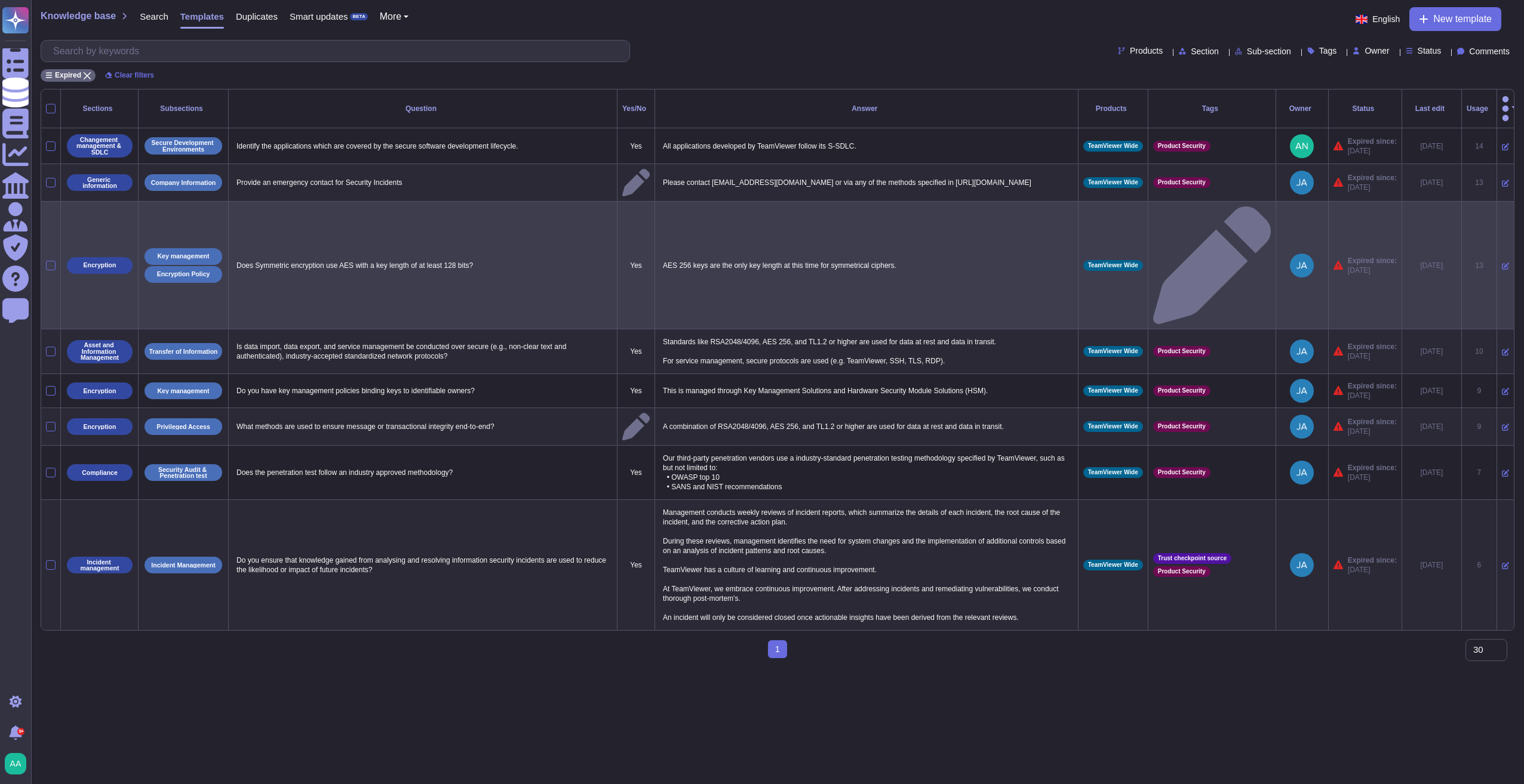
click at [1018, 263] on icon at bounding box center [1504, 266] width 7 height 7
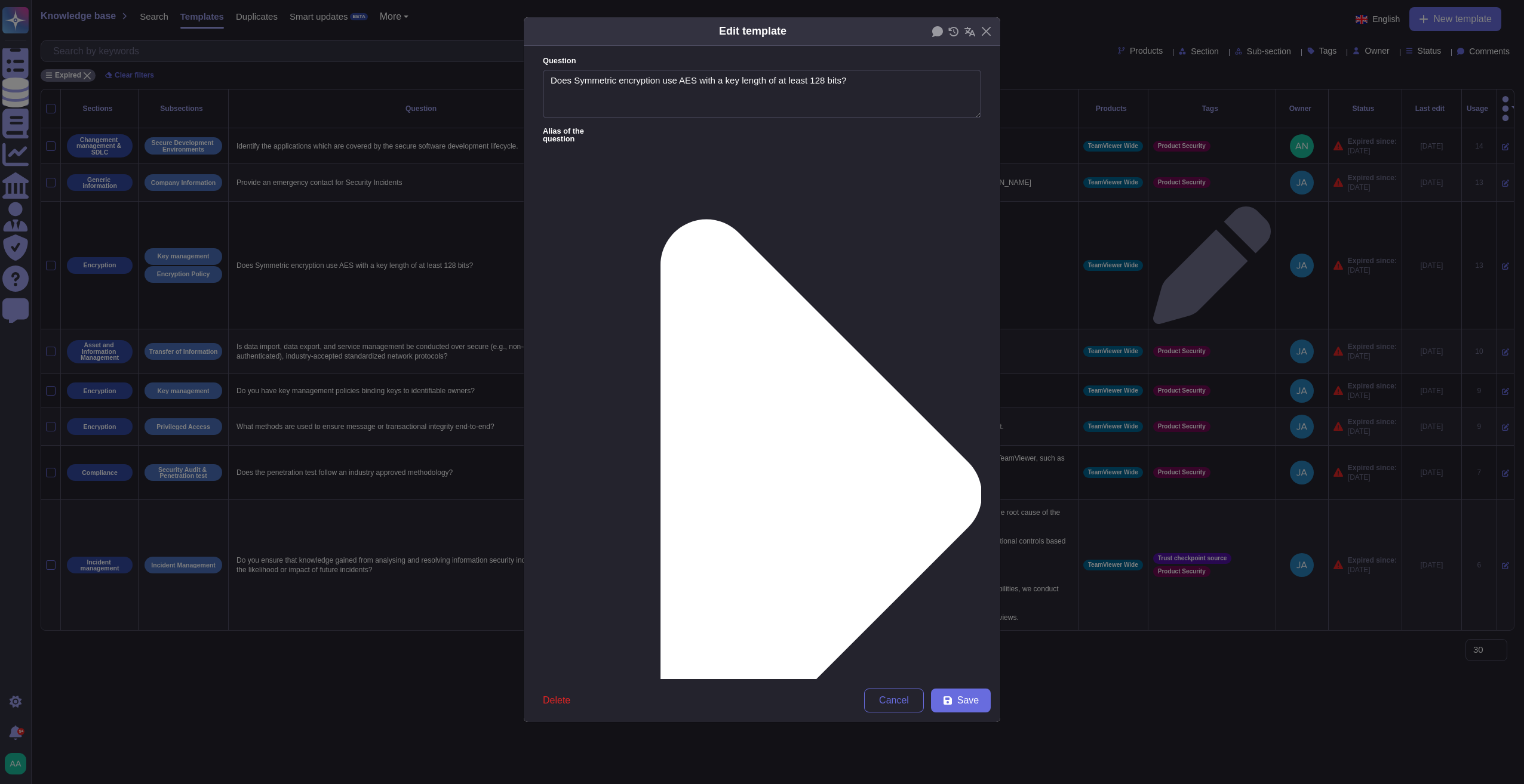
type textarea "Does Symmetric encryption use AES with a key length of at least 128 bits?"
type textarea "AES 256 keys are the only key length at this time for symmetrical ciphers."
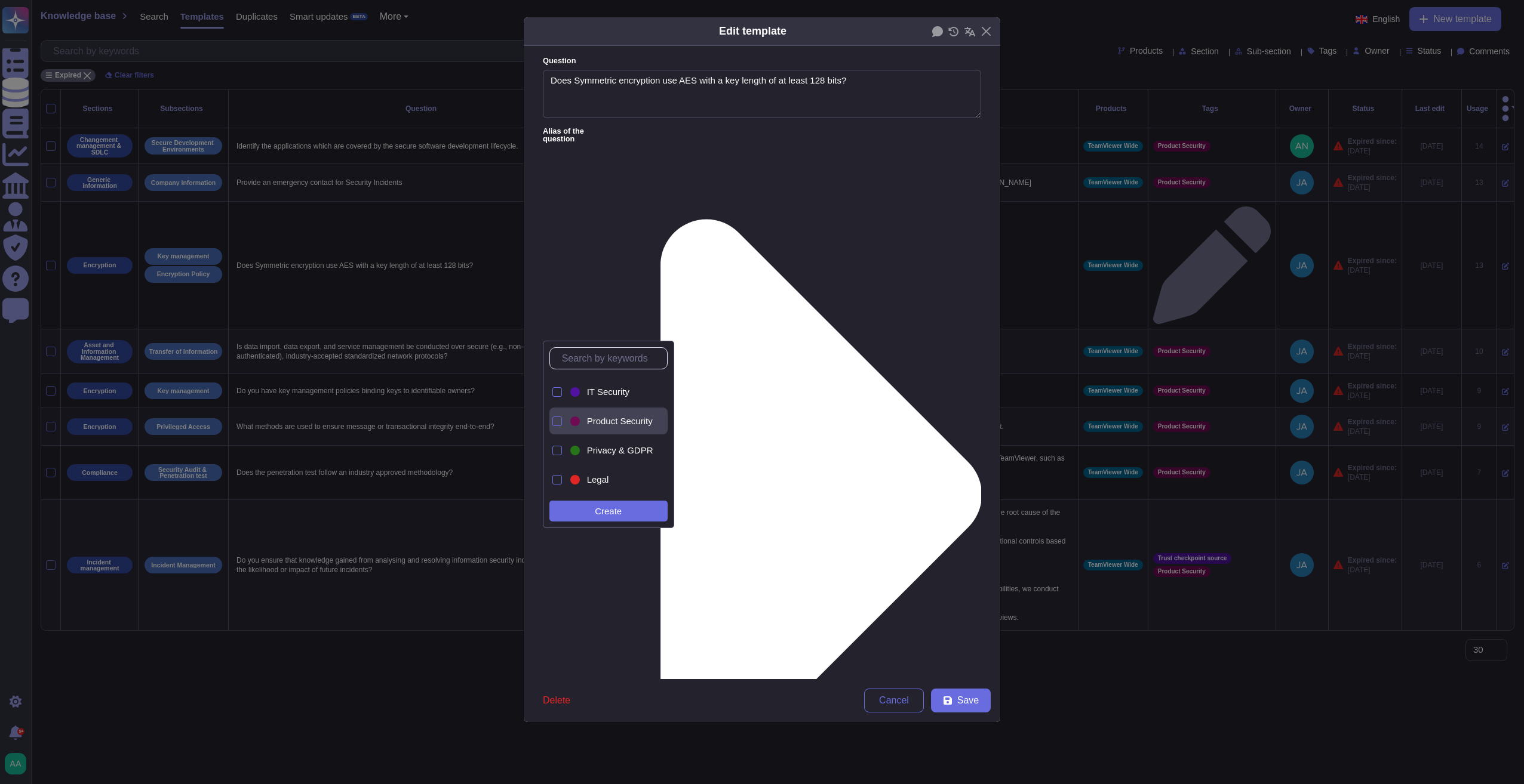
scroll to position [248, 0]
click at [612, 398] on span "Product Security" at bounding box center [619, 403] width 65 height 11
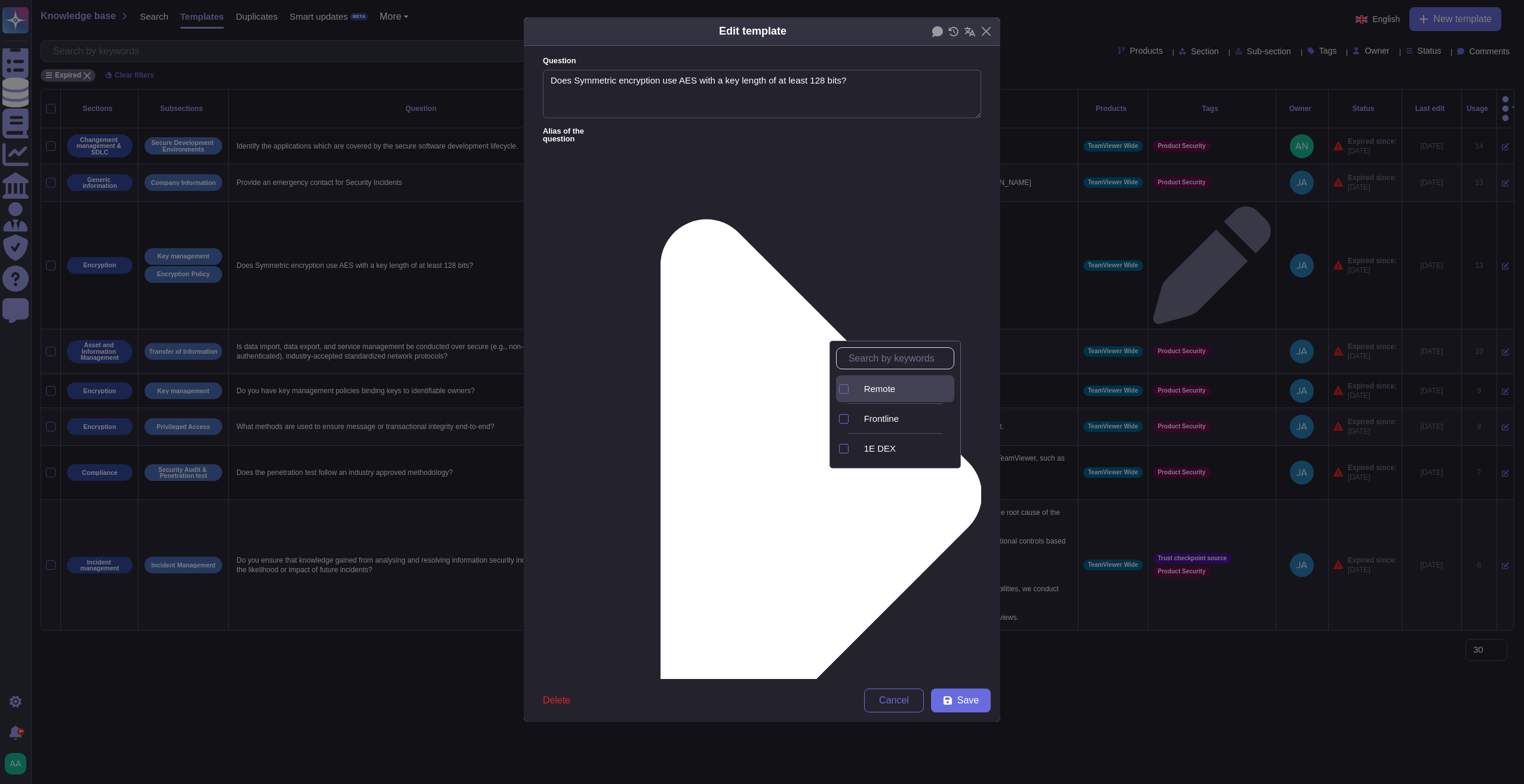
click at [875, 393] on span "Remote" at bounding box center [879, 389] width 31 height 11
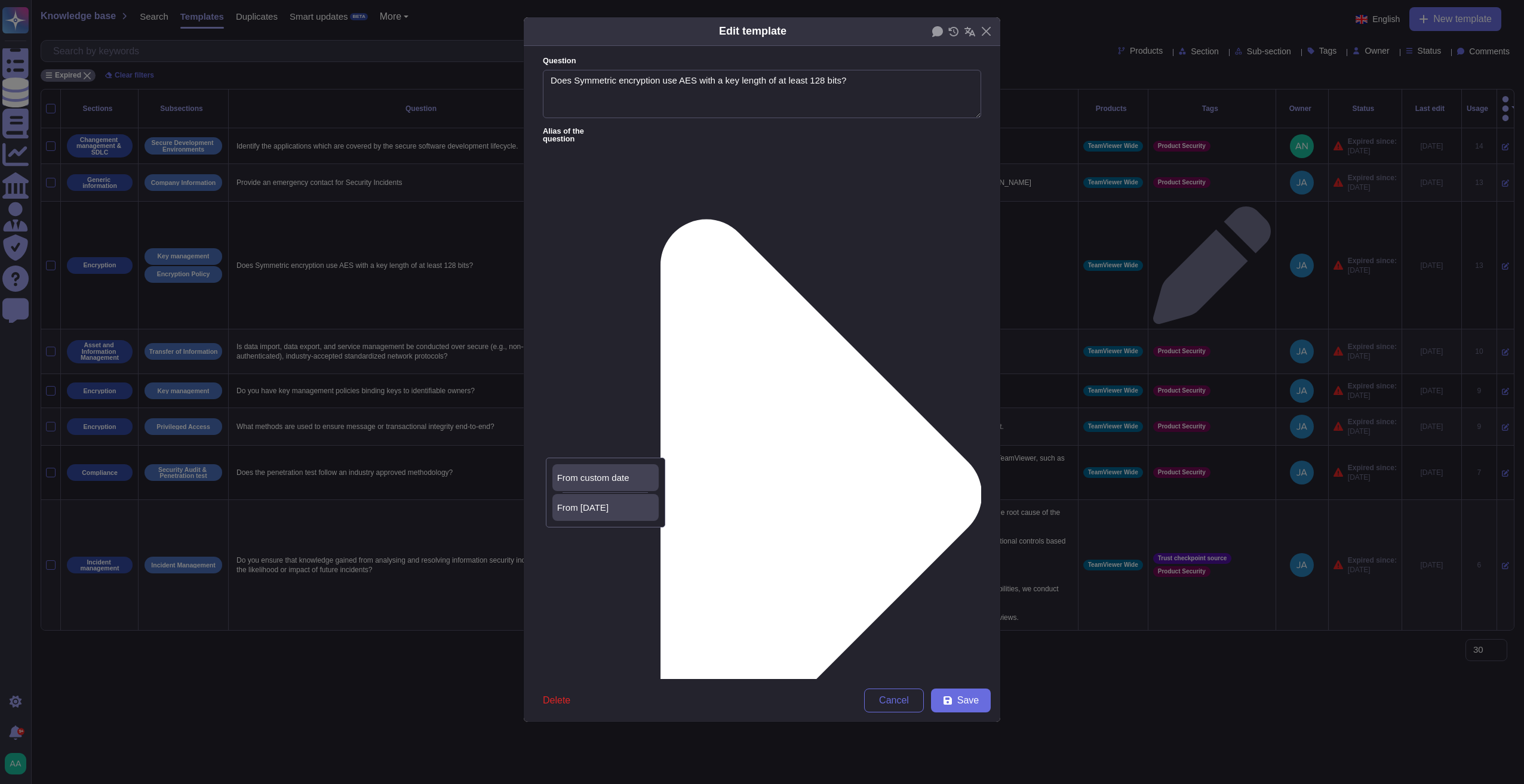
click at [633, 503] on div "From [DATE]" at bounding box center [605, 508] width 97 height 11
click at [944, 663] on icon at bounding box center [948, 701] width 10 height 10
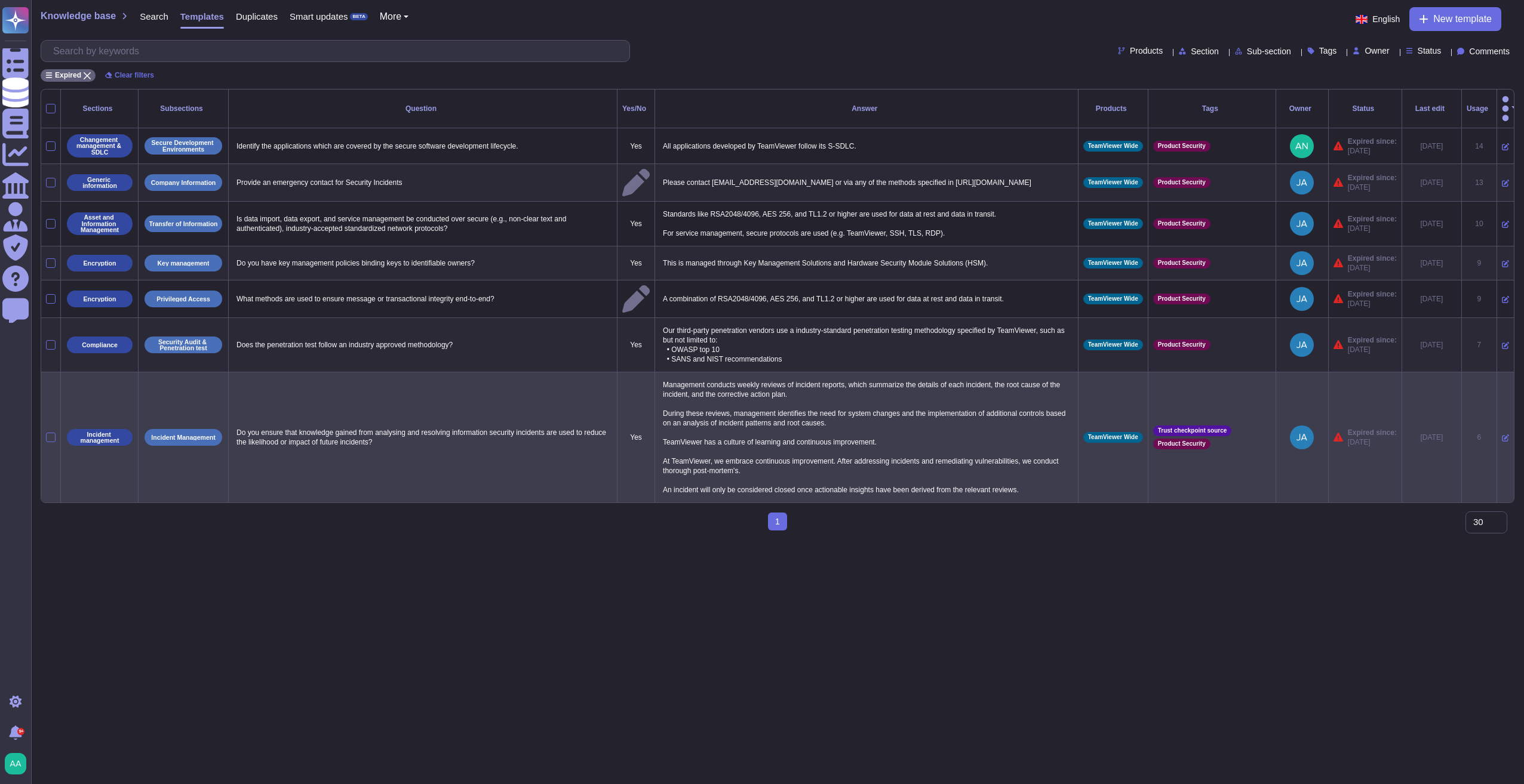
click at [1018, 434] on icon at bounding box center [1504, 437] width 7 height 7
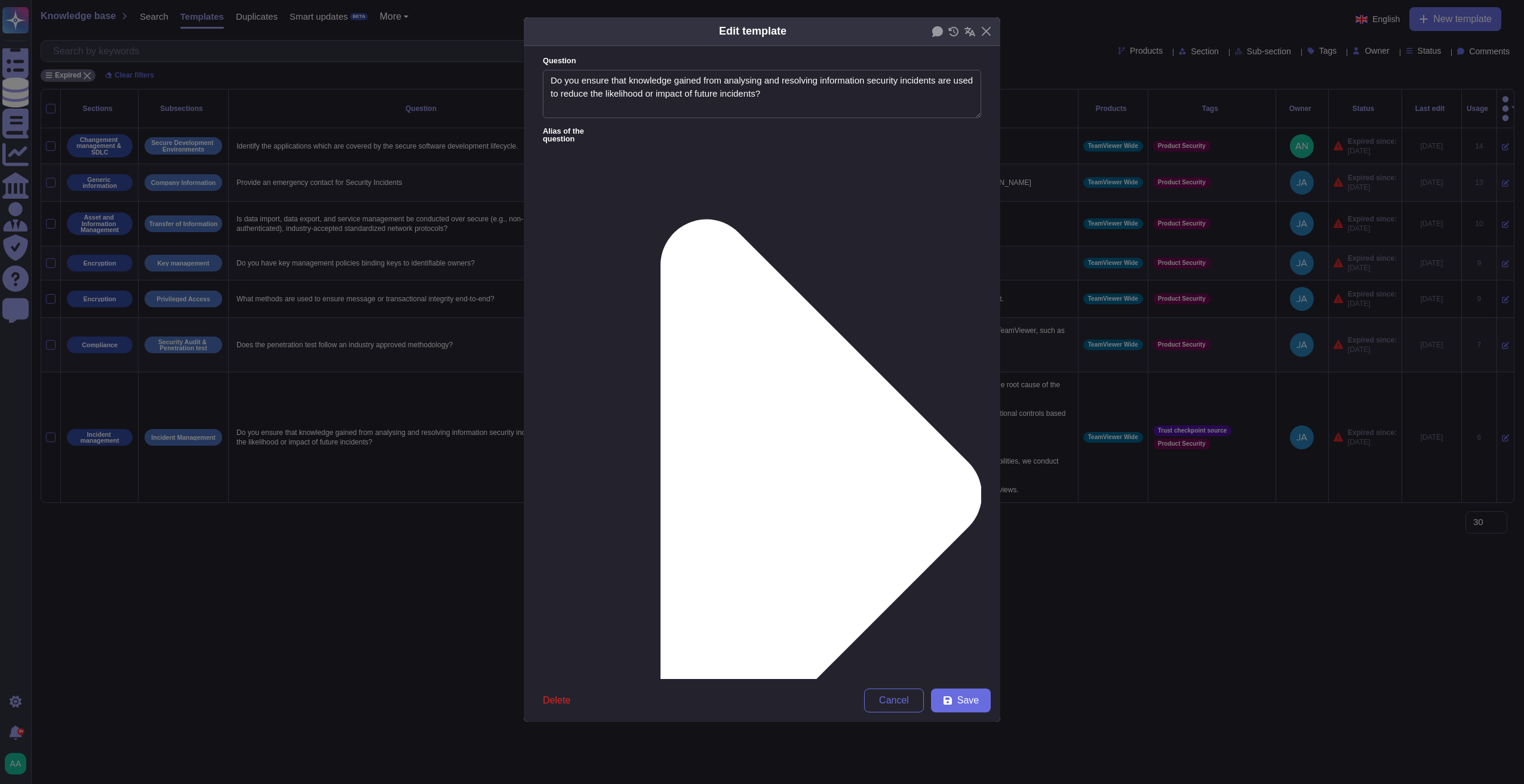
type textarea "Do you ensure that knowledge gained from analysing and resolving information se…"
type textarea "Management conducts weekly reviews of incident reports, which summarize the det…"
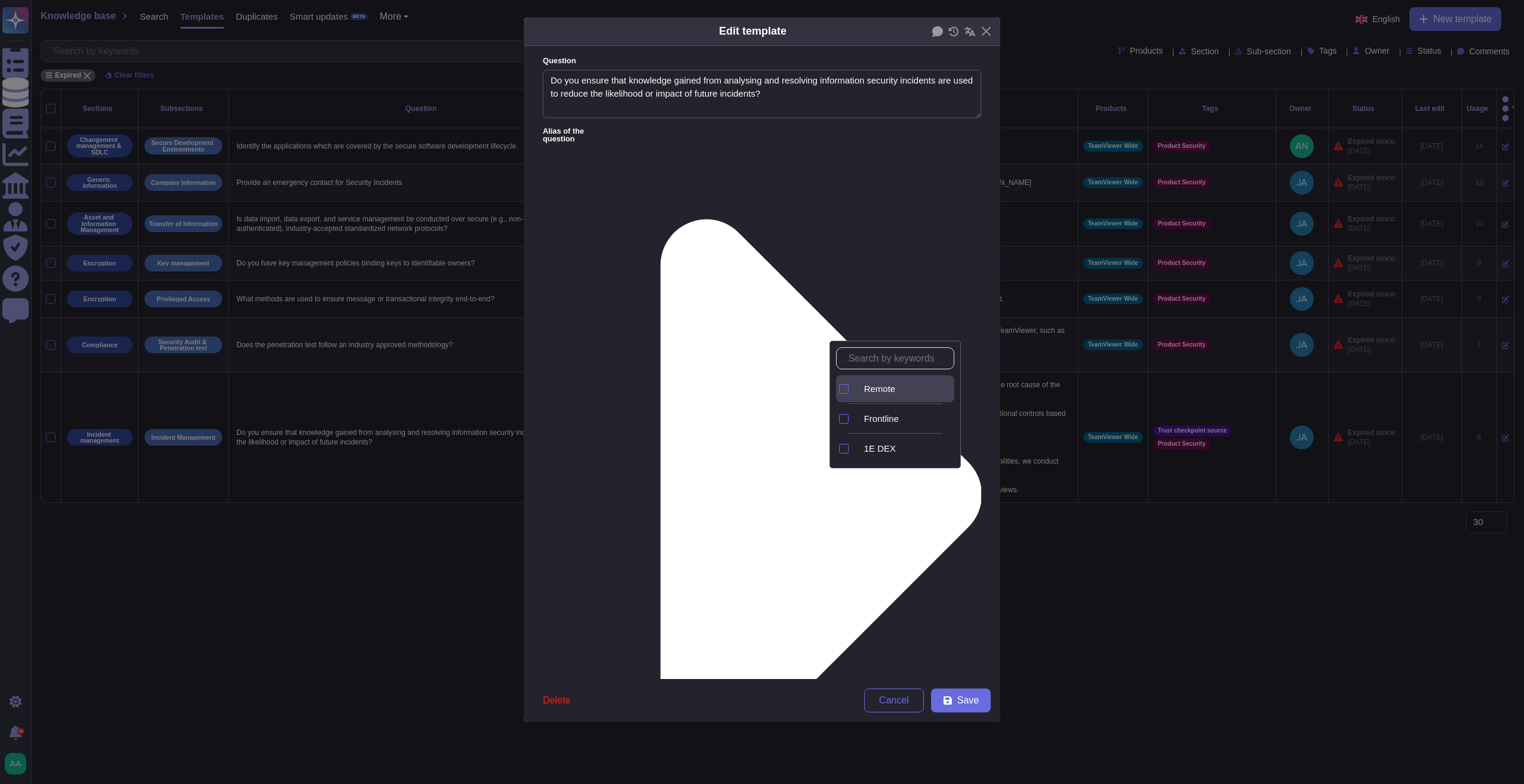
click at [909, 389] on div "Remote" at bounding box center [906, 389] width 85 height 11
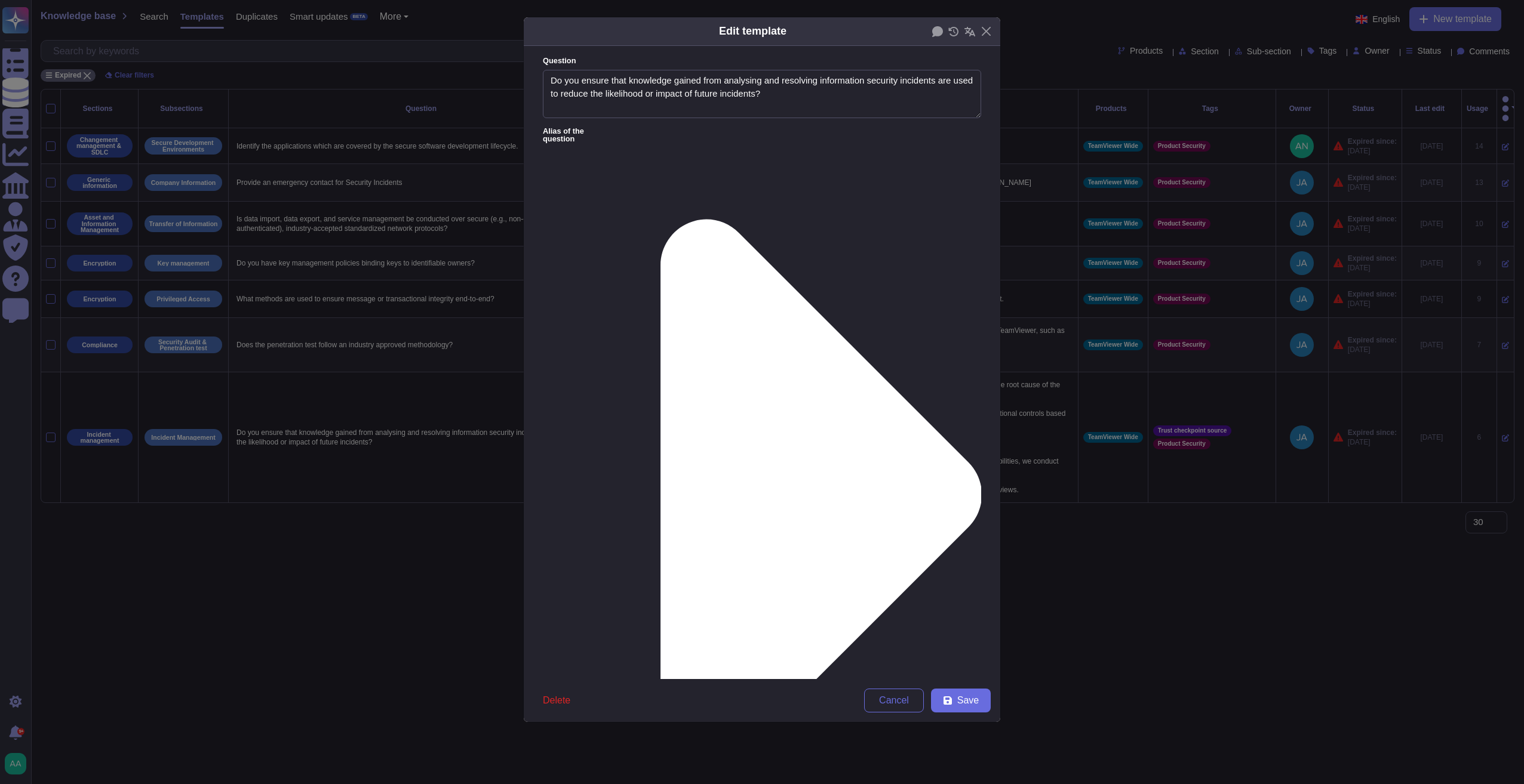
click at [632, 507] on div "From [DATE]" at bounding box center [605, 508] width 97 height 11
click at [945, 663] on icon at bounding box center [948, 700] width 9 height 9
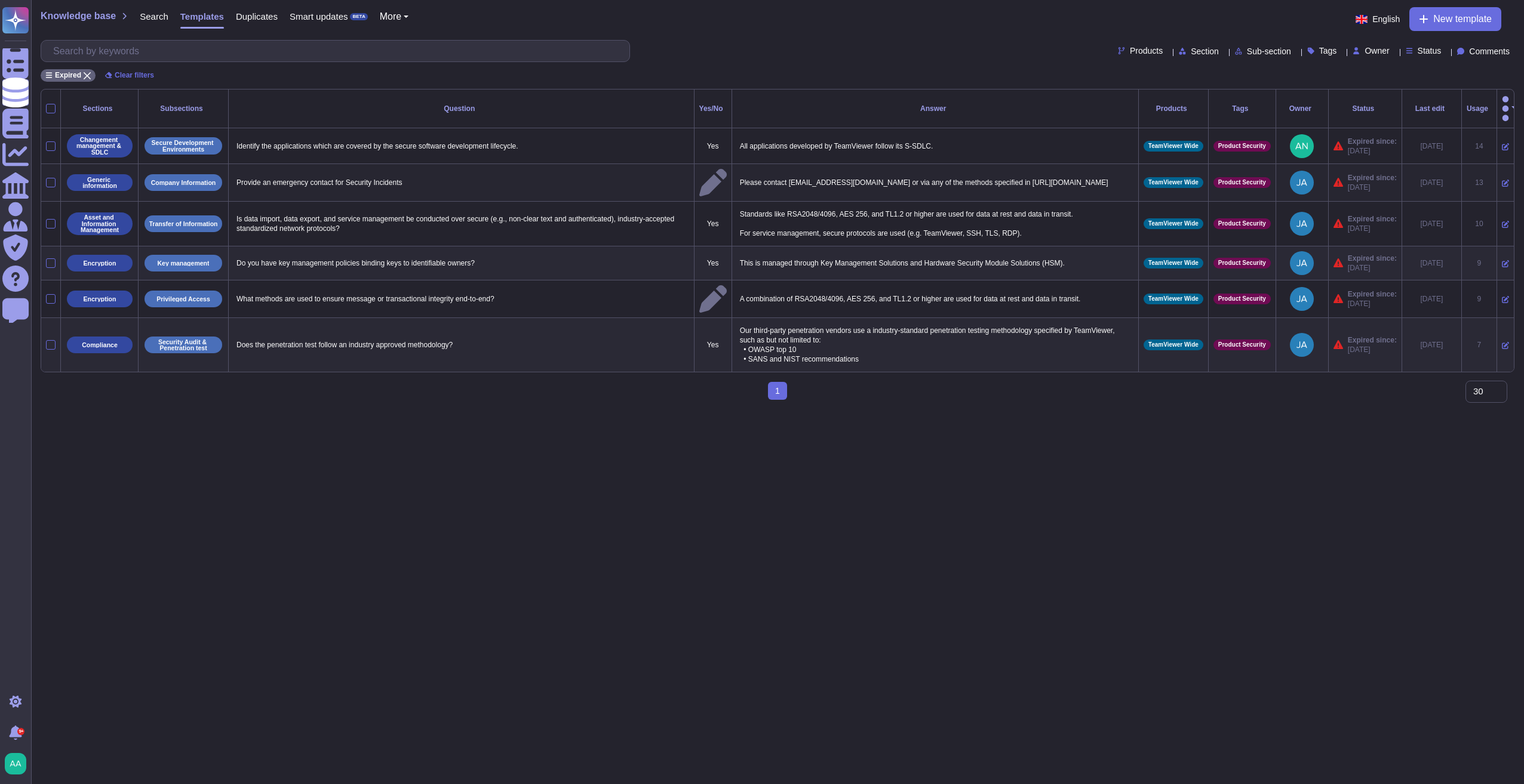
click at [1018, 180] on icon at bounding box center [1504, 183] width 7 height 7
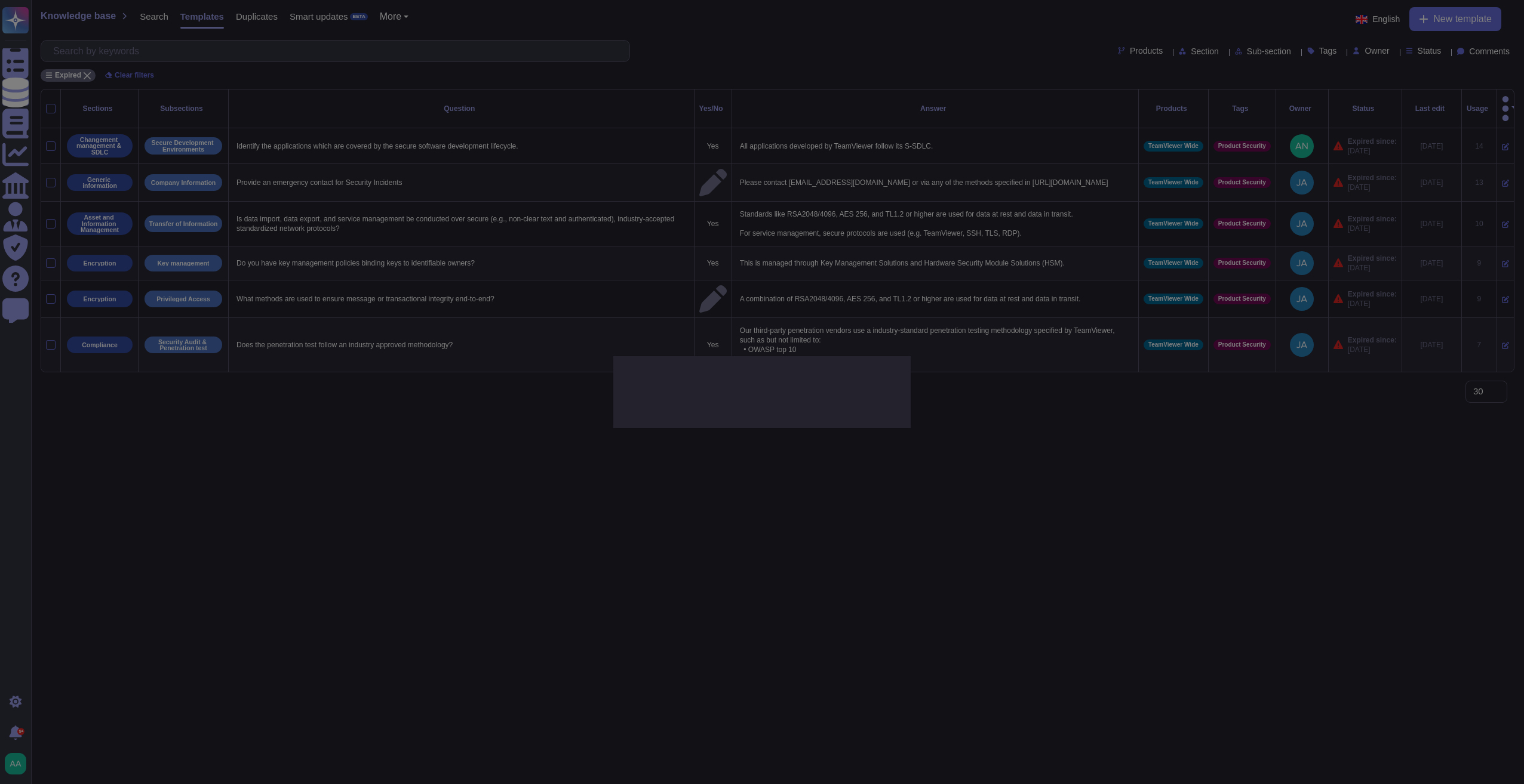
type textarea "Provide an emergency contact for Security Incidents"
type textarea "Please contact [EMAIL_ADDRESS][DOMAIN_NAME] or via any of the methods specified…"
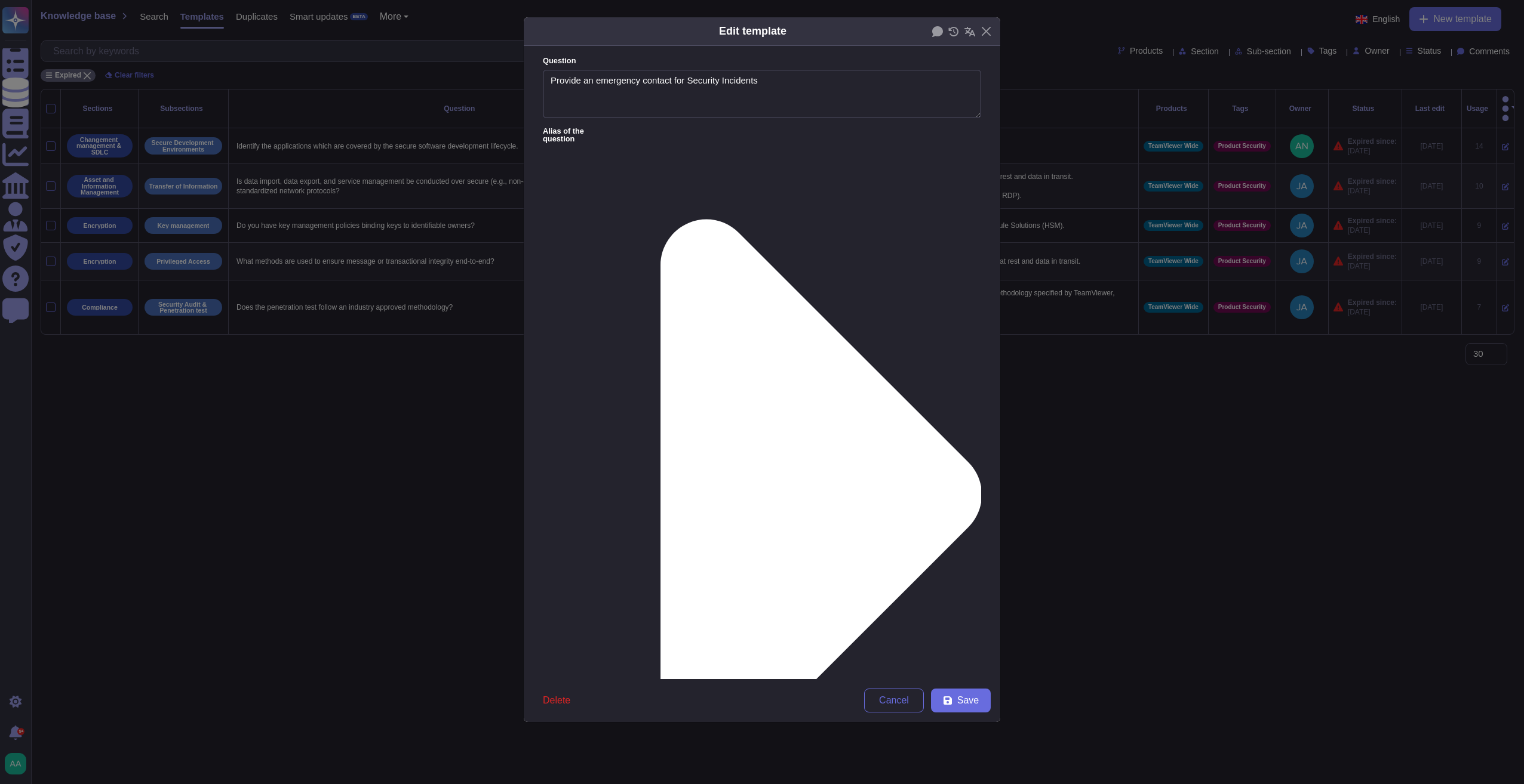
type textarea "Provide an emergency contact for Security Incidents"
type textarea "Please contact [EMAIL_ADDRESS][DOMAIN_NAME] or via any of the methods specified…"
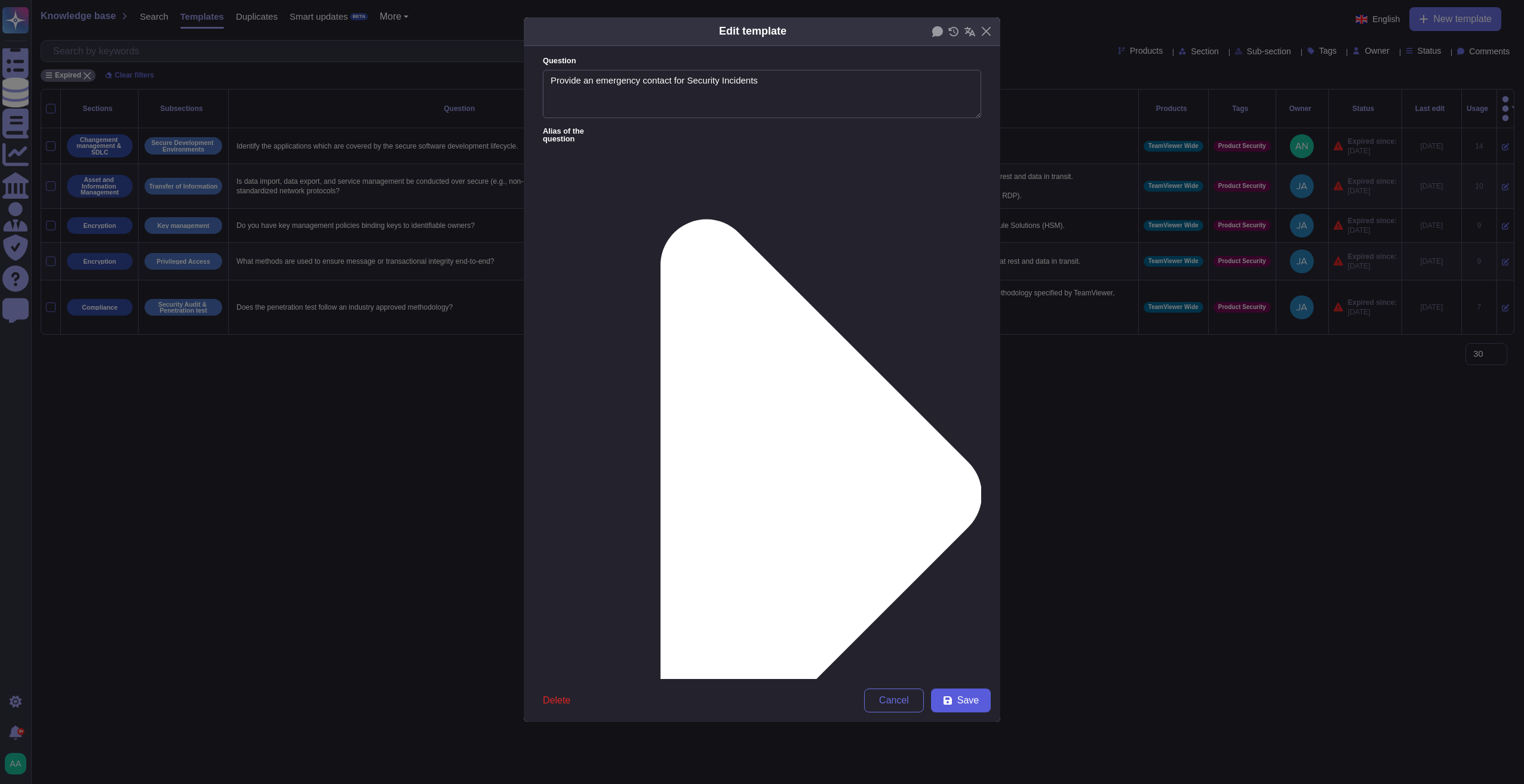
click at [960, 663] on span "Save" at bounding box center [968, 701] width 21 height 10
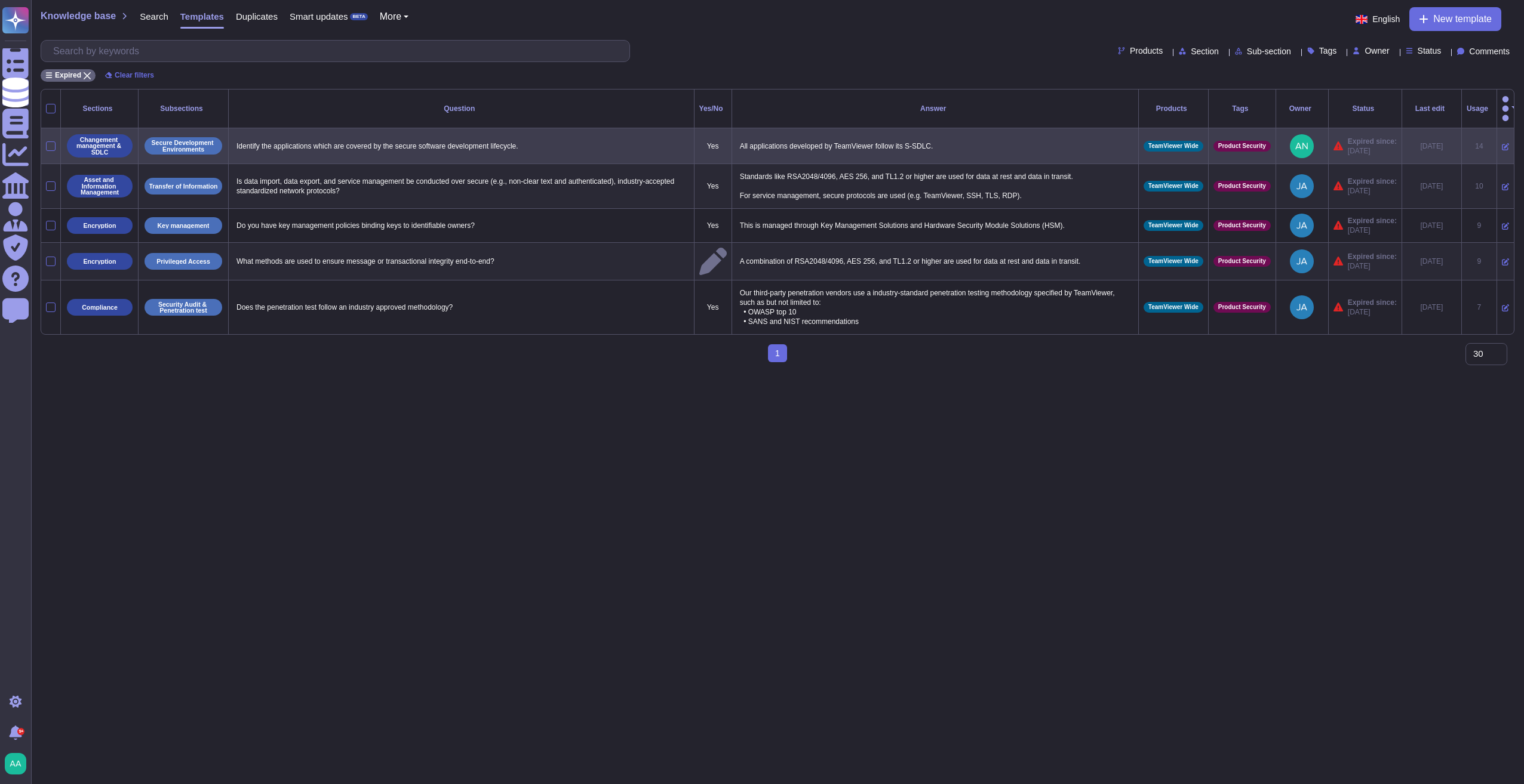
click at [1018, 144] on icon at bounding box center [1504, 146] width 7 height 7
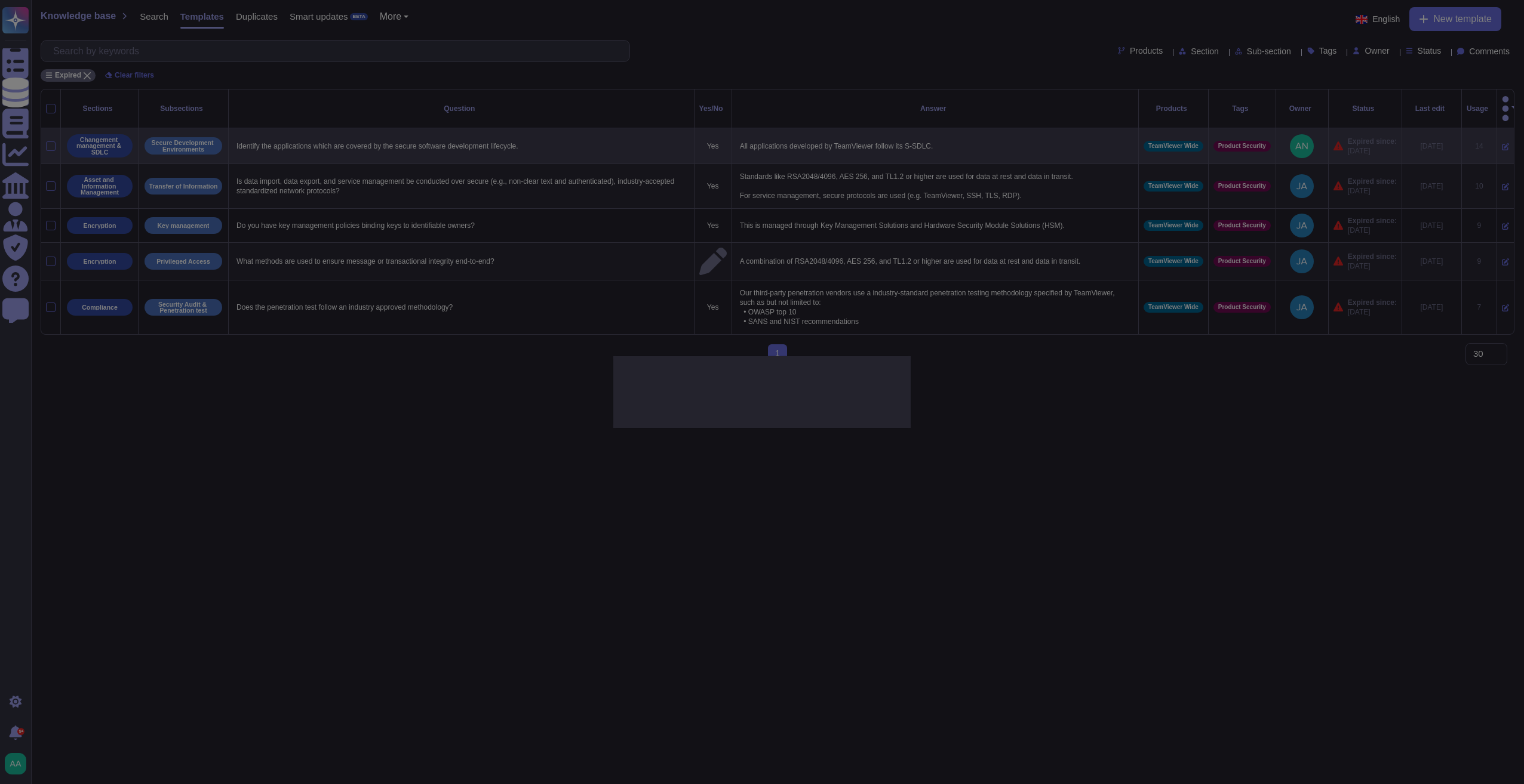
type textarea "Identify the applications which are covered by the secure software development …"
type textarea "All applications developed by TeamViewer follow its S-SDLC."
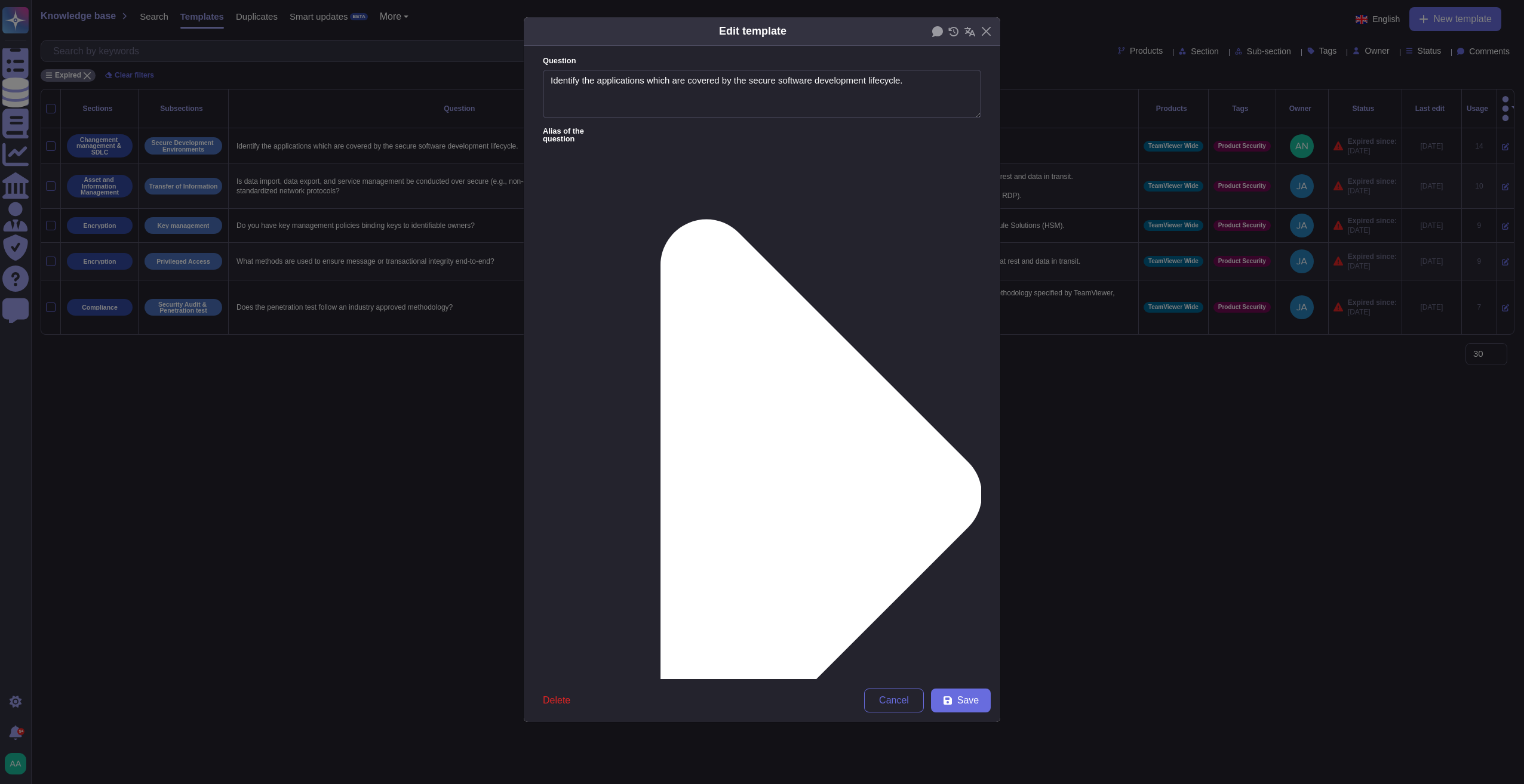
type textarea "Identify the applications which are covered by the secure software development …"
type textarea "All applications developed by TeamViewer follow its S-SDLC."
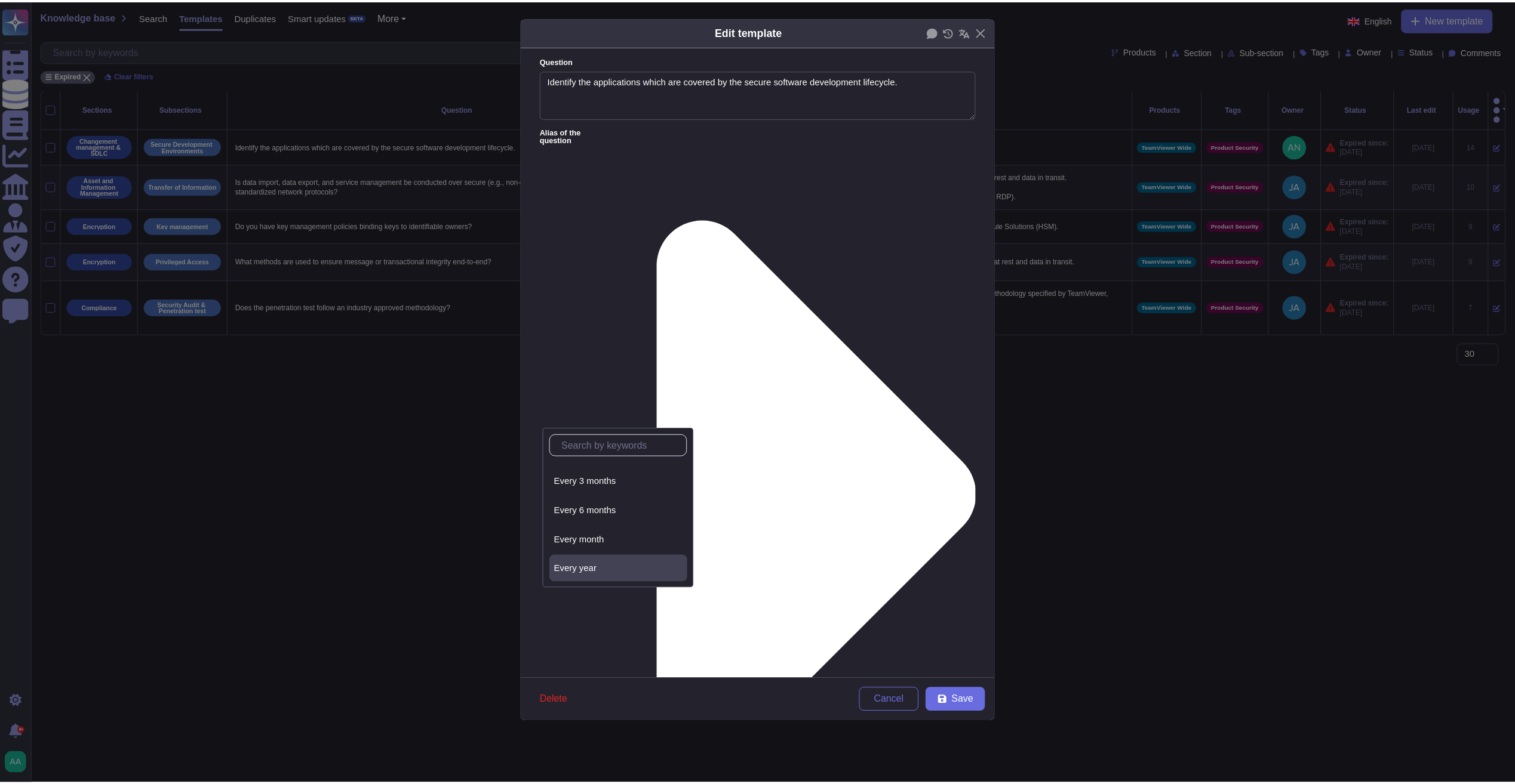
scroll to position [54, 0]
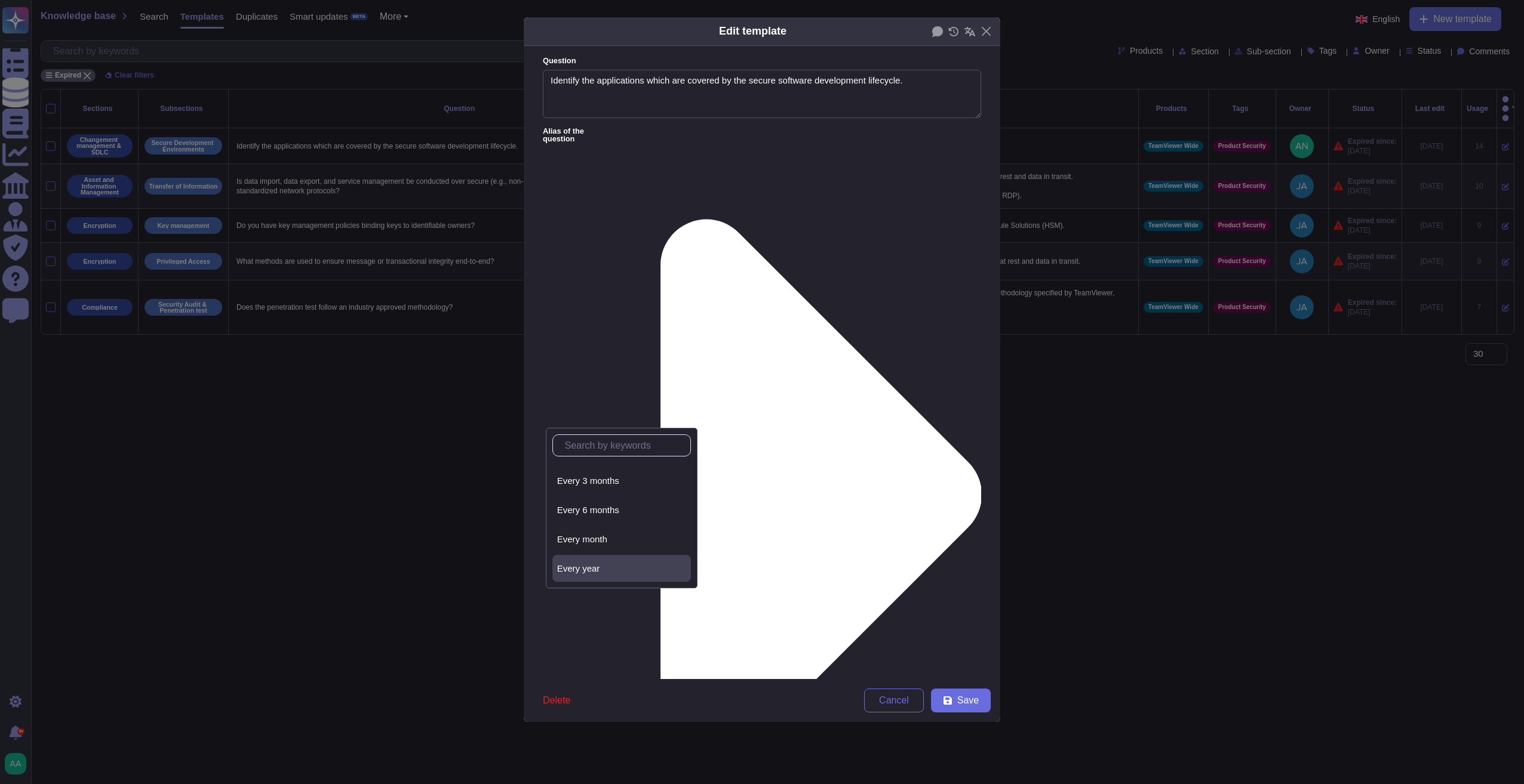
click at [602, 567] on div "Every year" at bounding box center [621, 568] width 129 height 11
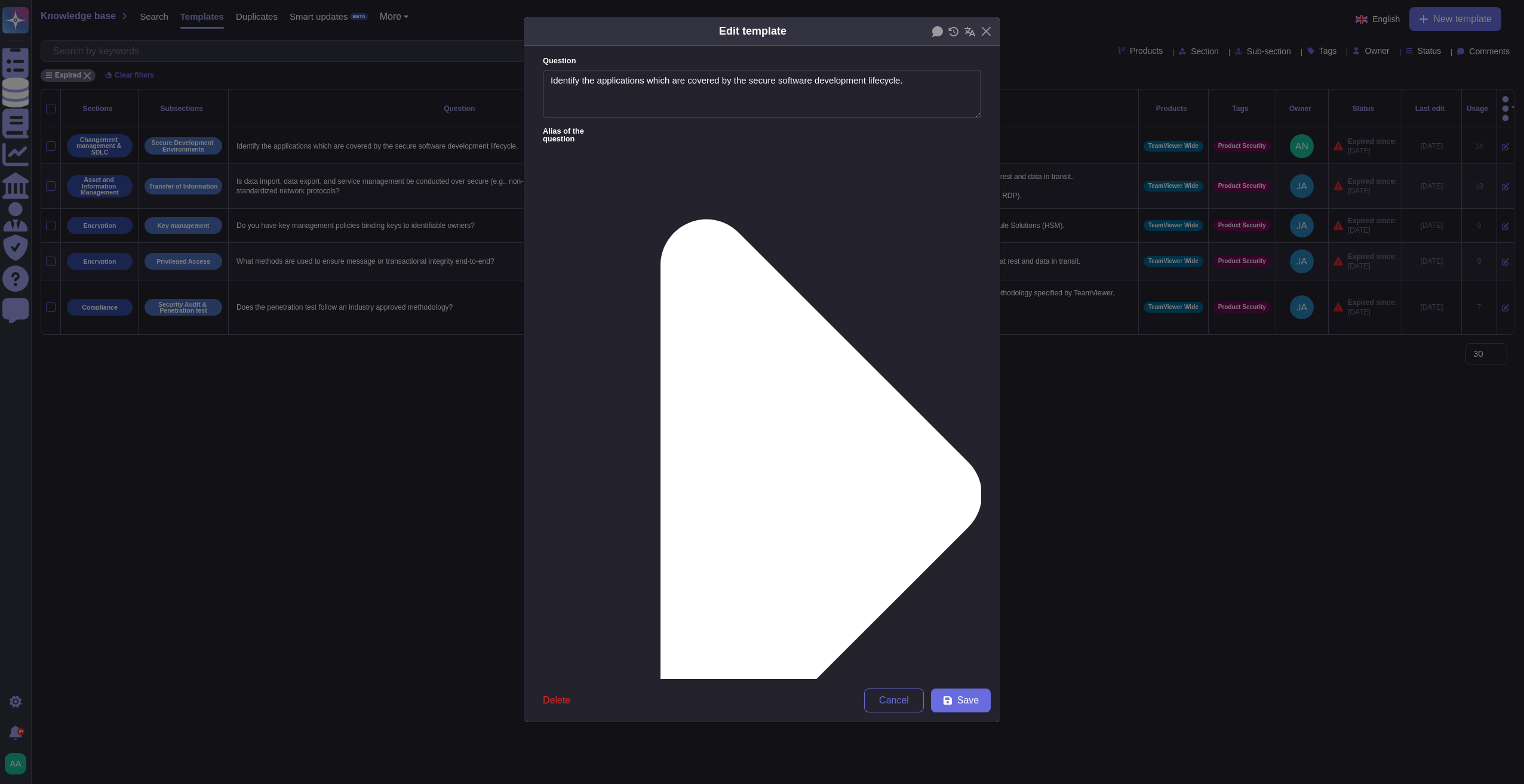
click at [970, 275] on form "Question Identify the applications which are covered by the secure software dev…" at bounding box center [762, 362] width 477 height 633
click at [959, 663] on span "Save" at bounding box center [968, 701] width 21 height 10
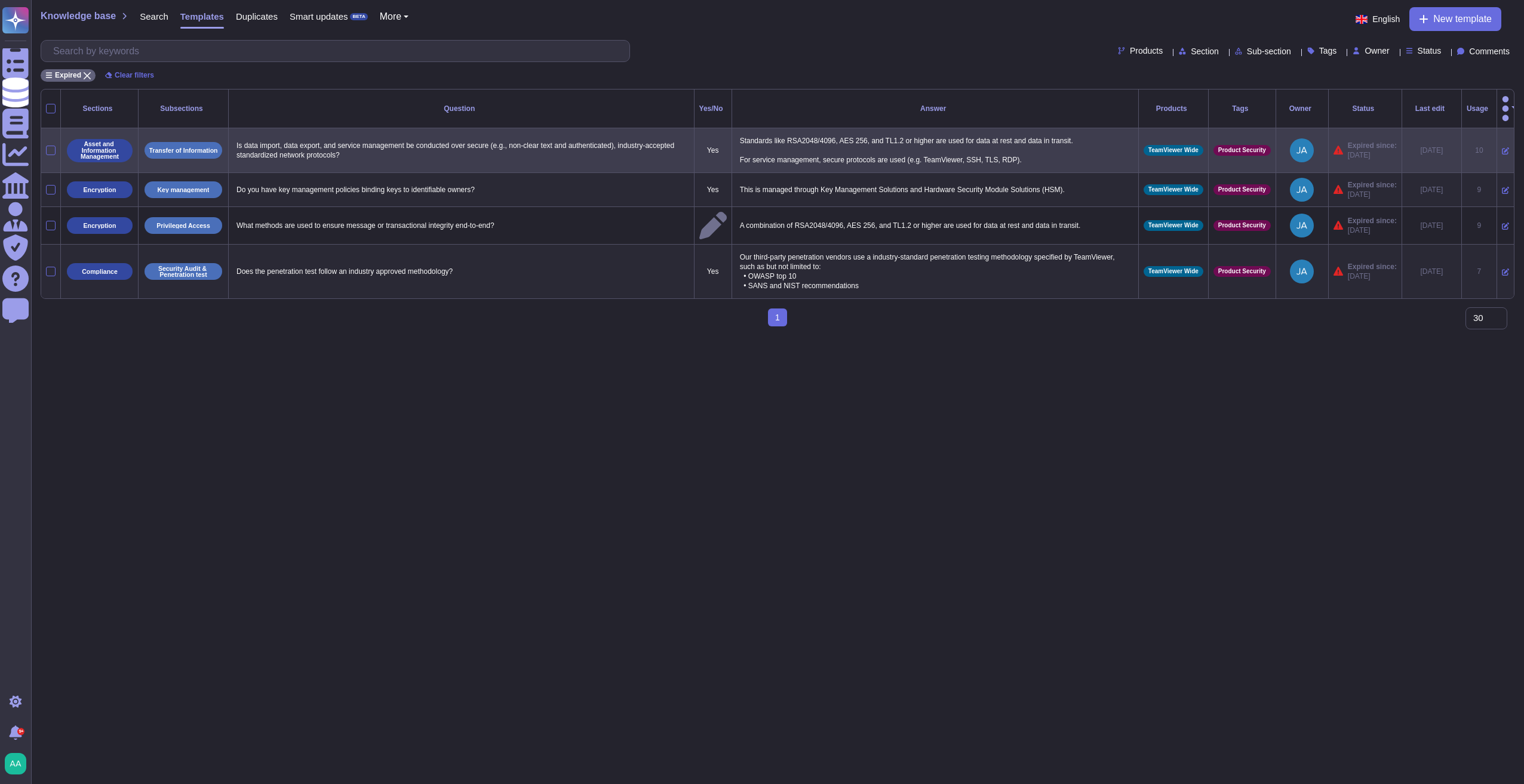
click at [1018, 148] on icon at bounding box center [1504, 151] width 7 height 7
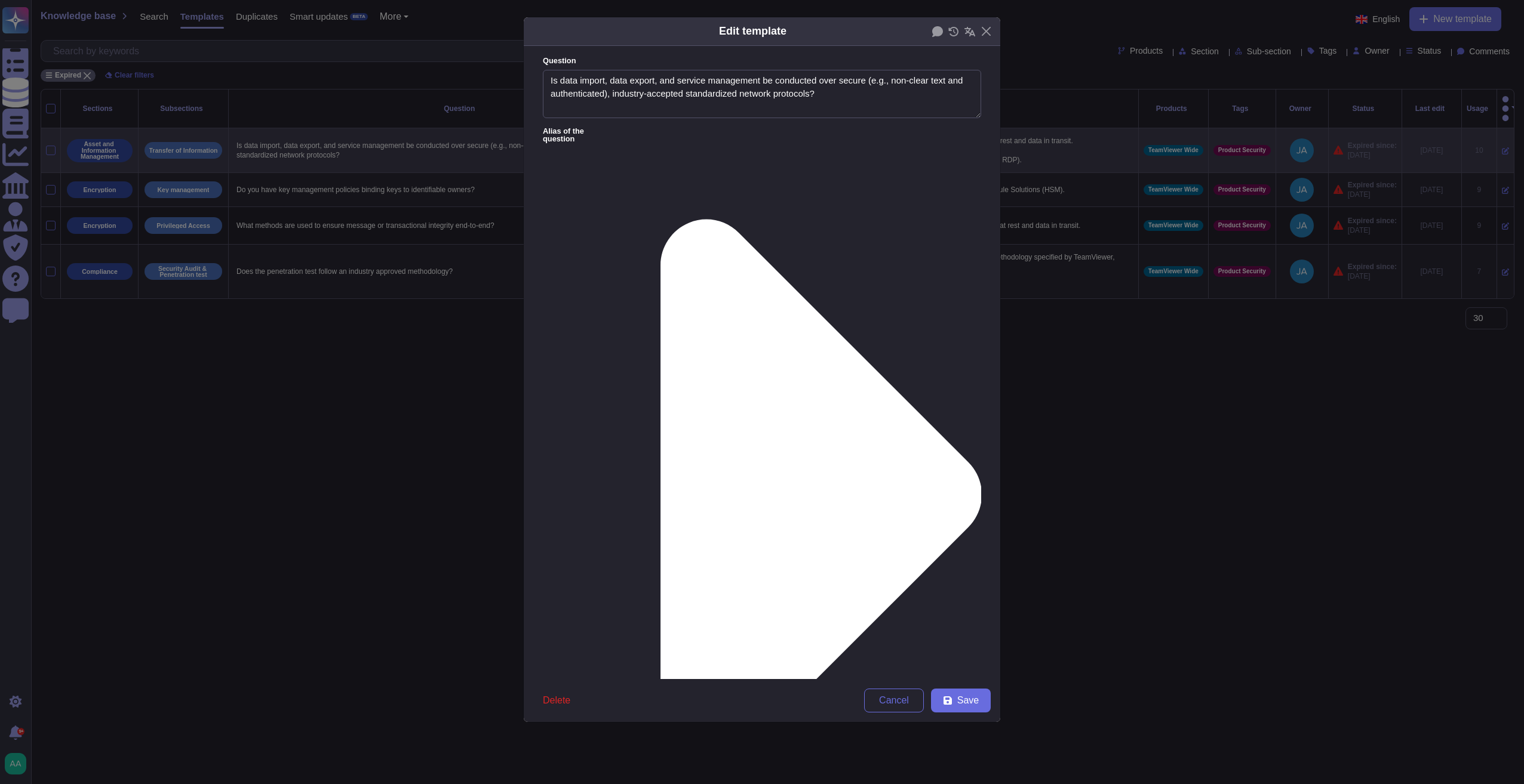
type textarea "Is data import, data export, and service management be conducted over secure (e…"
type textarea "Standards like RSA2048/4096, AES 256, and TL1.2 or higher are used for data at …"
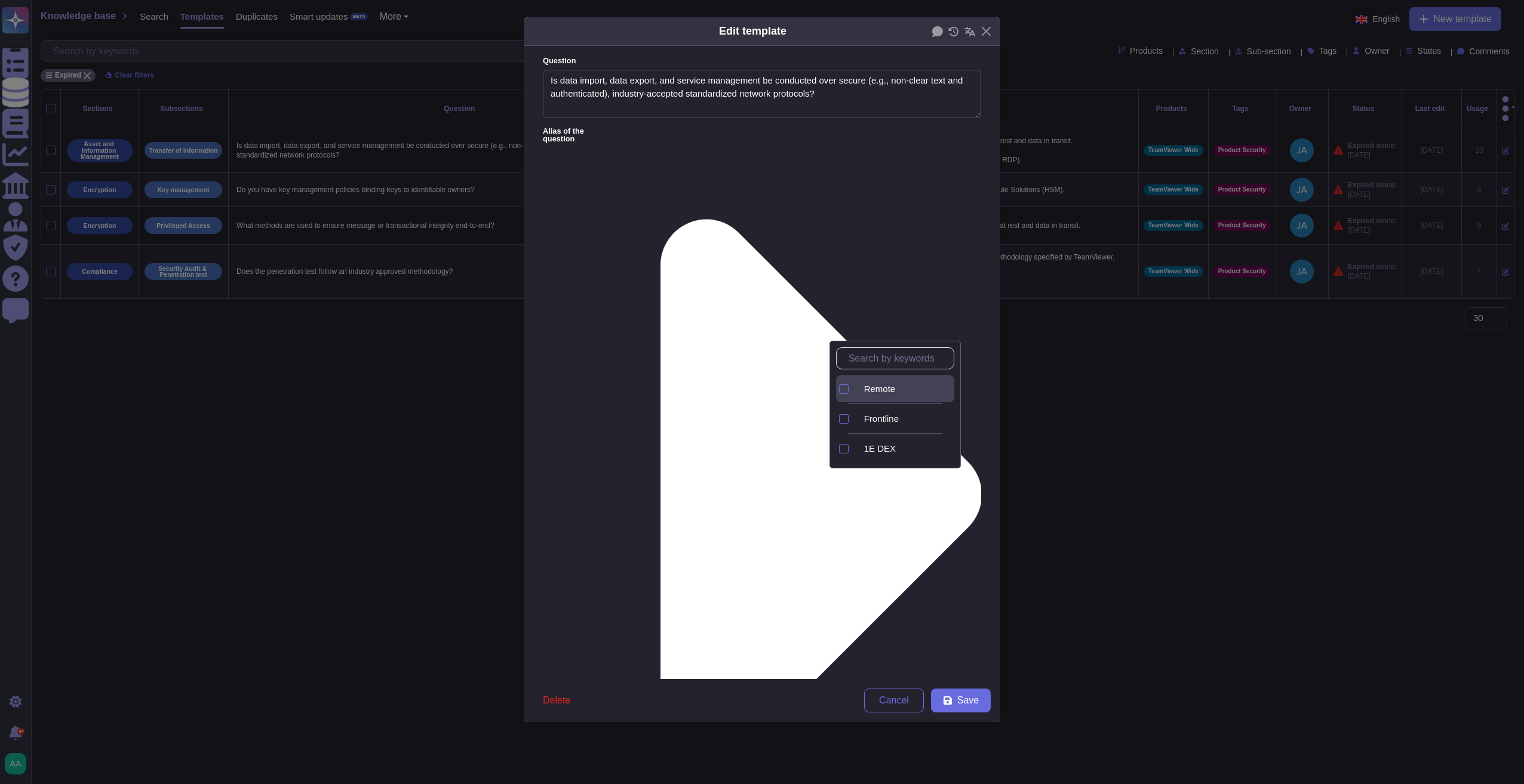
click at [884, 388] on span "Remote" at bounding box center [879, 389] width 31 height 11
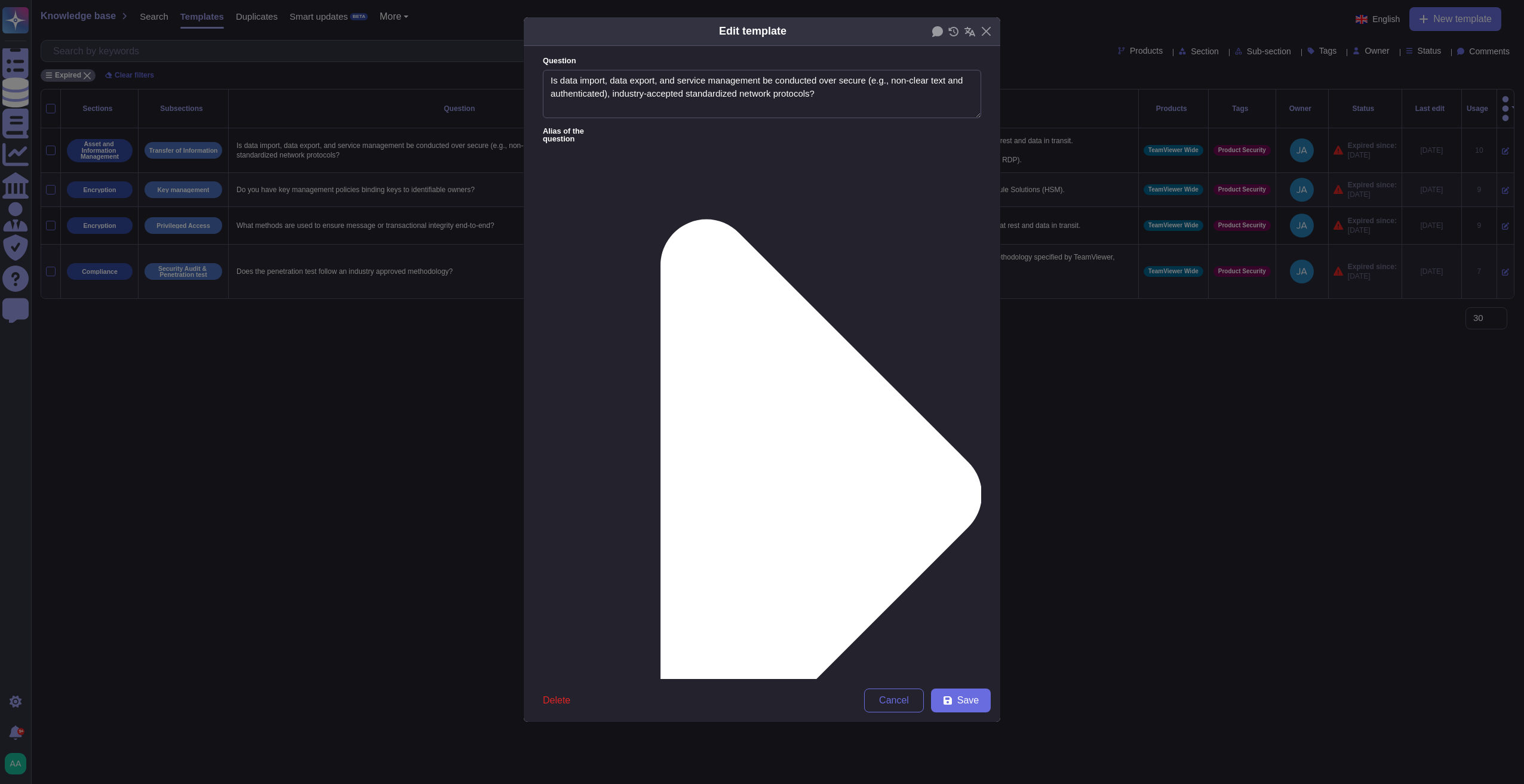
drag, startPoint x: 654, startPoint y: 435, endPoint x: 655, endPoint y: 441, distance: 6.1
click at [618, 516] on div "From [DATE]" at bounding box center [605, 508] width 106 height 27
click at [942, 663] on button "Save" at bounding box center [960, 700] width 60 height 23
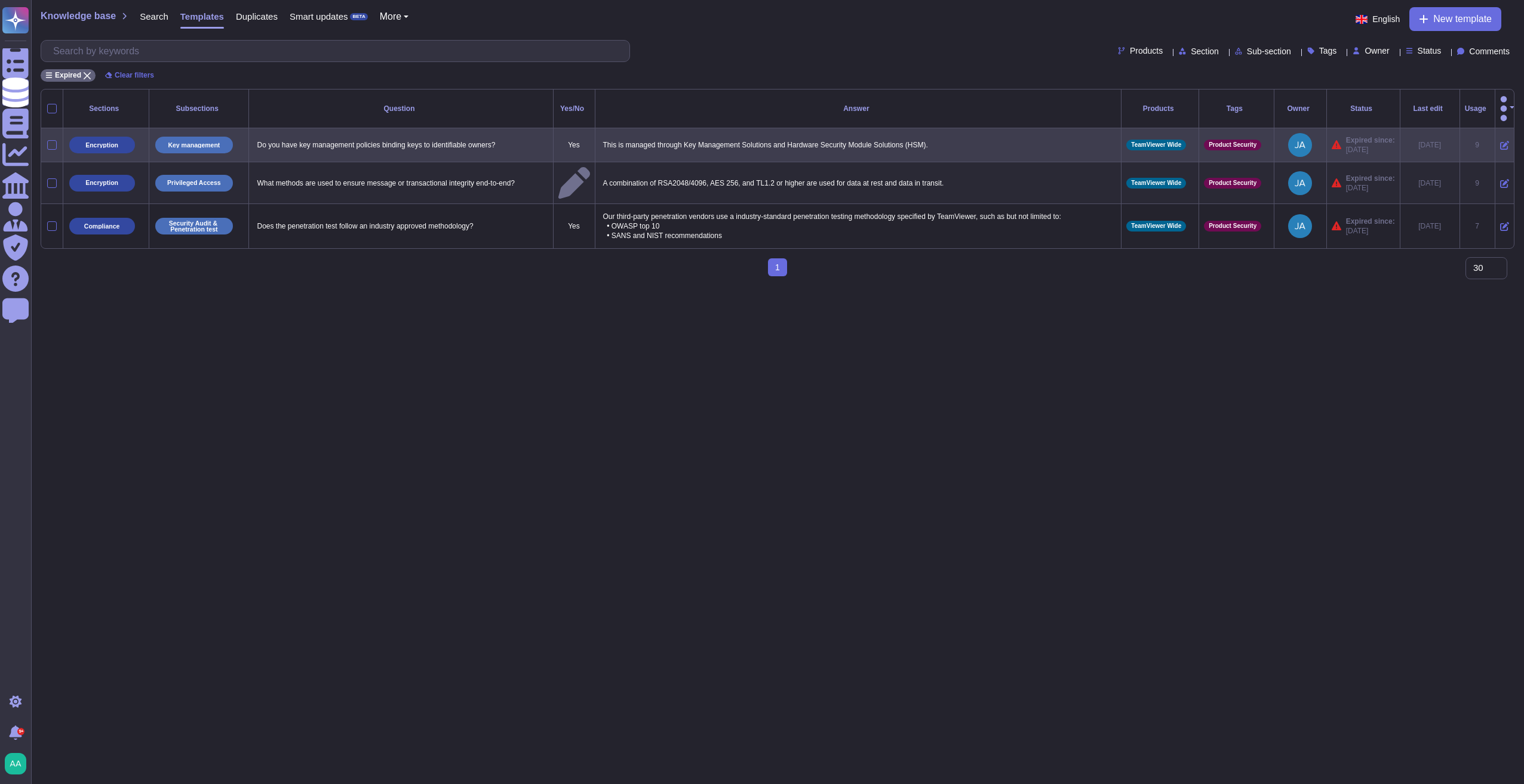
click at [1018, 141] on icon at bounding box center [1503, 144] width 9 height 9
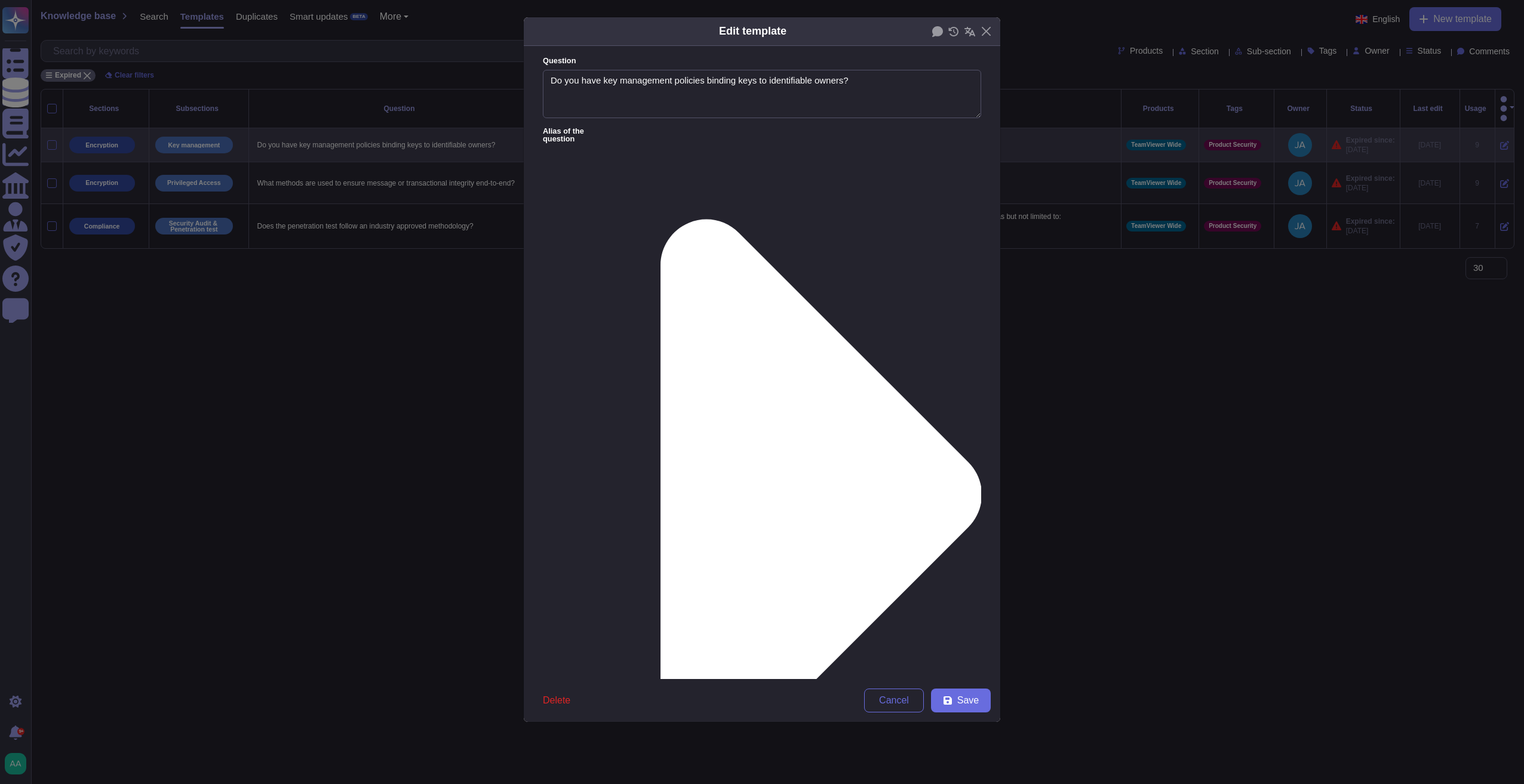
type textarea "Do you have key management policies binding keys to identifiable owners?"
type textarea "This is managed through Key Management Solutions and Hardware Security Module S…"
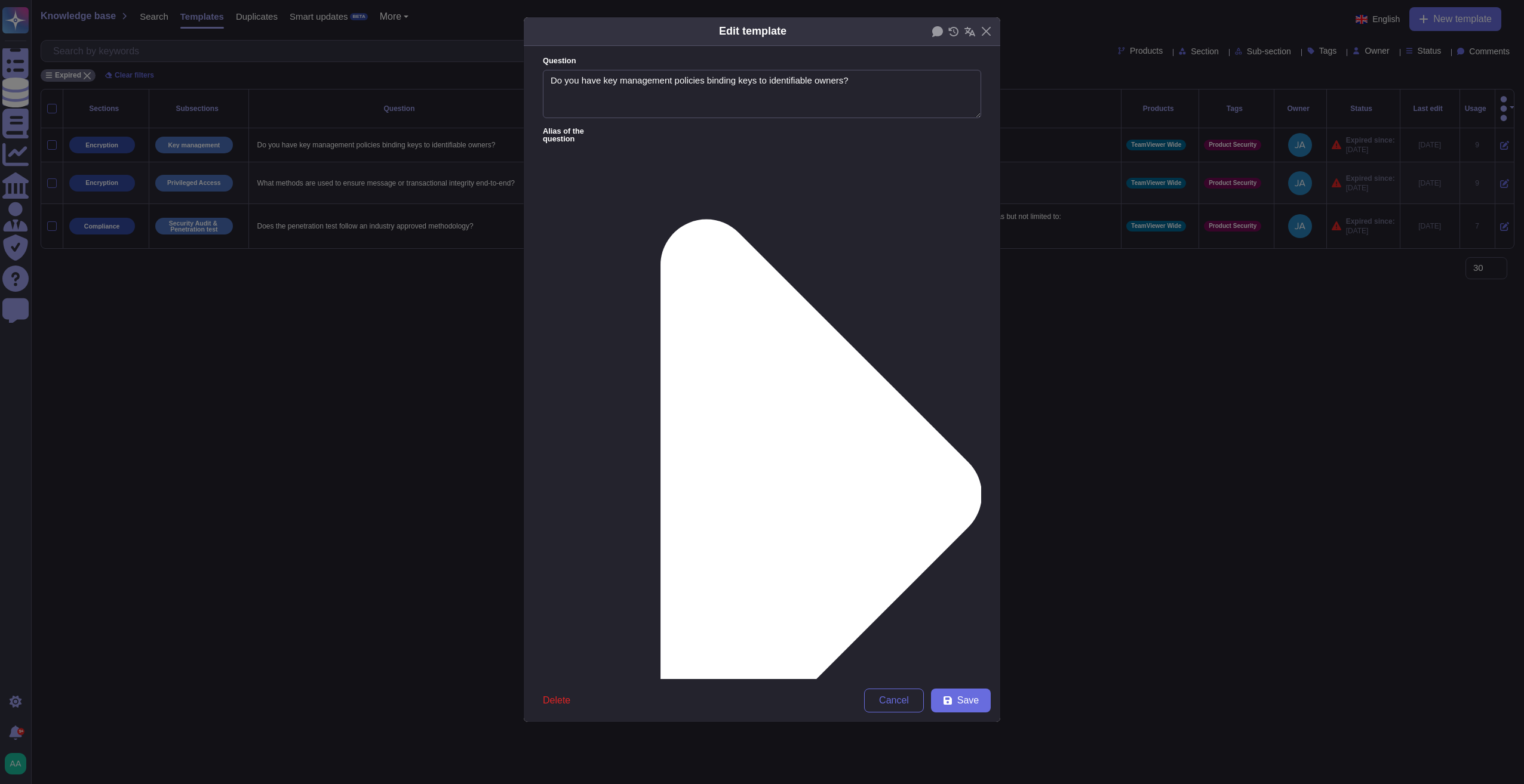
click at [617, 503] on div "From [DATE]" at bounding box center [605, 508] width 97 height 11
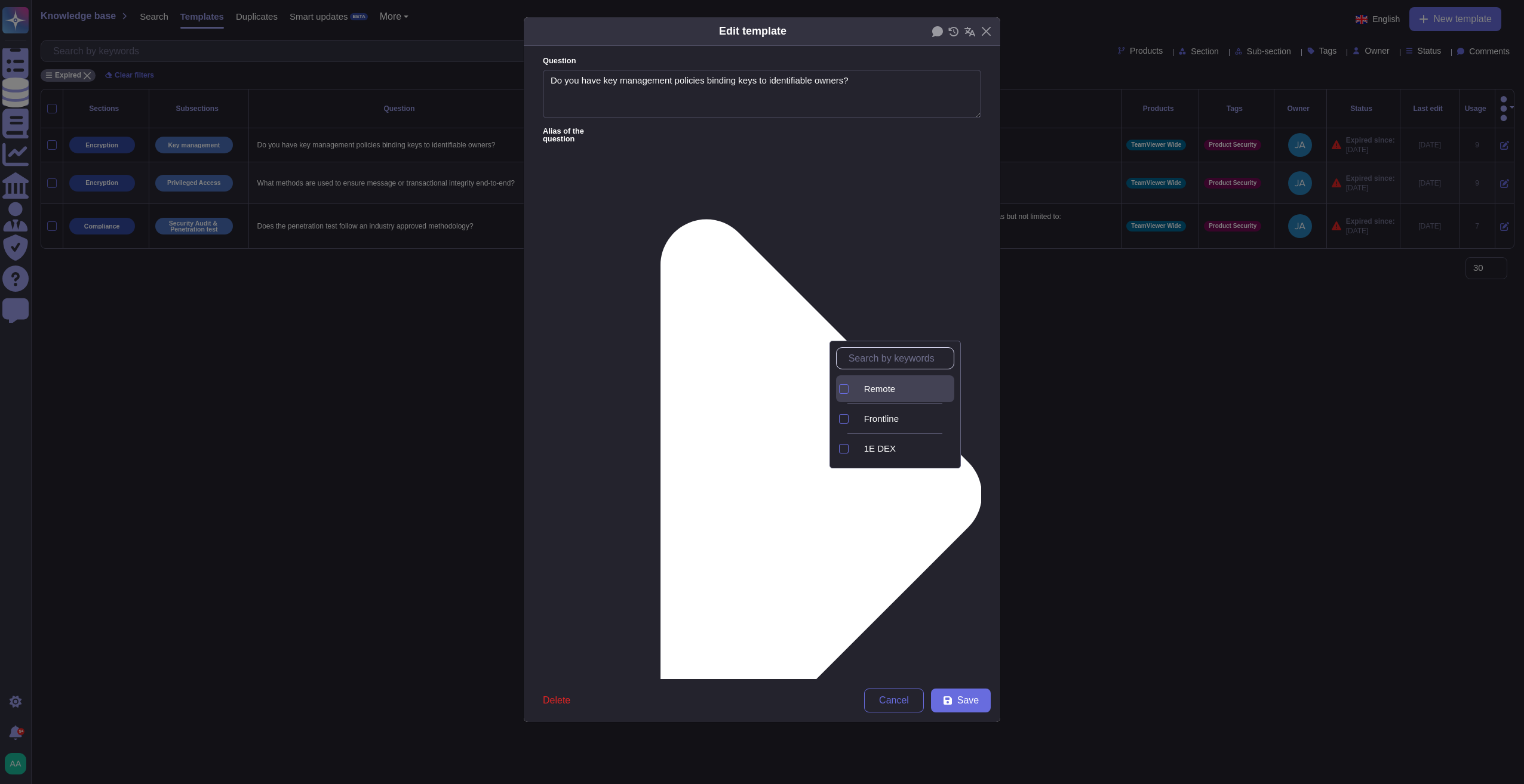
click at [896, 392] on span "Remote" at bounding box center [879, 389] width 31 height 11
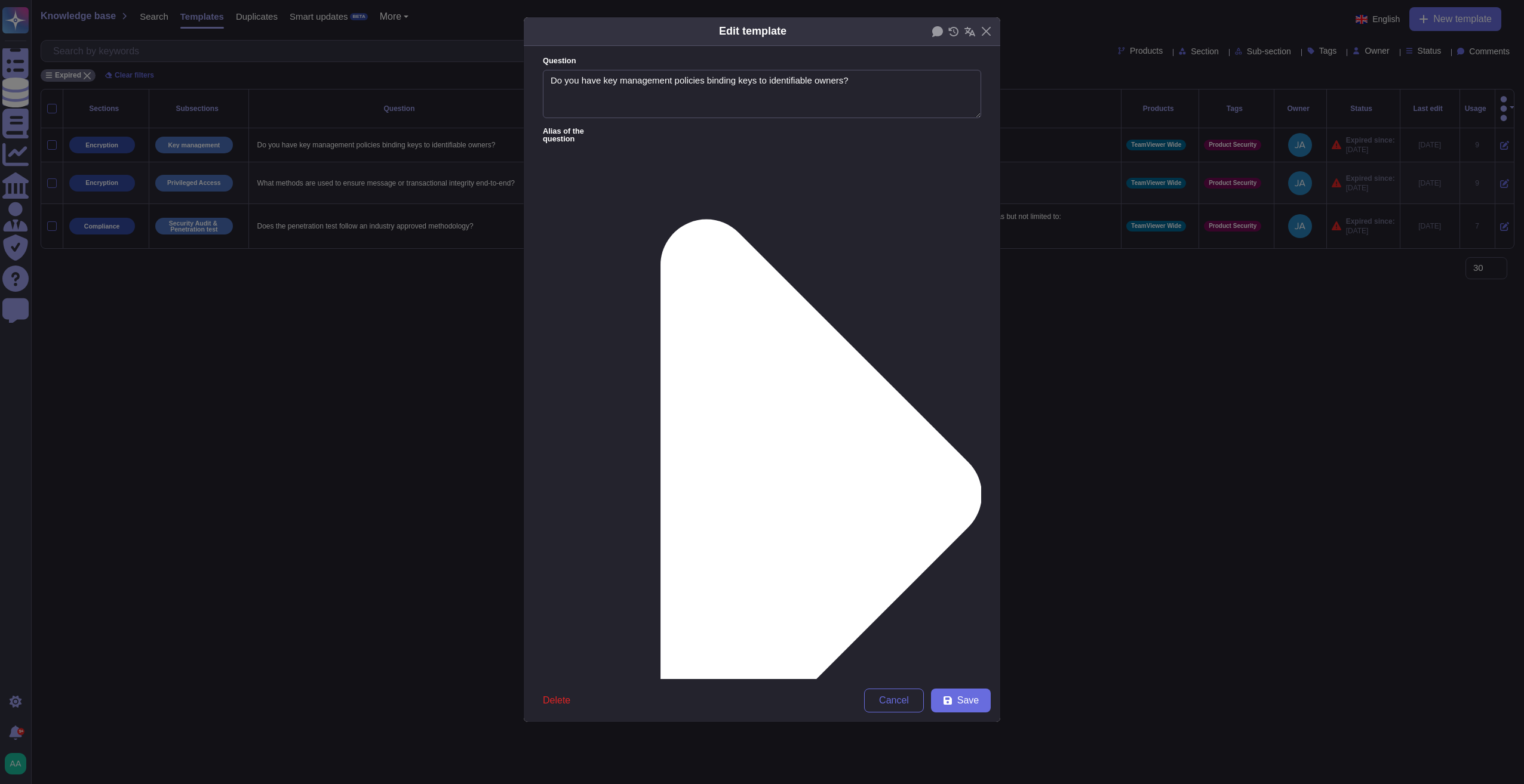
click at [785, 570] on form "Question Do you have key management policies binding keys to identifiable owner…" at bounding box center [762, 362] width 477 height 633
click at [938, 663] on button "Save" at bounding box center [960, 700] width 60 height 23
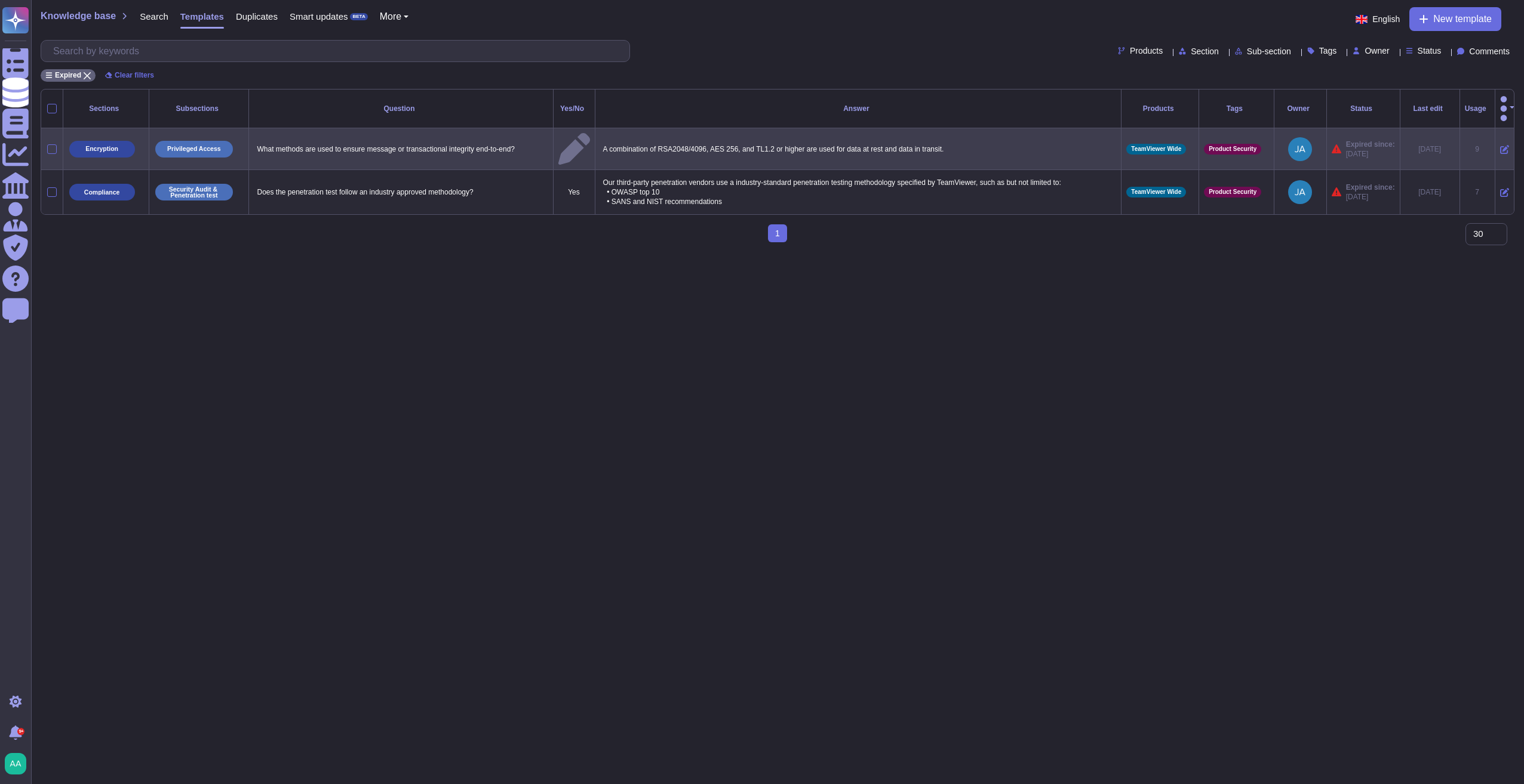
click at [1018, 145] on icon at bounding box center [1503, 149] width 9 height 9
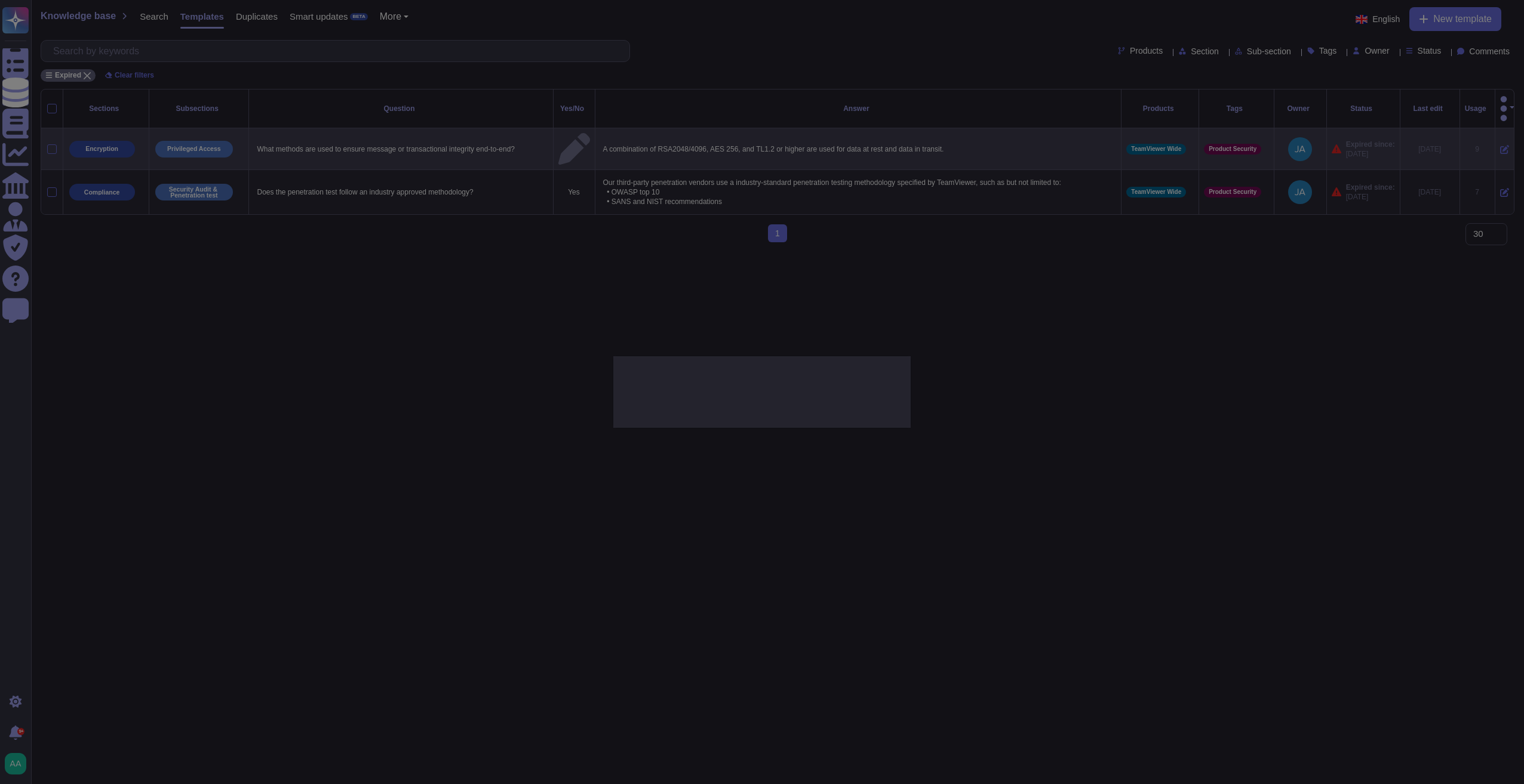
type textarea "What methods are used to ensure message or transactional integrity end-to-end?"
type textarea "A combination of RSA2048/4096, AES 256, and TL1.2 or higher are used for data a…"
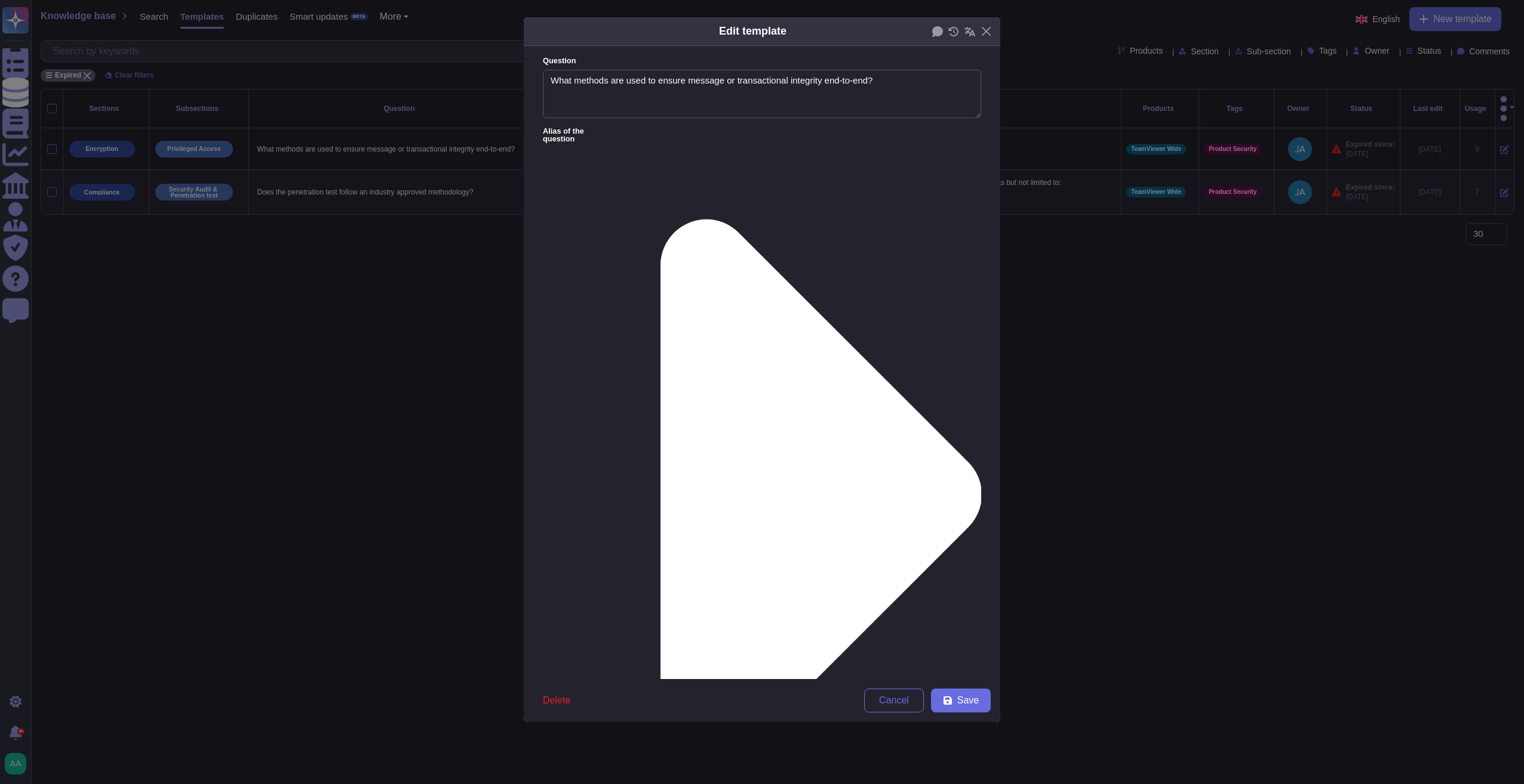
type textarea "What methods are used to ensure message or transactional integrity end-to-end?"
type textarea "A combination of RSA2048/4096, AES 256, and TL1.2 or higher are used for data a…"
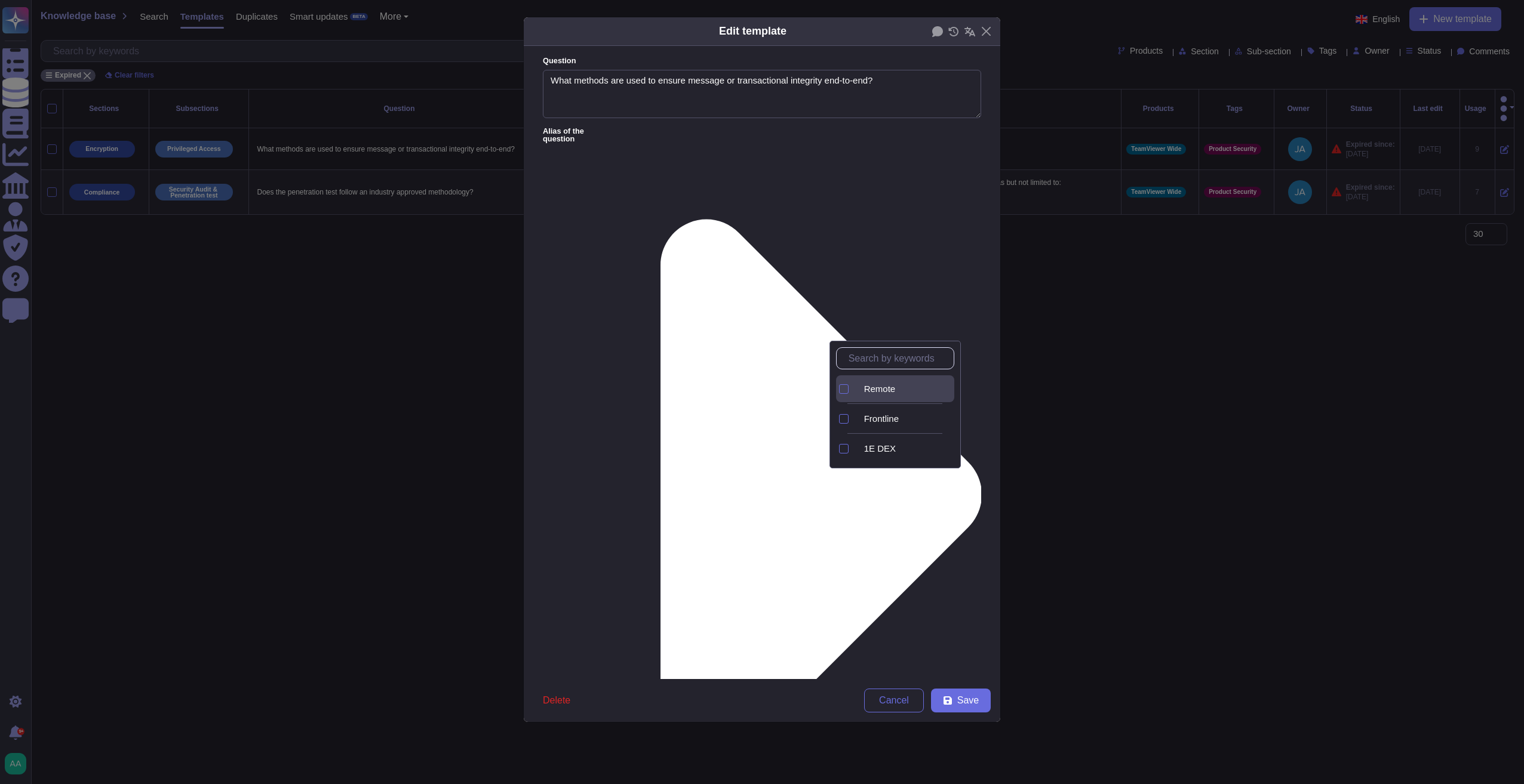
click at [887, 391] on span "Remote" at bounding box center [879, 389] width 31 height 11
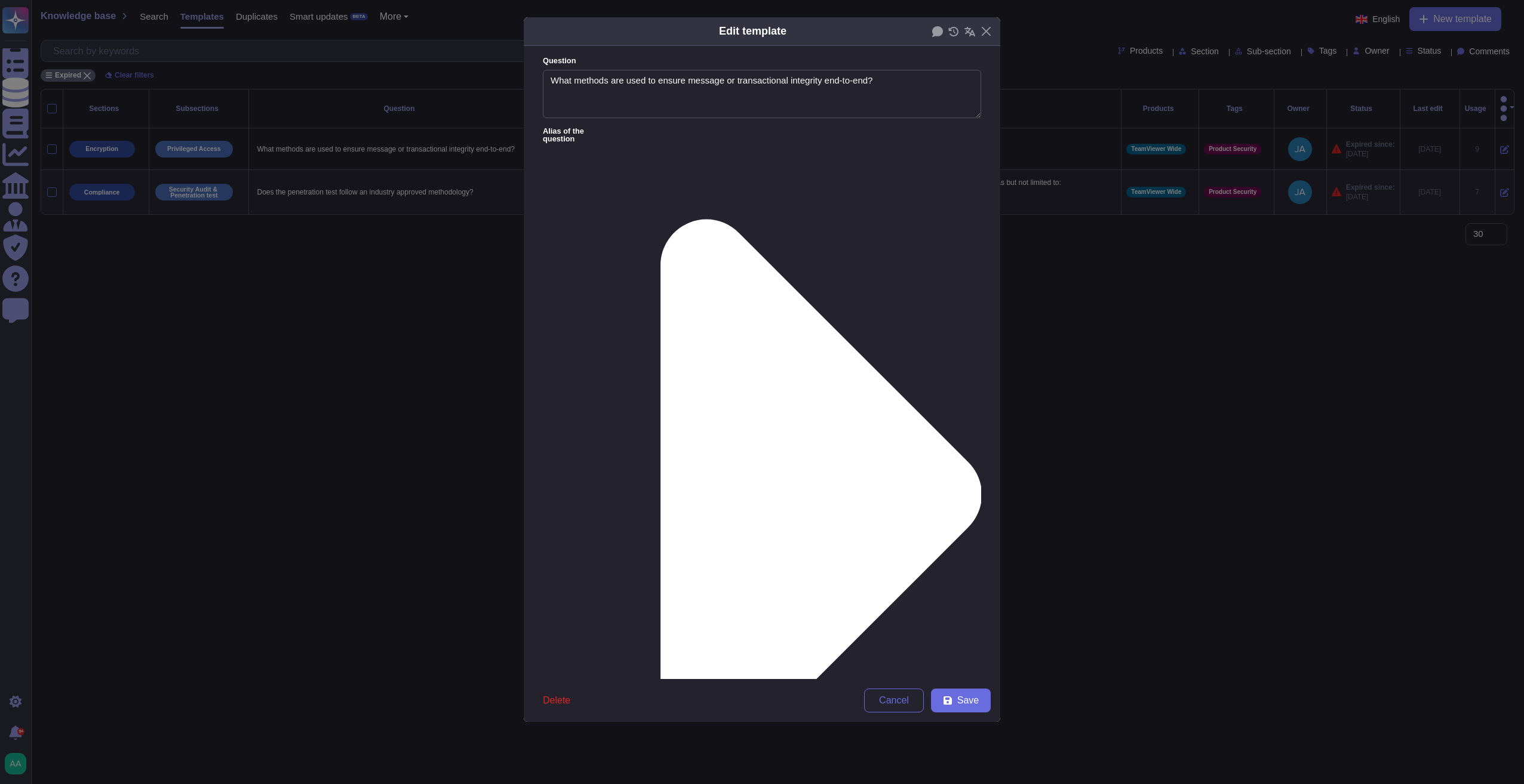
click at [619, 500] on div "From [DATE]" at bounding box center [605, 508] width 106 height 27
click at [952, 663] on icon at bounding box center [948, 701] width 10 height 10
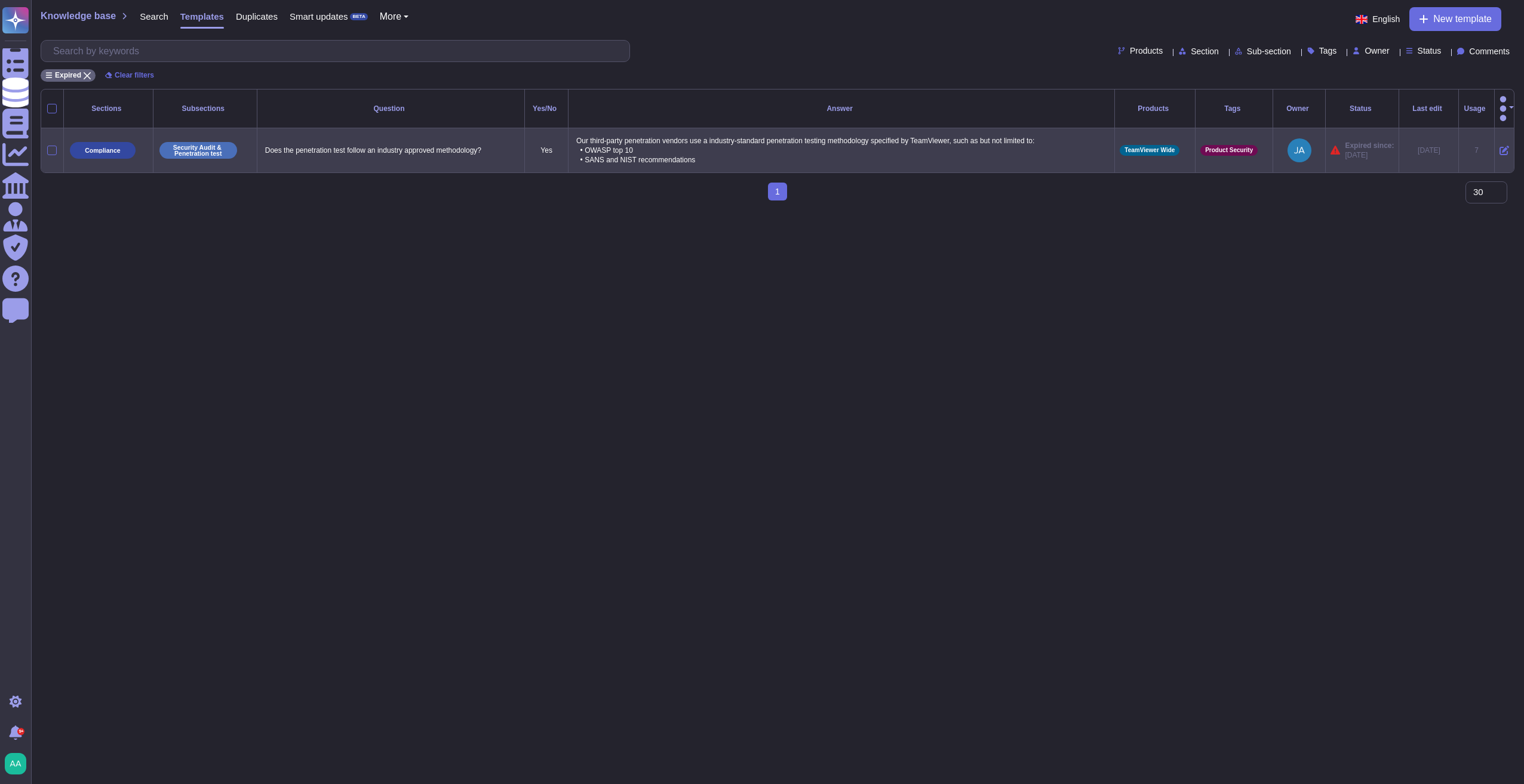
click at [1018, 145] on icon at bounding box center [1504, 150] width 10 height 10
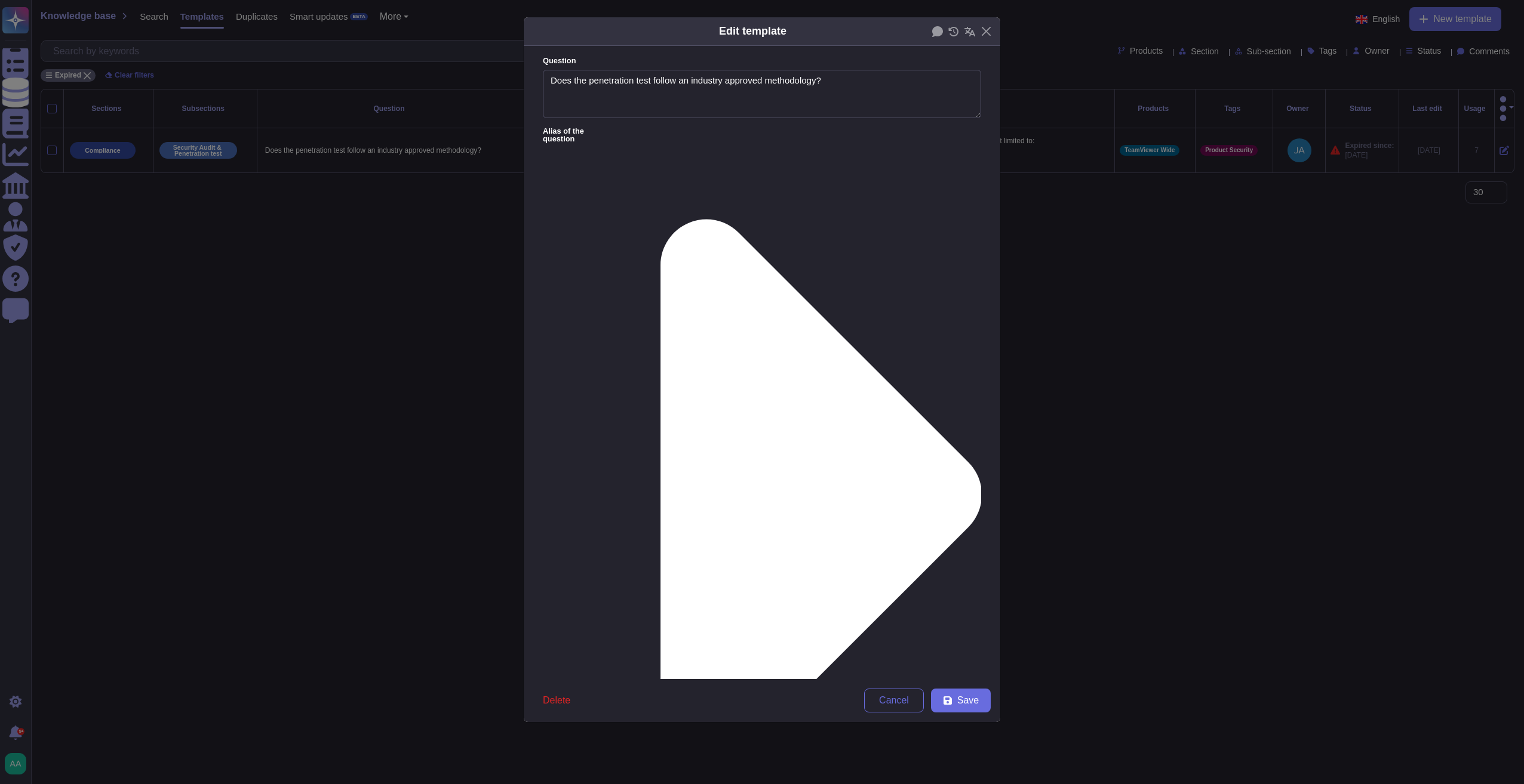
type textarea "Does the penetration test follow an industry approved methodology?"
type textarea "Our third-party penetration vendors use a industry-standard penetration testing…"
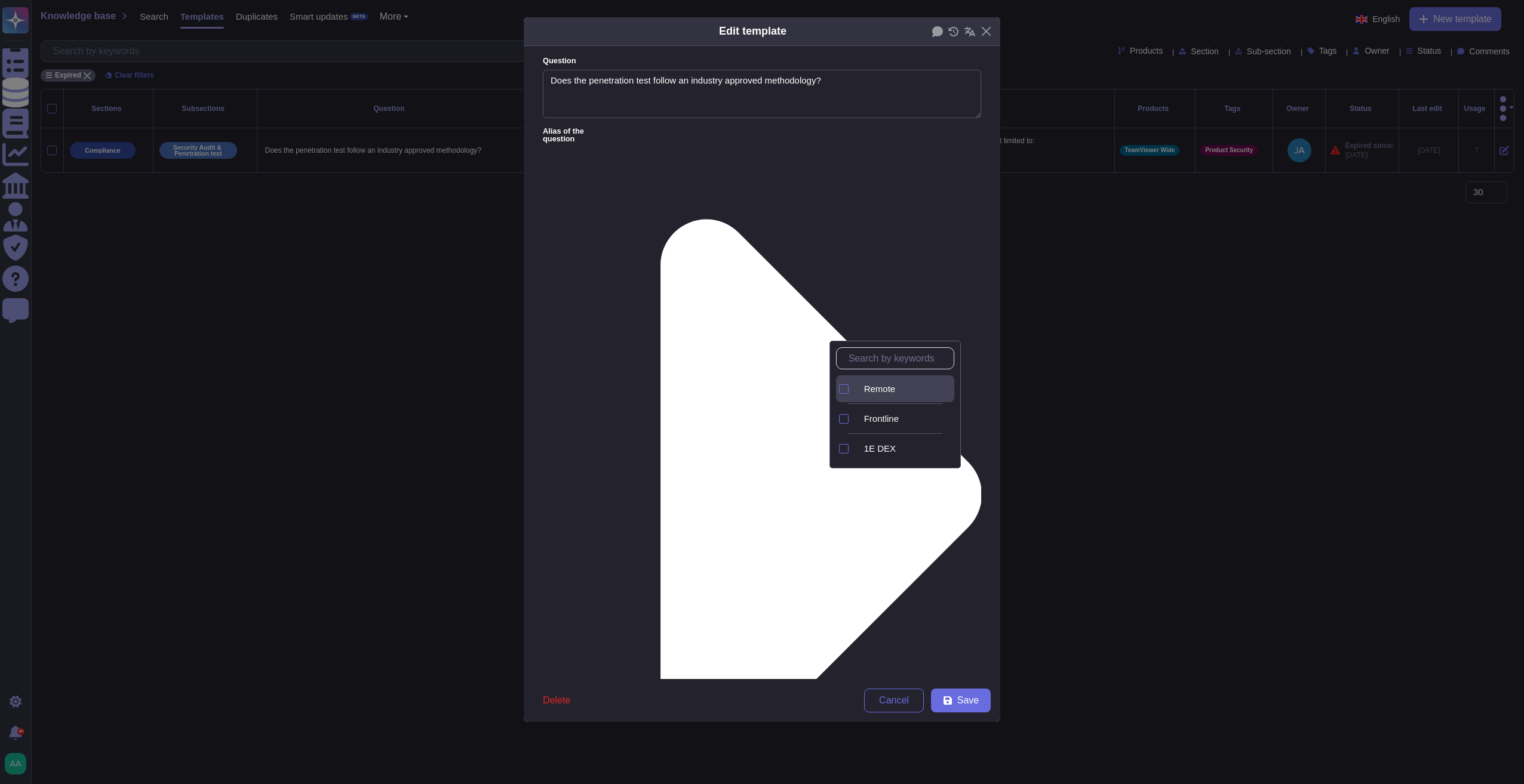
click at [920, 384] on div "Remote" at bounding box center [906, 389] width 85 height 11
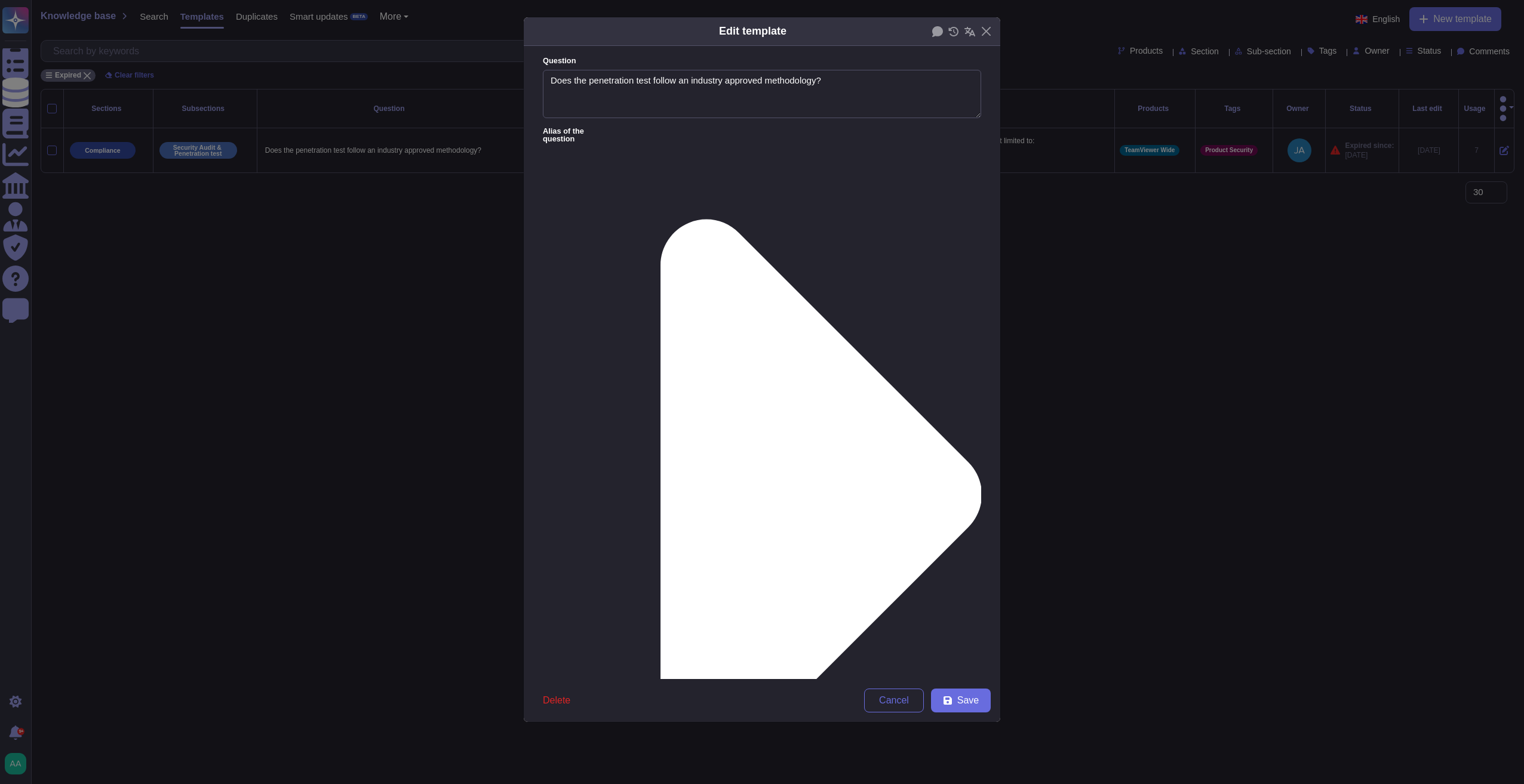
click at [605, 512] on div "From [DATE]" at bounding box center [605, 508] width 97 height 11
click at [959, 663] on span "Save" at bounding box center [968, 701] width 21 height 10
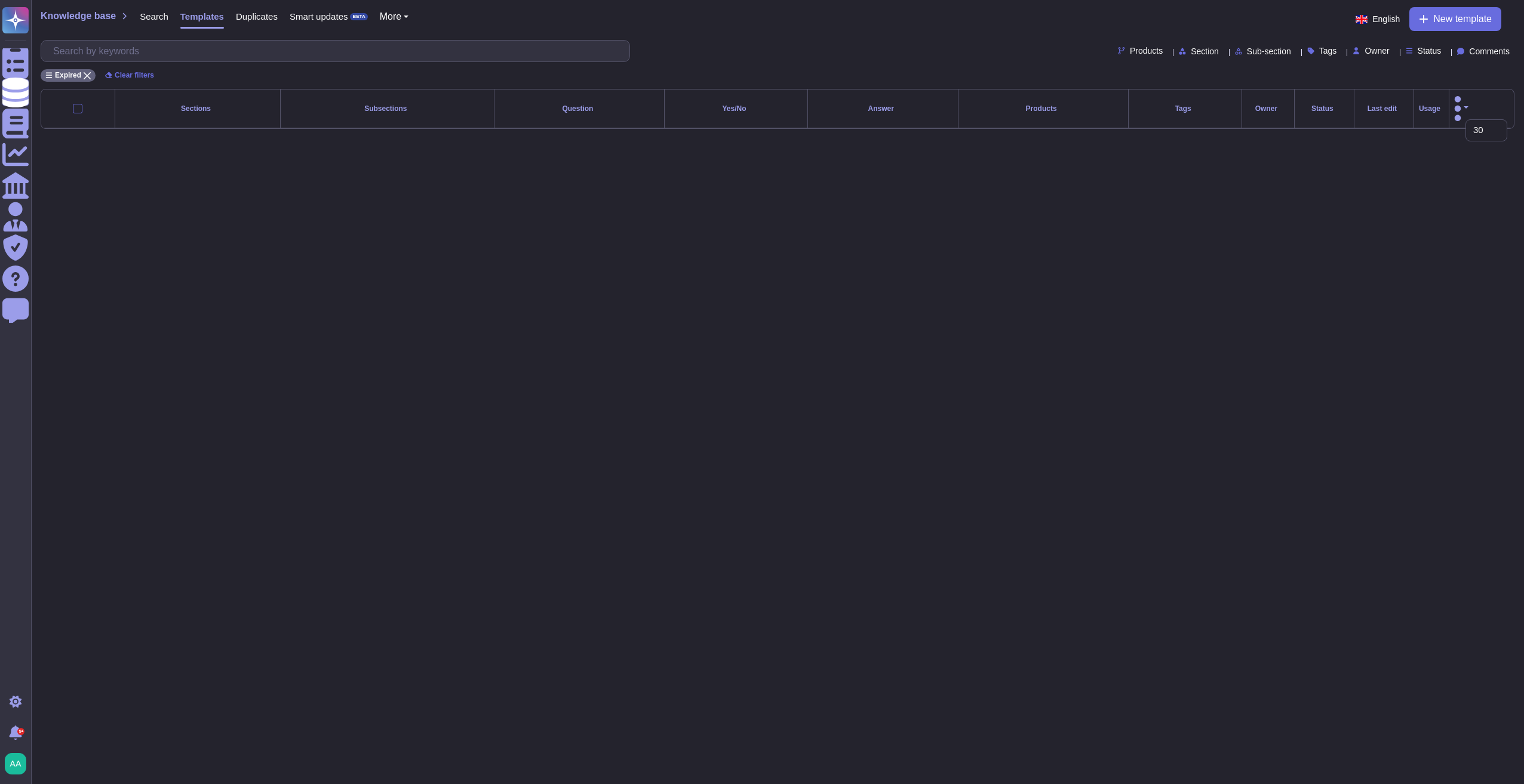
click at [392, 14] on span "More" at bounding box center [391, 17] width 21 height 10
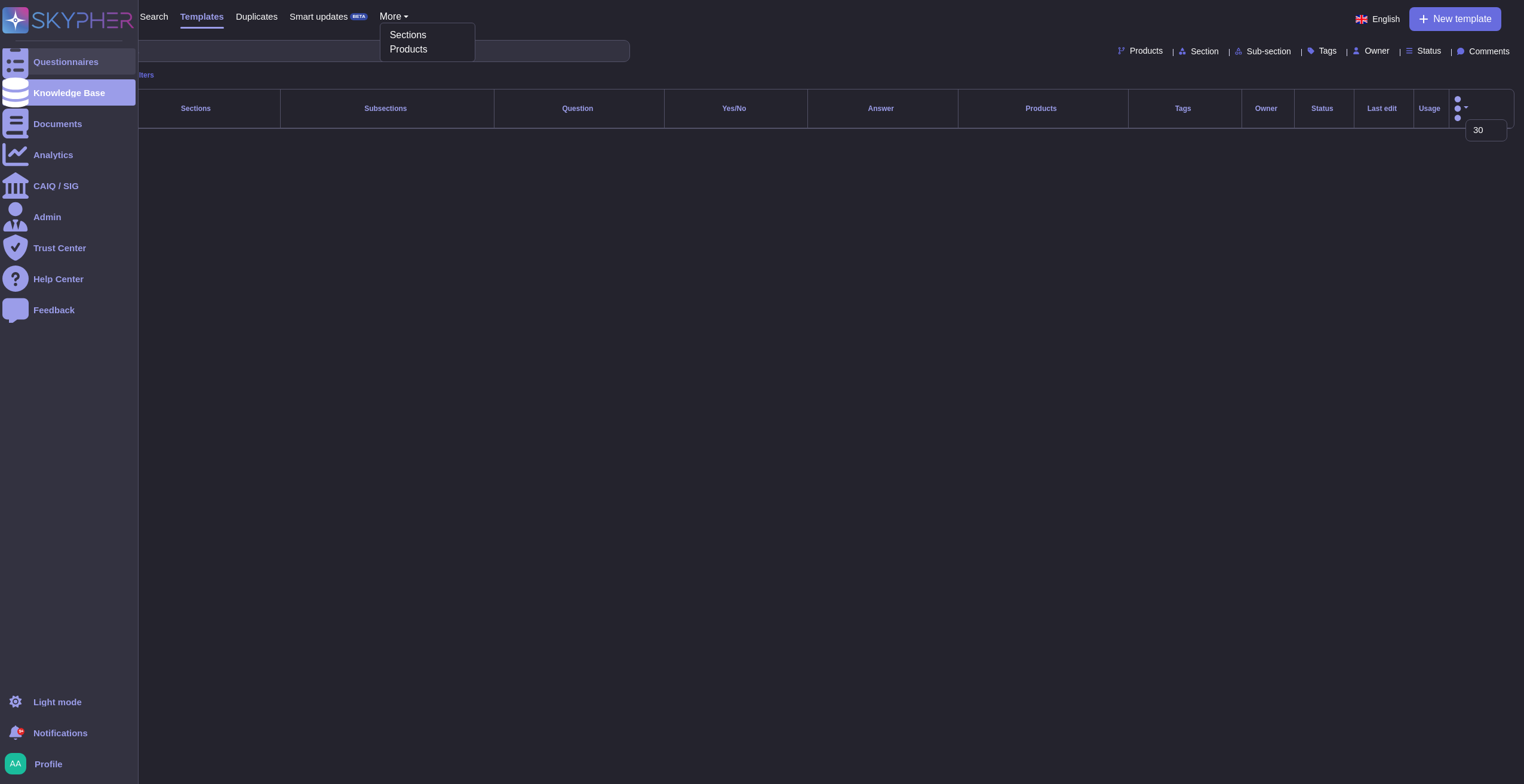
click at [15, 58] on icon at bounding box center [15, 62] width 26 height 35
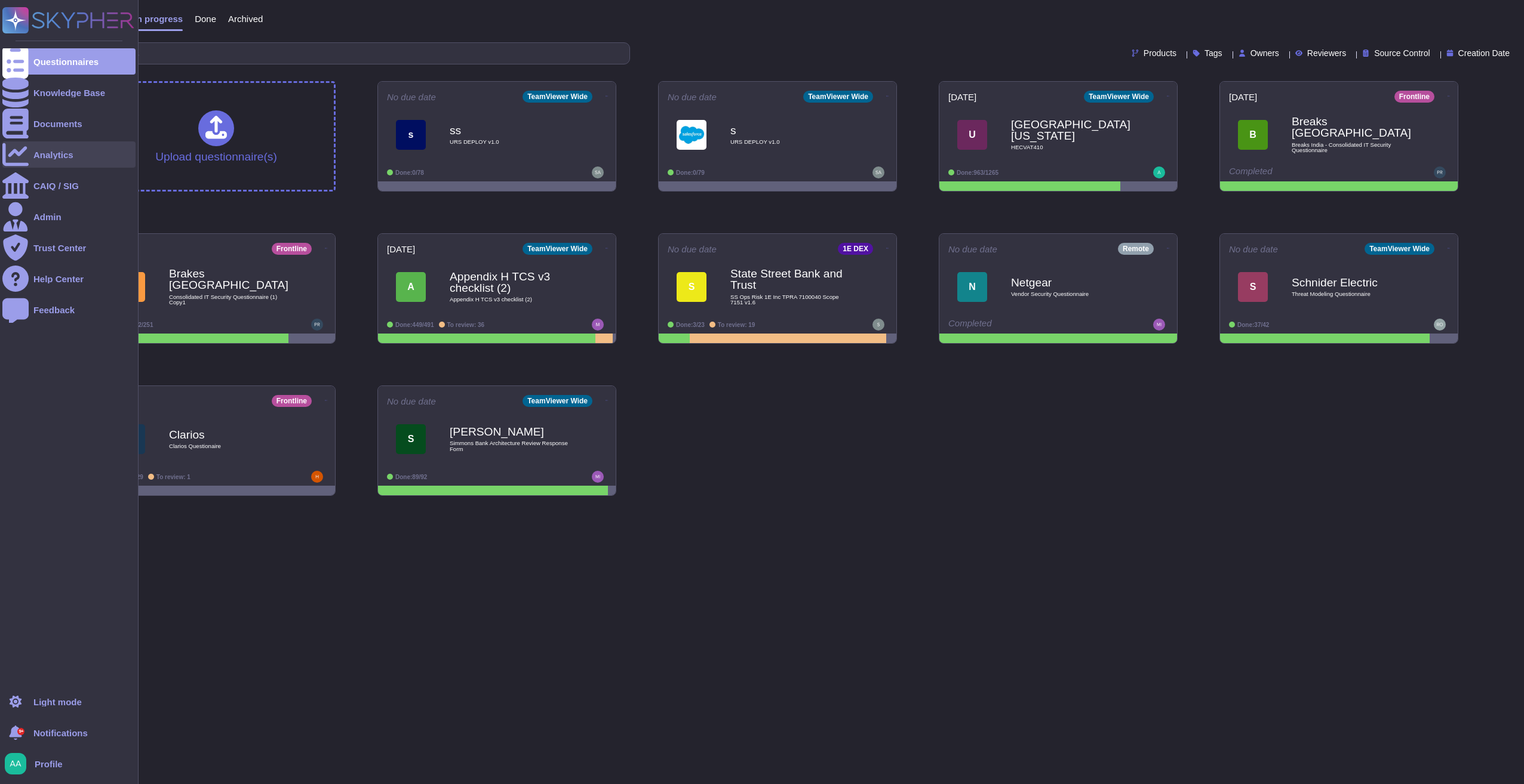
click at [56, 157] on div "Analytics" at bounding box center [53, 154] width 40 height 9
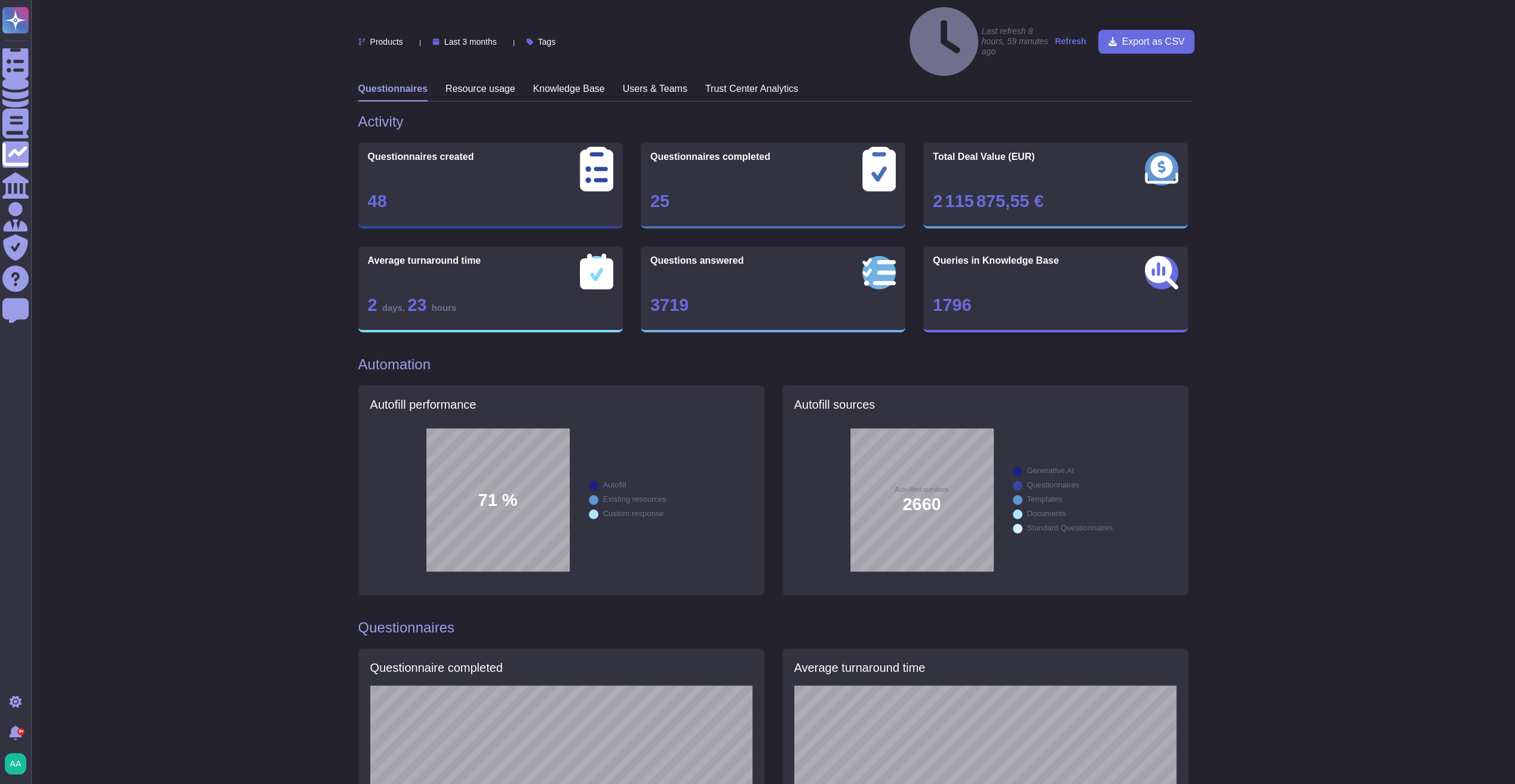
click at [568, 83] on h3 "Knowledge Base" at bounding box center [568, 89] width 71 height 12
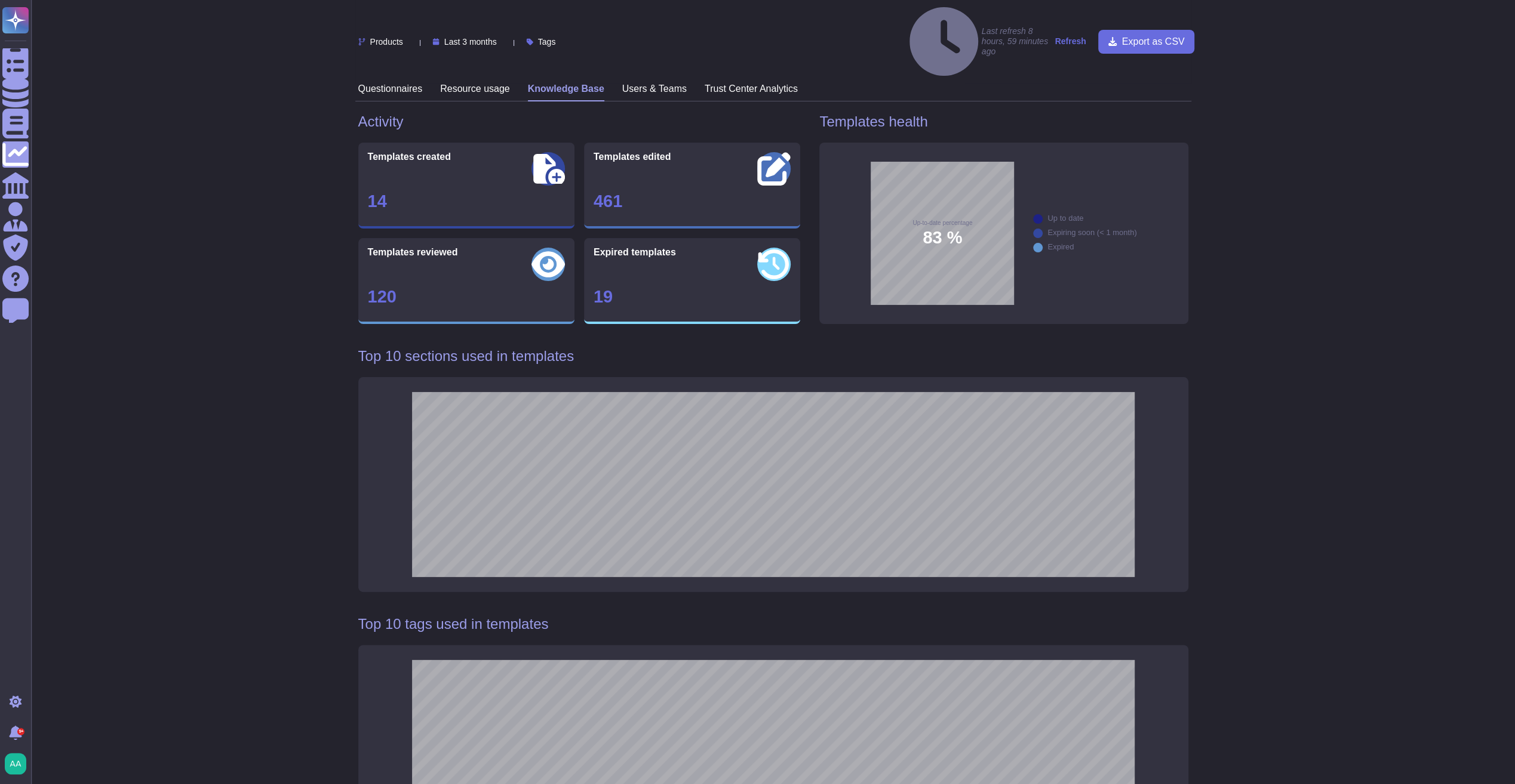
click at [1018, 36] on strong "Refresh" at bounding box center [1070, 41] width 31 height 10
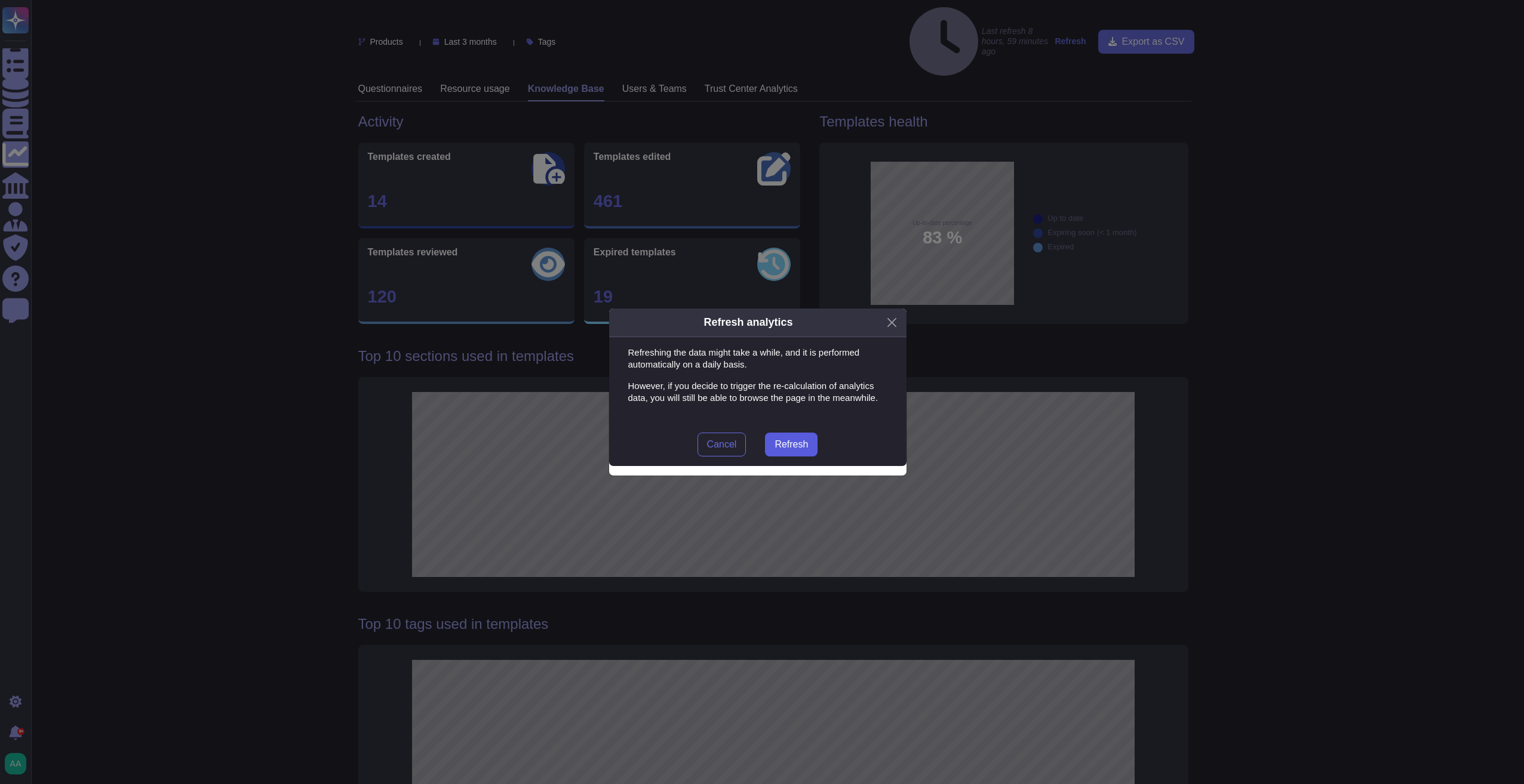
click at [803, 434] on button "Refresh" at bounding box center [791, 444] width 53 height 23
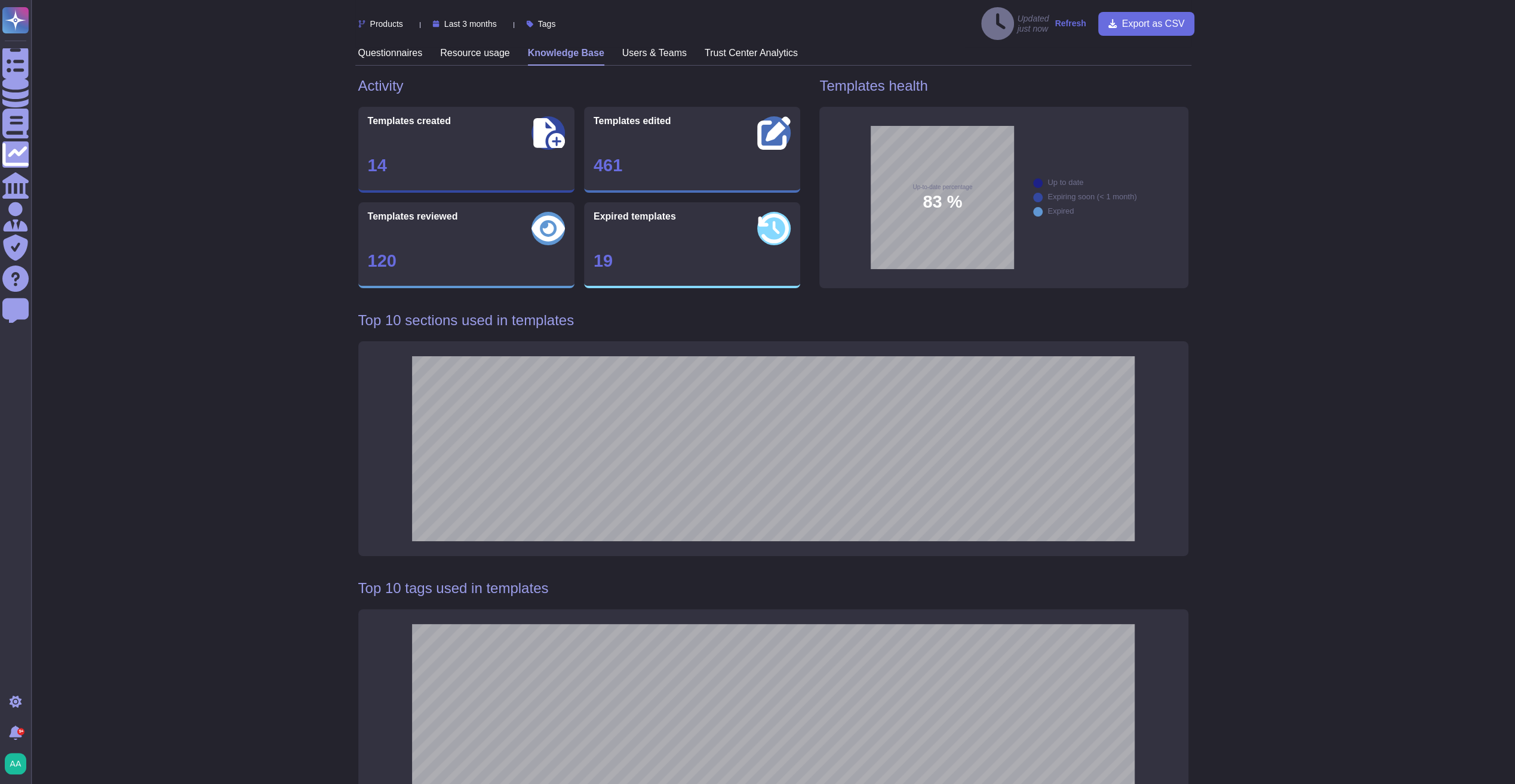
click at [1018, 21] on strong "Refresh" at bounding box center [1070, 23] width 31 height 10
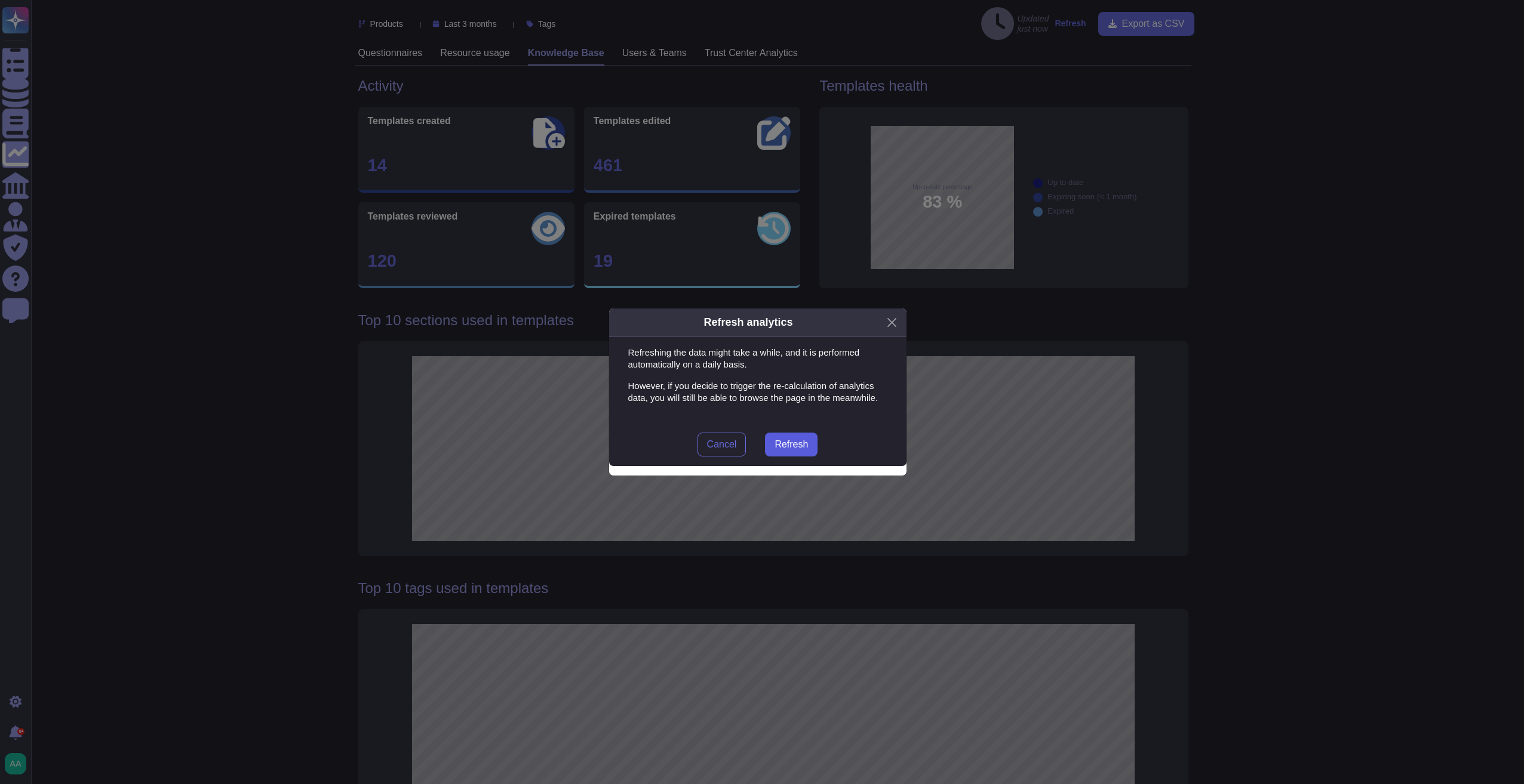
click at [783, 448] on span "Refresh" at bounding box center [791, 444] width 33 height 10
